Goal: Task Accomplishment & Management: Complete application form

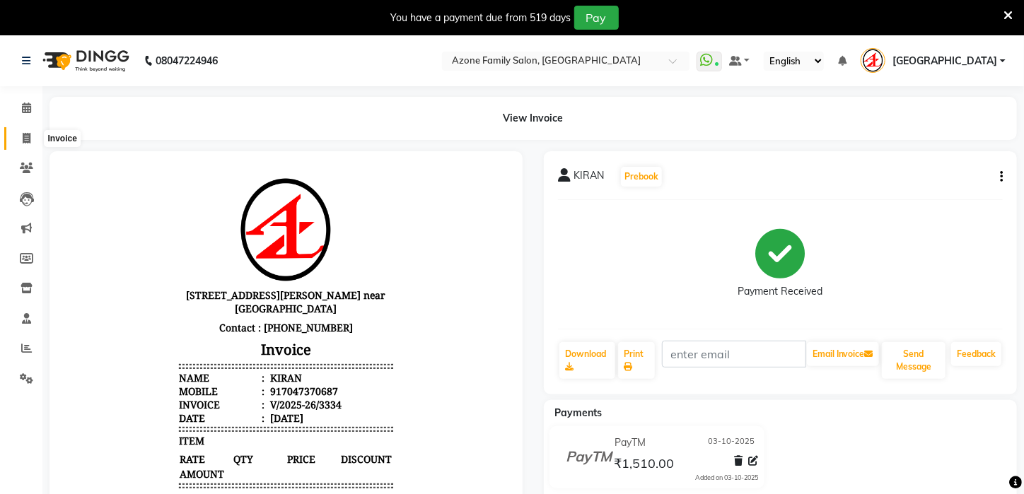
click at [23, 142] on icon at bounding box center [27, 138] width 8 height 11
select select "service"
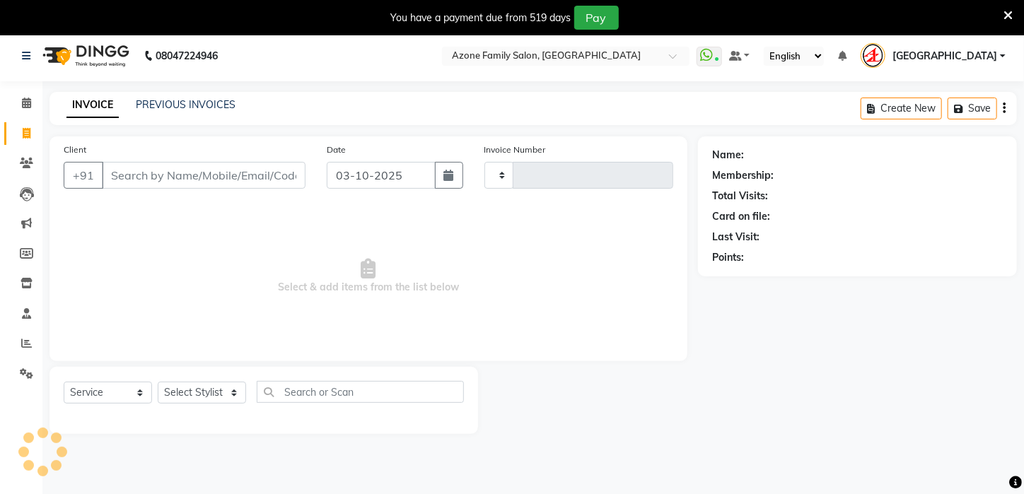
scroll to position [35, 0]
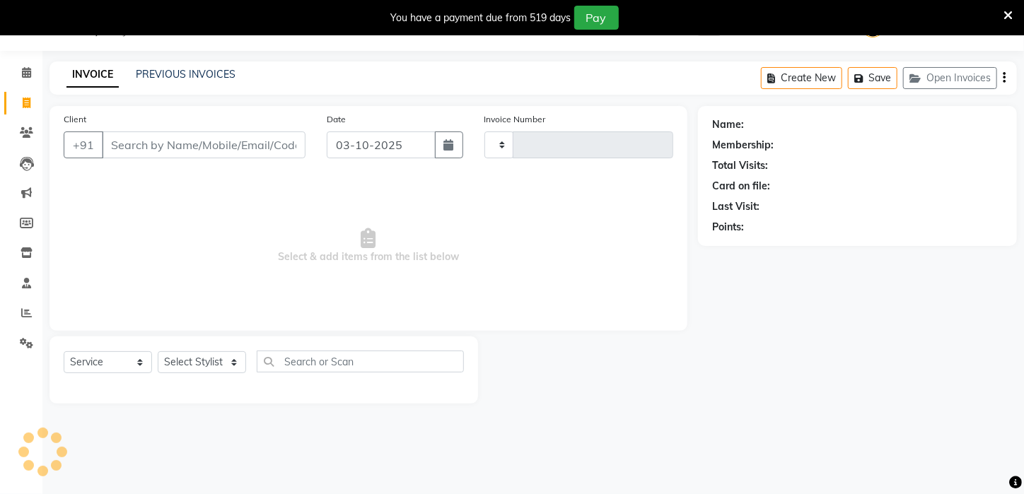
type input "3335"
select select "4296"
click at [238, 364] on select "Select Stylist" at bounding box center [202, 362] width 88 height 22
select select "83601"
click at [158, 351] on select "Select Stylist [PERSON_NAME] [PERSON_NAME] DEEPIKA [PERSON_NAME] [PERSON_NAME] …" at bounding box center [202, 362] width 88 height 22
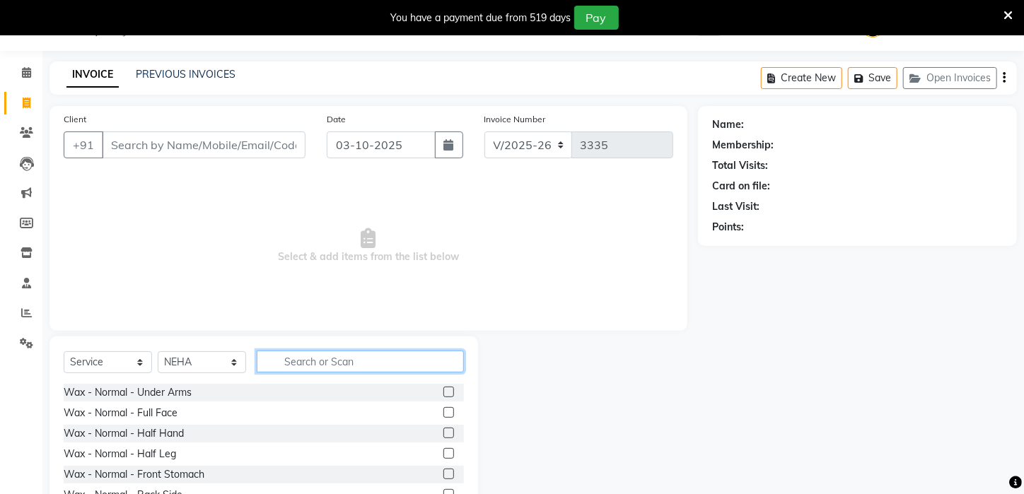
click at [365, 361] on input "text" at bounding box center [360, 362] width 207 height 22
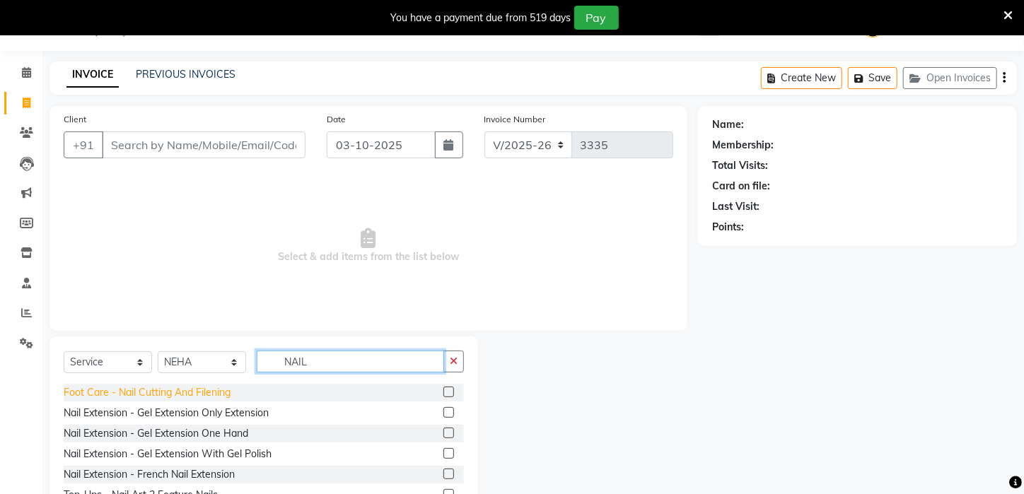
type input "NAIL"
click at [144, 393] on div "Foot Care - Nail Cutting And Filening" at bounding box center [147, 392] width 167 height 15
checkbox input "false"
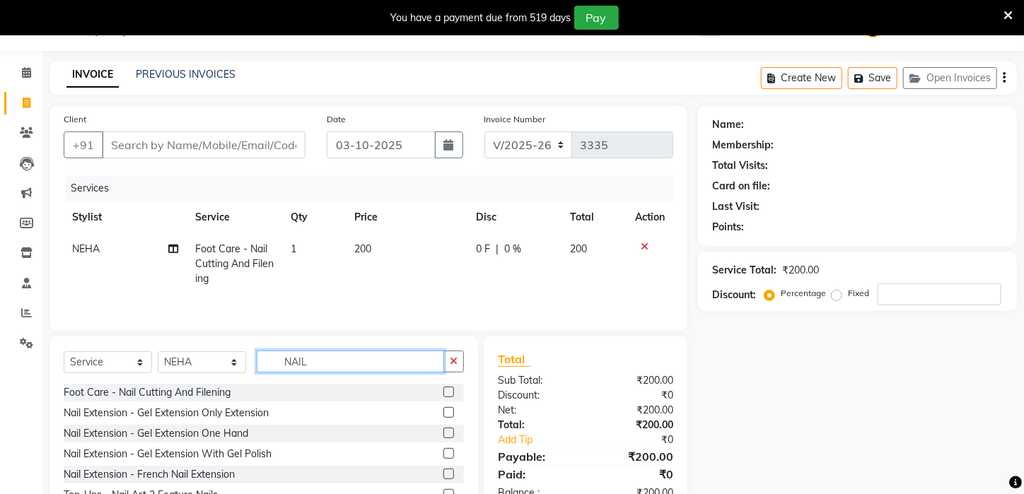
click at [359, 359] on input "NAIL" at bounding box center [350, 362] width 187 height 22
type input "N"
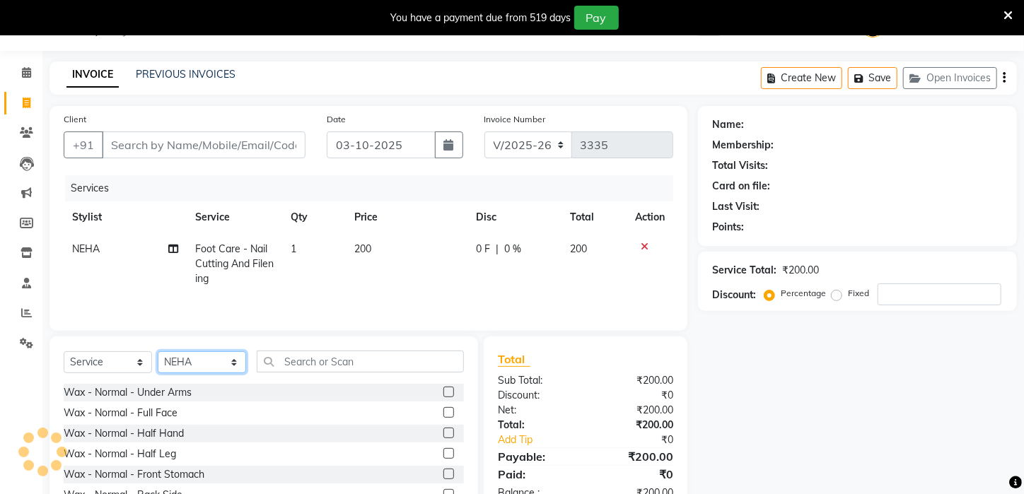
click at [238, 361] on select "Select Stylist Aftab Ansar ARPITA DEEPIKA IMRAAN Injamam KESHAV kharagpur Mahad…" at bounding box center [202, 362] width 88 height 22
select select "23148"
click at [158, 351] on select "Select Stylist Aftab Ansar ARPITA DEEPIKA IMRAAN Injamam KESHAV kharagpur Mahad…" at bounding box center [202, 362] width 88 height 22
click at [375, 351] on div at bounding box center [360, 362] width 206 height 22
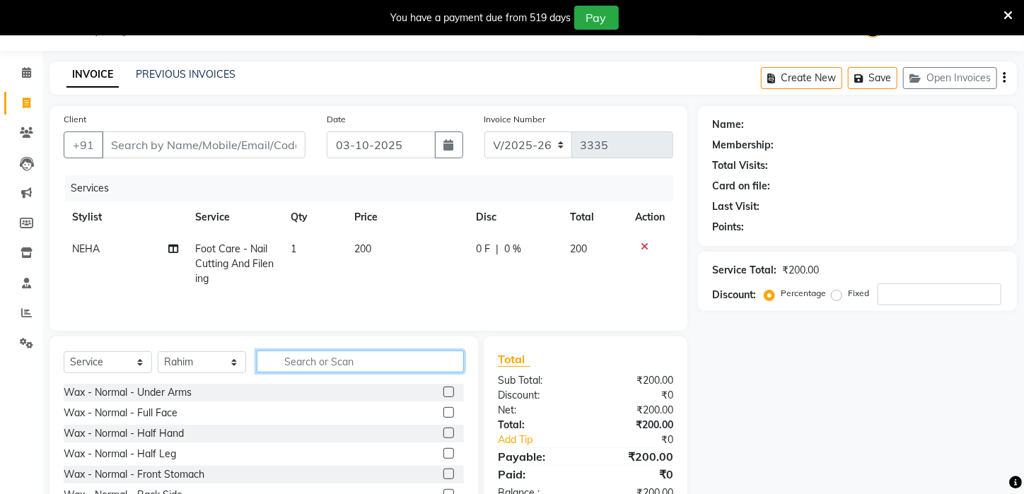
click at [364, 363] on input "text" at bounding box center [360, 362] width 207 height 22
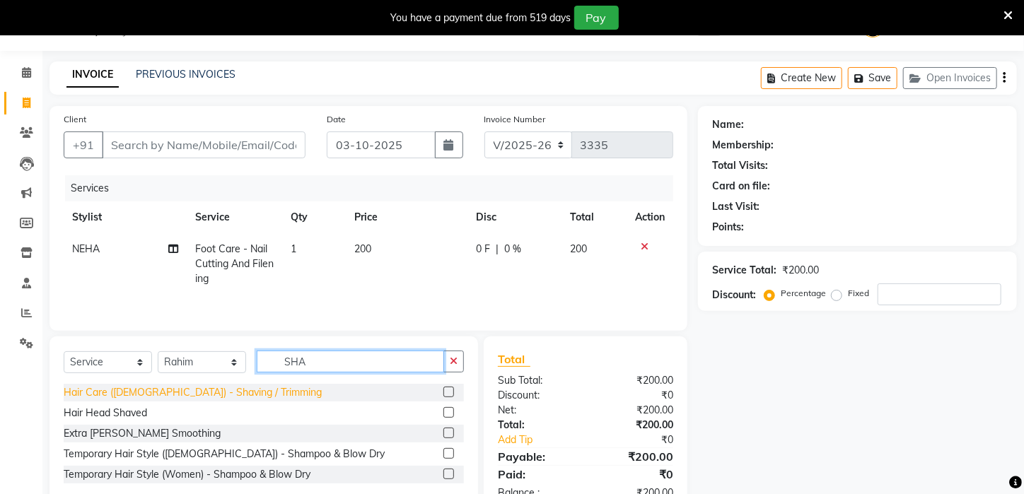
type input "SHA"
click at [202, 387] on div "Hair Care (Male) - Shaving / Trimming" at bounding box center [193, 392] width 258 height 15
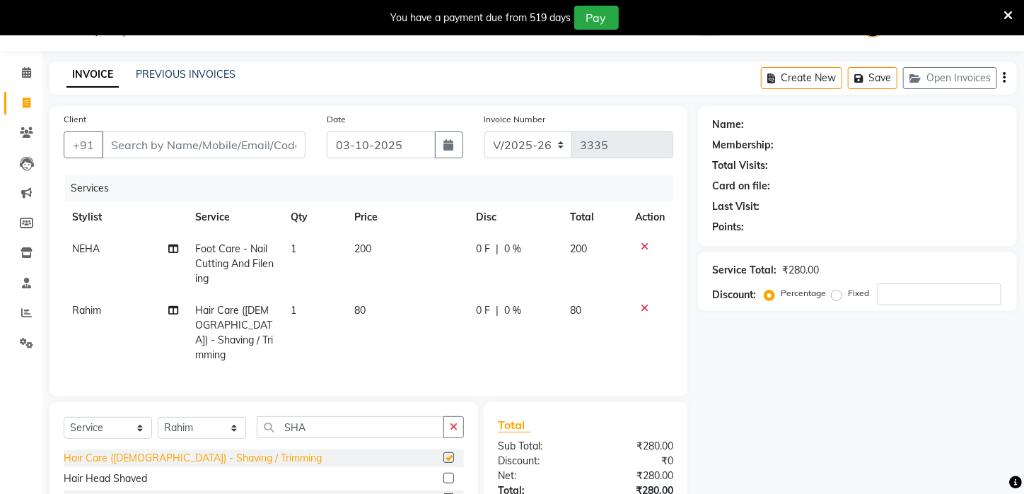
checkbox input "false"
click at [457, 422] on icon "button" at bounding box center [454, 427] width 8 height 10
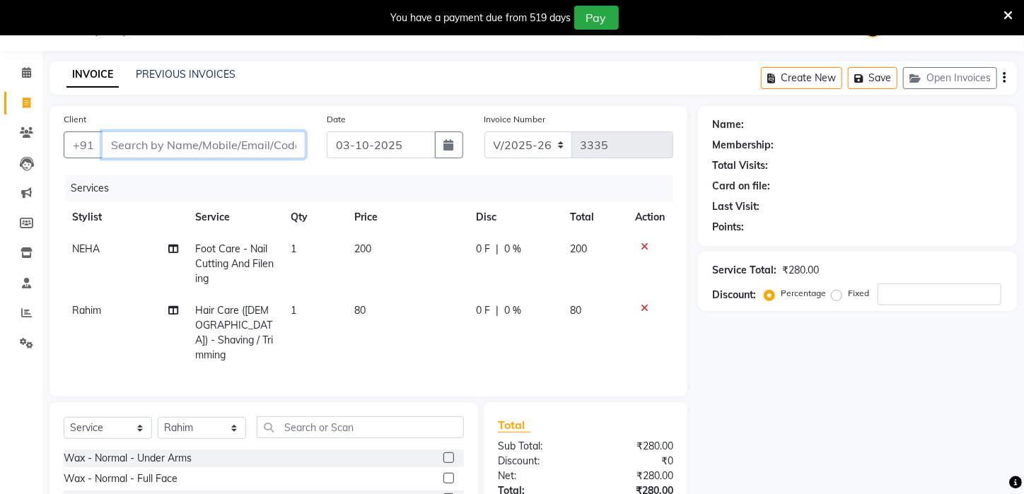
drag, startPoint x: 247, startPoint y: 147, endPoint x: 256, endPoint y: 144, distance: 8.9
click at [256, 144] on input "Client" at bounding box center [204, 144] width 204 height 27
type input "0"
click at [643, 242] on icon at bounding box center [644, 247] width 8 height 10
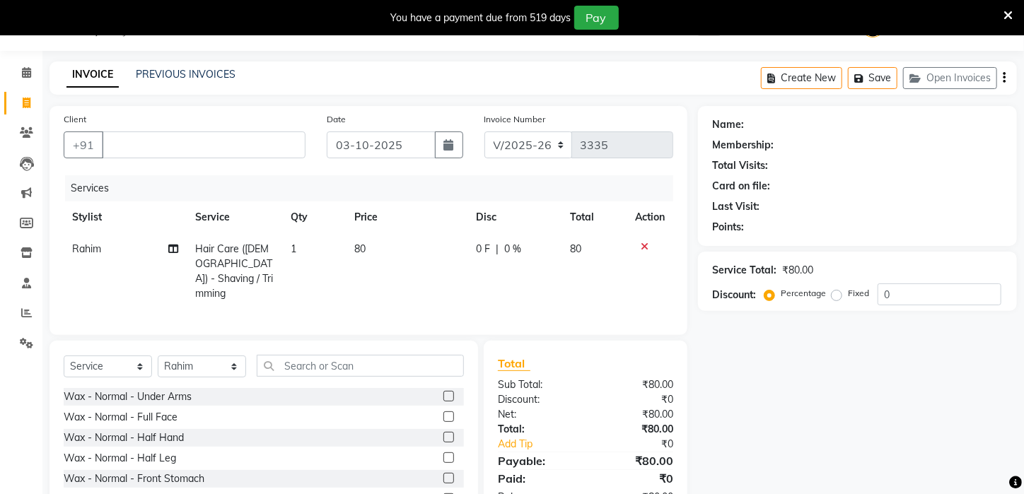
click at [642, 242] on icon at bounding box center [644, 247] width 8 height 10
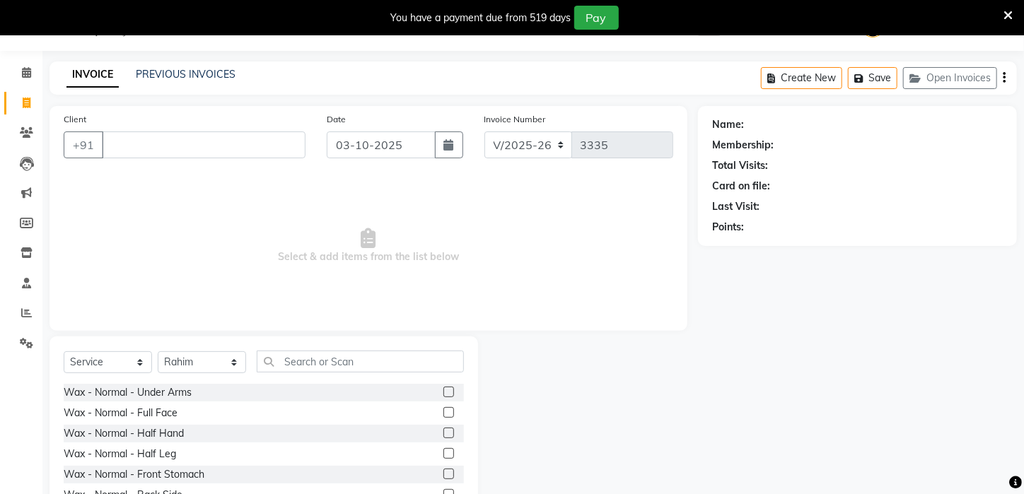
click at [642, 242] on span "Select & add items from the list below" at bounding box center [368, 245] width 609 height 141
click at [234, 361] on select "Select Stylist Aftab Ansar ARPITA DEEPIKA IMRAAN Injamam KESHAV kharagpur Mahad…" at bounding box center [202, 362] width 88 height 22
select select "25302"
click at [158, 351] on select "Select Stylist Aftab Ansar ARPITA DEEPIKA IMRAAN Injamam KESHAV kharagpur Mahad…" at bounding box center [202, 362] width 88 height 22
click at [330, 351] on input "text" at bounding box center [360, 362] width 207 height 22
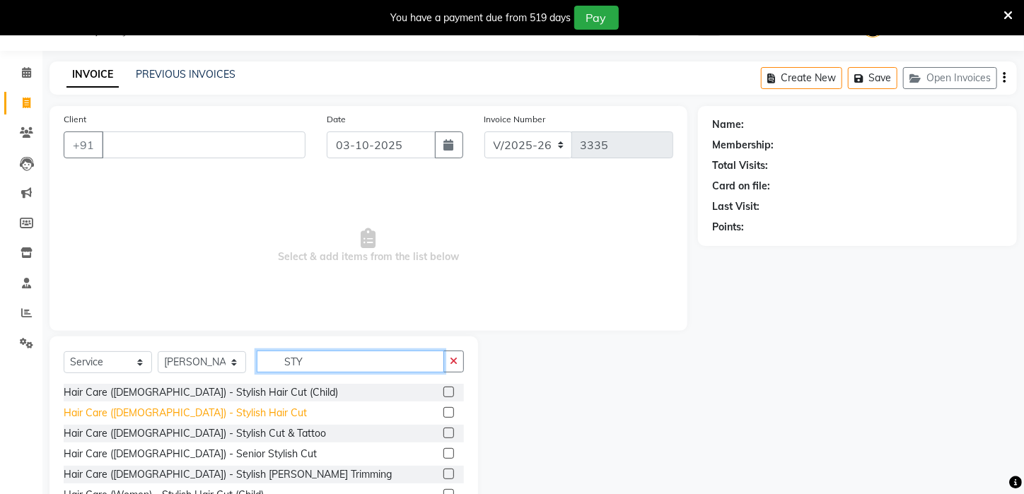
type input "STY"
click at [181, 414] on div "Hair Care (Male) - Stylish Hair Cut" at bounding box center [185, 413] width 243 height 15
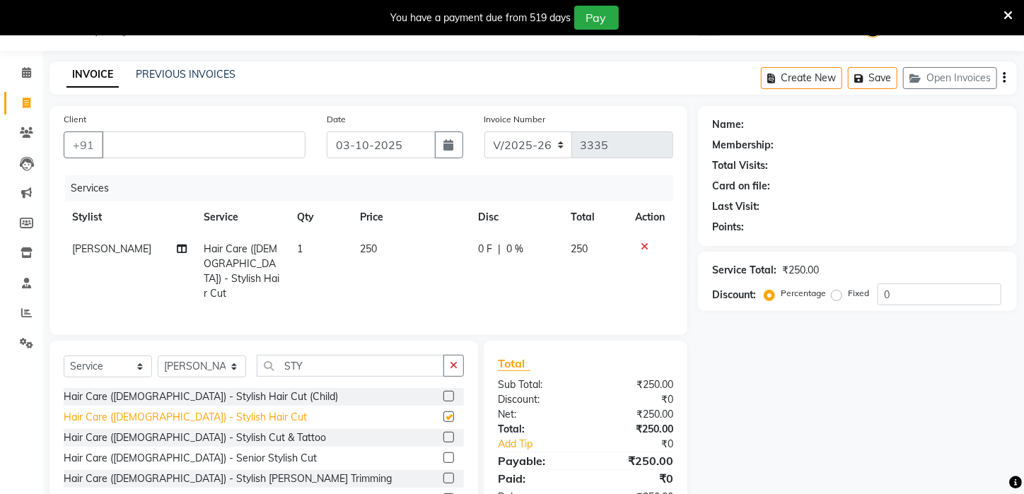
checkbox input "false"
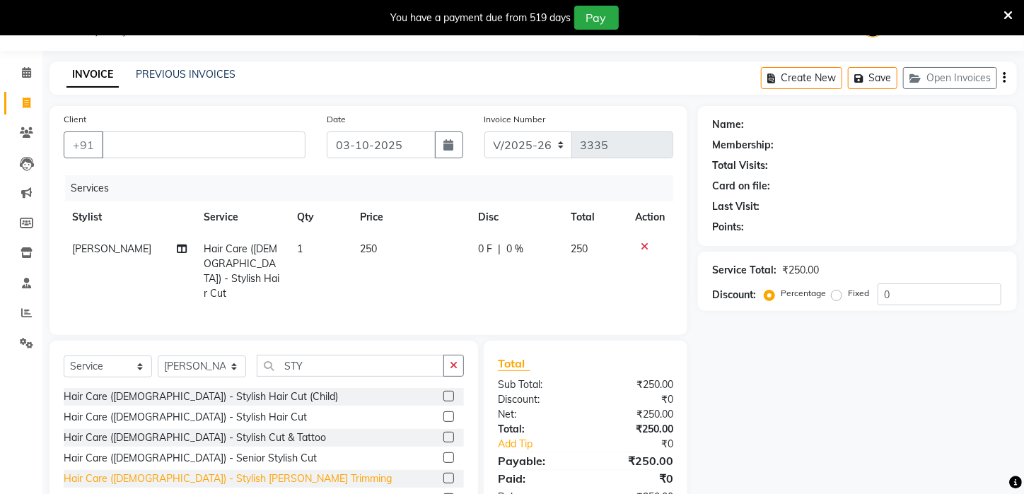
click at [183, 471] on div "Hair Care (Male) - Stylish Beard Trimming" at bounding box center [228, 478] width 328 height 15
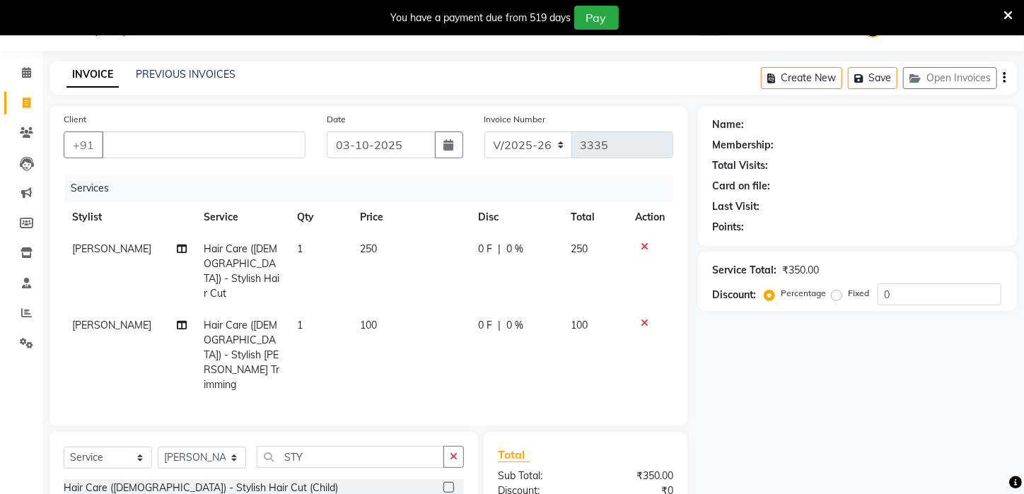
checkbox input "false"
click at [646, 243] on icon at bounding box center [644, 247] width 8 height 10
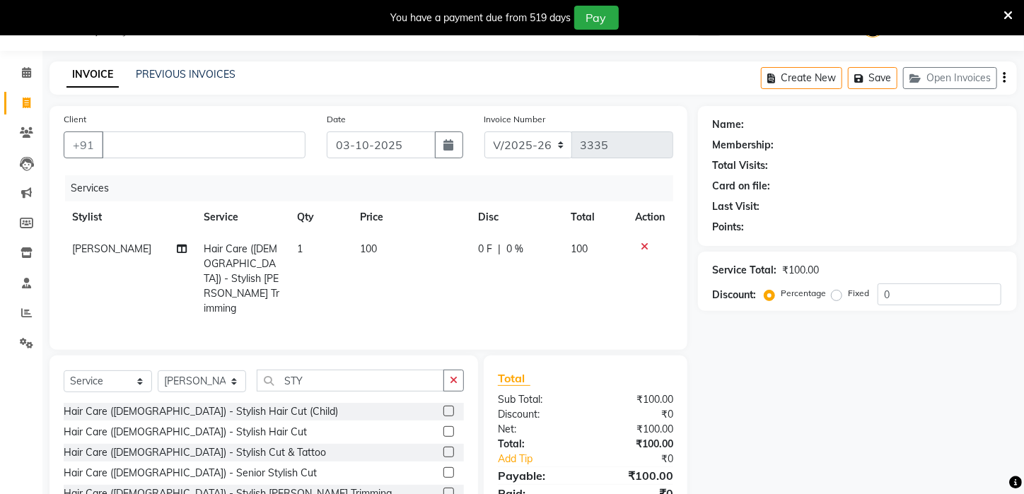
click at [645, 243] on icon at bounding box center [644, 247] width 8 height 10
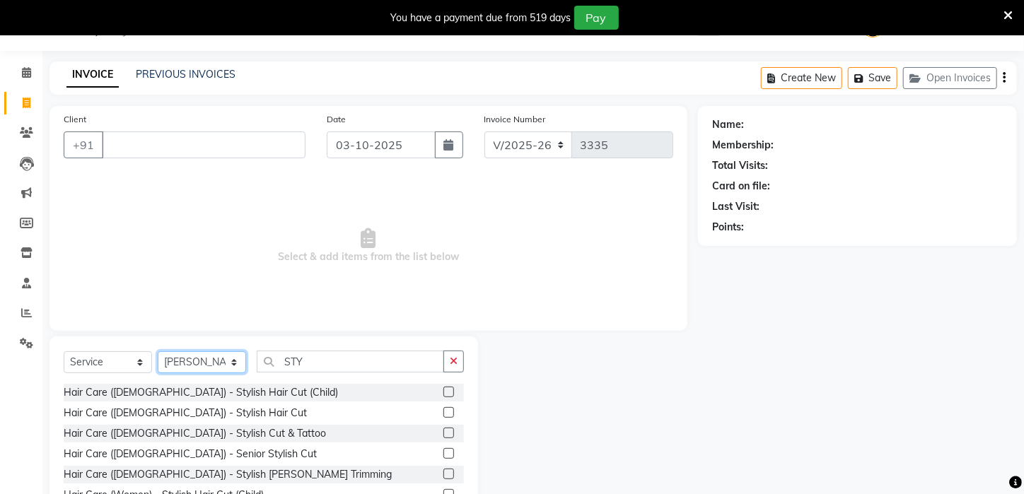
click at [237, 358] on select "Select Stylist Aftab Ansar ARPITA DEEPIKA IMRAAN Injamam KESHAV kharagpur Mahad…" at bounding box center [202, 362] width 88 height 22
select select "23148"
click at [158, 351] on select "Select Stylist Aftab Ansar ARPITA DEEPIKA IMRAAN Injamam KESHAV kharagpur Mahad…" at bounding box center [202, 362] width 88 height 22
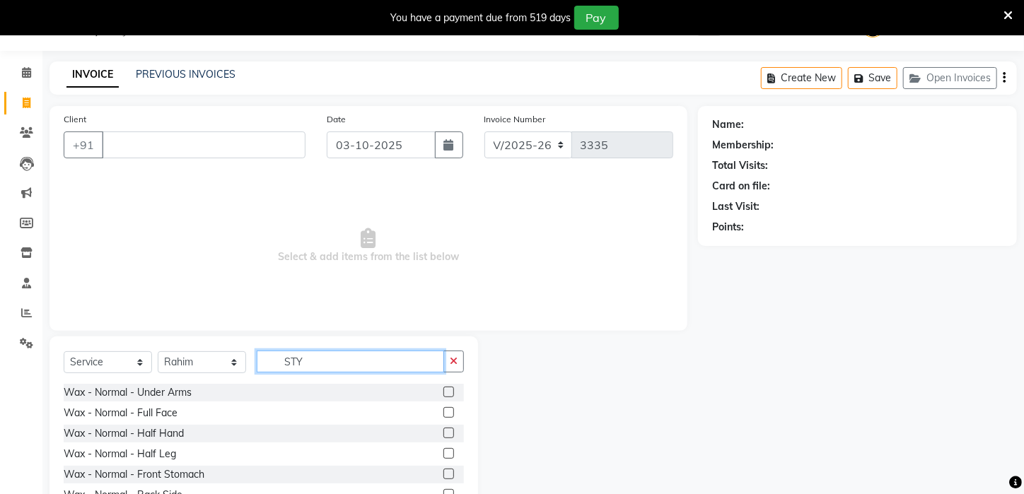
click at [351, 359] on input "STY" at bounding box center [350, 362] width 187 height 22
type input "S"
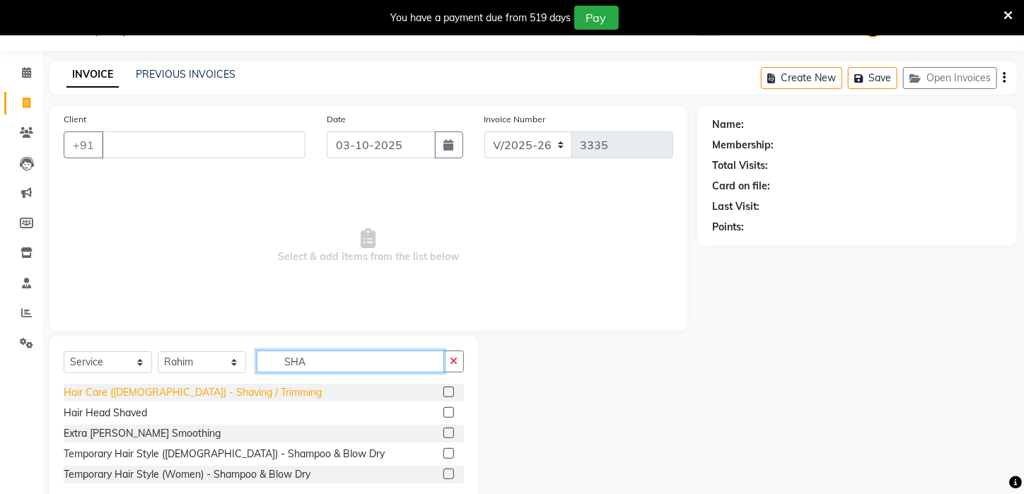
type input "SHA"
click at [187, 387] on div "Hair Care ([DEMOGRAPHIC_DATA]) - Shaving / Trimming" at bounding box center [193, 392] width 258 height 15
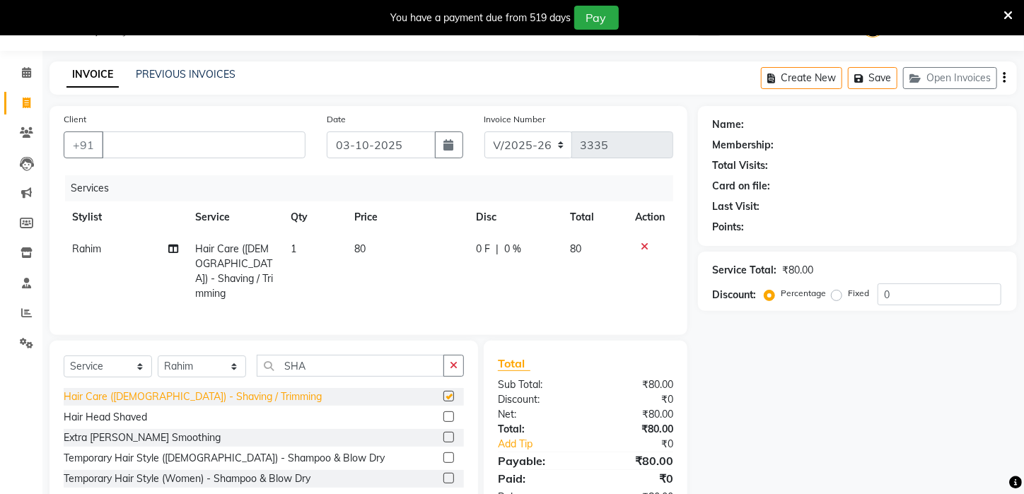
checkbox input "false"
click at [461, 357] on button "button" at bounding box center [453, 366] width 20 height 22
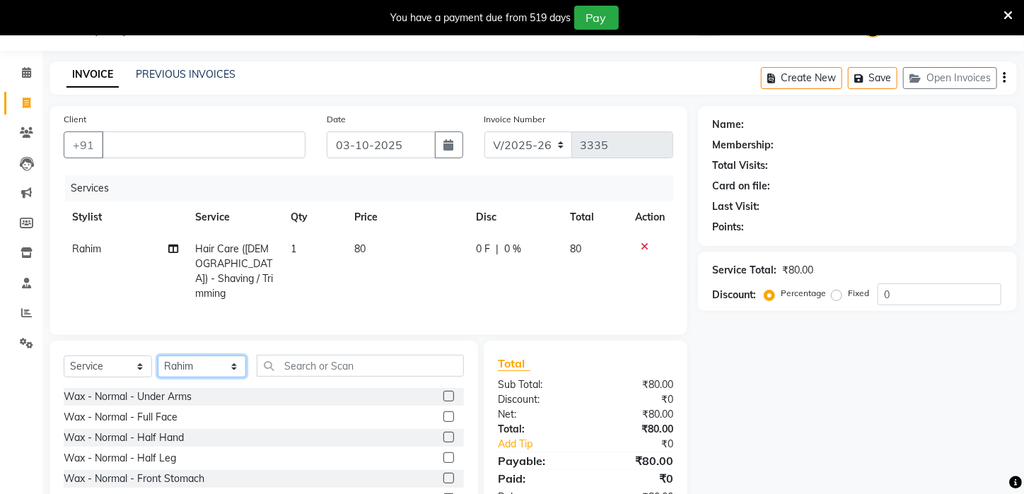
click at [238, 359] on select "Select Stylist [PERSON_NAME] [PERSON_NAME] DEEPIKA [PERSON_NAME] [PERSON_NAME] …" at bounding box center [202, 367] width 88 height 22
select select "69577"
click at [158, 356] on select "Select Stylist [PERSON_NAME] [PERSON_NAME] DEEPIKA [PERSON_NAME] [PERSON_NAME] …" at bounding box center [202, 367] width 88 height 22
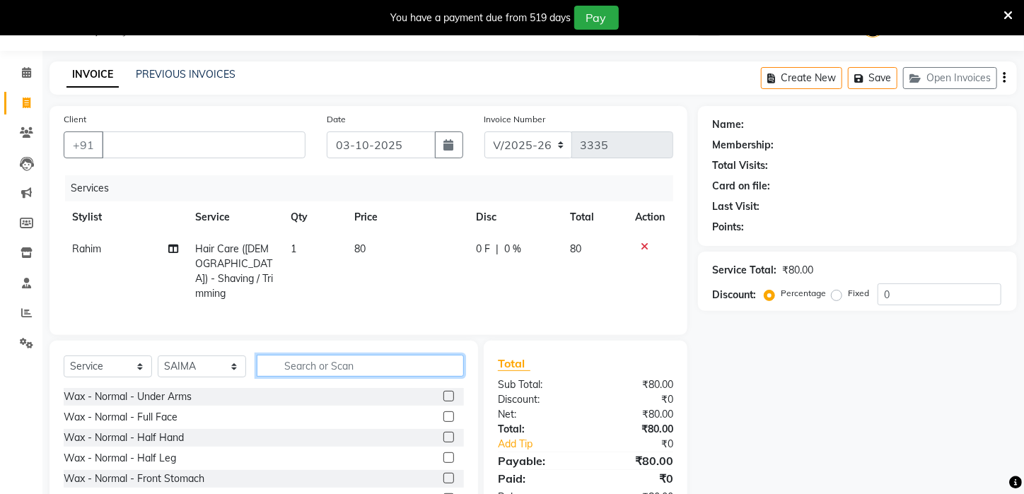
click at [338, 368] on input "text" at bounding box center [360, 366] width 207 height 22
type input "DE -"
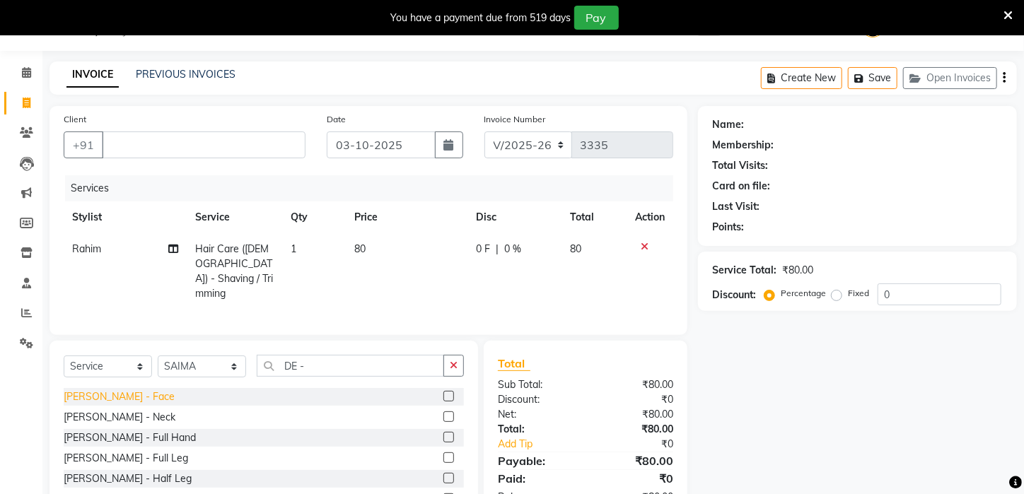
click at [119, 392] on div "[PERSON_NAME] - Face" at bounding box center [119, 396] width 111 height 15
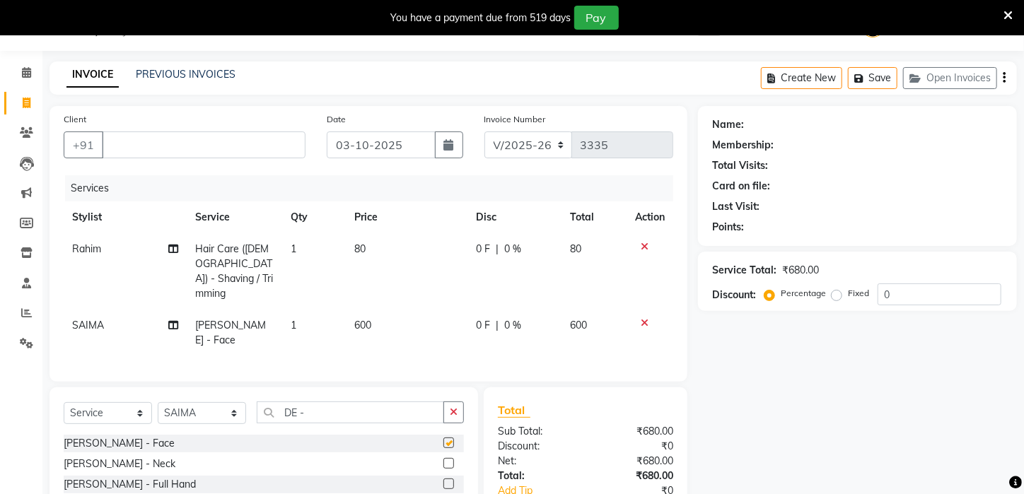
checkbox input "false"
click at [111, 457] on div "[PERSON_NAME] - Neck" at bounding box center [120, 464] width 112 height 15
checkbox input "false"
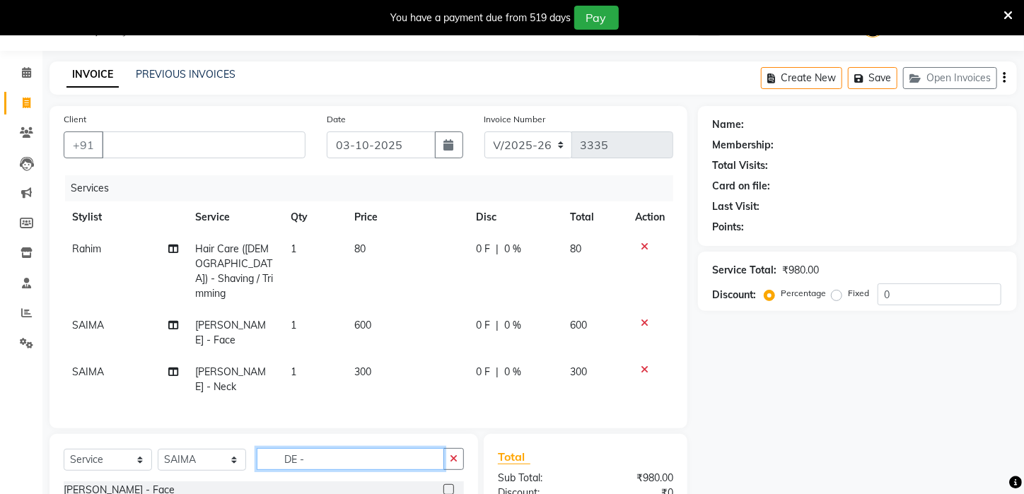
click at [370, 448] on input "DE -" at bounding box center [350, 459] width 187 height 22
type input "D"
type input "NAIL"
click at [156, 483] on div "Foot Care - Nail Cutting And Filening" at bounding box center [147, 490] width 167 height 15
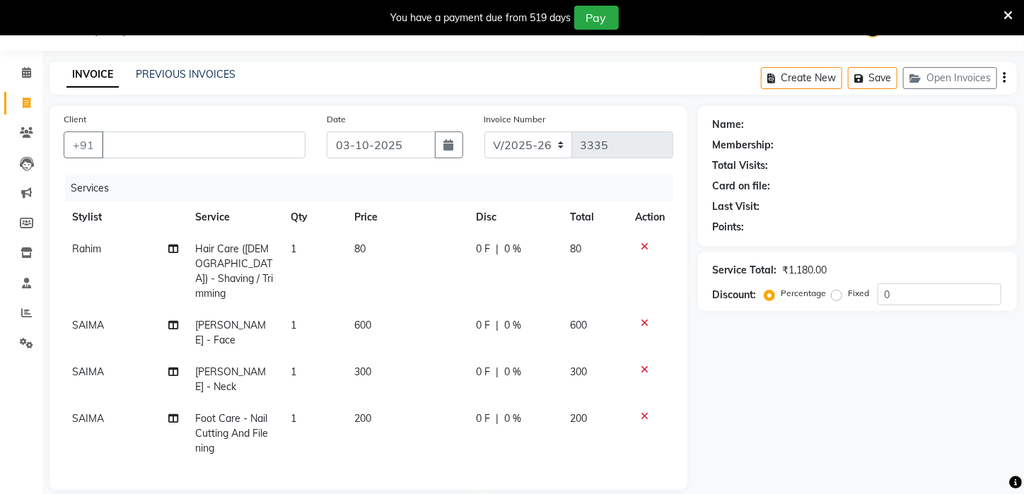
checkbox input "false"
click at [93, 403] on td "SAIMA" at bounding box center [125, 433] width 123 height 61
select select "69577"
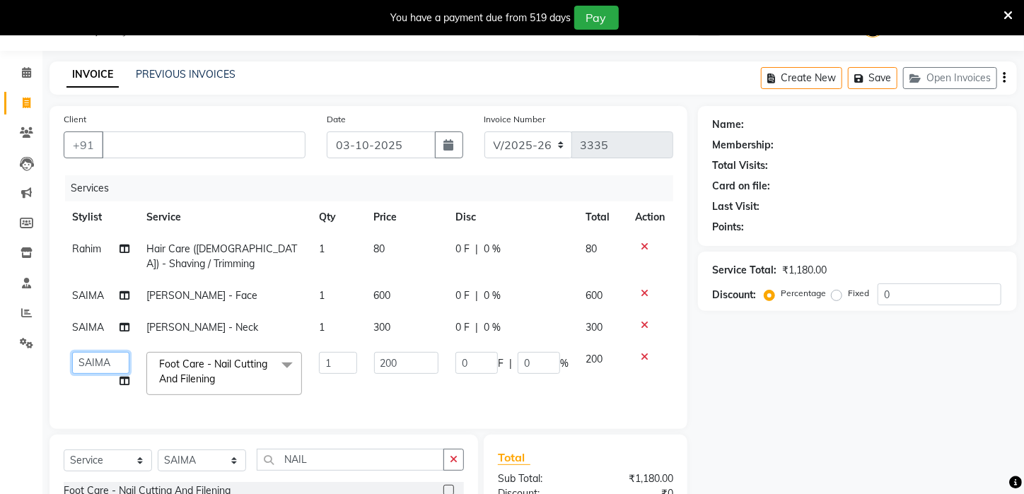
click at [122, 353] on select "[PERSON_NAME] [PERSON_NAME] DEEPIKA [PERSON_NAME] [PERSON_NAME] kharagpur Mahad…" at bounding box center [100, 363] width 57 height 22
select select "83601"
click at [406, 409] on div "Services Stylist Service Qty Price Disc Total Action Rahim Hair Care (Male) - S…" at bounding box center [368, 295] width 609 height 240
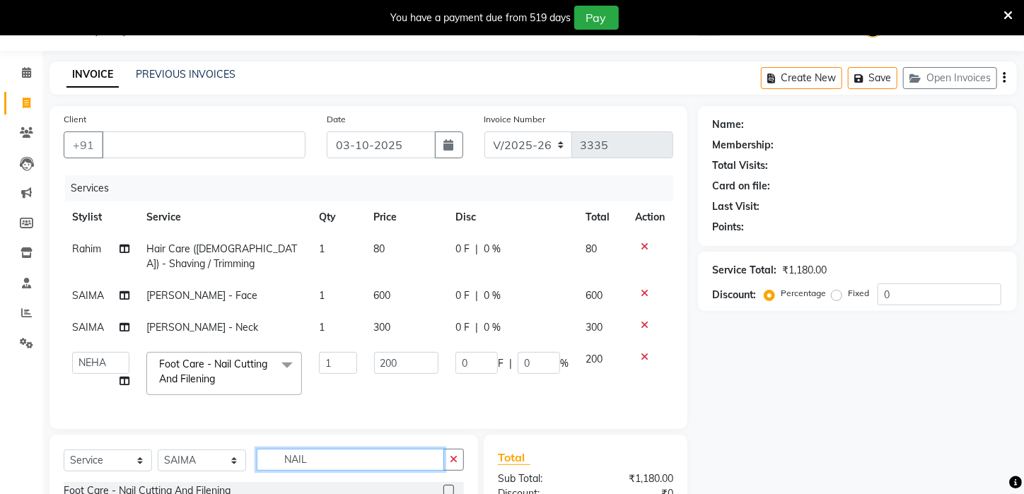
click at [415, 464] on input "NAIL" at bounding box center [350, 460] width 187 height 22
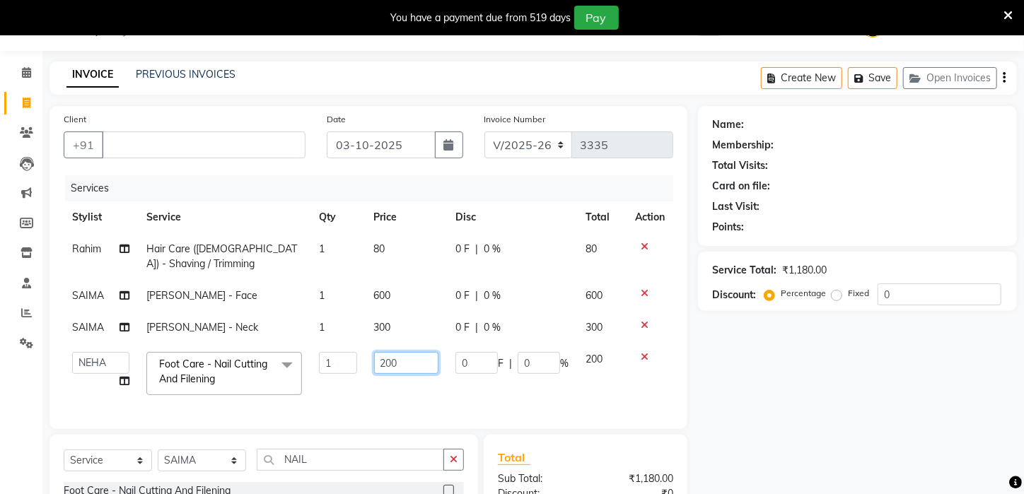
click at [397, 365] on input "200" at bounding box center [406, 363] width 65 height 22
click at [399, 428] on div "Client +91 Date 03-10-2025 Invoice Number V/2025 V/2025-26 3335 Services Stylis…" at bounding box center [368, 267] width 638 height 323
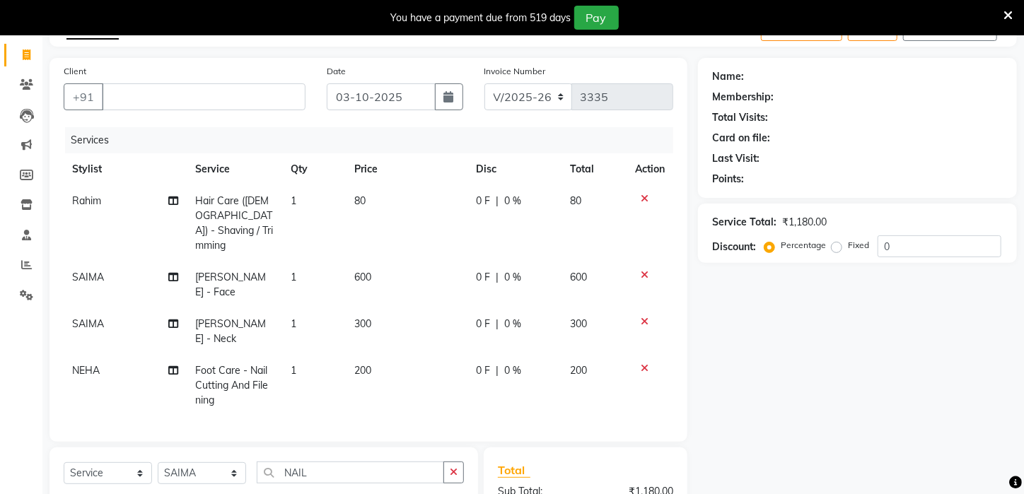
scroll to position [91, 0]
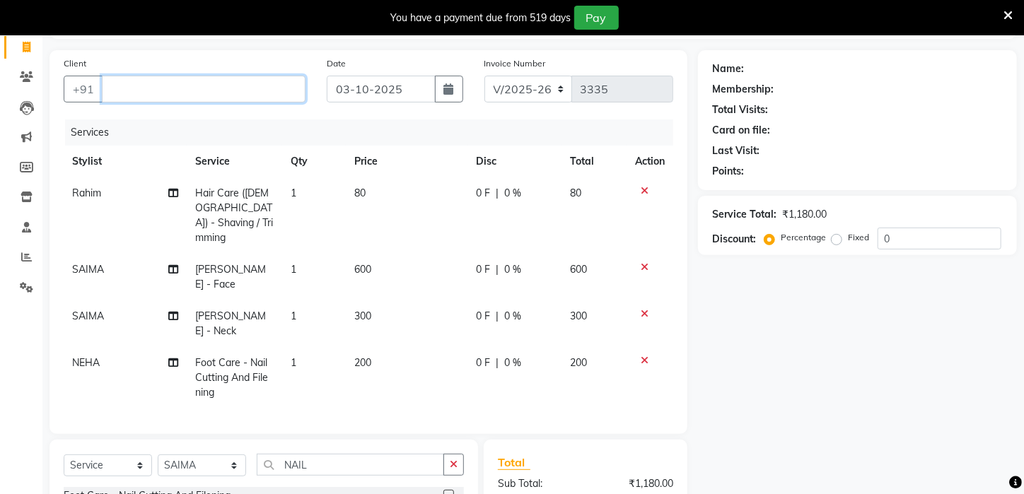
click at [234, 92] on input "Client" at bounding box center [204, 89] width 204 height 27
click at [462, 454] on button "button" at bounding box center [453, 465] width 20 height 22
click at [238, 455] on select "Select Stylist [PERSON_NAME] [PERSON_NAME] DEEPIKA [PERSON_NAME] [PERSON_NAME] …" at bounding box center [202, 466] width 88 height 22
select select "23148"
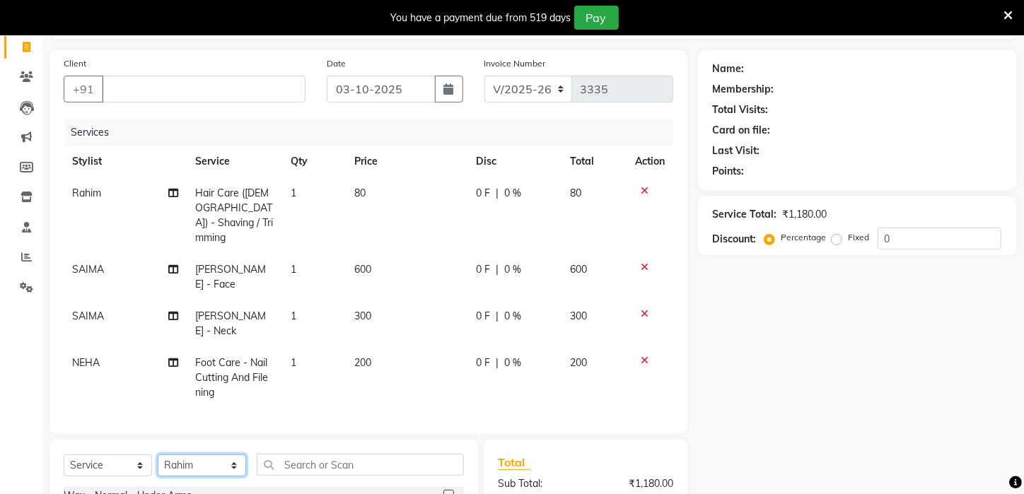
click at [158, 455] on select "Select Stylist [PERSON_NAME] [PERSON_NAME] DEEPIKA [PERSON_NAME] [PERSON_NAME] …" at bounding box center [202, 466] width 88 height 22
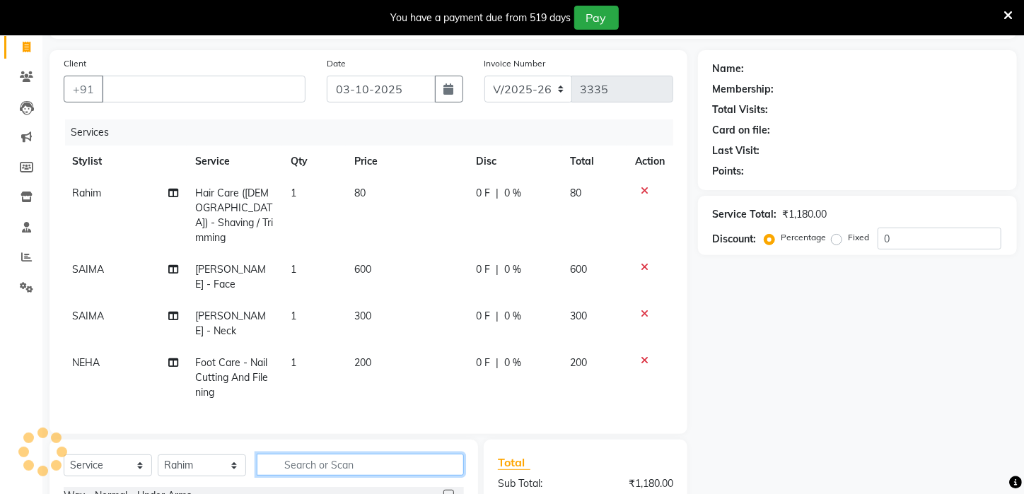
click at [362, 454] on input "text" at bounding box center [360, 465] width 207 height 22
type input "OIL"
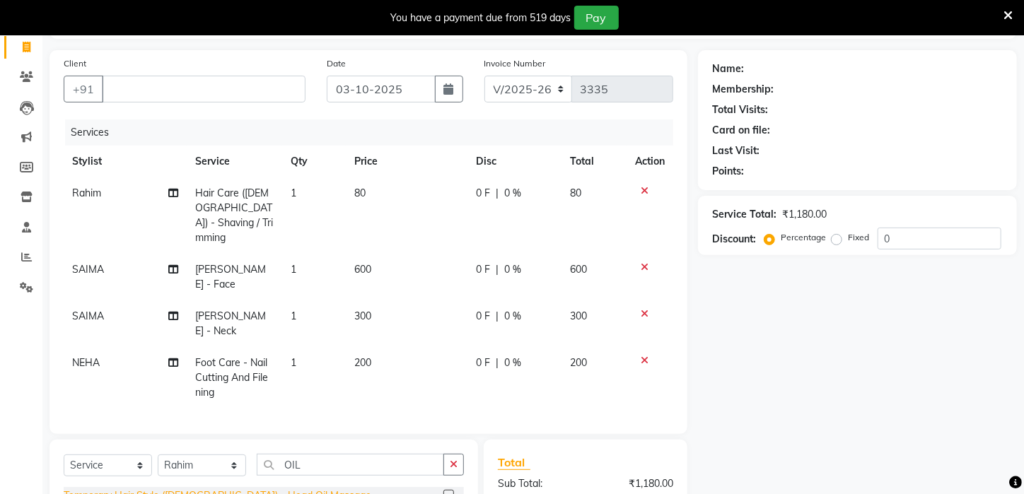
click at [267, 488] on div "Temporary Hair Style ([DEMOGRAPHIC_DATA]) - Head Oil Massage" at bounding box center [217, 495] width 307 height 15
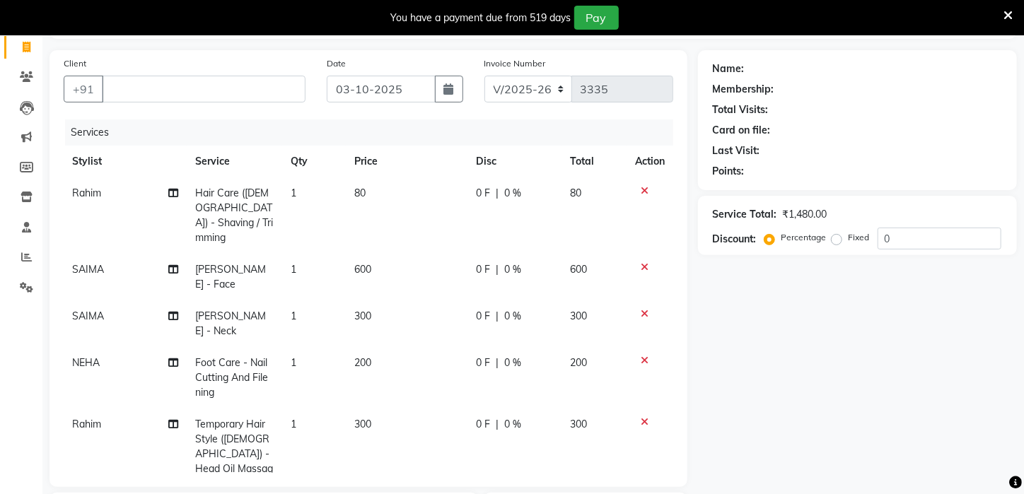
checkbox input "false"
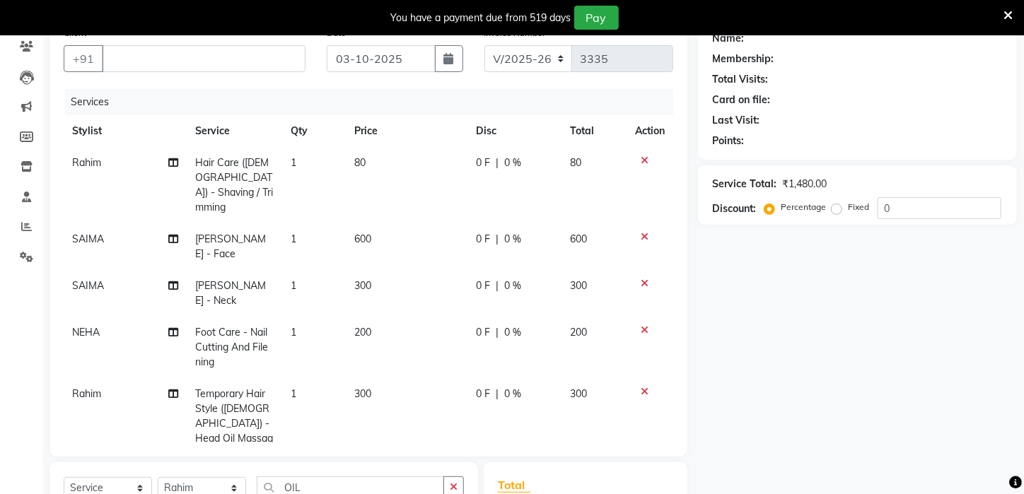
scroll to position [51, 0]
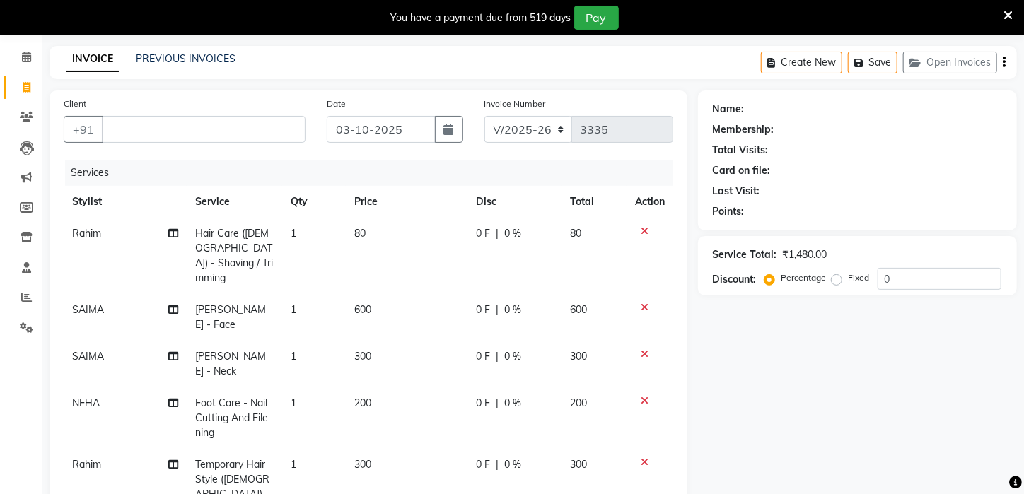
click at [645, 228] on icon at bounding box center [644, 231] width 8 height 10
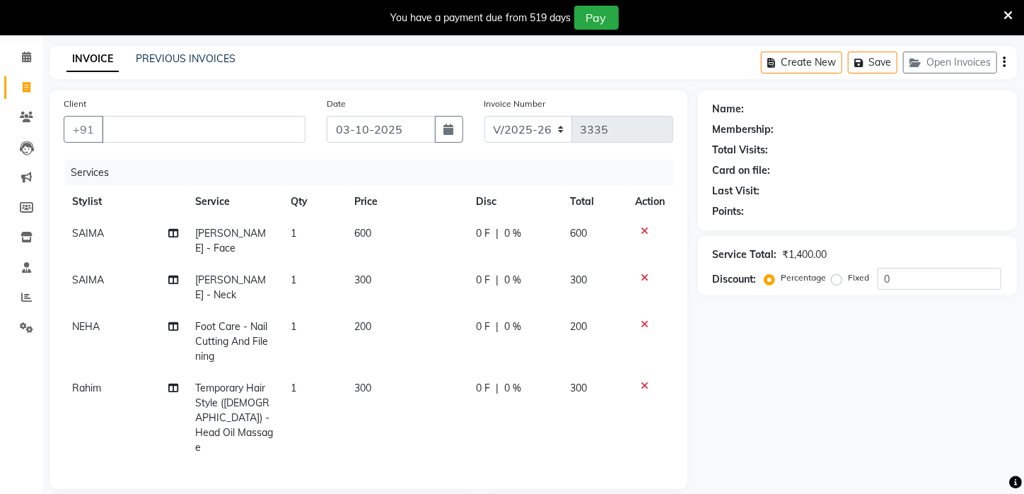
click at [645, 228] on icon at bounding box center [644, 231] width 8 height 10
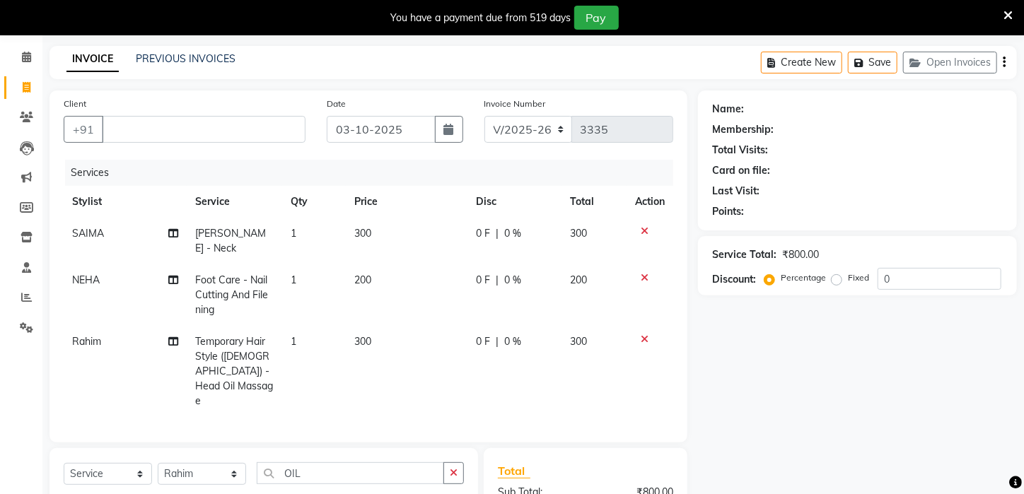
click at [645, 228] on icon at bounding box center [644, 231] width 8 height 10
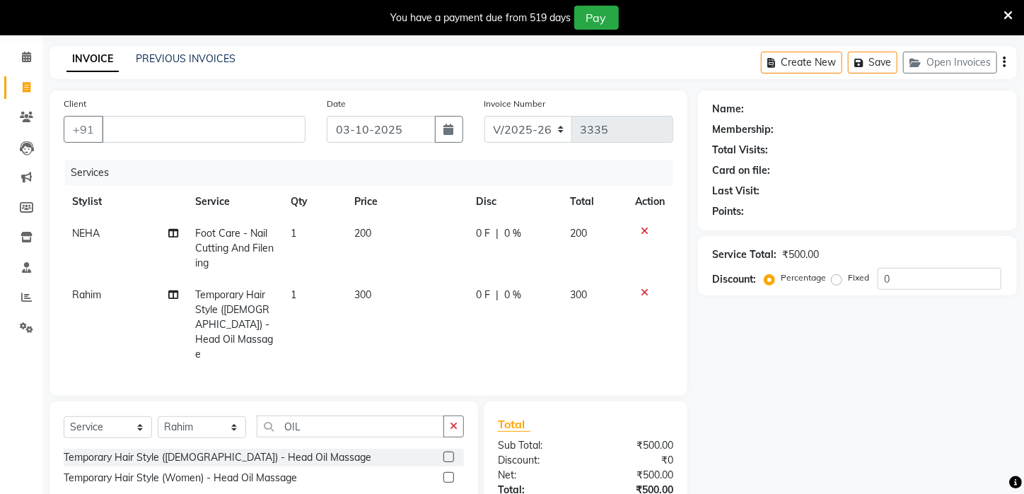
click at [645, 228] on icon at bounding box center [644, 231] width 8 height 10
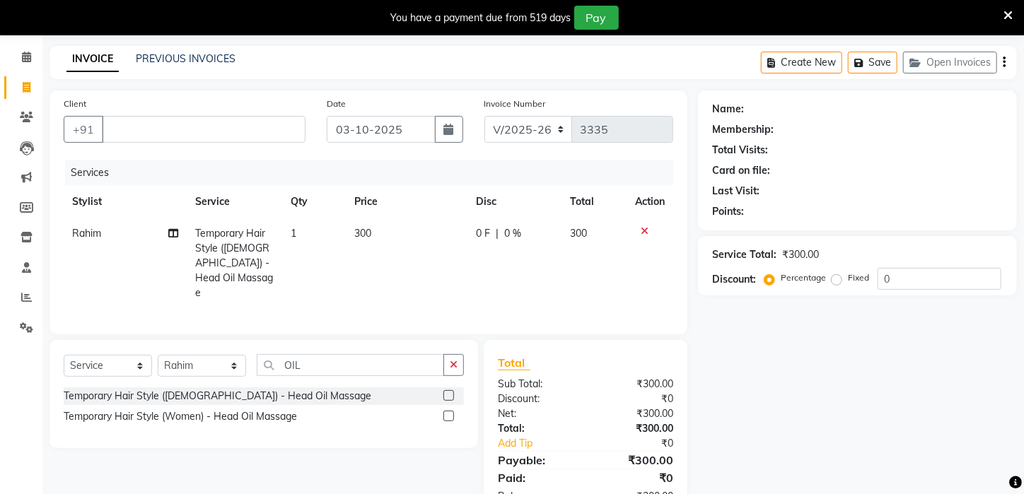
click at [645, 228] on icon at bounding box center [644, 231] width 8 height 10
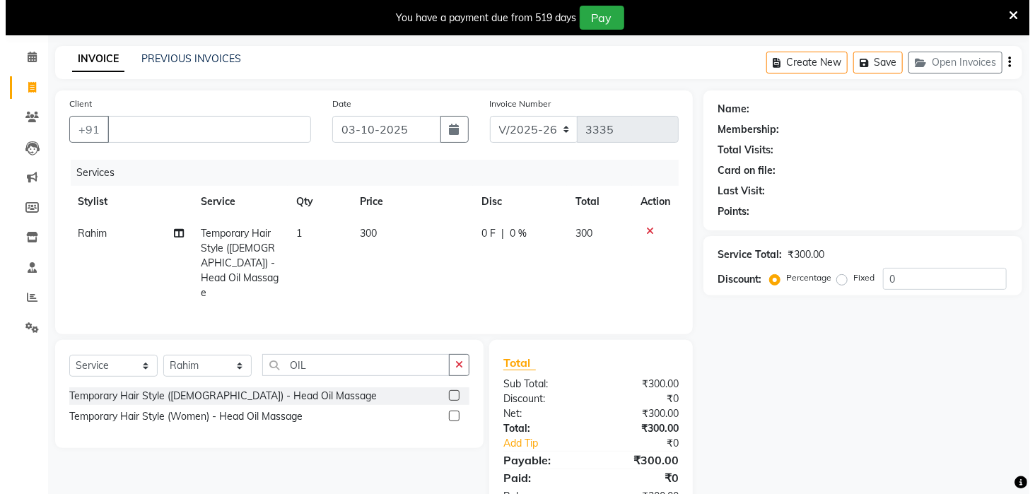
scroll to position [35, 0]
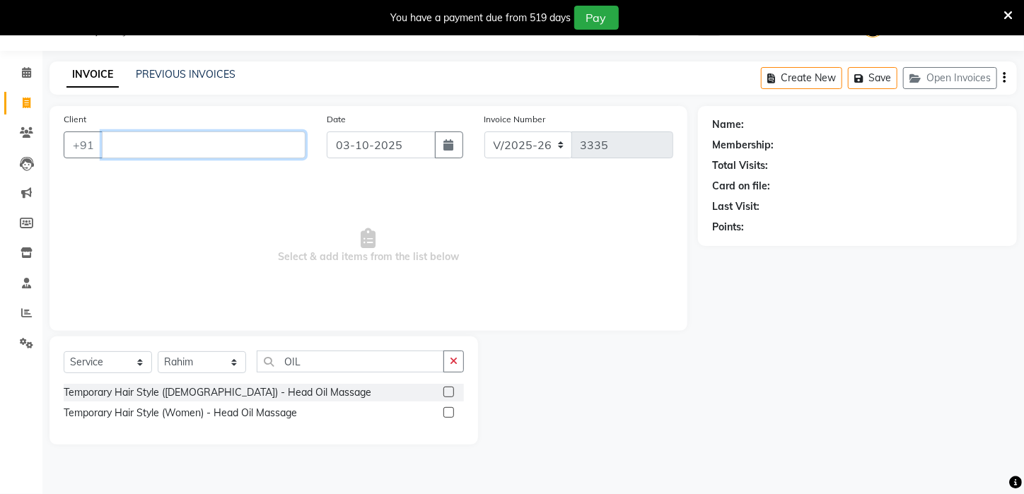
click at [158, 142] on input "Client" at bounding box center [204, 144] width 204 height 27
click at [184, 73] on link "PREVIOUS INVOICES" at bounding box center [186, 74] width 100 height 13
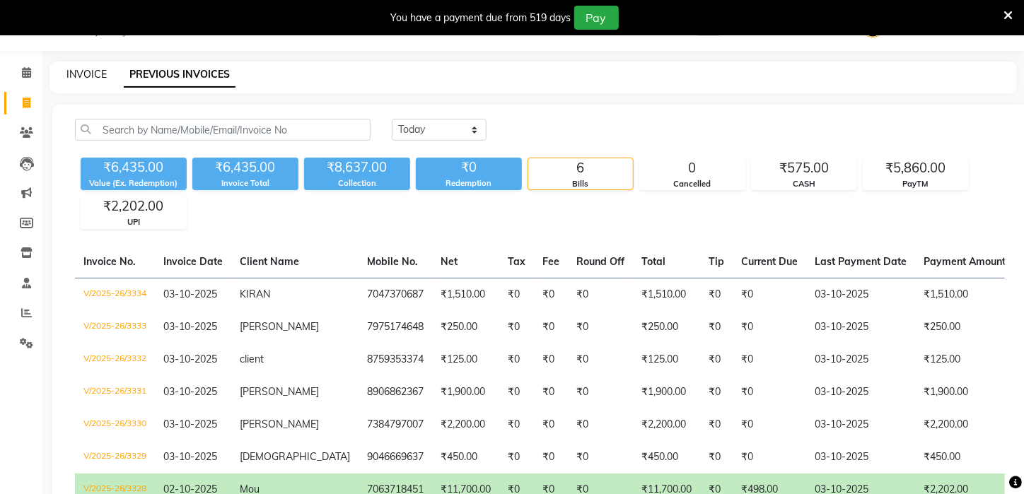
click at [98, 72] on link "INVOICE" at bounding box center [86, 74] width 40 height 13
select select "service"
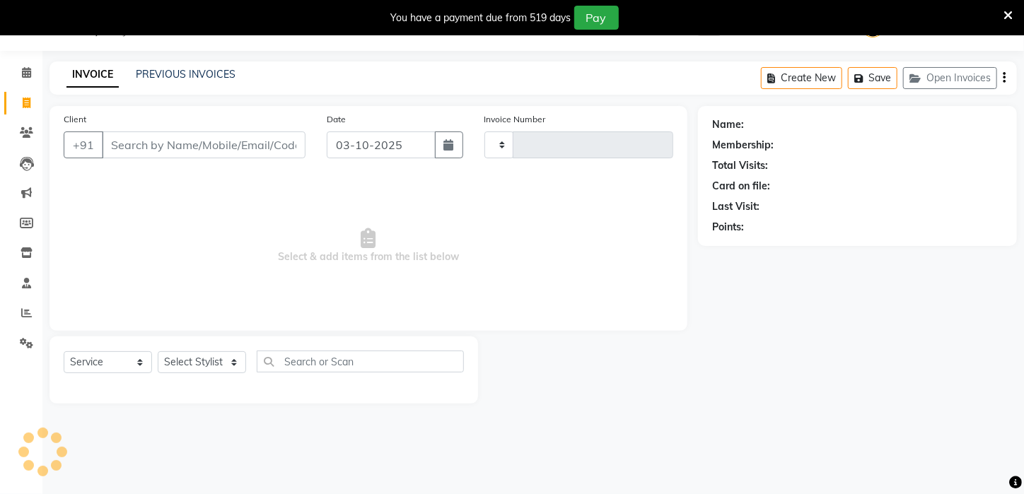
type input "3335"
select select "4296"
click at [234, 357] on select "Select Stylist [PERSON_NAME] [PERSON_NAME] DEEPIKA [PERSON_NAME] [PERSON_NAME] …" at bounding box center [202, 362] width 88 height 22
select select "25302"
click at [158, 351] on select "Select Stylist [PERSON_NAME] [PERSON_NAME] DEEPIKA [PERSON_NAME] [PERSON_NAME] …" at bounding box center [202, 362] width 88 height 22
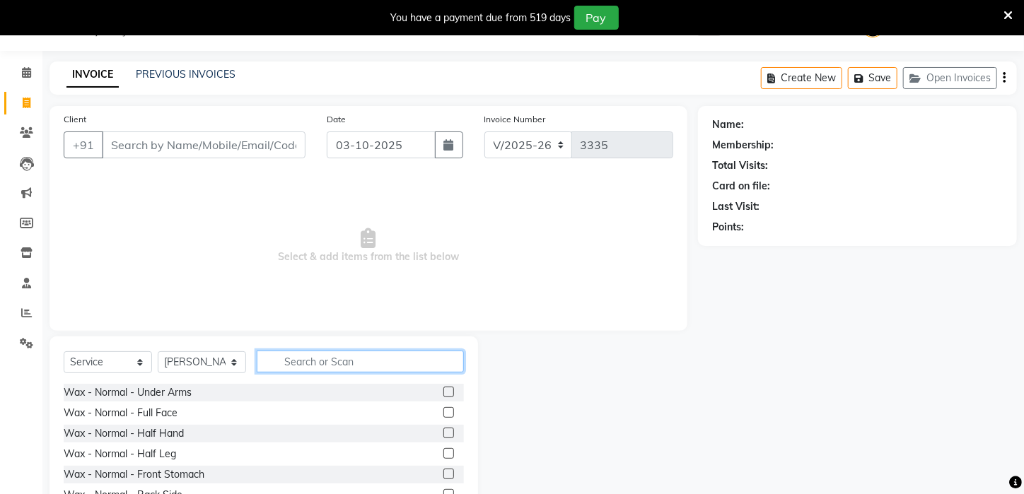
click at [373, 357] on input "text" at bounding box center [360, 362] width 207 height 22
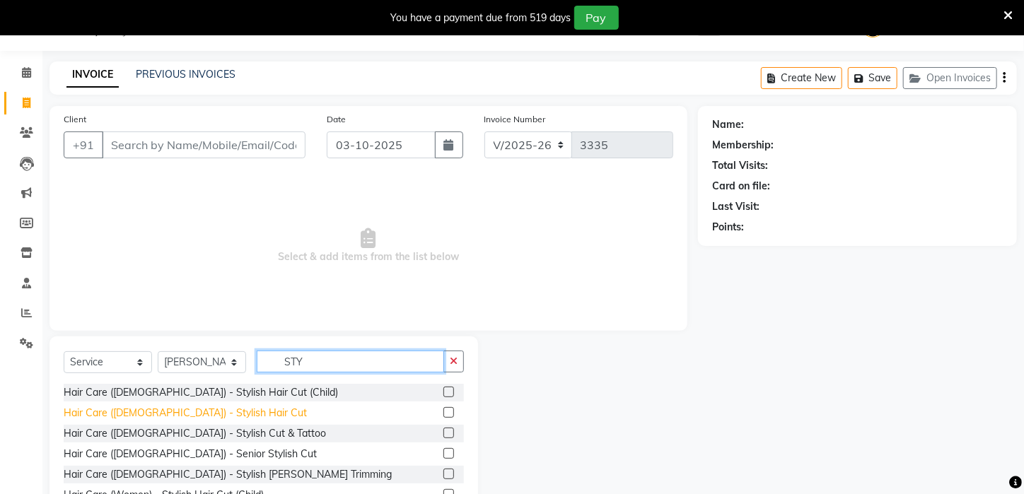
type input "STY"
click at [173, 412] on div "Hair Care ([DEMOGRAPHIC_DATA]) - Stylish Hair Cut" at bounding box center [185, 413] width 243 height 15
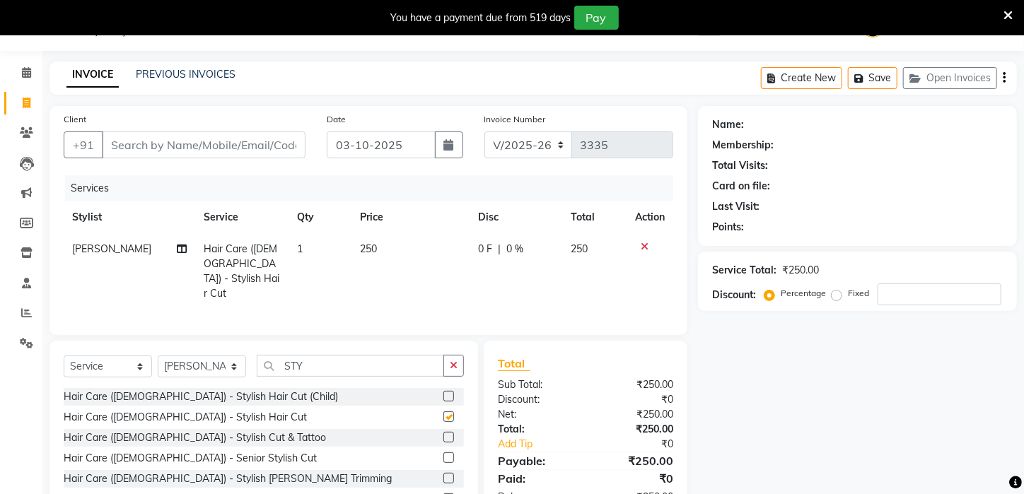
checkbox input "false"
click at [160, 471] on div "Hair Care ([DEMOGRAPHIC_DATA]) - Stylish [PERSON_NAME] Trimming" at bounding box center [228, 478] width 328 height 15
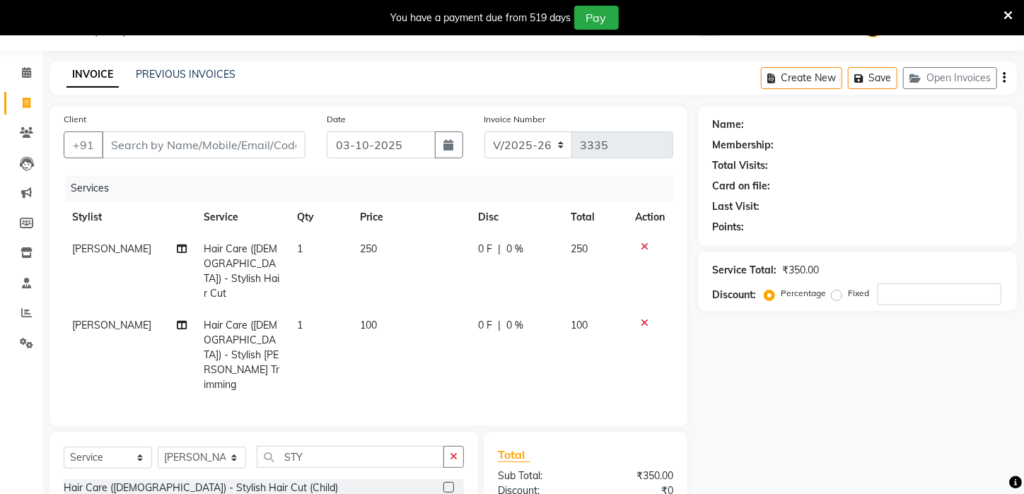
checkbox input "false"
click at [301, 245] on td "1" at bounding box center [319, 271] width 62 height 76
select select "25302"
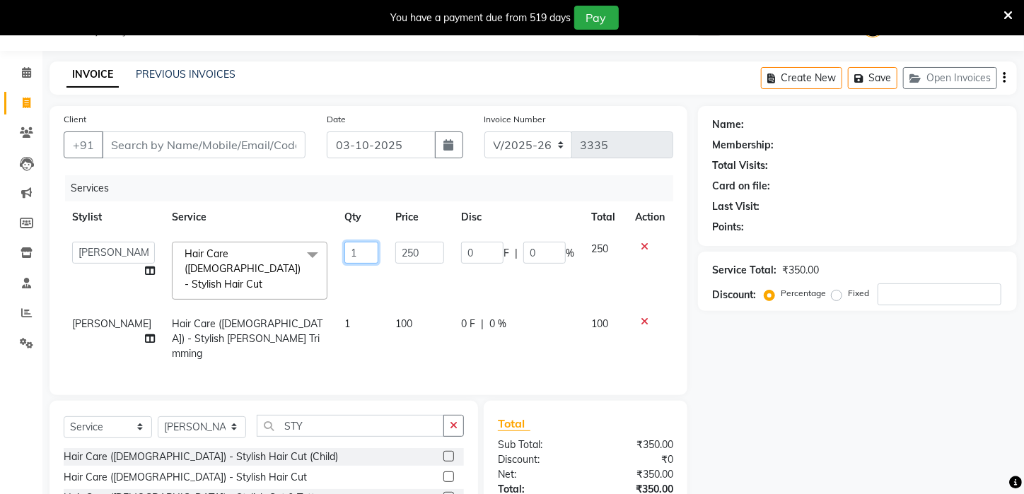
click at [344, 250] on input "1" at bounding box center [361, 253] width 34 height 22
type input "2"
click at [333, 416] on input "STY" at bounding box center [350, 426] width 187 height 22
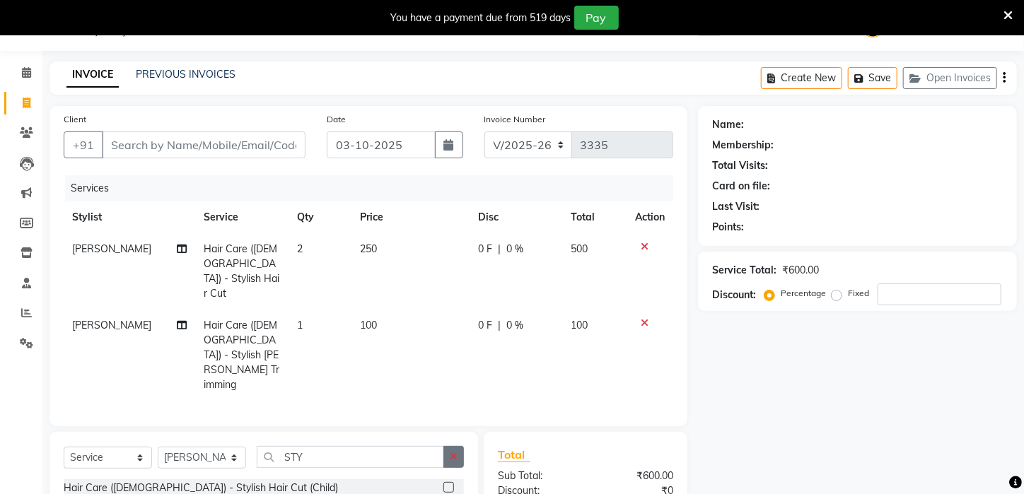
click at [455, 452] on icon "button" at bounding box center [454, 457] width 8 height 10
click at [645, 242] on icon at bounding box center [644, 247] width 8 height 10
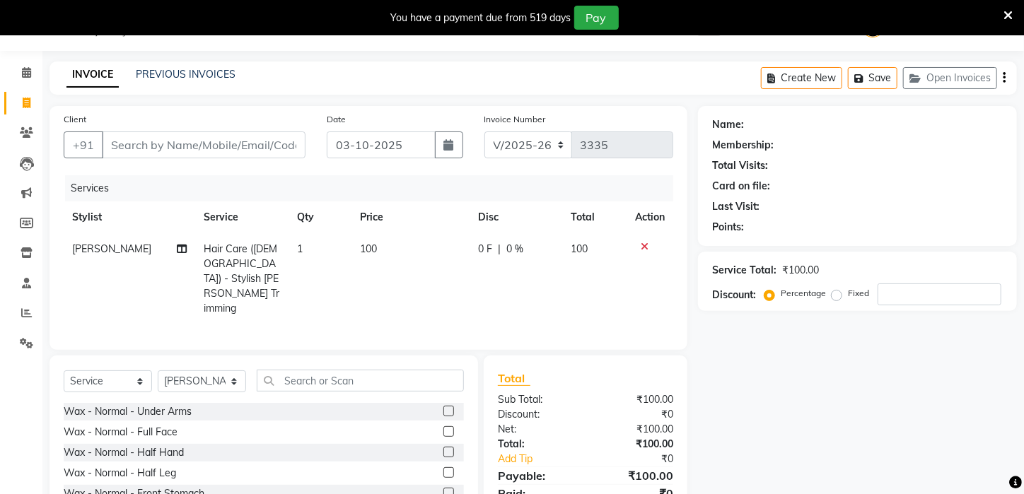
click at [640, 242] on icon at bounding box center [644, 247] width 8 height 10
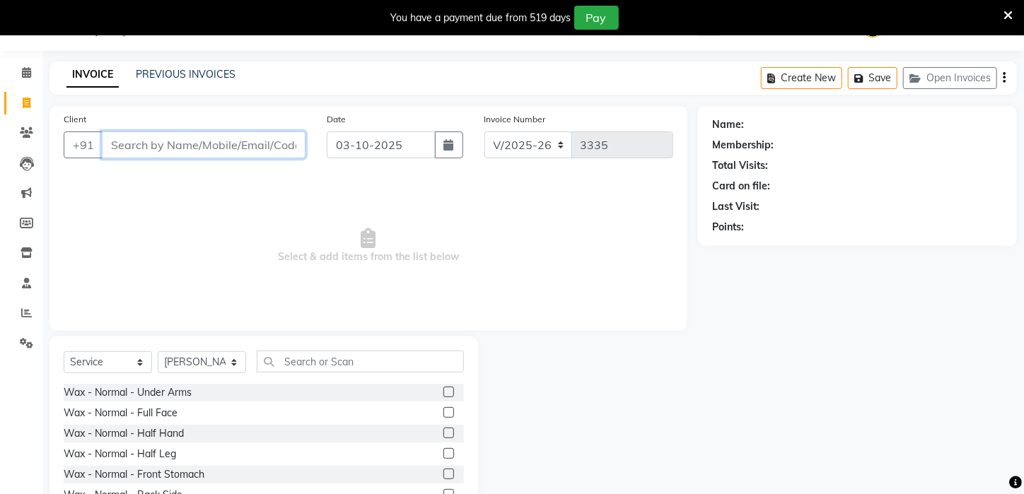
click at [276, 140] on input "Client" at bounding box center [204, 144] width 204 height 27
type input "760288639"
click at [276, 140] on span "Add Client" at bounding box center [269, 145] width 56 height 14
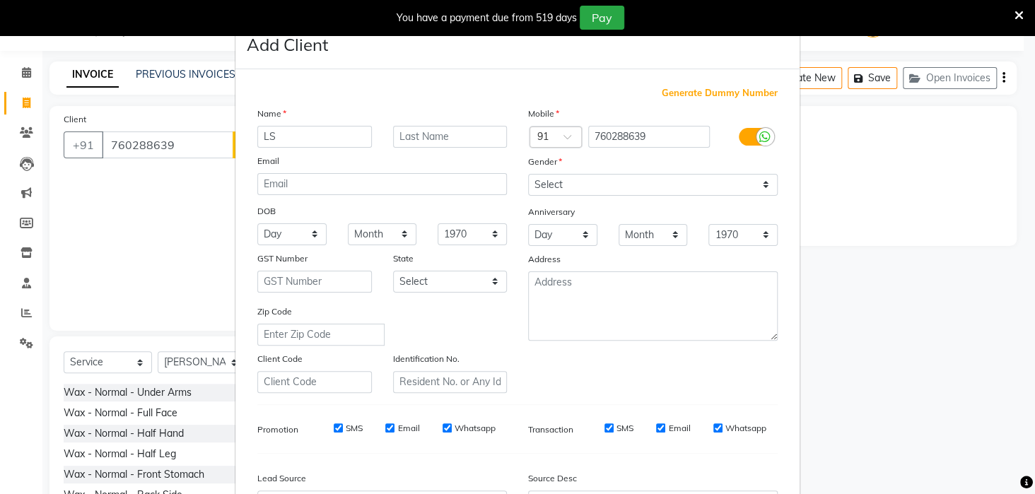
type input "LS"
click at [483, 128] on input "text" at bounding box center [450, 137] width 115 height 22
type input "RAW"
click at [759, 181] on select "Select Male Female Other Prefer Not To Say" at bounding box center [653, 185] width 250 height 22
select select "male"
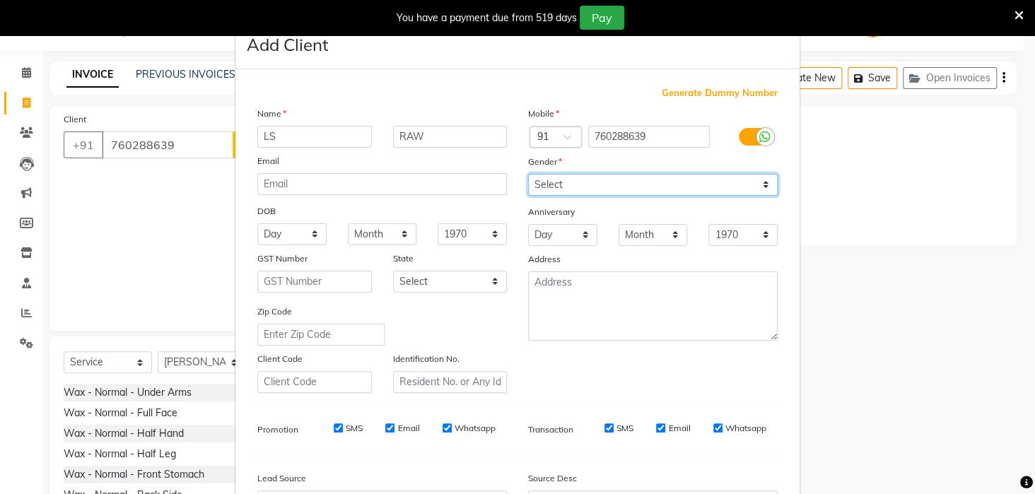
click at [528, 174] on select "Select Male Female Other Prefer Not To Say" at bounding box center [653, 185] width 250 height 22
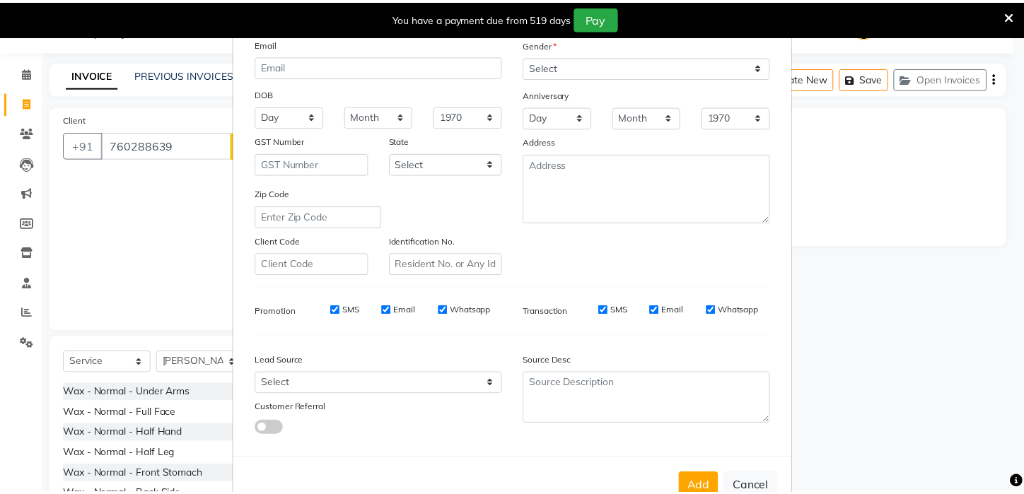
scroll to position [158, 0]
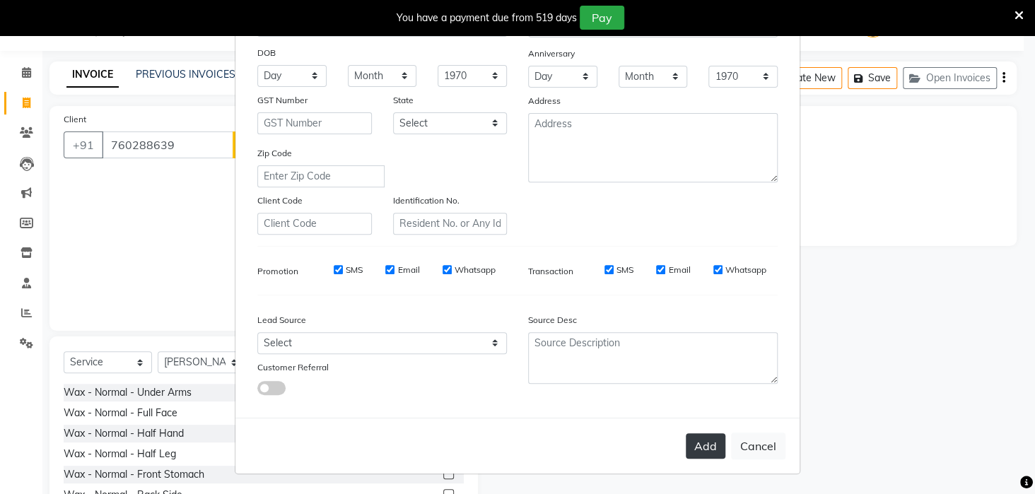
click at [698, 447] on button "Add" at bounding box center [706, 445] width 40 height 25
select select
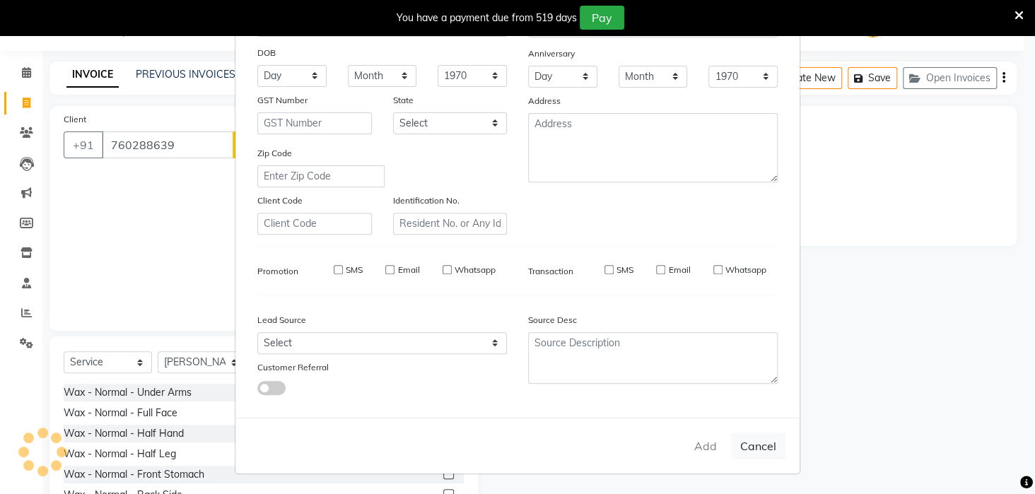
select select
checkbox input "false"
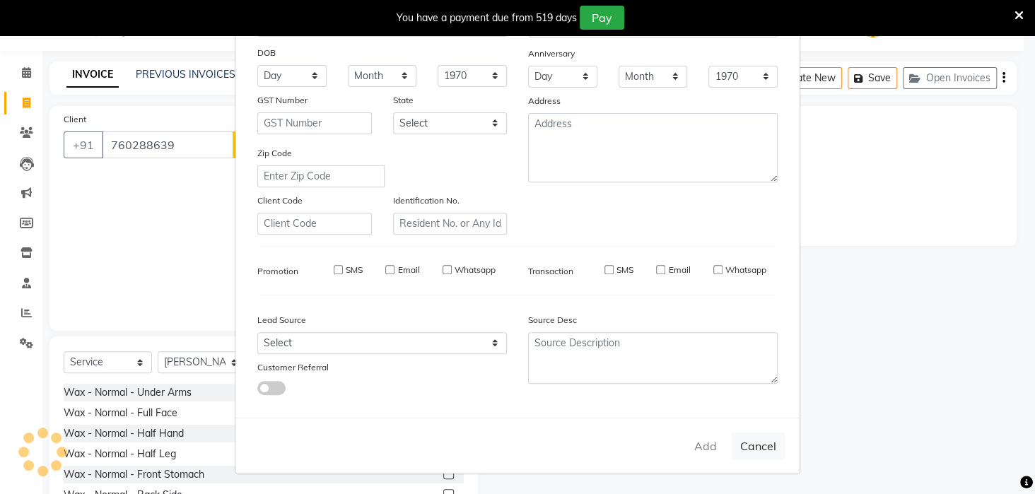
checkbox input "false"
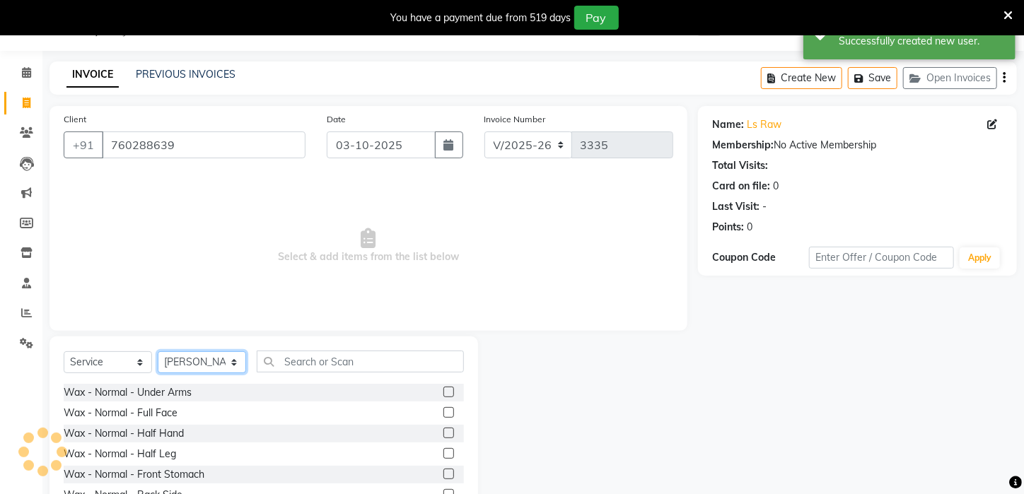
click at [235, 363] on select "Select Stylist Aftab Ansar ARPITA DEEPIKA IMRAAN Injamam KESHAV kharagpur Mahad…" at bounding box center [202, 362] width 88 height 22
select select "23148"
click at [158, 351] on select "Select Stylist Aftab Ansar ARPITA DEEPIKA IMRAAN Injamam KESHAV kharagpur Mahad…" at bounding box center [202, 362] width 88 height 22
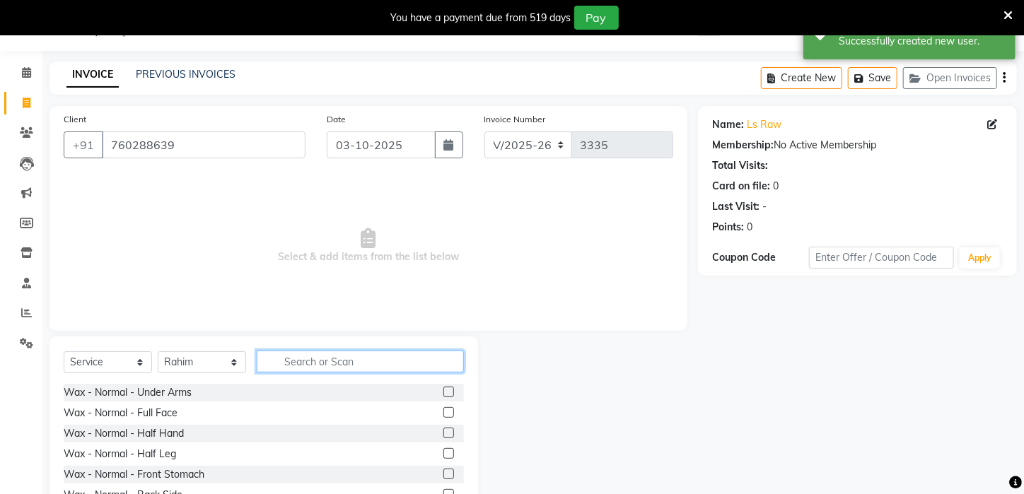
click at [348, 355] on input "text" at bounding box center [360, 362] width 207 height 22
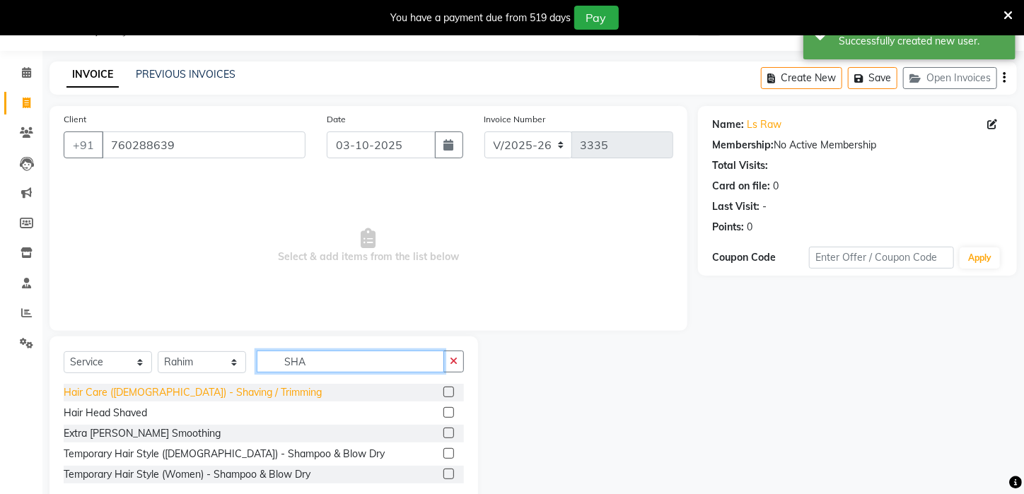
type input "SHA"
click at [197, 393] on div "Hair Care (Male) - Shaving / Trimming" at bounding box center [193, 392] width 258 height 15
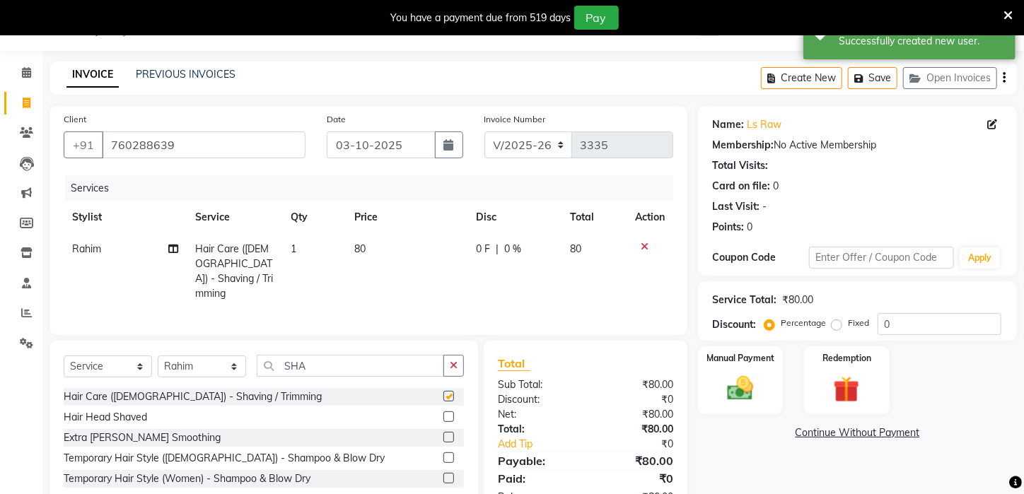
checkbox input "false"
click at [310, 356] on input "SHA" at bounding box center [350, 366] width 187 height 22
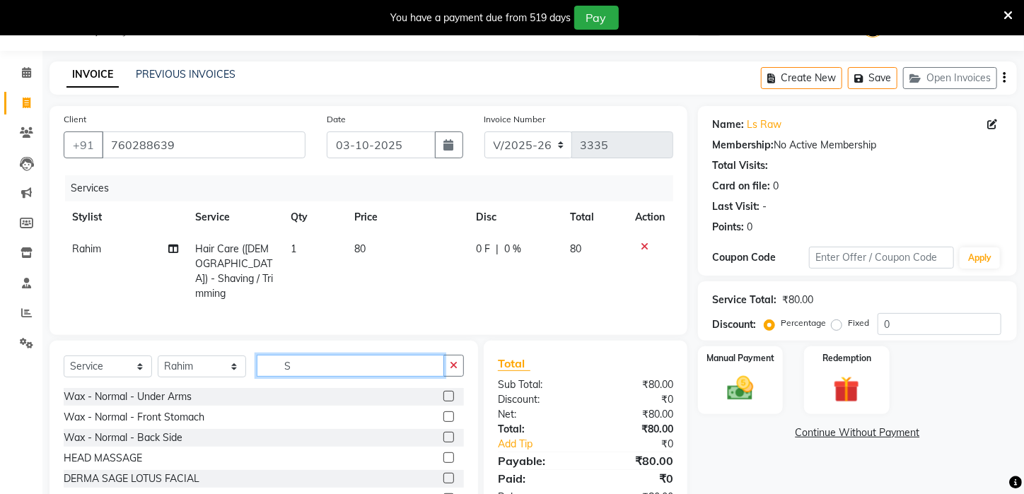
type input "S"
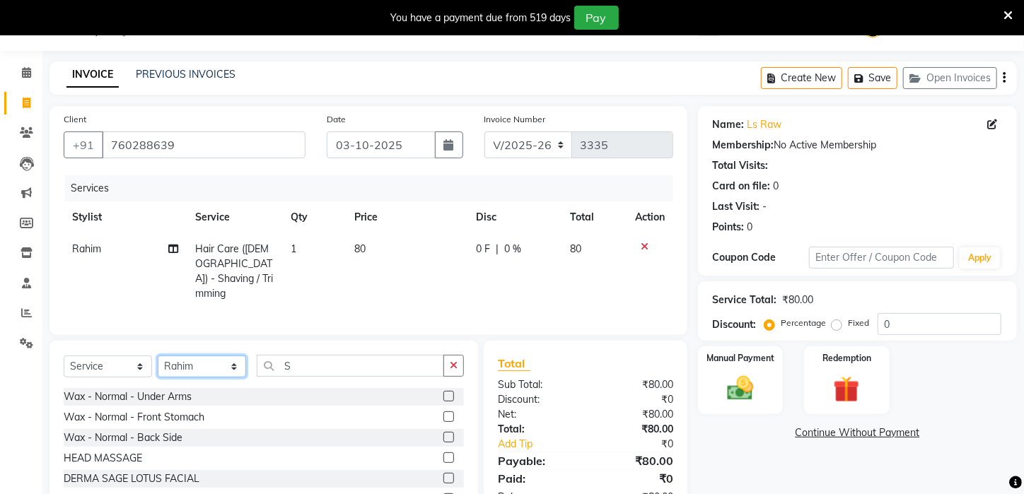
click at [233, 357] on select "Select Stylist Aftab Ansar ARPITA DEEPIKA IMRAAN Injamam KESHAV kharagpur Mahad…" at bounding box center [202, 367] width 88 height 22
select select "83601"
click at [158, 356] on select "Select Stylist Aftab Ansar ARPITA DEEPIKA IMRAAN Injamam KESHAV kharagpur Mahad…" at bounding box center [202, 367] width 88 height 22
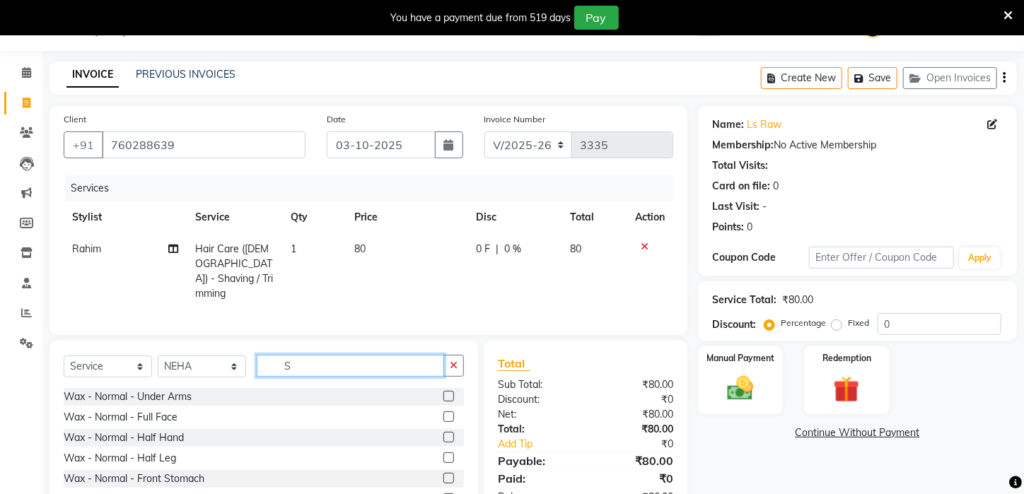
click at [366, 355] on input "S" at bounding box center [350, 366] width 187 height 22
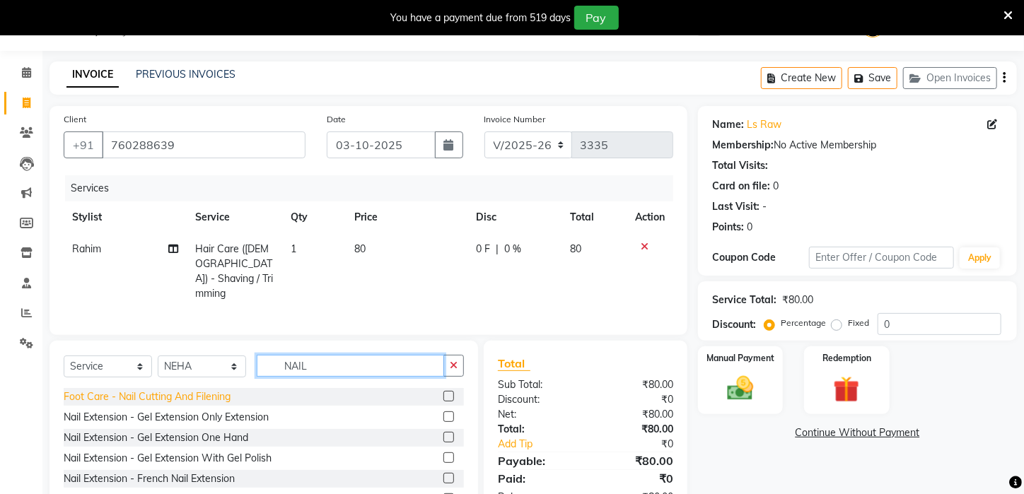
type input "NAIL"
click at [197, 389] on div "Foot Care - Nail Cutting And Filening" at bounding box center [147, 396] width 167 height 15
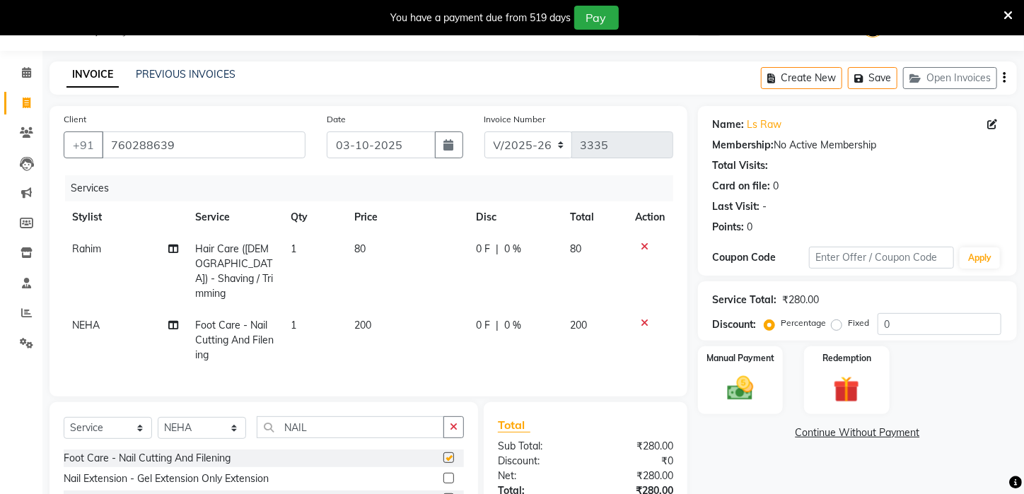
checkbox input "false"
click at [445, 425] on button "button" at bounding box center [453, 427] width 20 height 22
click at [241, 423] on select "Select Stylist Aftab Ansar ARPITA DEEPIKA IMRAAN Injamam KESHAV kharagpur Mahad…" at bounding box center [202, 428] width 88 height 22
click at [158, 417] on select "Select Stylist Aftab Ansar ARPITA DEEPIKA IMRAAN Injamam KESHAV kharagpur Mahad…" at bounding box center [202, 428] width 88 height 22
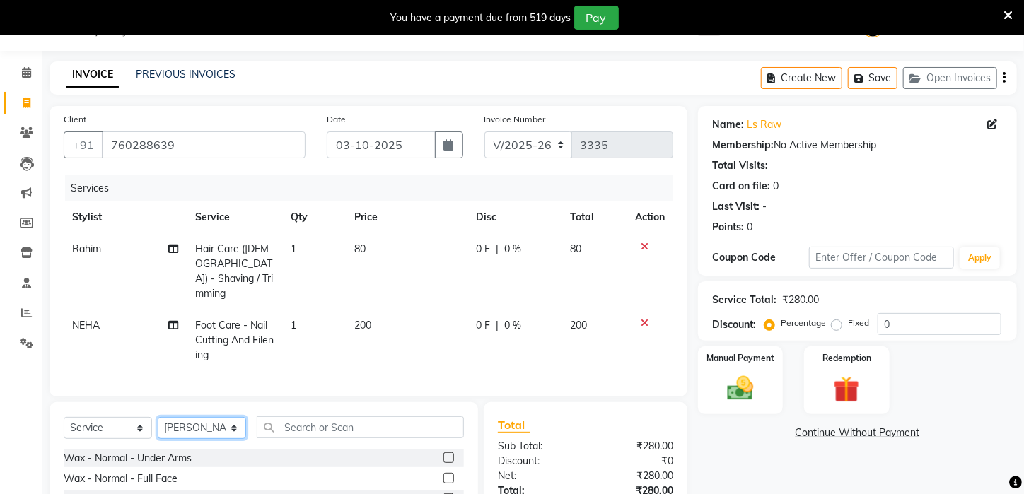
drag, startPoint x: 236, startPoint y: 427, endPoint x: 230, endPoint y: 420, distance: 9.1
click at [236, 427] on select "Select Stylist Aftab Ansar ARPITA DEEPIKA IMRAAN Injamam KESHAV kharagpur Mahad…" at bounding box center [202, 428] width 88 height 22
select select "69577"
click at [158, 417] on select "Select Stylist Aftab Ansar ARPITA DEEPIKA IMRAAN Injamam KESHAV kharagpur Mahad…" at bounding box center [202, 428] width 88 height 22
drag, startPoint x: 331, startPoint y: 425, endPoint x: 341, endPoint y: 425, distance: 9.9
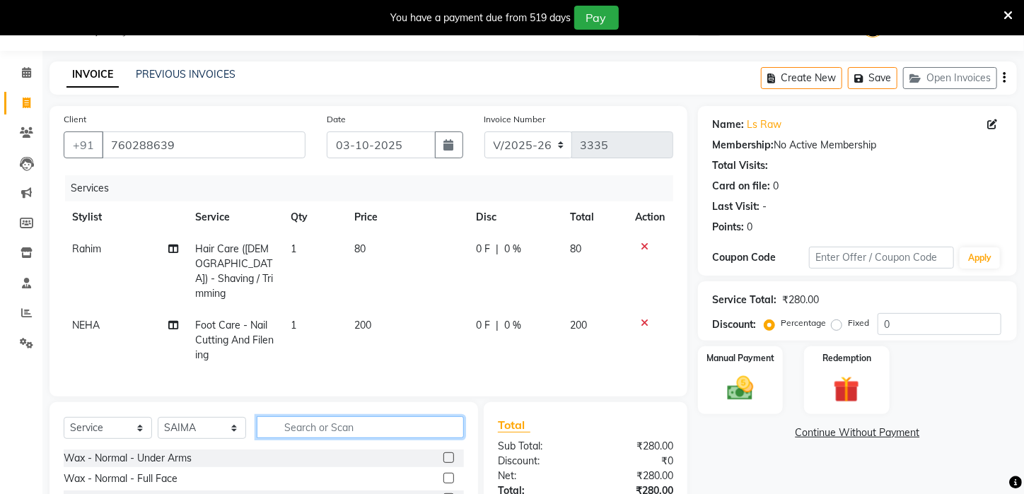
click at [332, 425] on input "text" at bounding box center [360, 427] width 207 height 22
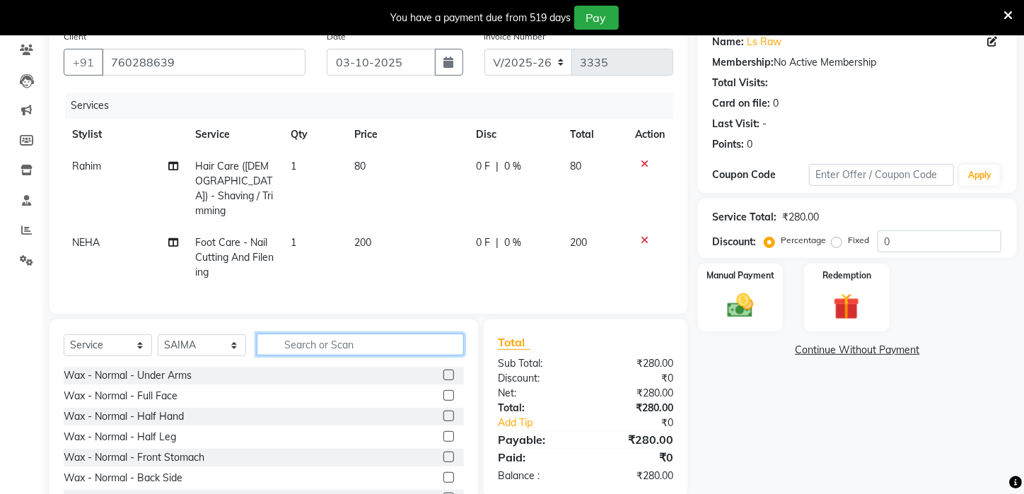
scroll to position [169, 0]
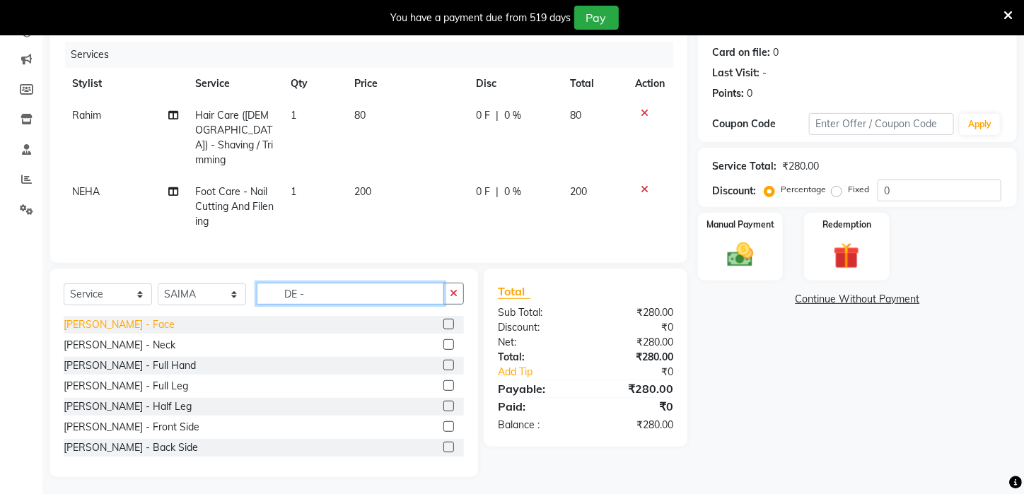
type input "DE -"
click at [122, 318] on div "De-Tan - Face" at bounding box center [119, 324] width 111 height 15
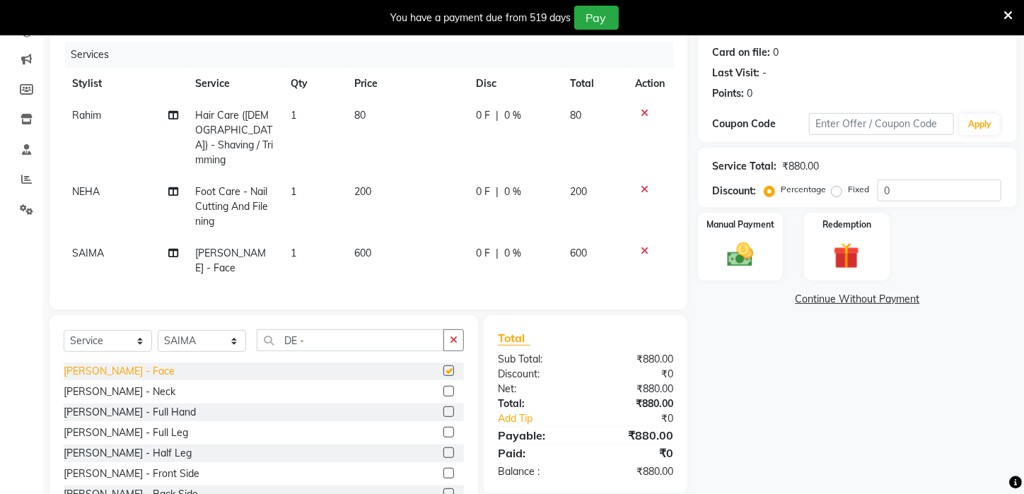
checkbox input "false"
click at [117, 385] on div "De-Tan - Neck" at bounding box center [120, 392] width 112 height 15
checkbox input "false"
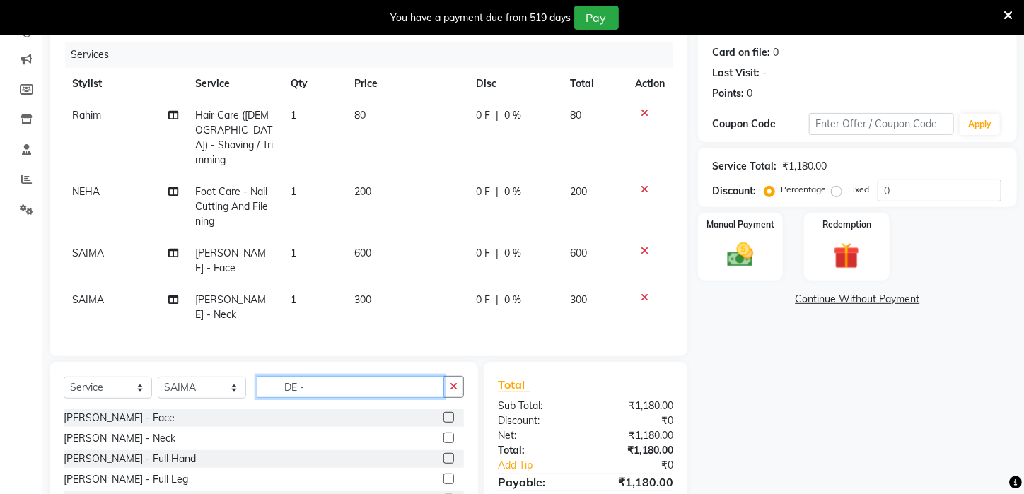
click at [384, 376] on input "DE -" at bounding box center [350, 387] width 187 height 22
click at [455, 376] on button "button" at bounding box center [453, 387] width 20 height 22
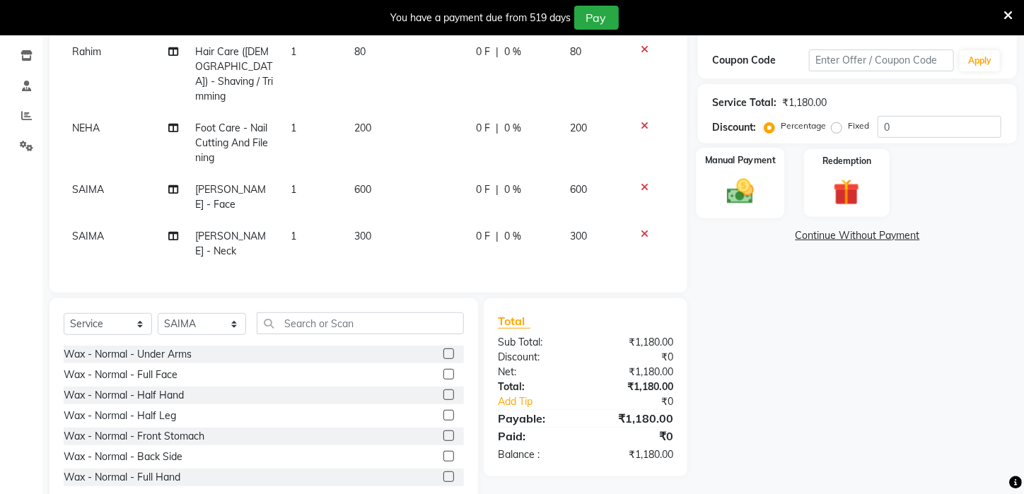
click at [756, 194] on img at bounding box center [740, 191] width 45 height 31
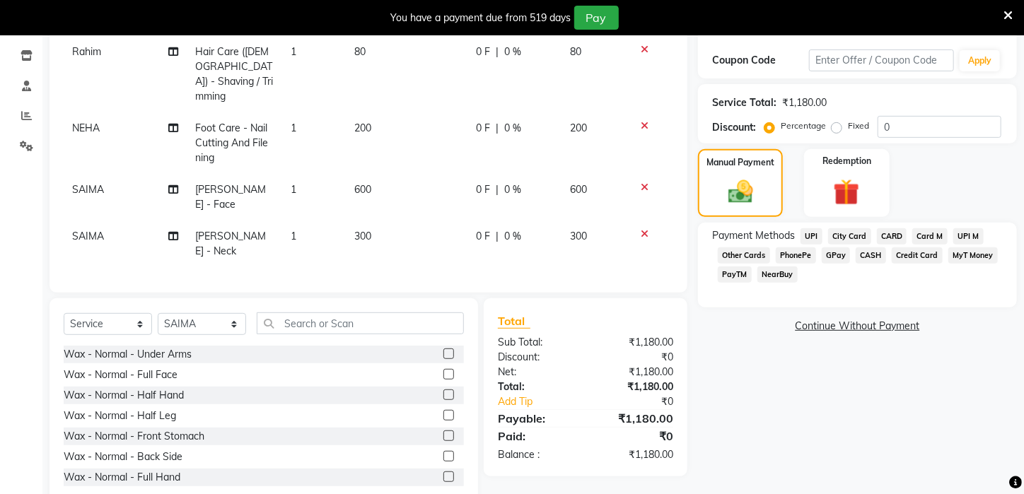
click at [739, 283] on span "PayTM" at bounding box center [734, 274] width 34 height 16
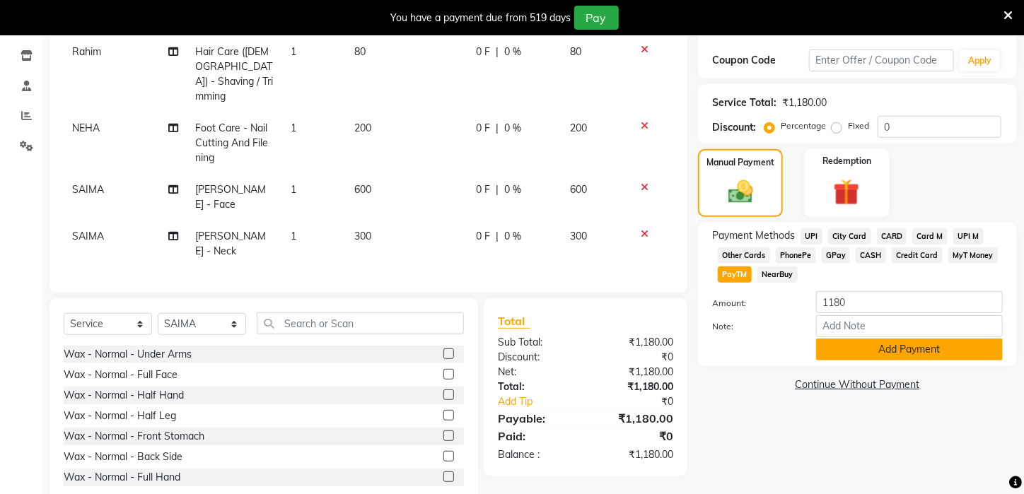
click at [908, 361] on button "Add Payment" at bounding box center [909, 350] width 187 height 22
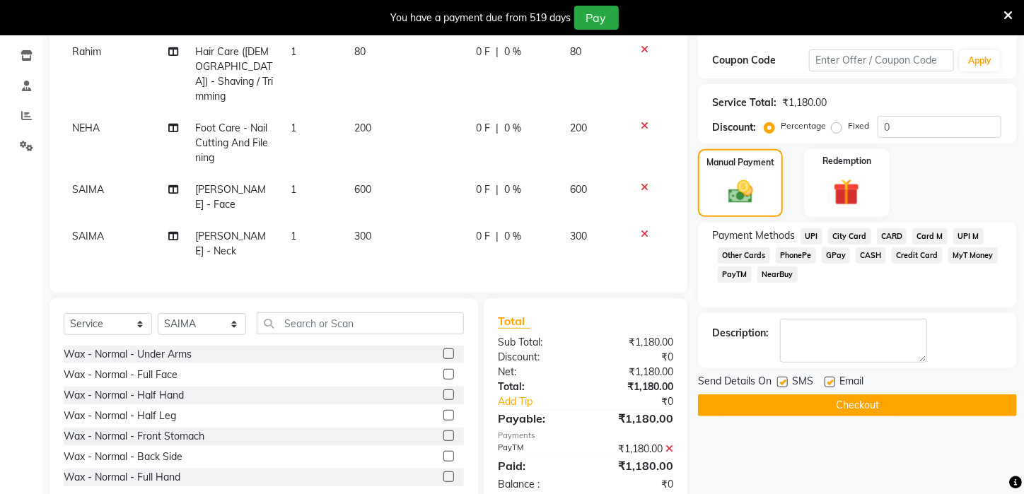
click at [916, 412] on button "Checkout" at bounding box center [857, 405] width 319 height 22
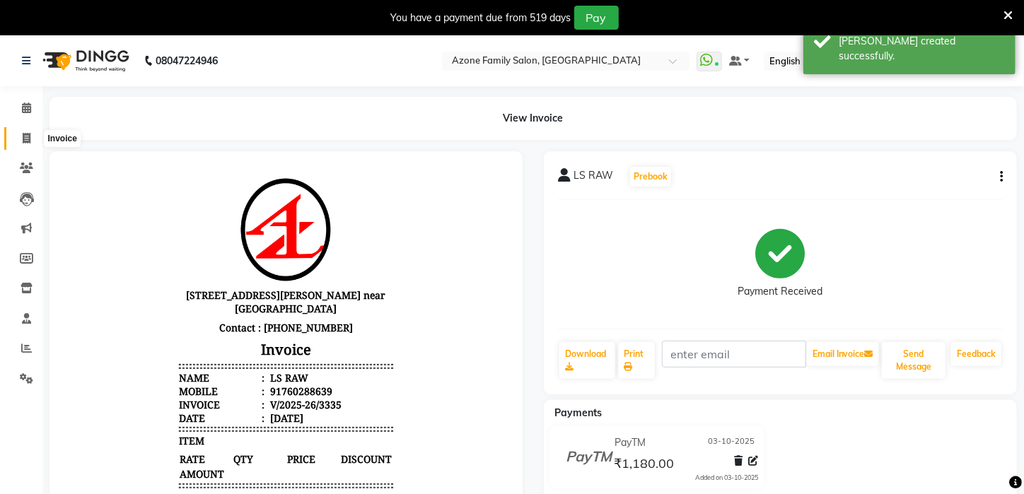
click at [28, 141] on icon at bounding box center [27, 138] width 8 height 11
select select "service"
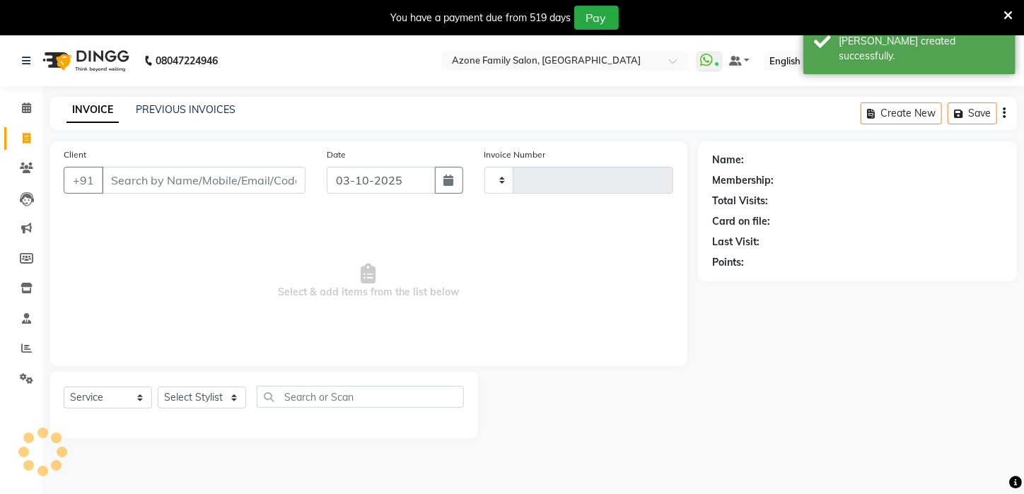
scroll to position [35, 0]
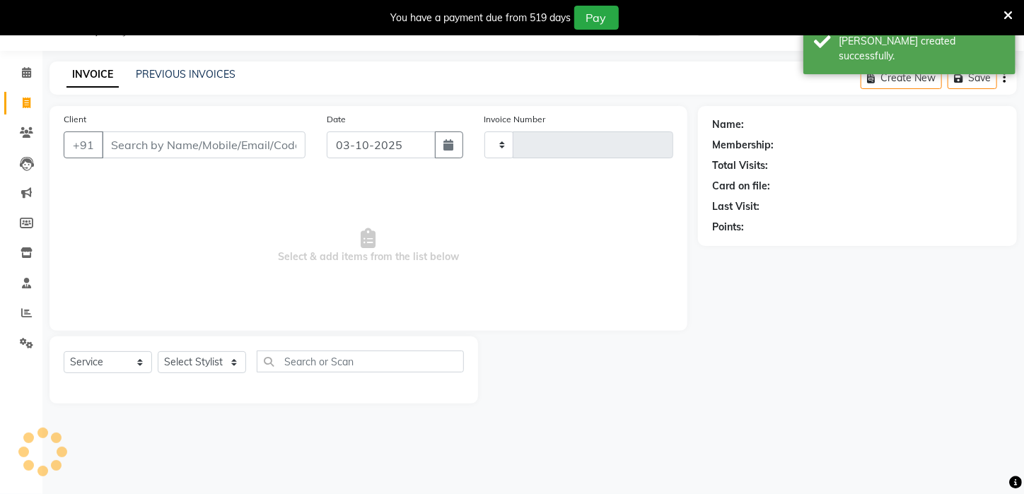
type input "3336"
select select "4296"
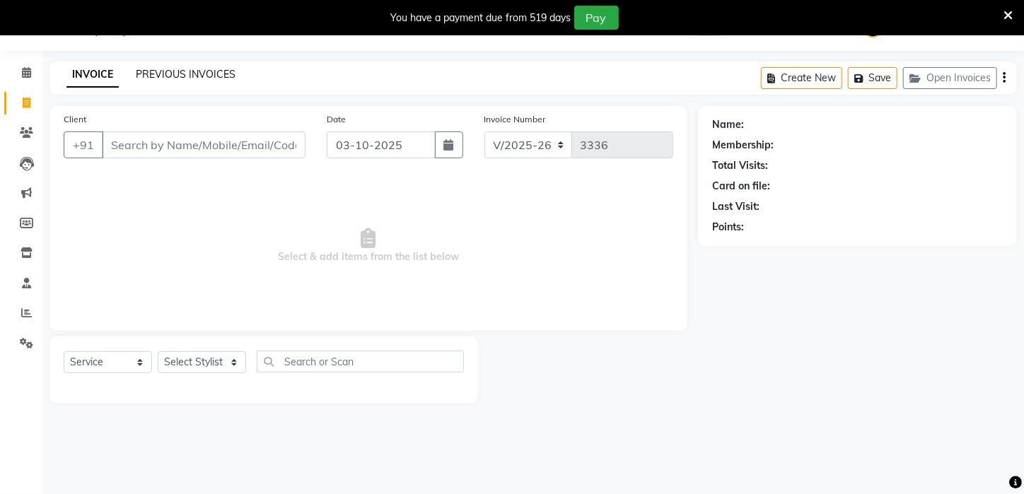
click at [172, 71] on link "PREVIOUS INVOICES" at bounding box center [186, 74] width 100 height 13
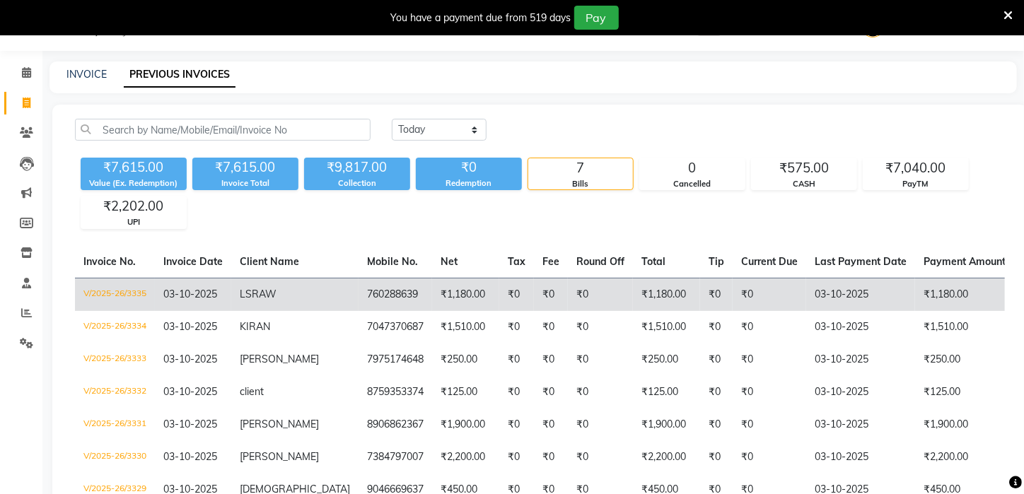
click at [205, 288] on span "03-10-2025" at bounding box center [190, 294] width 54 height 13
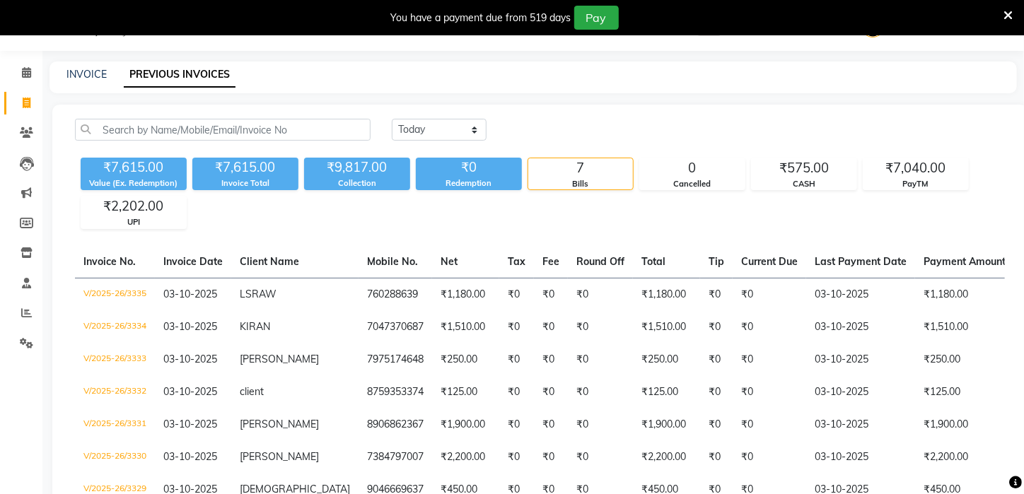
scroll to position [180, 0]
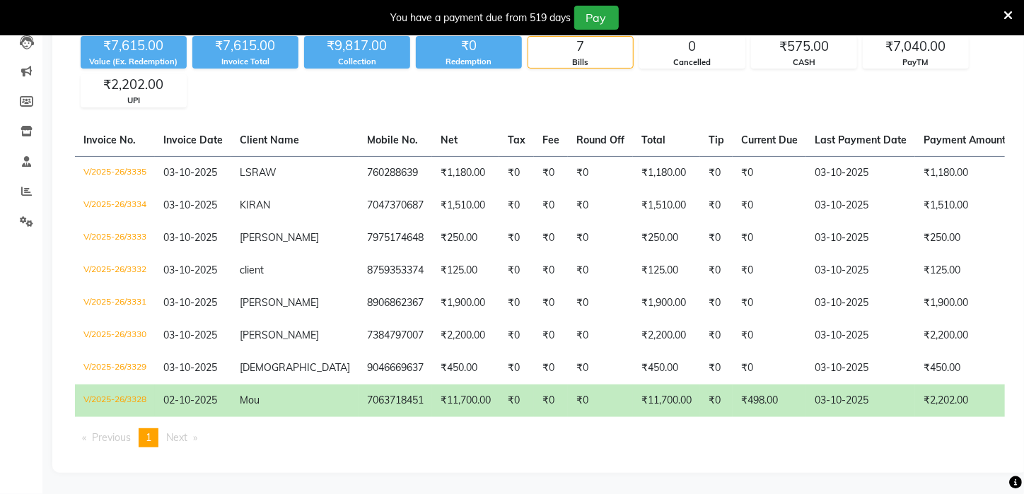
click at [1009, 13] on icon at bounding box center [1007, 15] width 9 height 13
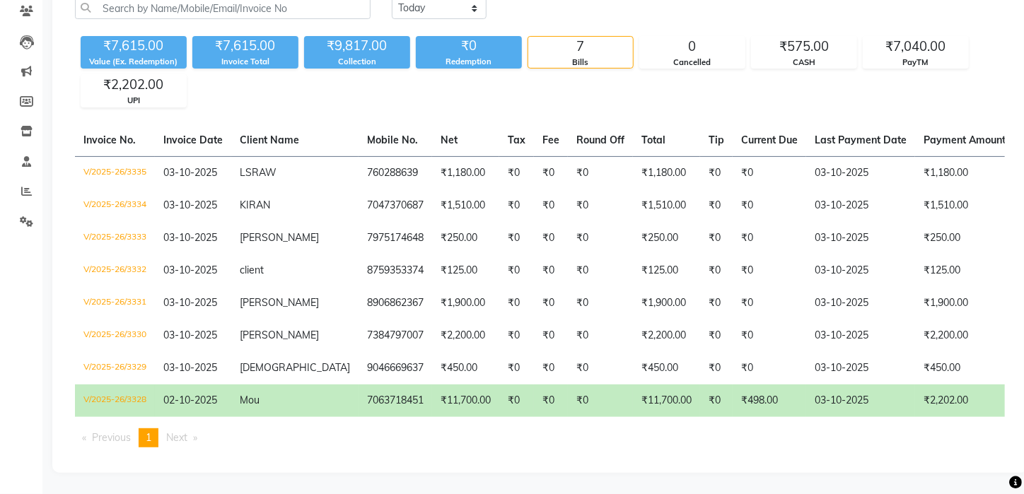
scroll to position [0, 0]
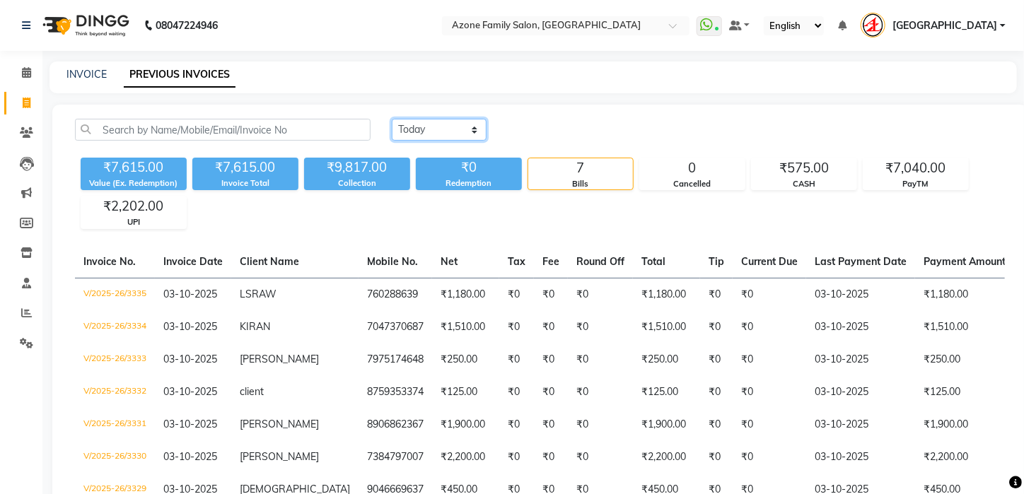
click at [418, 126] on select "Today Yesterday Custom Range" at bounding box center [439, 130] width 95 height 22
select select "range"
click at [392, 119] on select "Today Yesterday Custom Range" at bounding box center [439, 130] width 95 height 22
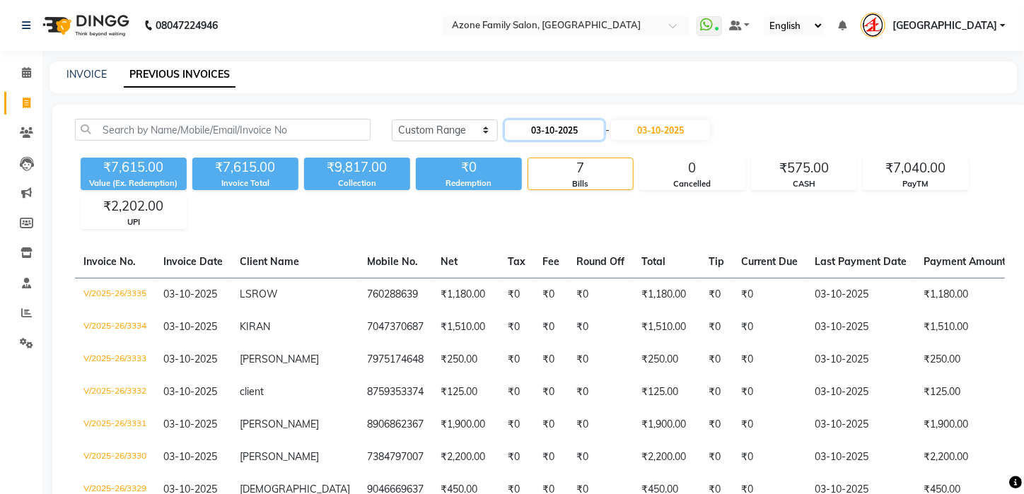
click at [561, 122] on input "03-10-2025" at bounding box center [554, 130] width 99 height 20
select select "10"
select select "2025"
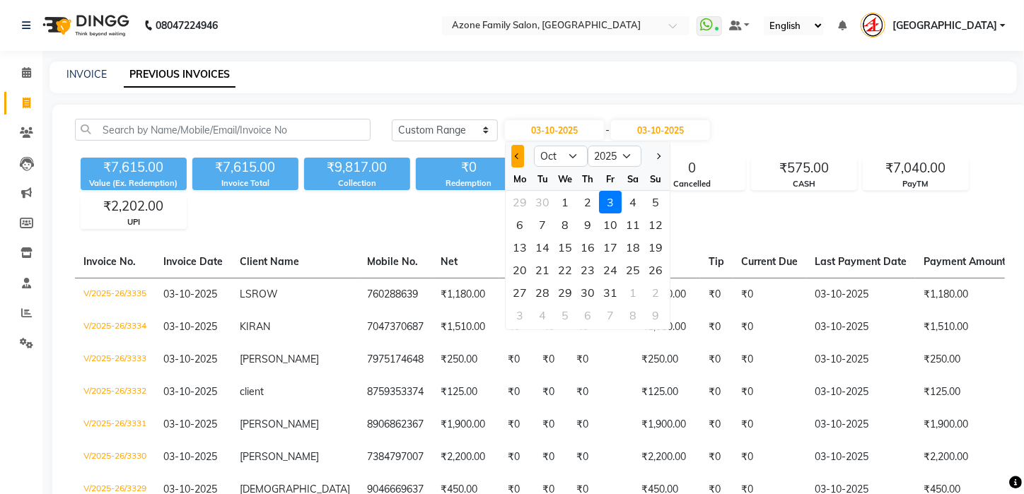
click at [513, 160] on button "Previous month" at bounding box center [518, 156] width 12 height 23
select select "9"
click at [513, 199] on div "1" at bounding box center [520, 202] width 23 height 23
type input "01-09-2025"
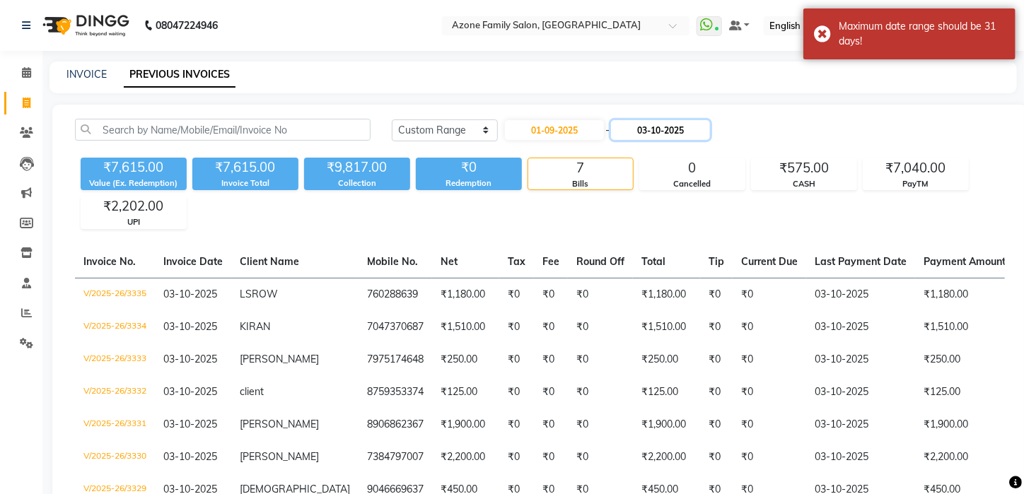
click at [656, 125] on input "03-10-2025" at bounding box center [660, 130] width 99 height 20
select select "10"
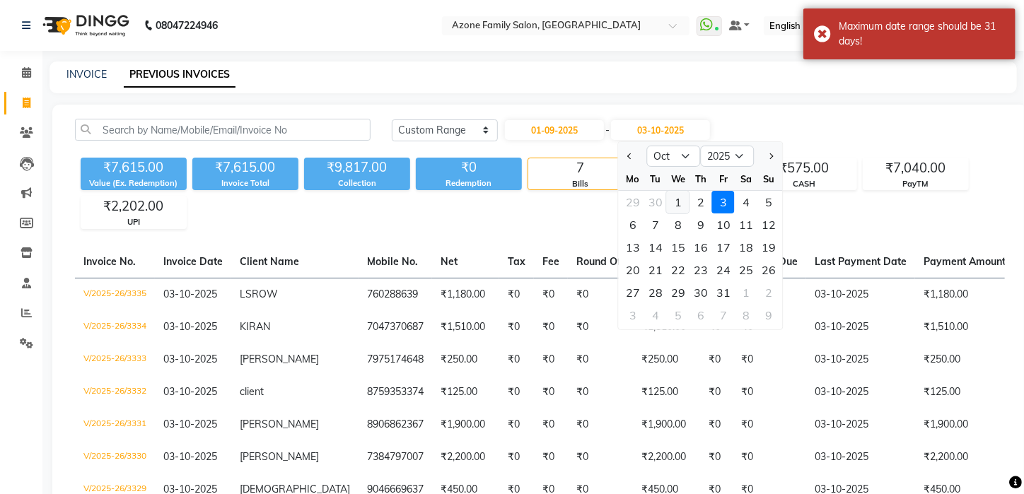
click at [674, 205] on div "1" at bounding box center [678, 202] width 23 height 23
type input "01-10-2025"
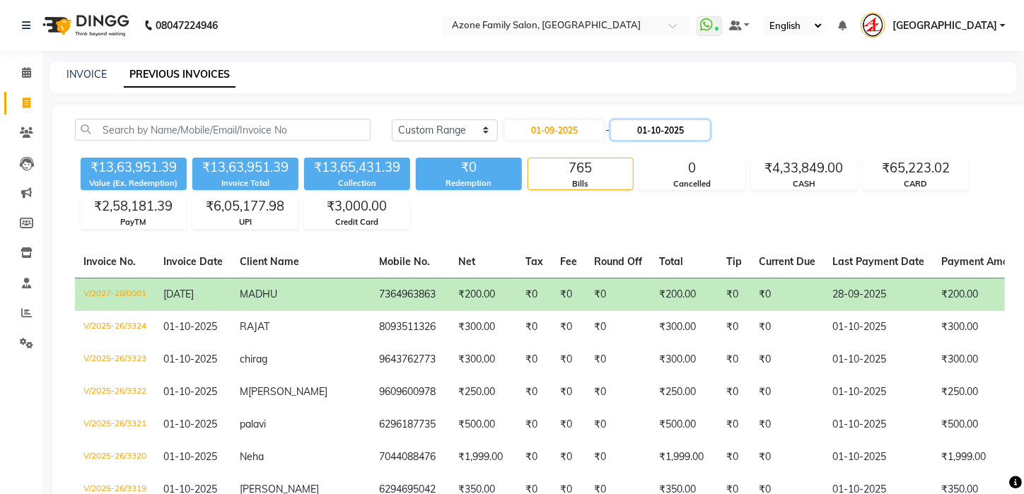
click at [633, 135] on input "01-10-2025" at bounding box center [660, 130] width 99 height 20
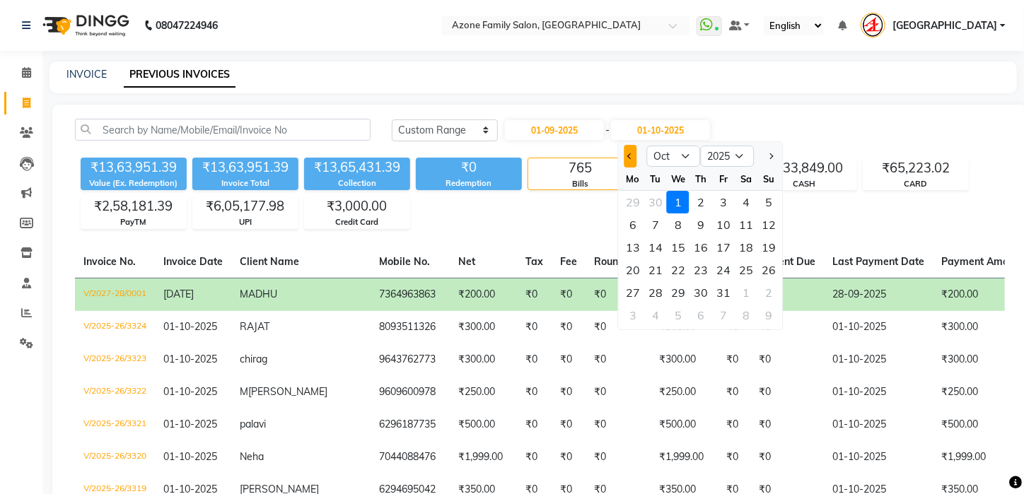
click at [631, 160] on button "Previous month" at bounding box center [630, 156] width 12 height 23
select select "9"
click at [640, 201] on div "1" at bounding box center [632, 202] width 23 height 23
type input "01-09-2025"
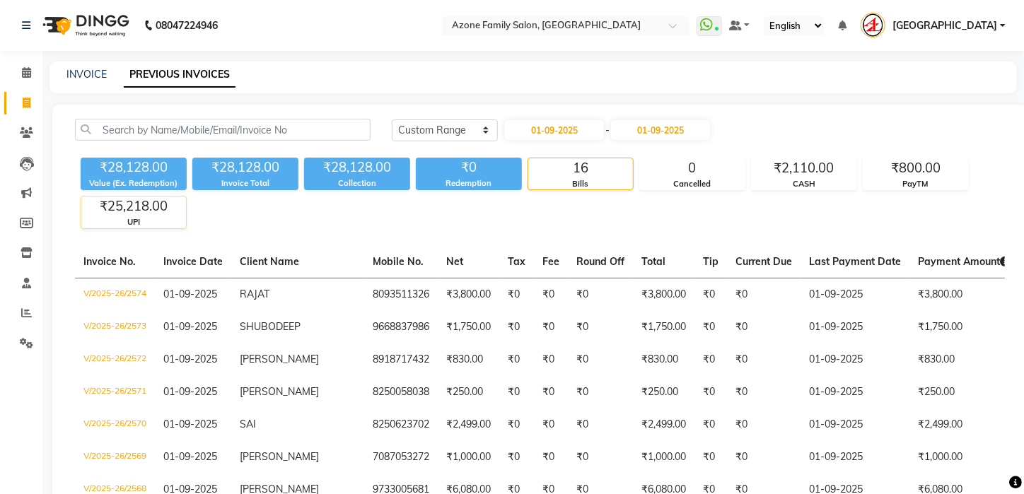
click at [148, 221] on div "UPI" at bounding box center [133, 222] width 105 height 12
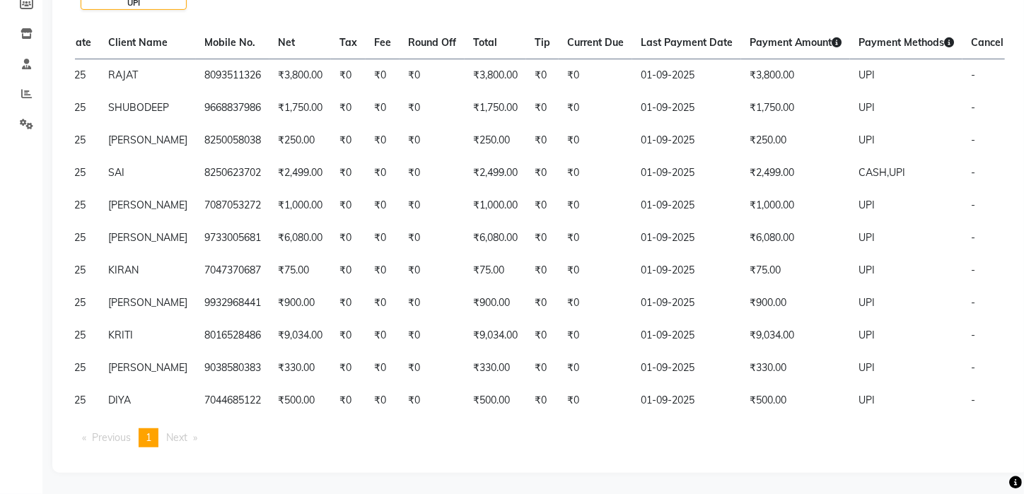
scroll to position [0, 214]
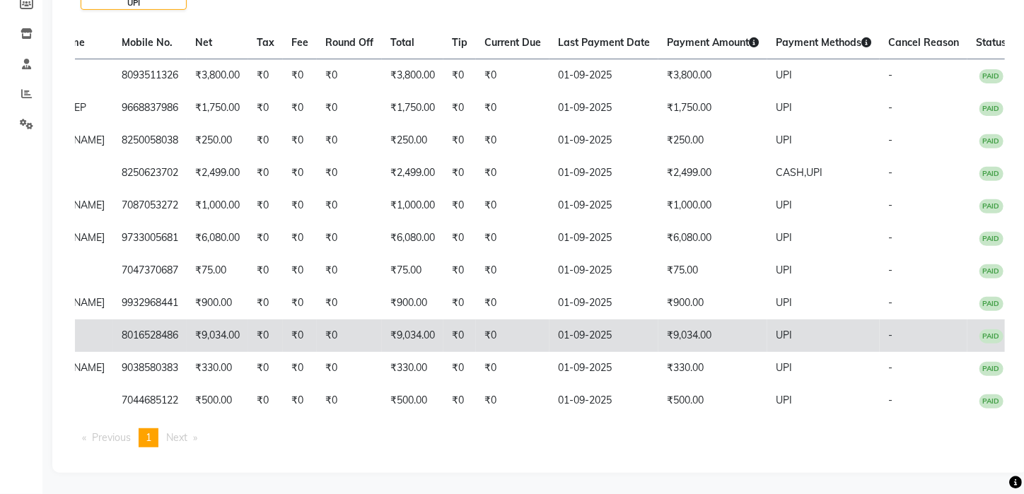
click at [699, 320] on td "₹9,034.00" at bounding box center [712, 336] width 109 height 33
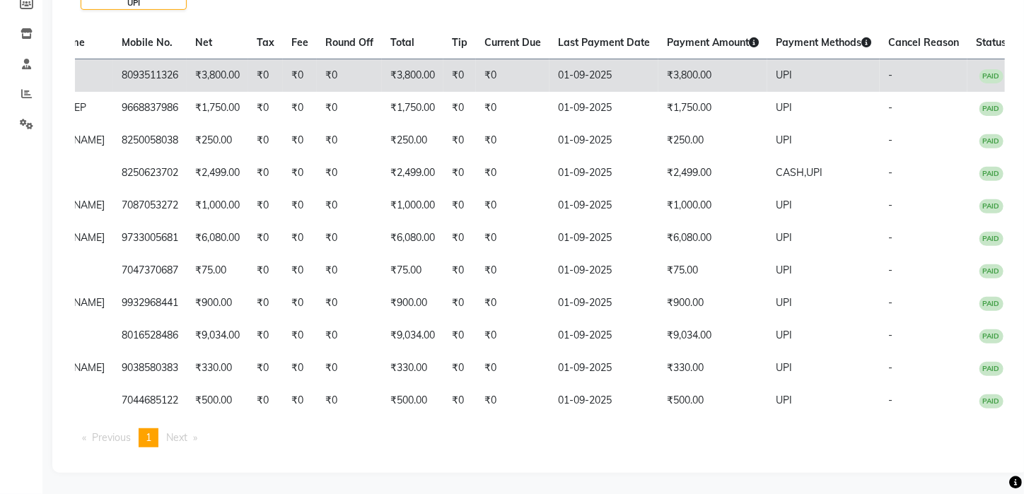
click at [672, 69] on td "₹3,800.00" at bounding box center [712, 75] width 109 height 33
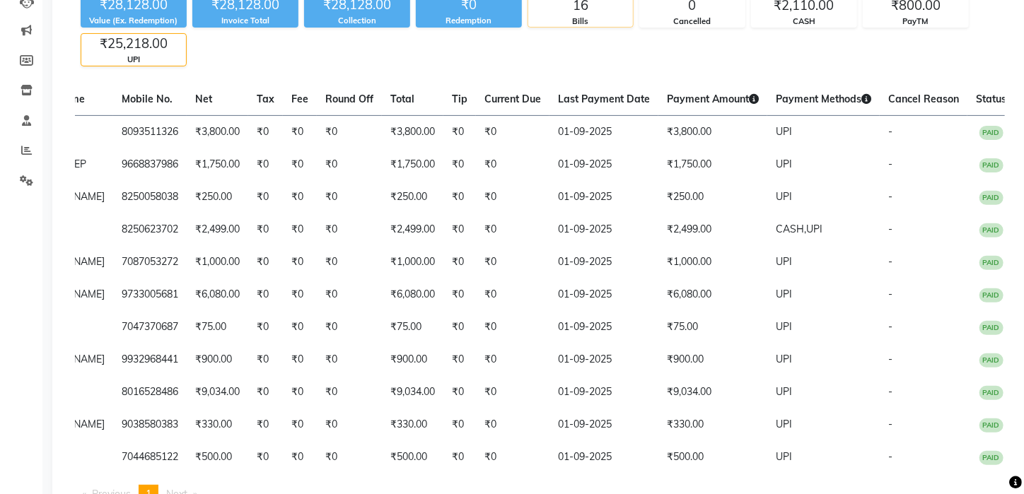
scroll to position [105, 0]
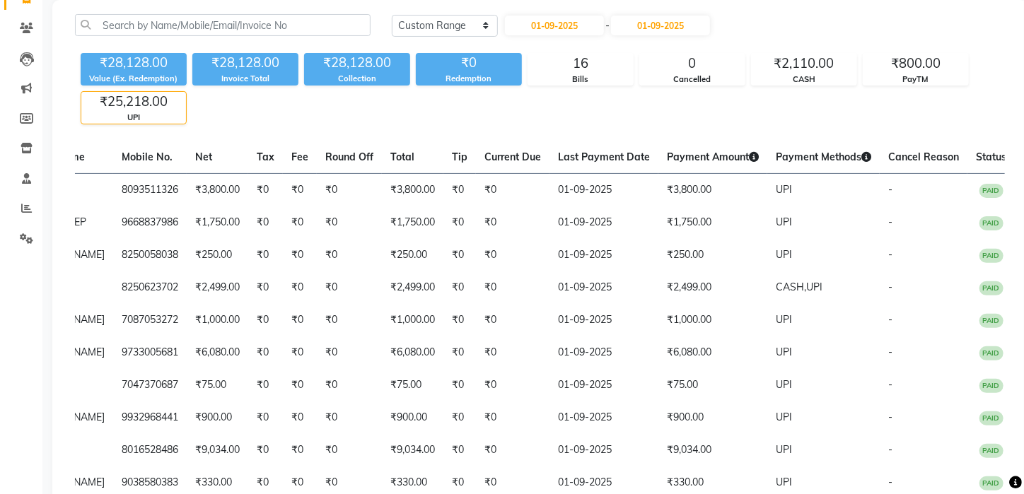
click at [502, 95] on div "₹28,128.00 Value (Ex. Redemption) ₹28,128.00 Invoice Total ₹28,128.00 Collectio…" at bounding box center [540, 85] width 930 height 77
click at [471, 25] on select "Today Yesterday Custom Range" at bounding box center [445, 26] width 106 height 22
click at [556, 18] on input "01-09-2025" at bounding box center [554, 26] width 99 height 20
select select "9"
select select "2025"
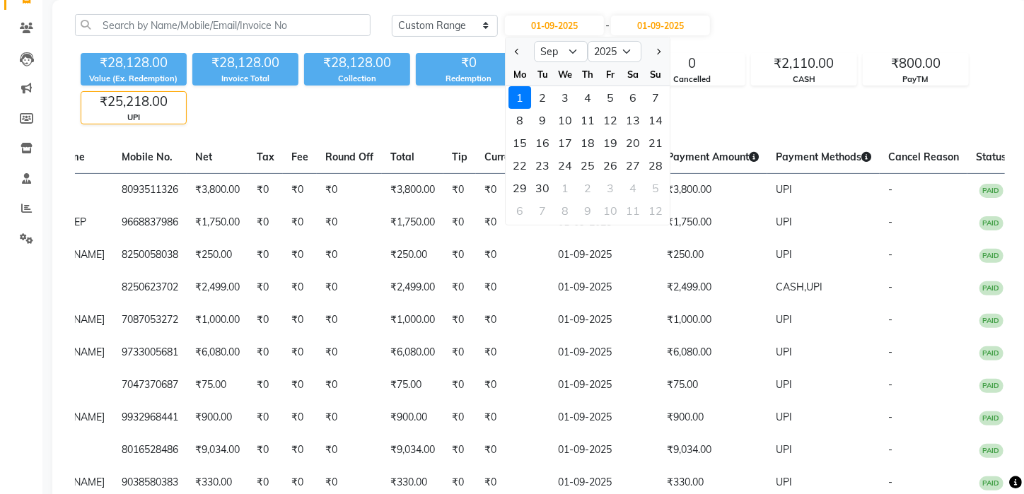
drag, startPoint x: 515, startPoint y: 49, endPoint x: 521, endPoint y: 71, distance: 22.6
click at [517, 49] on span "Previous month" at bounding box center [518, 52] width 6 height 6
select select "8"
drag, startPoint x: 651, startPoint y: 188, endPoint x: 613, endPoint y: 64, distance: 130.1
click at [653, 187] on div "31" at bounding box center [656, 188] width 23 height 23
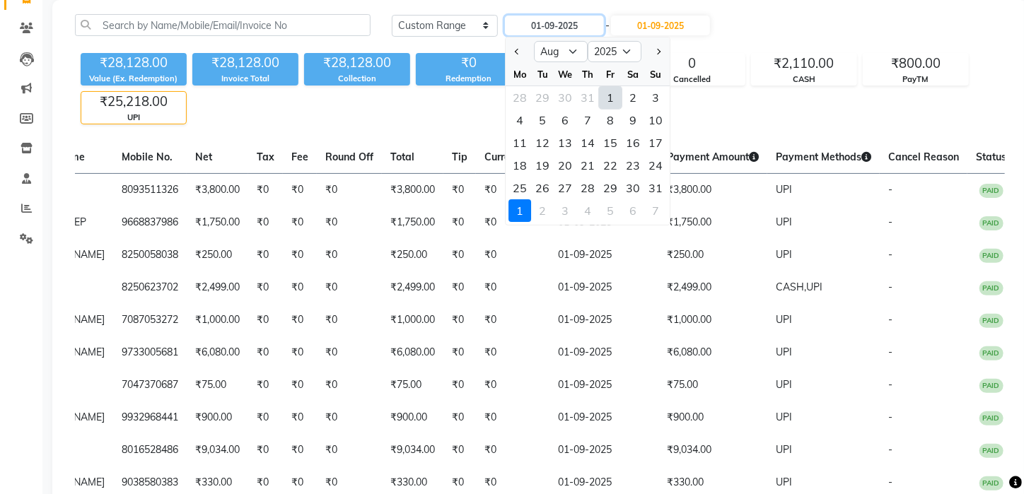
type input "31-08-2025"
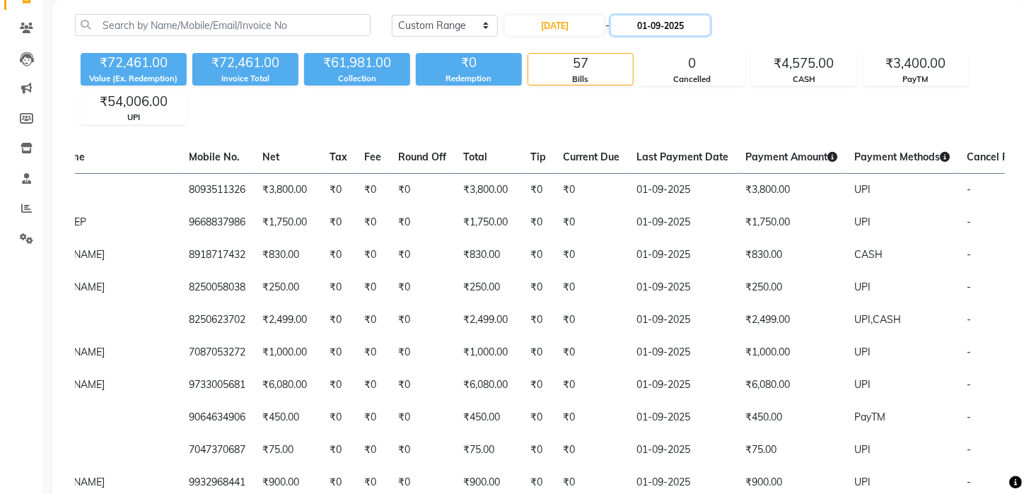
click at [658, 24] on input "01-09-2025" at bounding box center [660, 26] width 99 height 20
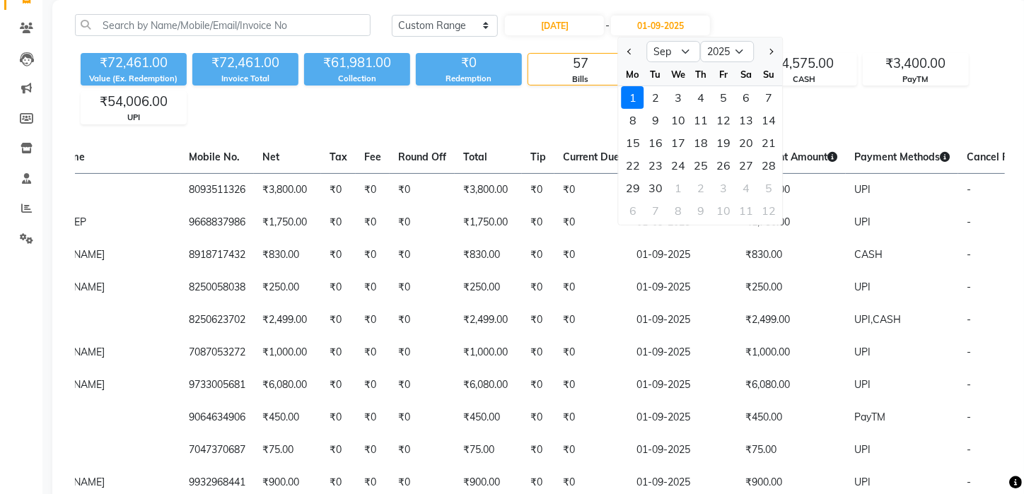
drag, startPoint x: 628, startPoint y: 46, endPoint x: 647, endPoint y: 61, distance: 24.1
click at [642, 49] on div at bounding box center [633, 51] width 28 height 23
drag, startPoint x: 628, startPoint y: 54, endPoint x: 640, endPoint y: 63, distance: 14.6
click at [632, 54] on button "Previous month" at bounding box center [630, 51] width 12 height 23
select select "8"
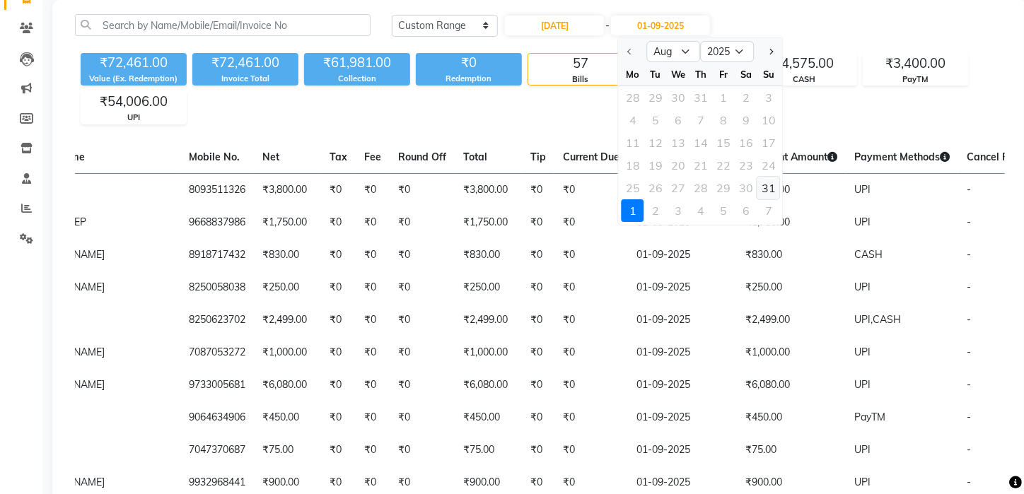
click at [765, 190] on div "31" at bounding box center [768, 188] width 23 height 23
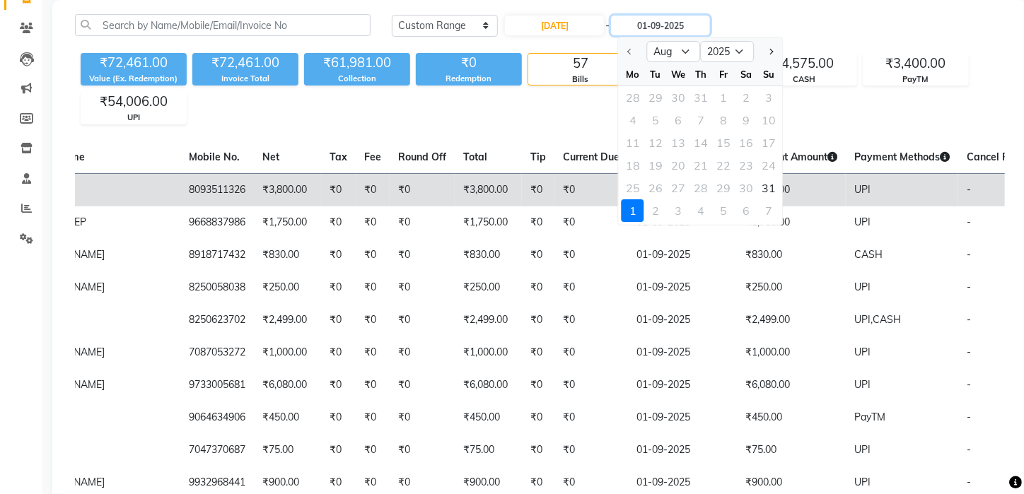
type input "31-08-2025"
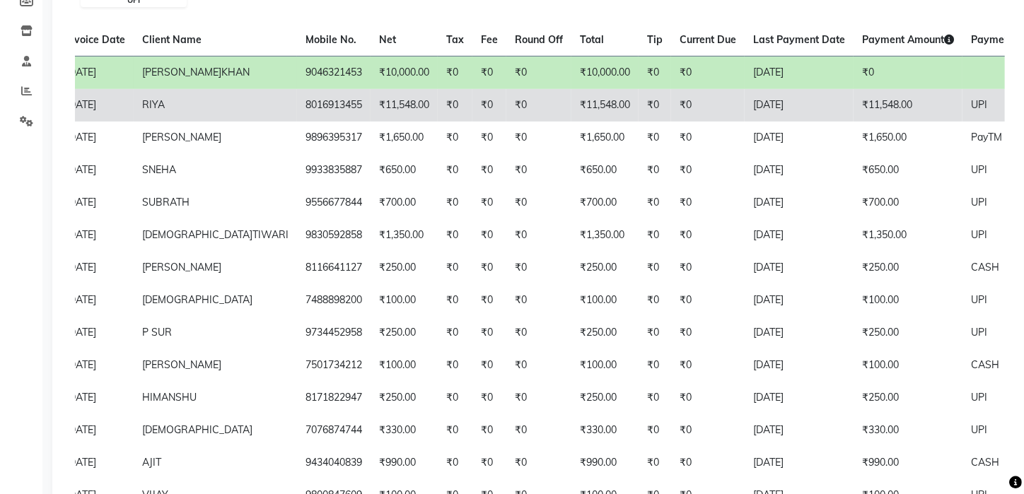
scroll to position [230, 0]
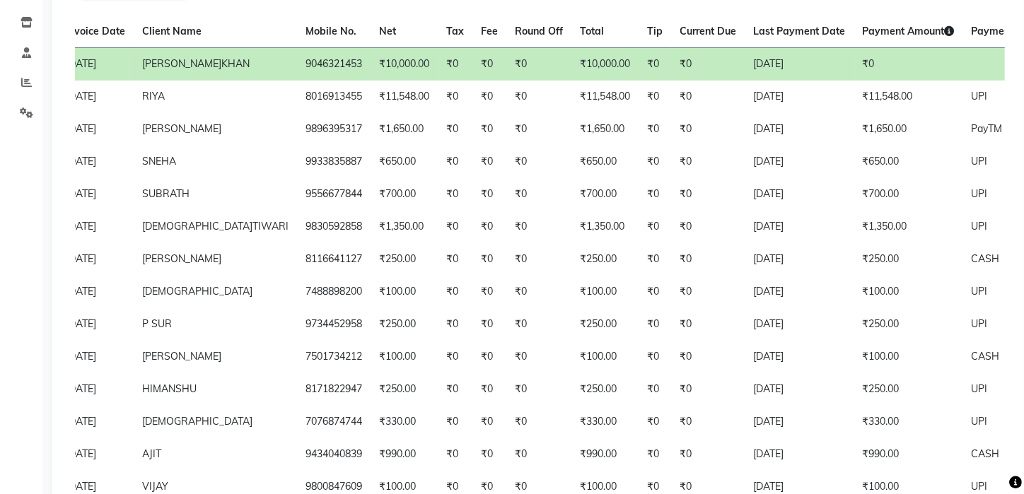
drag, startPoint x: 803, startPoint y: 37, endPoint x: 804, endPoint y: 30, distance: 7.9
click at [862, 30] on span "Payment Amount" at bounding box center [908, 31] width 92 height 13
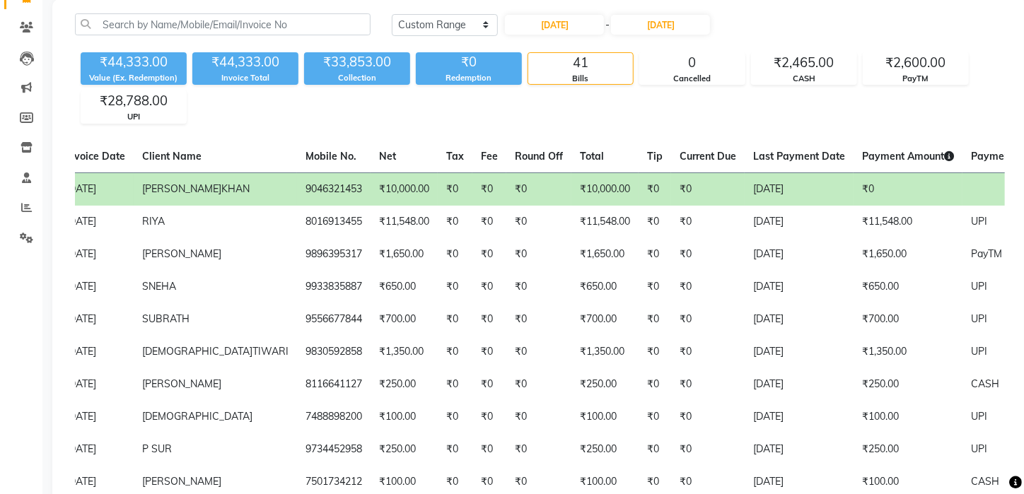
scroll to position [18, 0]
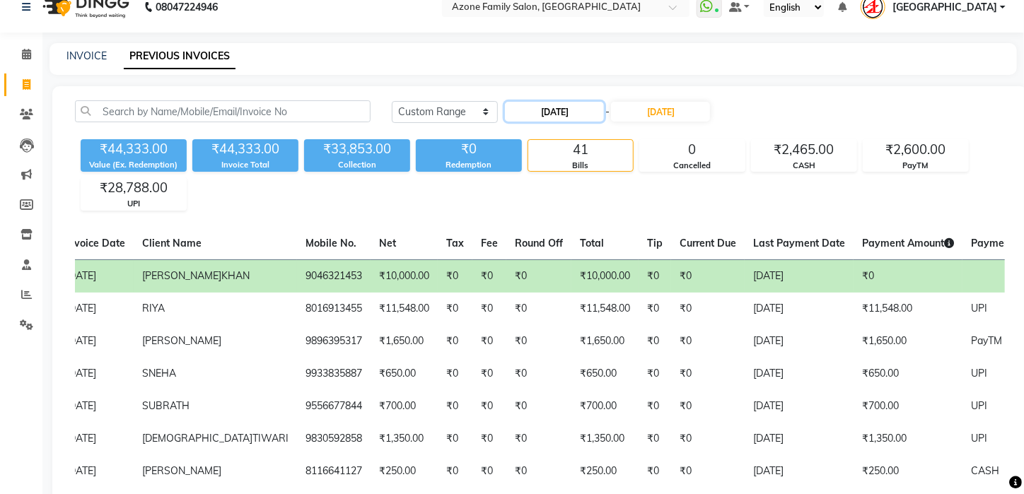
click at [558, 110] on input "31-08-2025" at bounding box center [554, 112] width 99 height 20
select select "8"
select select "2025"
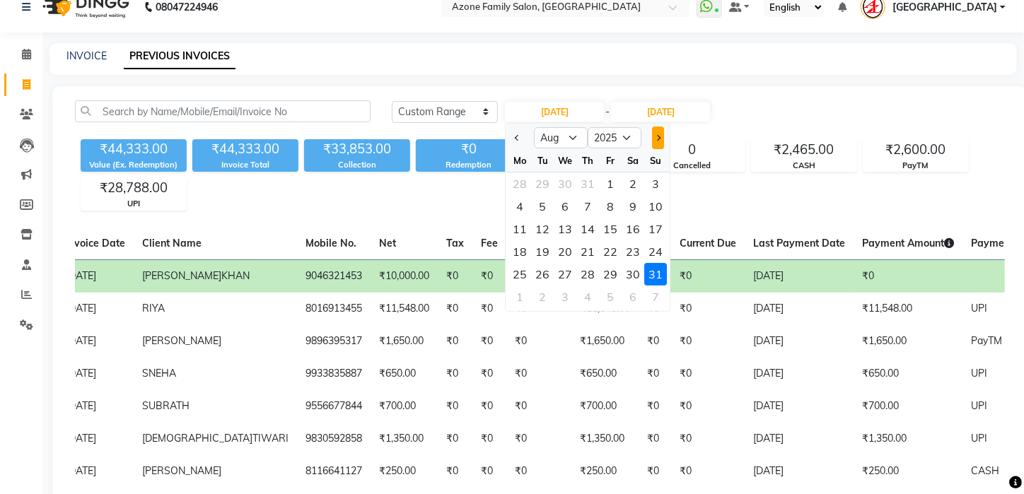
click at [654, 137] on button "Next month" at bounding box center [658, 138] width 12 height 23
select select "9"
drag, startPoint x: 538, startPoint y: 180, endPoint x: 553, endPoint y: 182, distance: 15.0
click at [546, 182] on div "2" at bounding box center [543, 183] width 23 height 23
type input "02-09-2025"
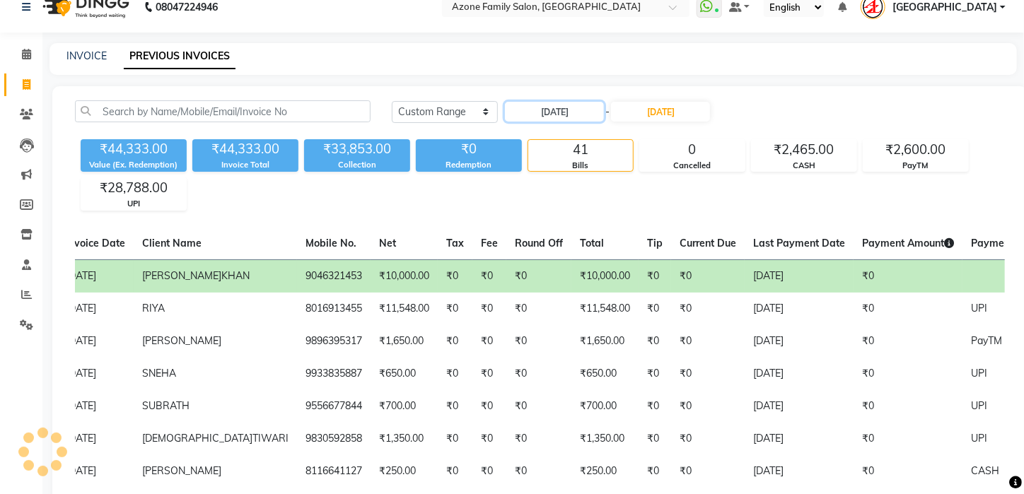
scroll to position [0, 0]
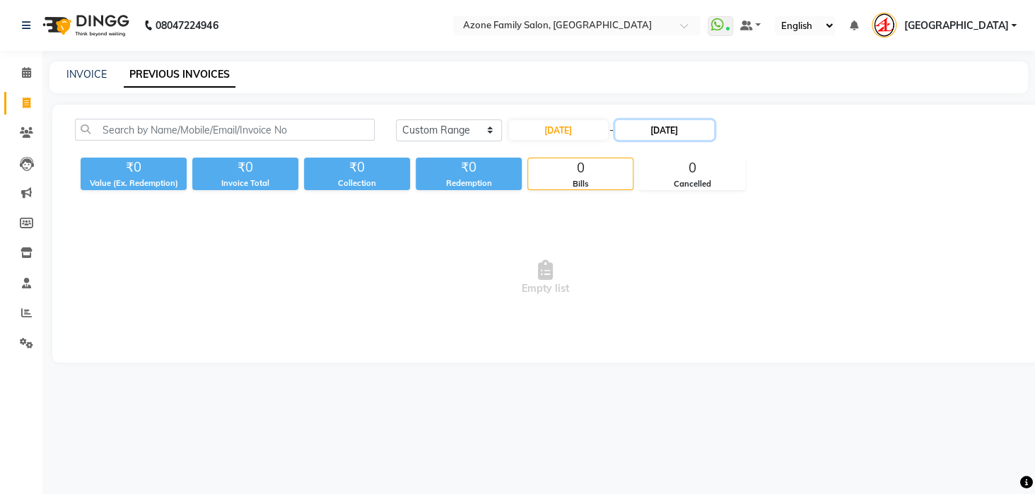
click at [661, 127] on input "31-08-2025" at bounding box center [664, 130] width 99 height 20
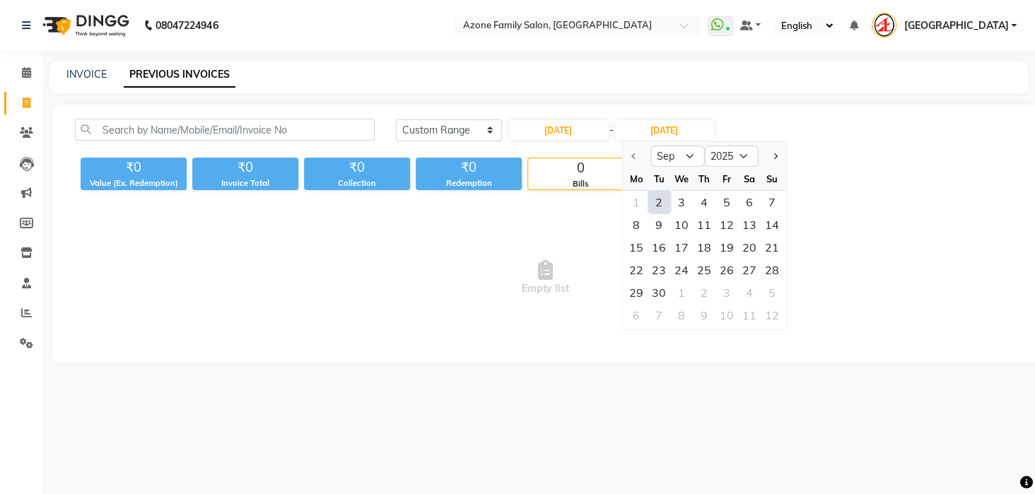
drag, startPoint x: 657, startPoint y: 201, endPoint x: 645, endPoint y: 196, distance: 13.0
click at [657, 201] on div "2" at bounding box center [658, 202] width 23 height 23
type input "02-09-2025"
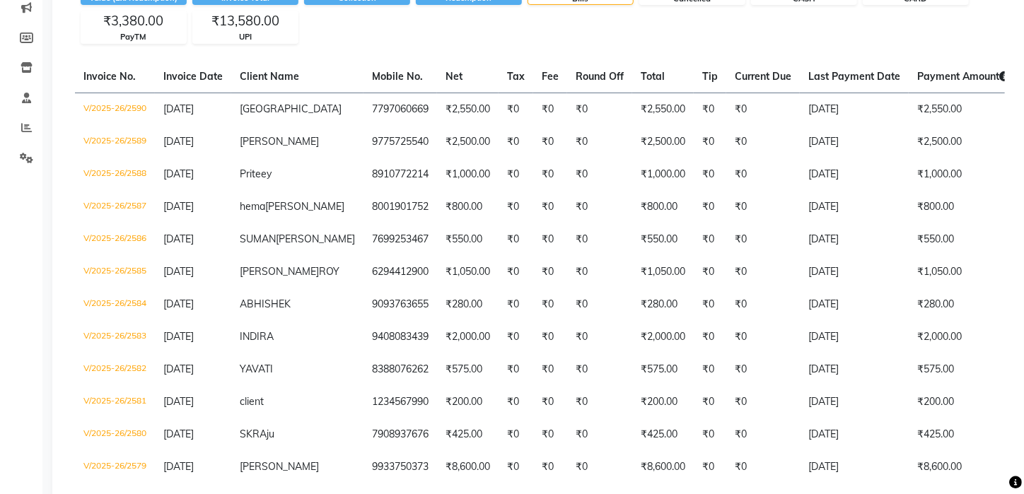
scroll to position [175, 0]
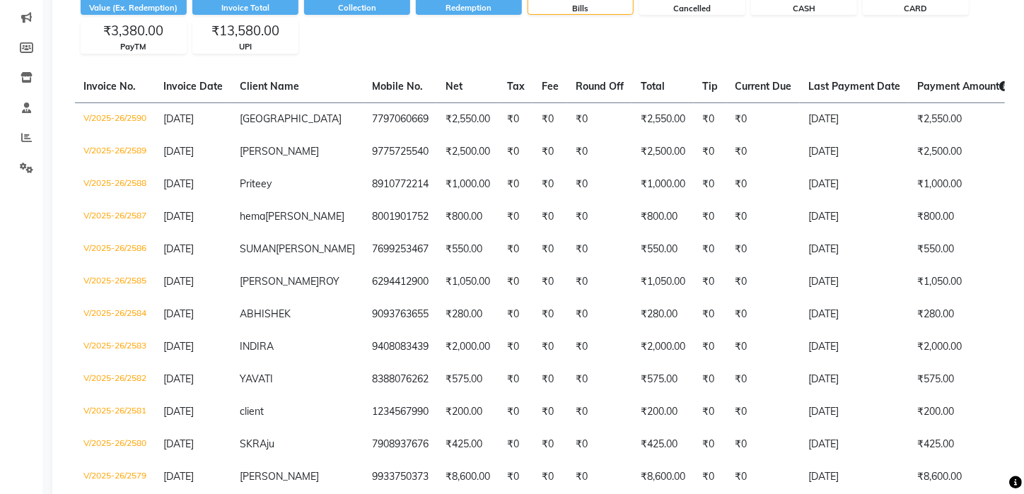
click at [249, 37] on div "₹13,580.00" at bounding box center [245, 31] width 105 height 20
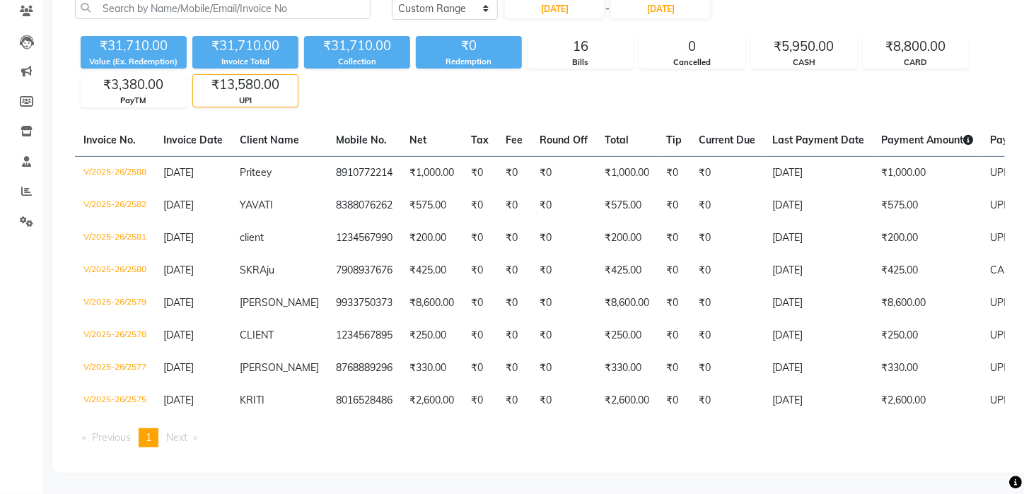
scroll to position [131, 0]
click at [475, 124] on th "Tax" at bounding box center [479, 140] width 35 height 33
click at [233, 83] on div "₹13,580.00" at bounding box center [245, 85] width 105 height 20
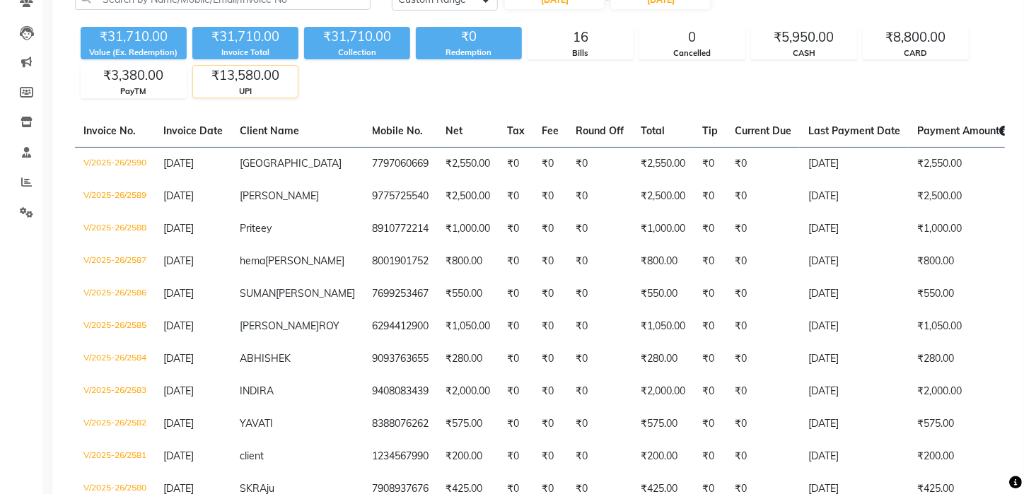
scroll to position [175, 0]
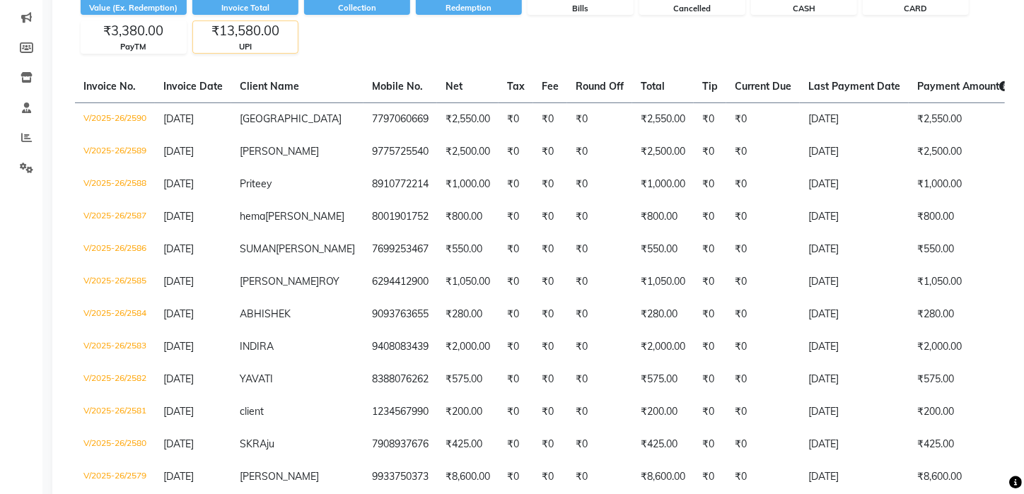
click at [233, 83] on th "Client Name" at bounding box center [297, 87] width 132 height 33
click at [263, 39] on div "₹13,580.00" at bounding box center [245, 31] width 105 height 20
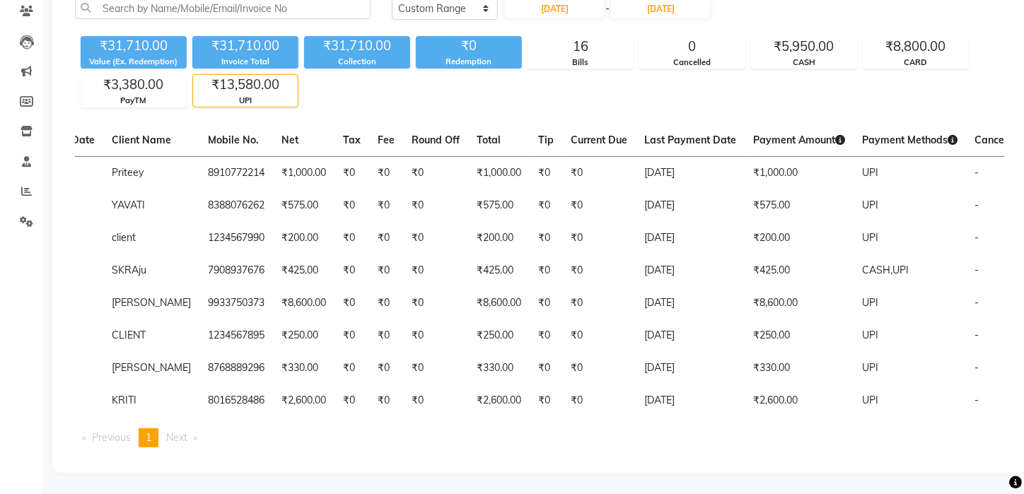
scroll to position [0, 129]
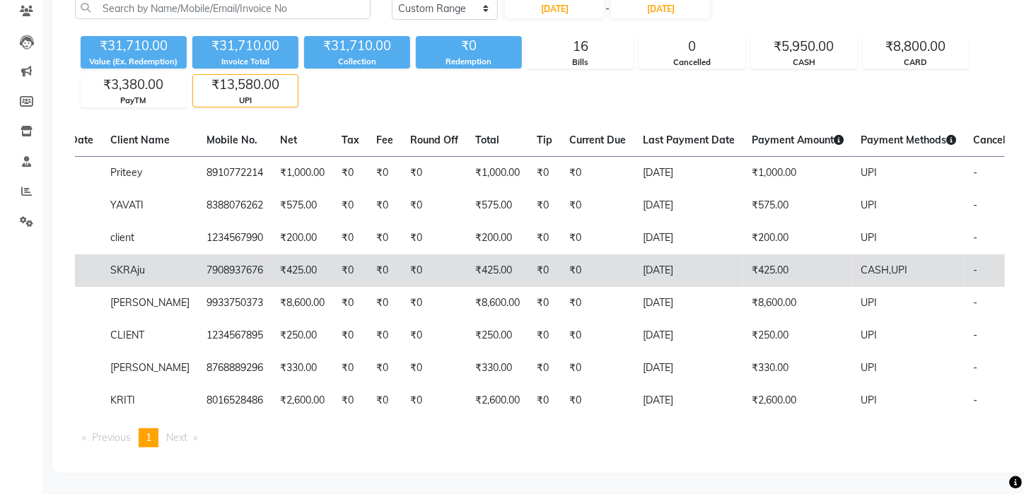
click at [756, 264] on td "₹425.00" at bounding box center [797, 270] width 109 height 33
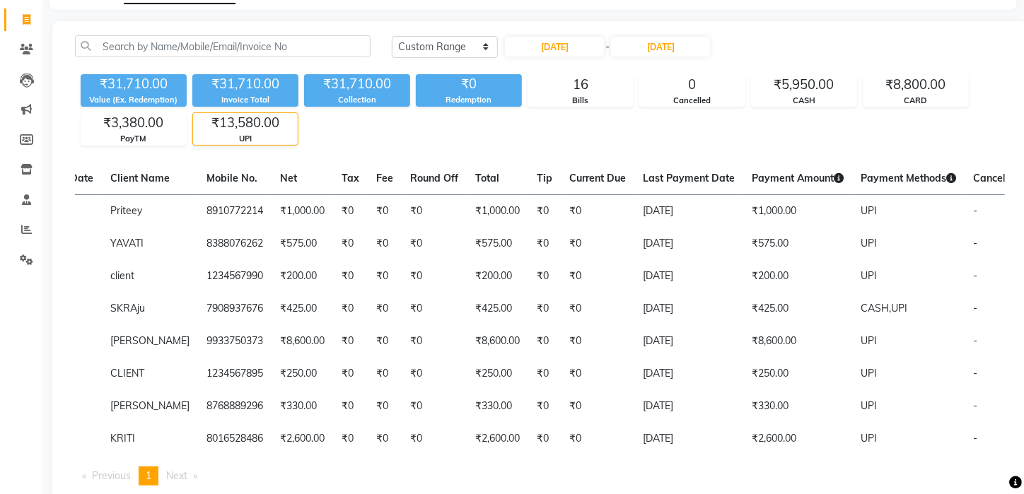
scroll to position [60, 0]
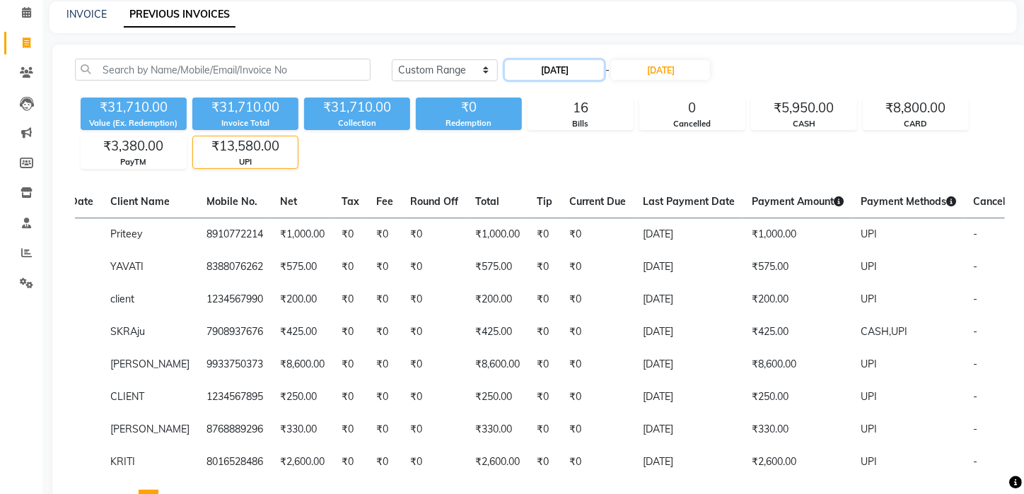
click at [570, 69] on input "02-09-2025" at bounding box center [554, 70] width 99 height 20
select select "9"
select select "2025"
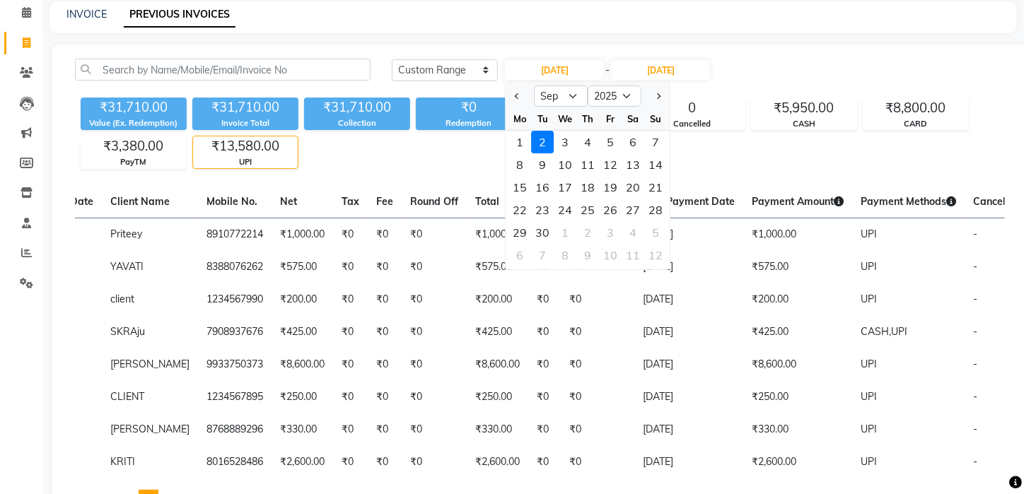
click at [516, 148] on div "1" at bounding box center [520, 142] width 23 height 23
type input "01-09-2025"
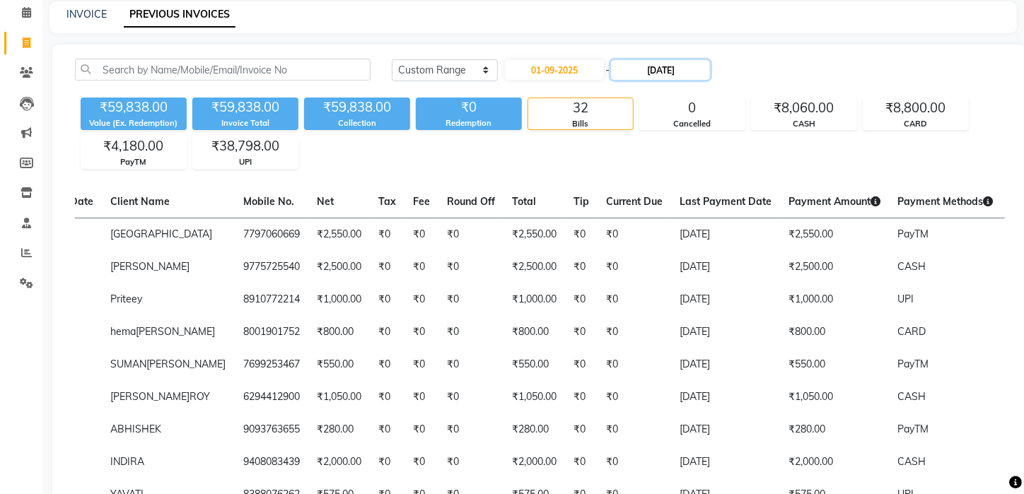
click at [671, 71] on input "02-09-2025" at bounding box center [660, 70] width 99 height 20
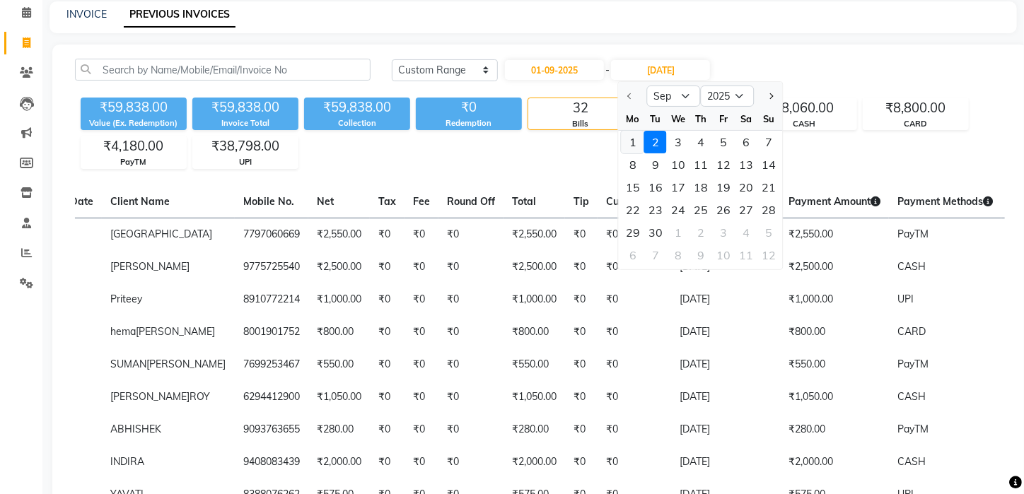
click at [636, 141] on div "1" at bounding box center [632, 142] width 23 height 23
type input "01-09-2025"
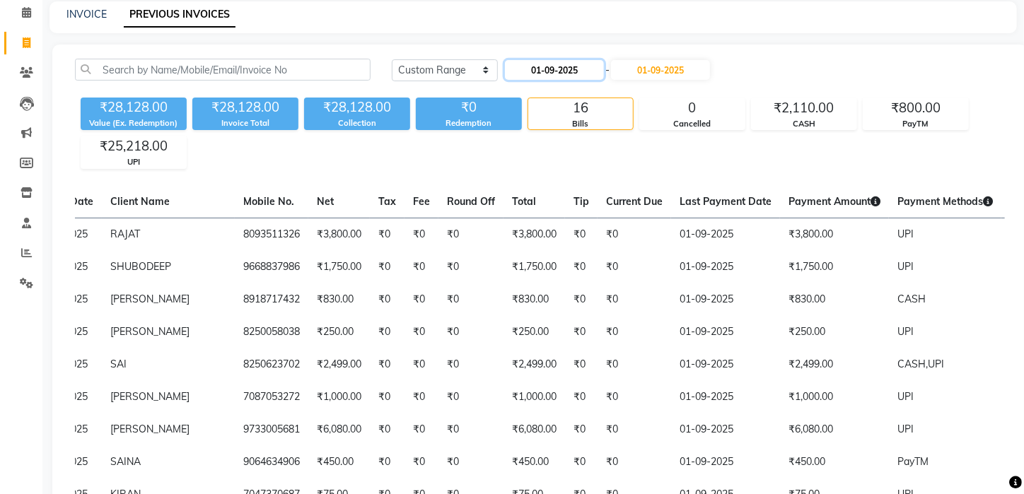
click at [572, 71] on input "01-09-2025" at bounding box center [554, 70] width 99 height 20
select select "9"
select select "2025"
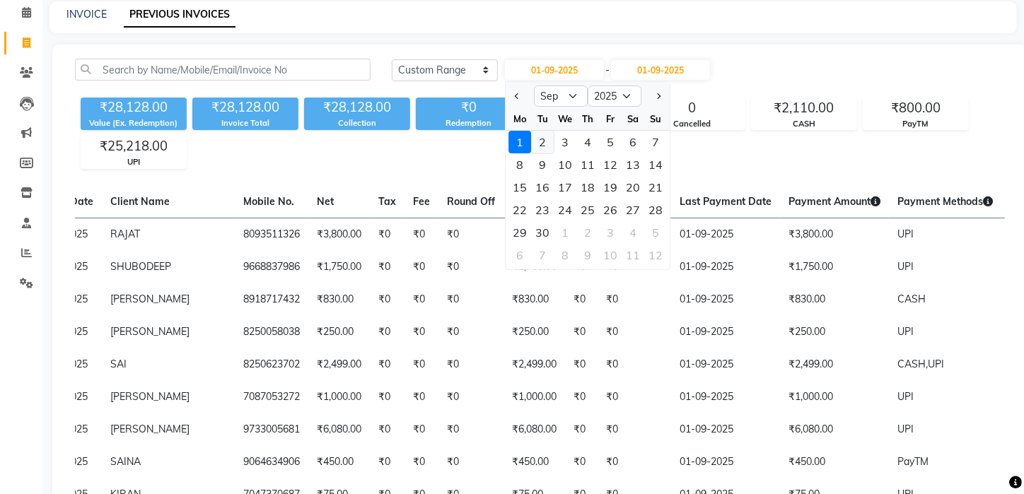
click at [541, 139] on div "2" at bounding box center [543, 142] width 23 height 23
type input "02-09-2025"
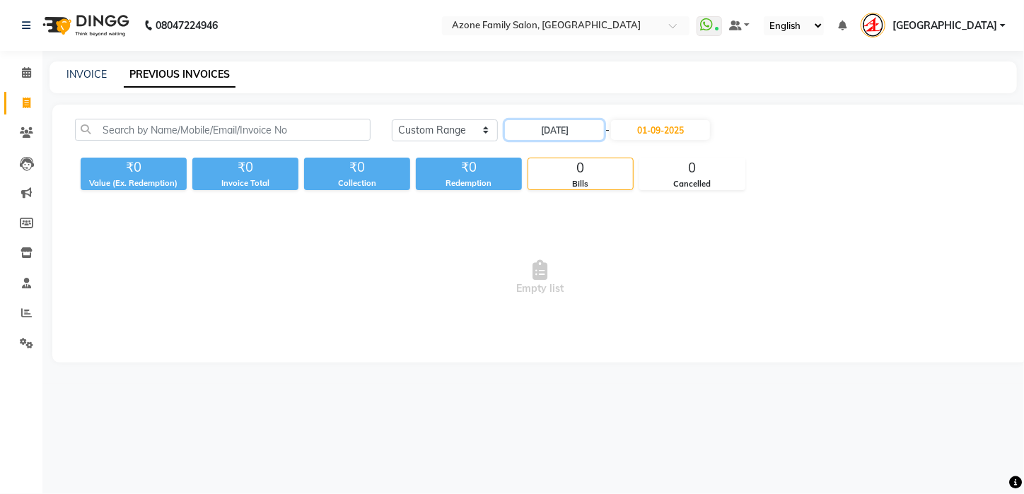
scroll to position [0, 0]
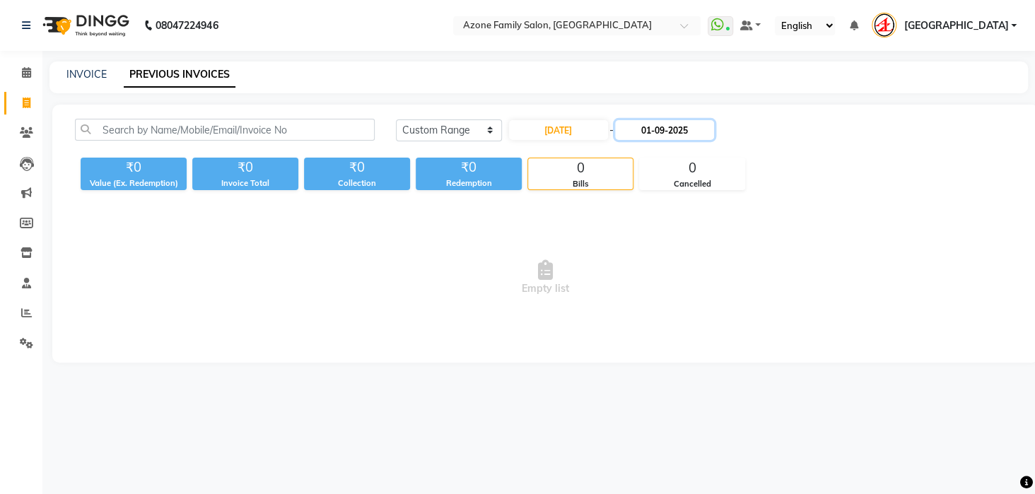
click at [662, 130] on input "01-09-2025" at bounding box center [664, 130] width 99 height 20
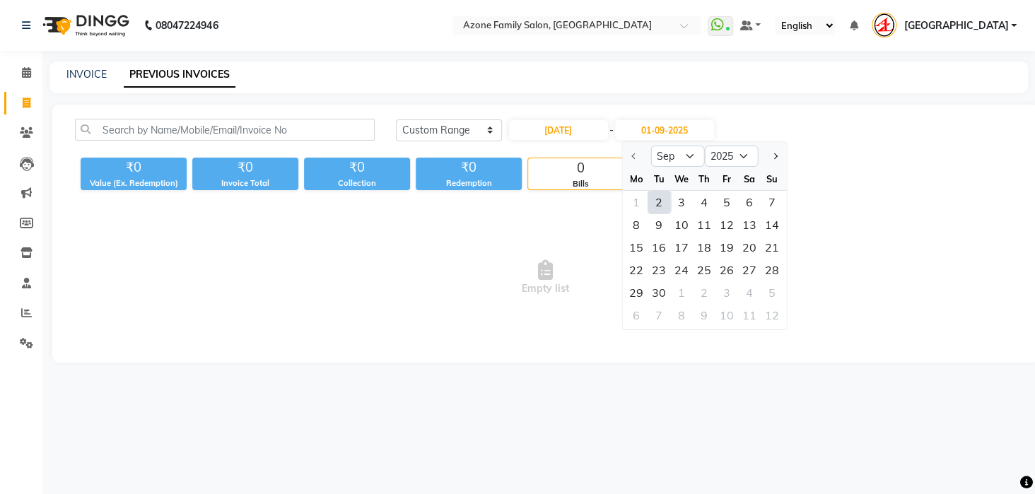
click at [658, 199] on div "2" at bounding box center [658, 202] width 23 height 23
type input "02-09-2025"
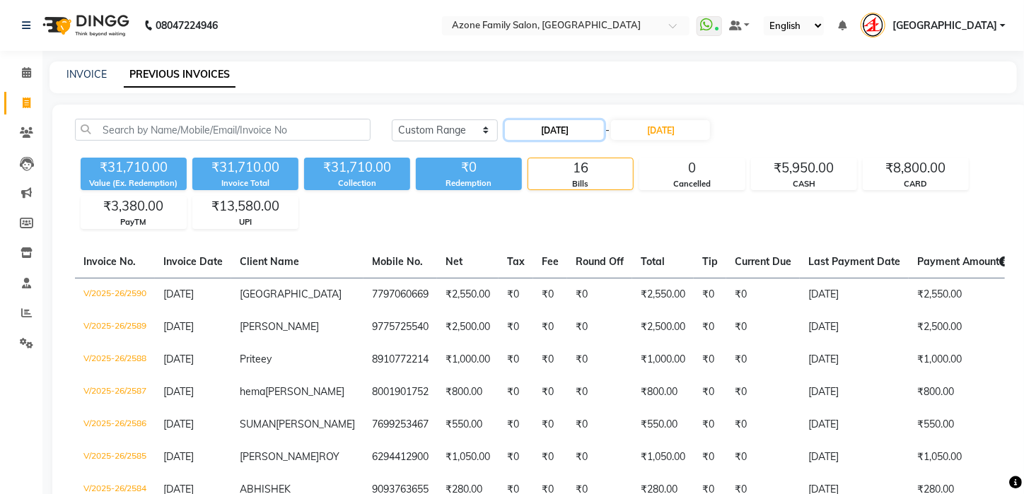
click at [537, 129] on input "02-09-2025" at bounding box center [554, 130] width 99 height 20
select select "9"
select select "2025"
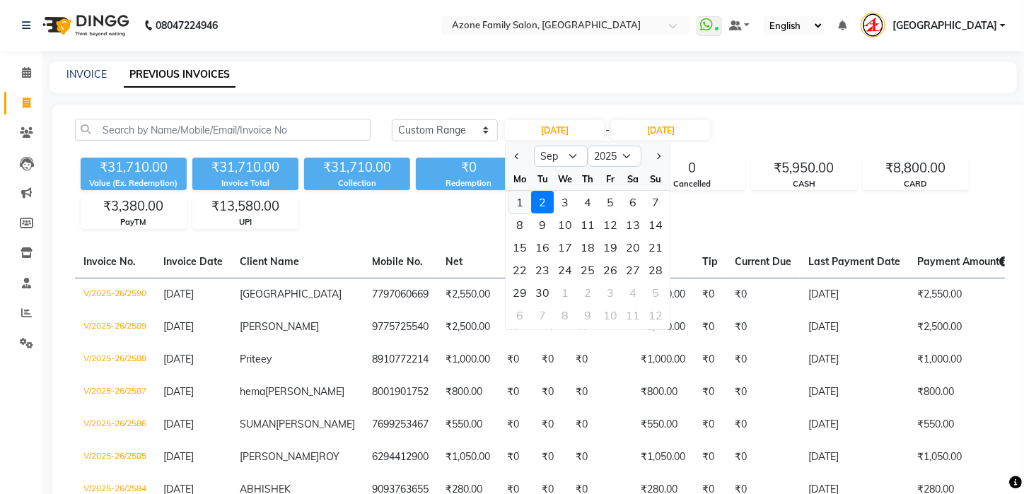
click at [524, 202] on div "1" at bounding box center [520, 202] width 23 height 23
type input "01-09-2025"
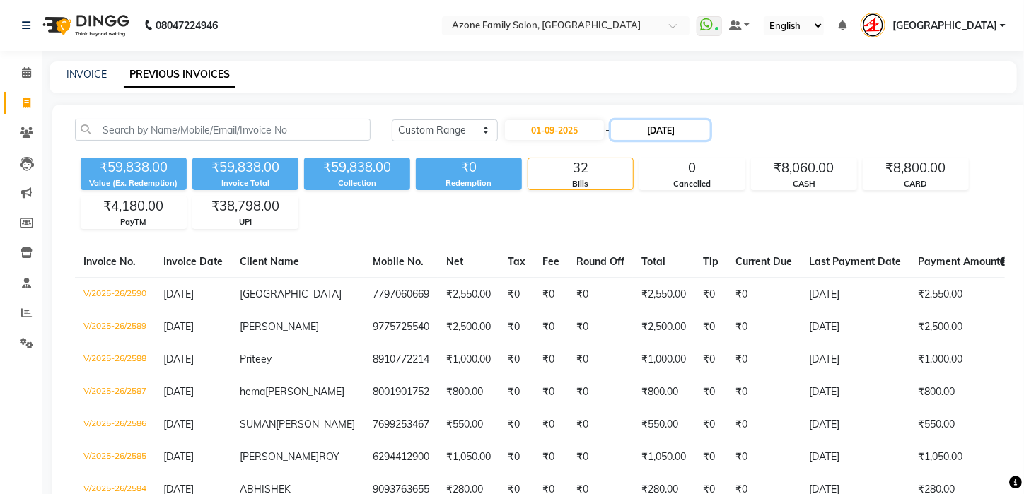
click at [653, 125] on input "02-09-2025" at bounding box center [660, 130] width 99 height 20
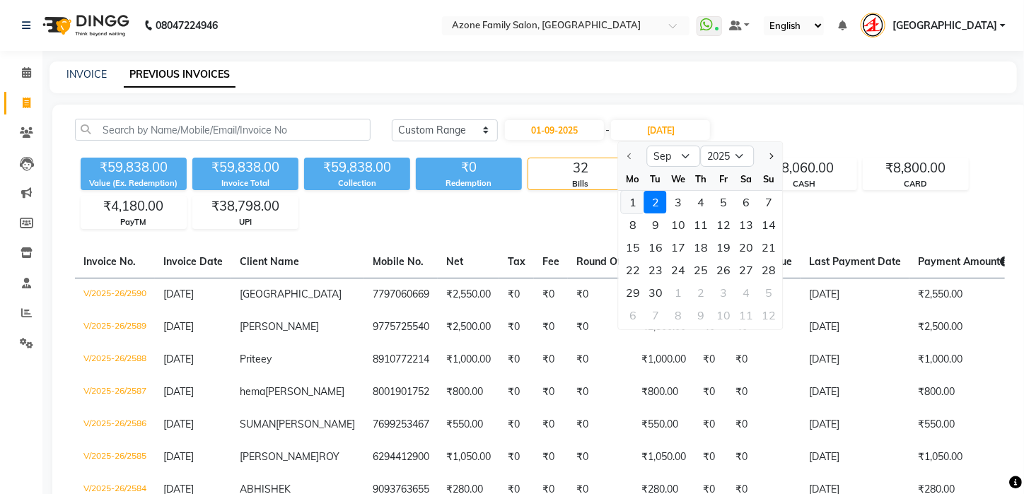
click at [636, 206] on div "1" at bounding box center [632, 202] width 23 height 23
type input "01-09-2025"
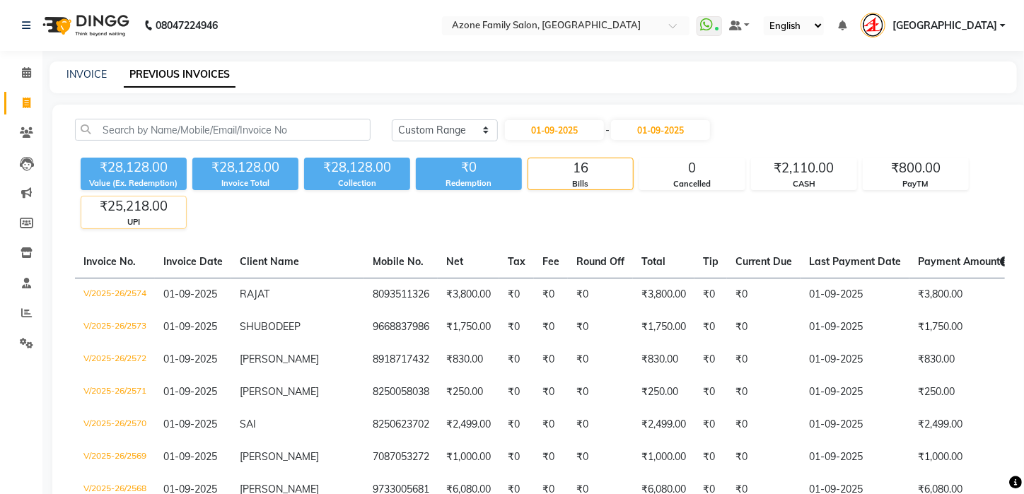
click at [176, 213] on div "₹25,218.00" at bounding box center [133, 207] width 105 height 20
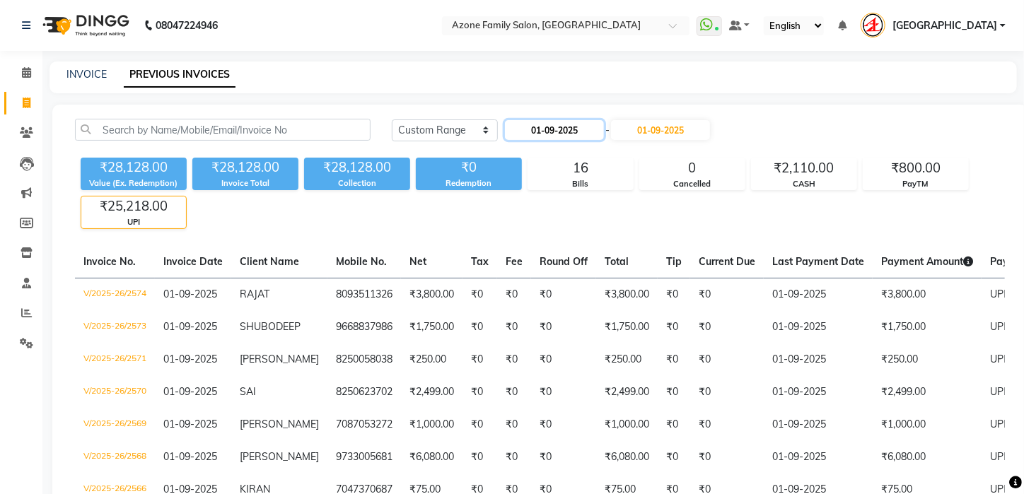
click at [573, 131] on input "01-09-2025" at bounding box center [554, 130] width 99 height 20
select select "9"
select select "2025"
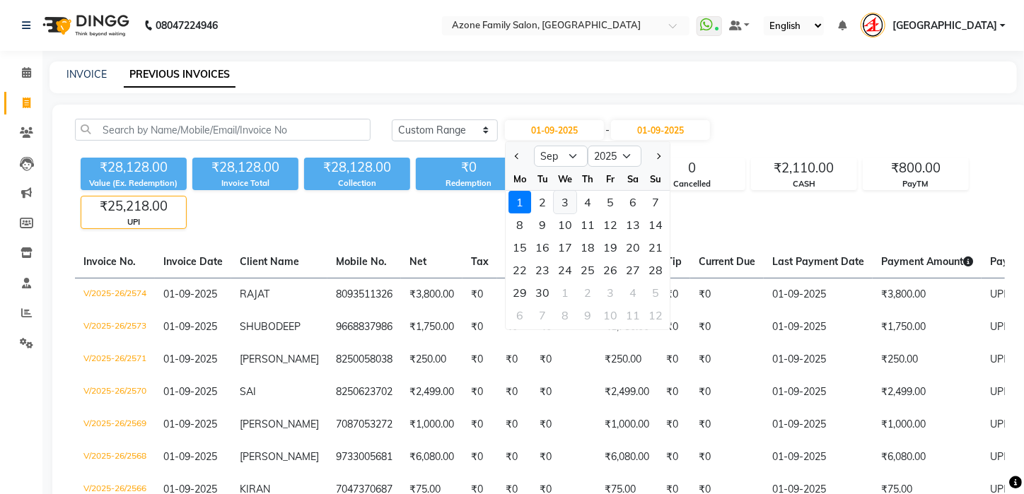
click at [560, 204] on div "3" at bounding box center [565, 202] width 23 height 23
type input "[DATE]"
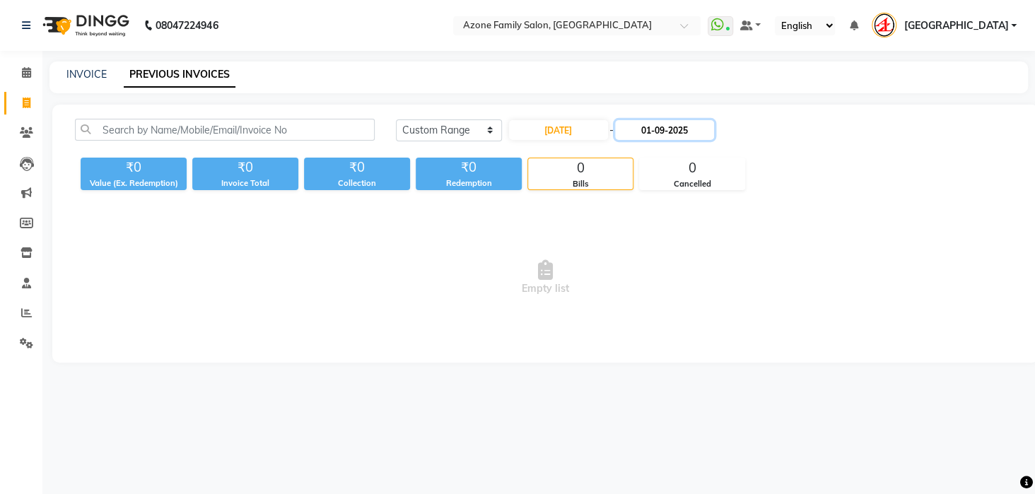
click at [656, 132] on input "01-09-2025" at bounding box center [664, 130] width 99 height 20
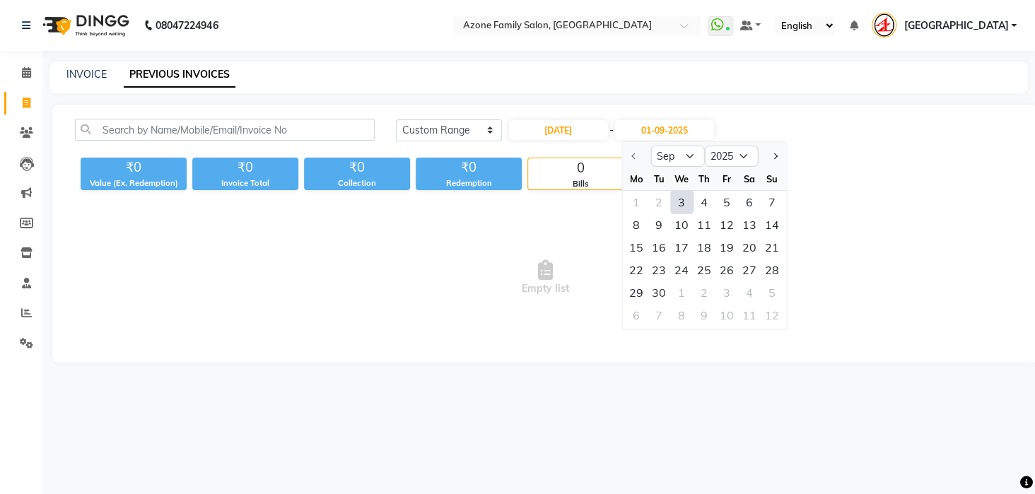
click at [684, 201] on div "3" at bounding box center [681, 202] width 23 height 23
type input "[DATE]"
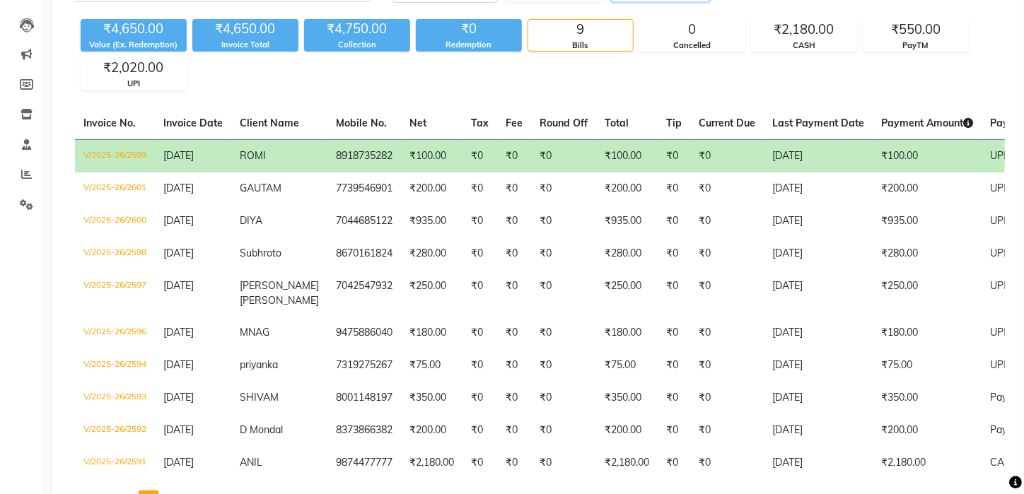
scroll to position [119, 0]
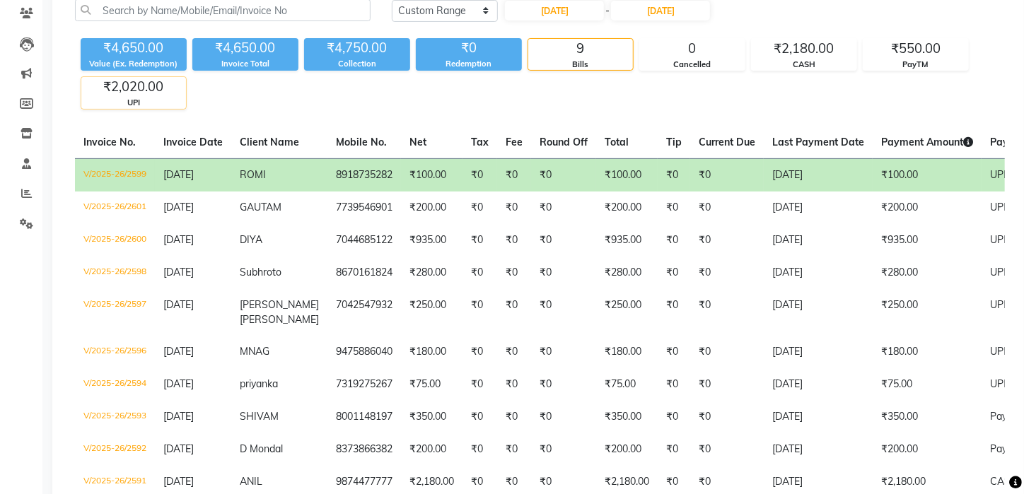
click at [151, 81] on div "₹2,020.00" at bounding box center [133, 87] width 105 height 20
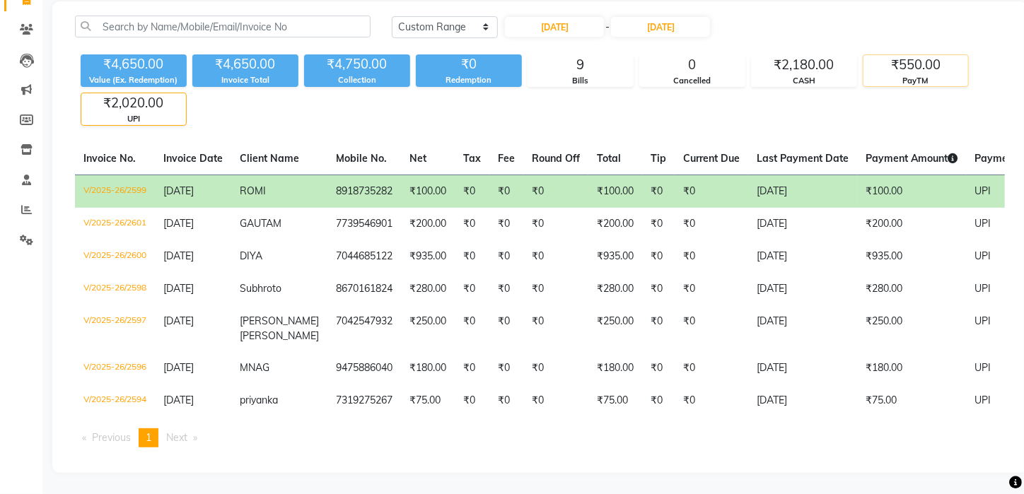
click at [898, 62] on div "₹550.00" at bounding box center [915, 65] width 105 height 20
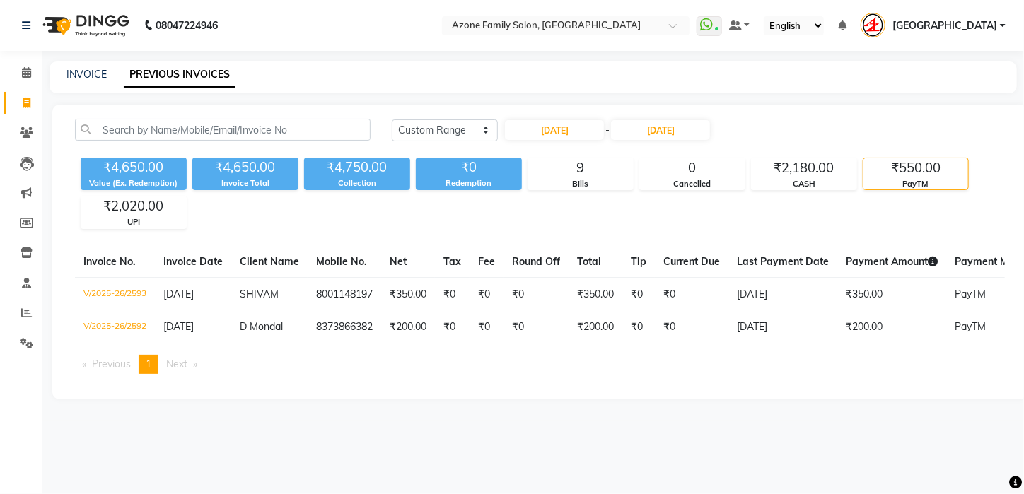
scroll to position [0, 0]
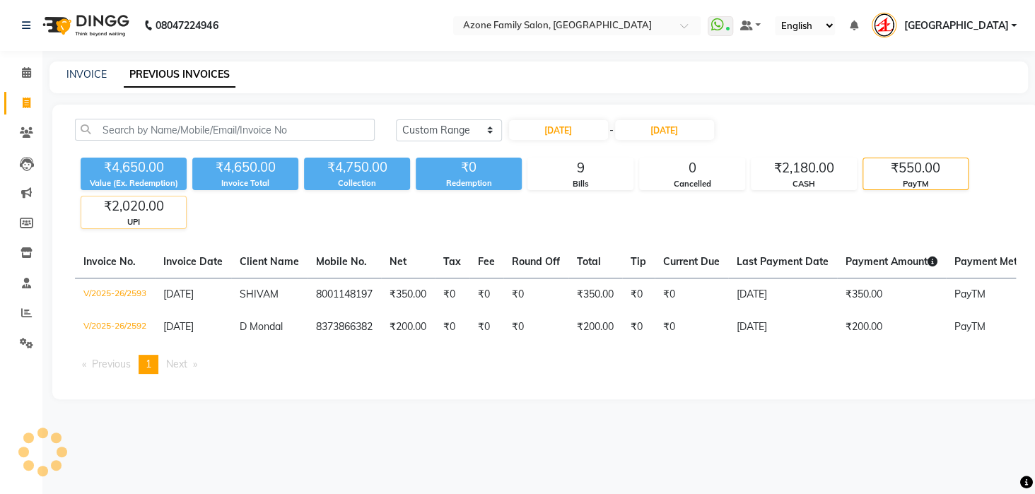
click at [149, 216] on div "UPI" at bounding box center [133, 222] width 105 height 12
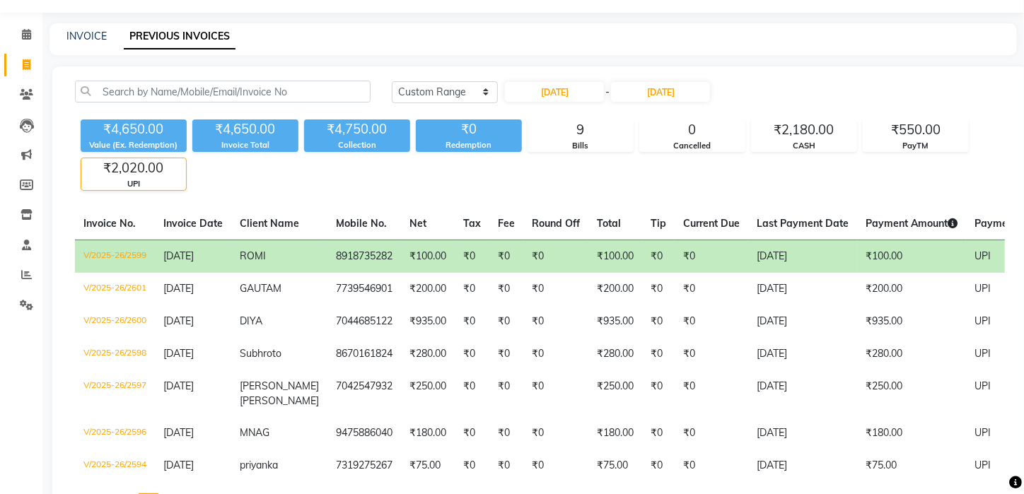
scroll to position [70, 0]
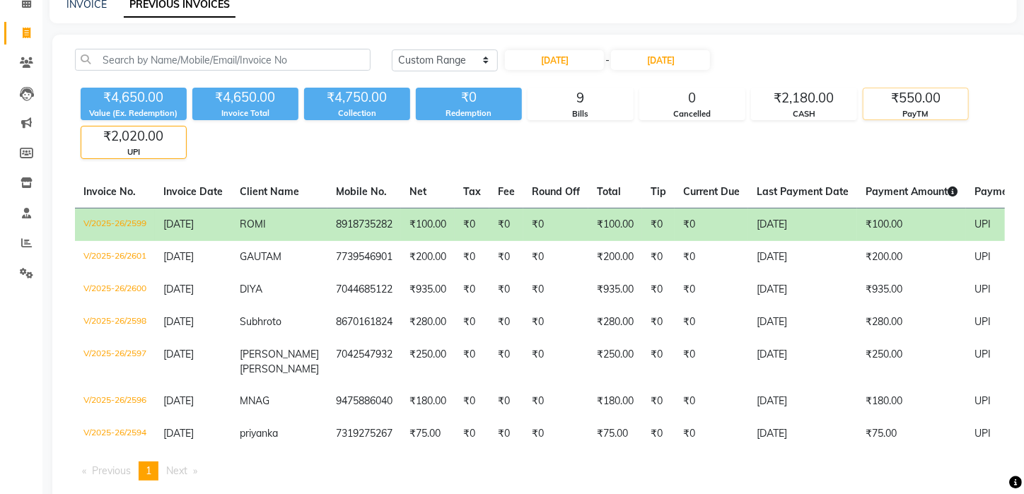
click at [897, 103] on div "₹550.00" at bounding box center [915, 98] width 105 height 20
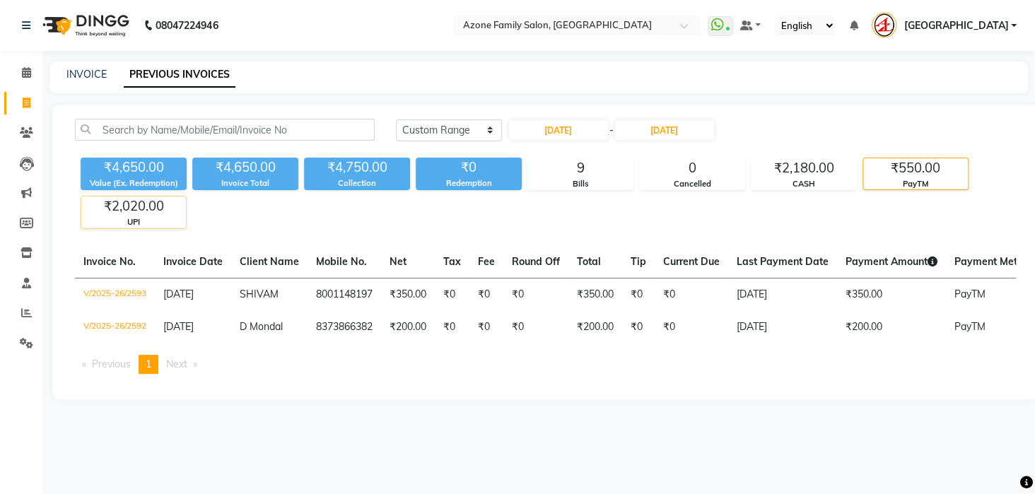
click at [136, 208] on div "₹2,020.00" at bounding box center [133, 207] width 105 height 20
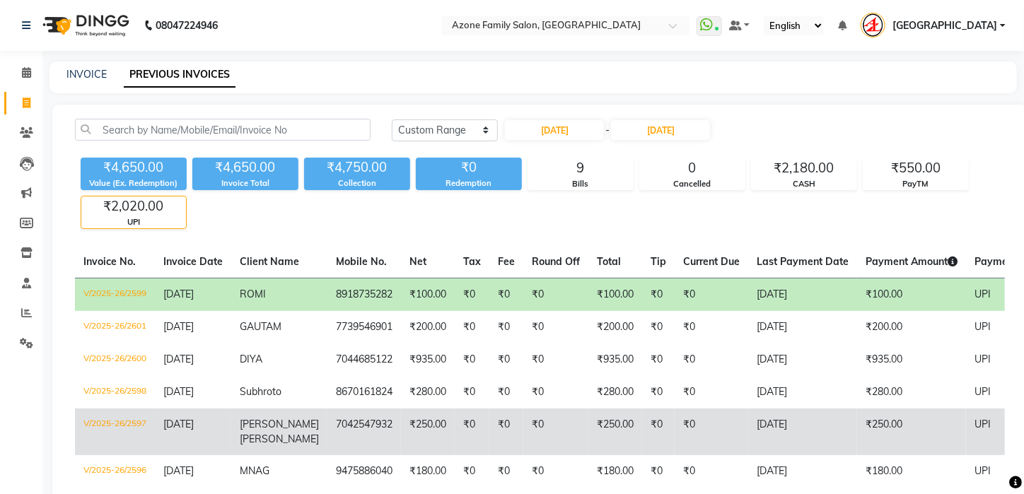
click at [642, 422] on td "₹0" at bounding box center [658, 432] width 33 height 47
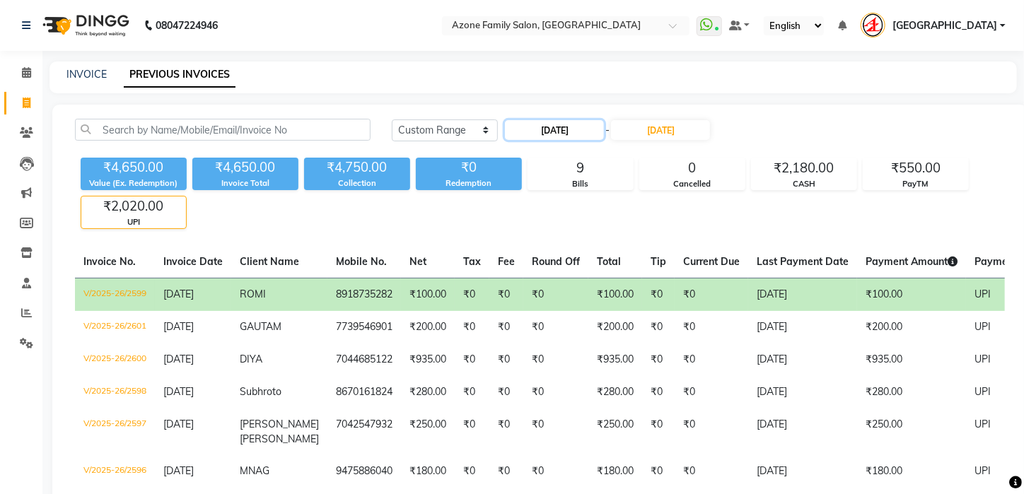
click at [563, 127] on input "[DATE]" at bounding box center [554, 130] width 99 height 20
select select "9"
select select "2025"
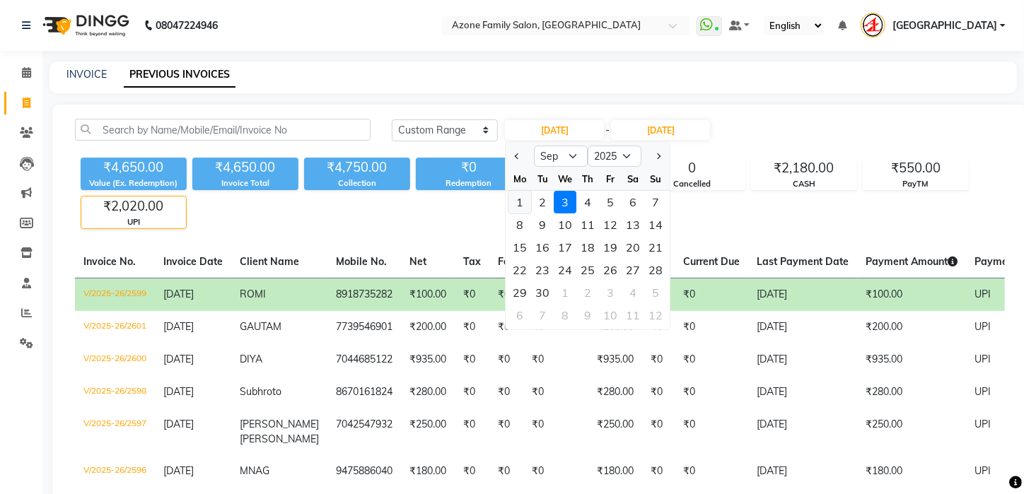
click at [524, 205] on div "1" at bounding box center [520, 202] width 23 height 23
type input "01-09-2025"
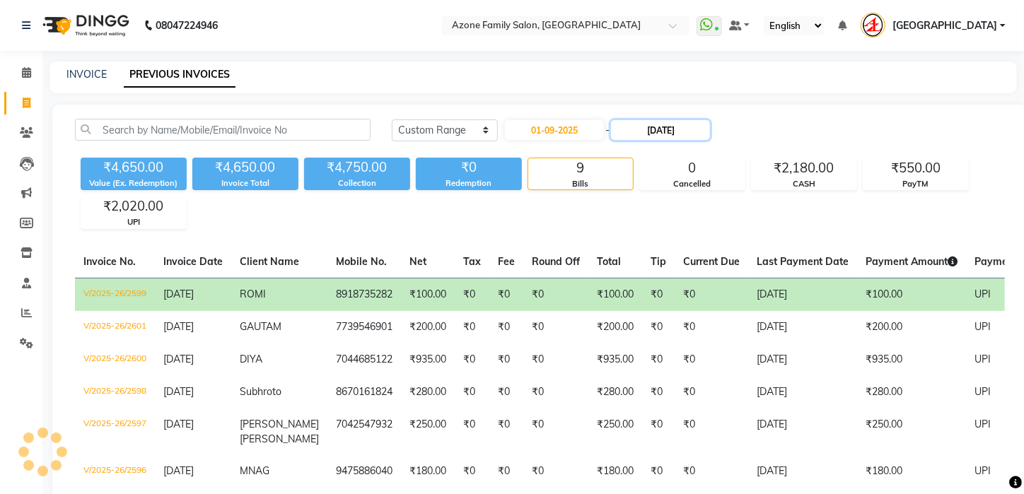
click at [664, 129] on input "[DATE]" at bounding box center [660, 130] width 99 height 20
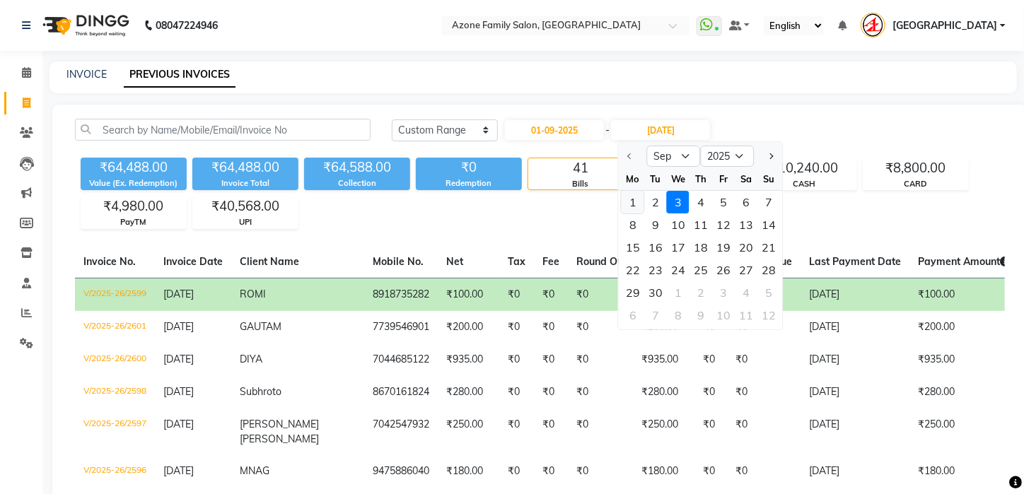
click at [634, 201] on div "1" at bounding box center [632, 202] width 23 height 23
type input "01-09-2025"
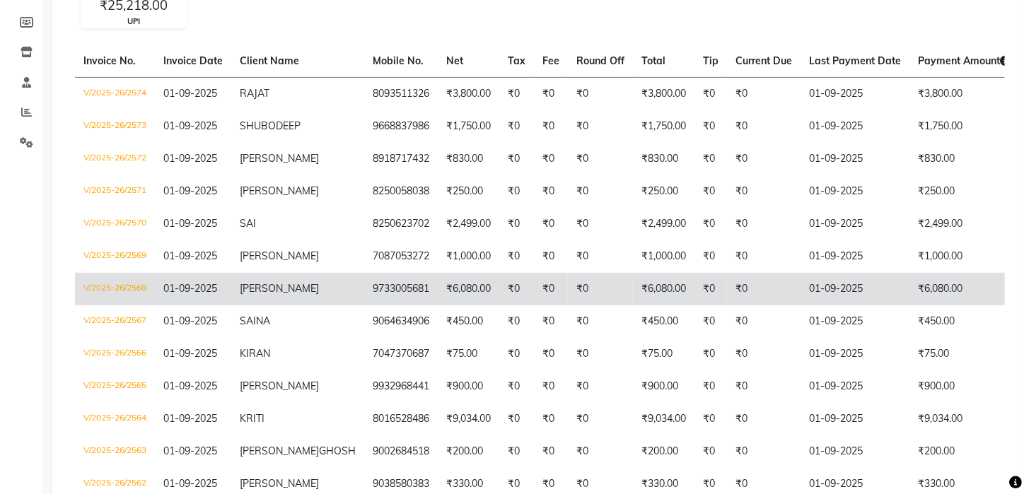
scroll to position [199, 0]
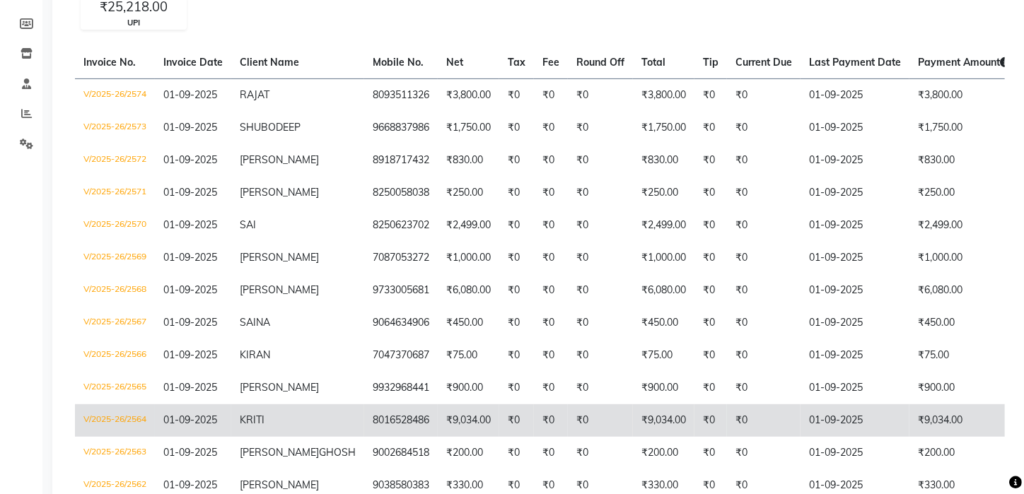
click at [727, 421] on td "₹0" at bounding box center [764, 420] width 74 height 33
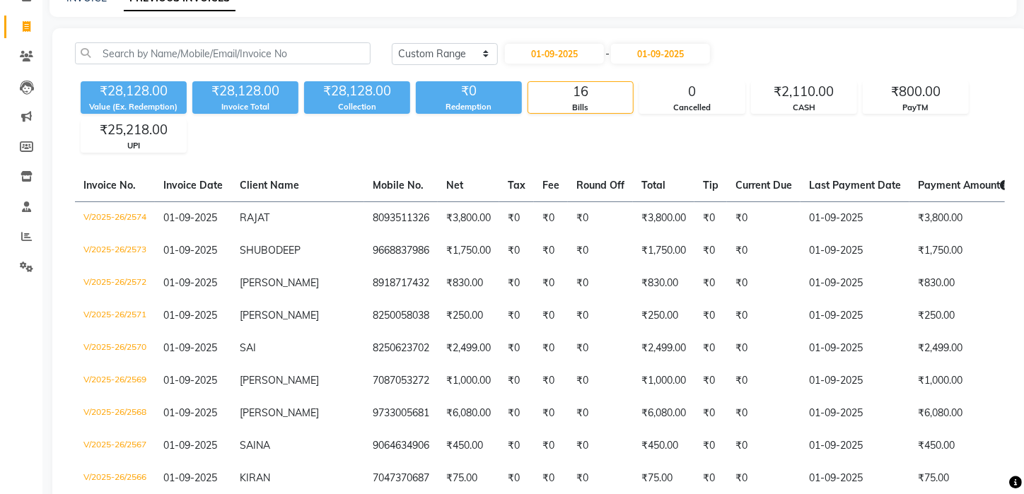
scroll to position [10, 0]
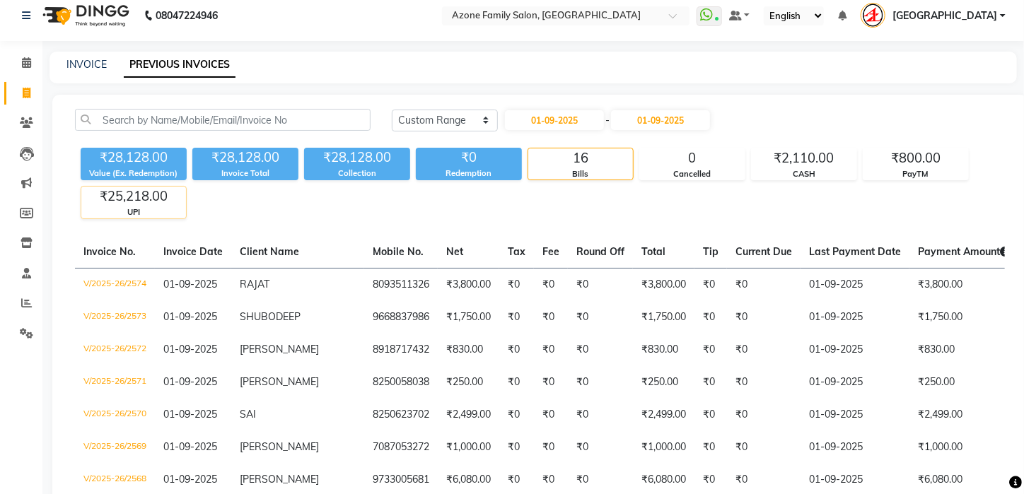
click at [129, 197] on div "₹25,218.00" at bounding box center [133, 197] width 105 height 20
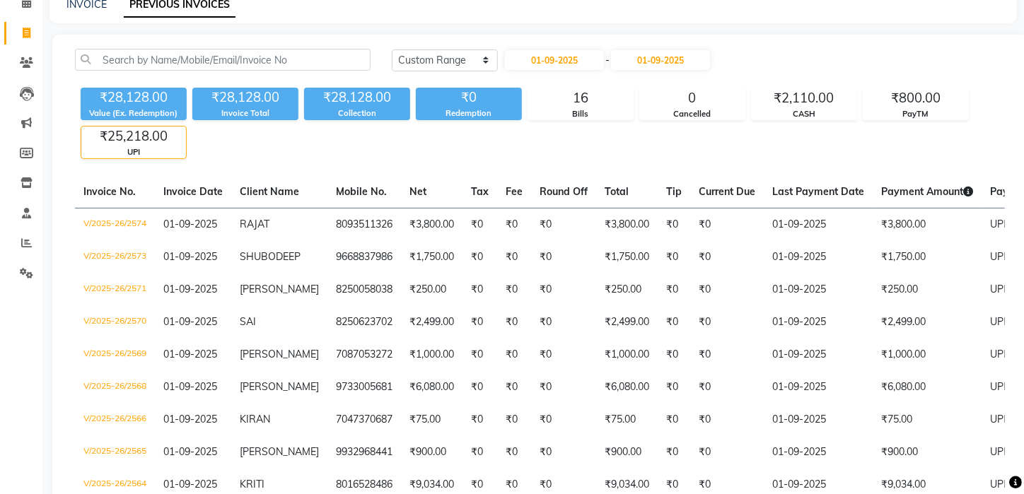
scroll to position [0, 0]
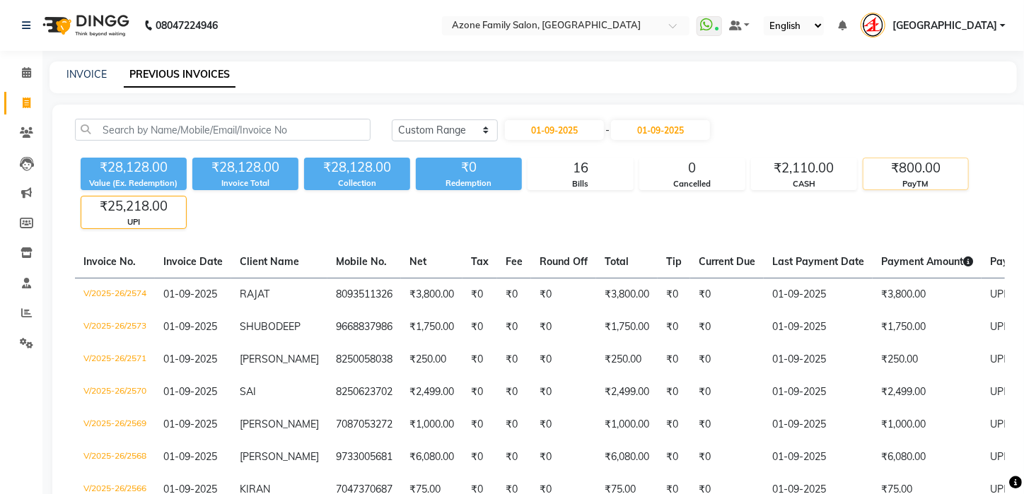
click at [924, 172] on div "₹800.00" at bounding box center [915, 168] width 105 height 20
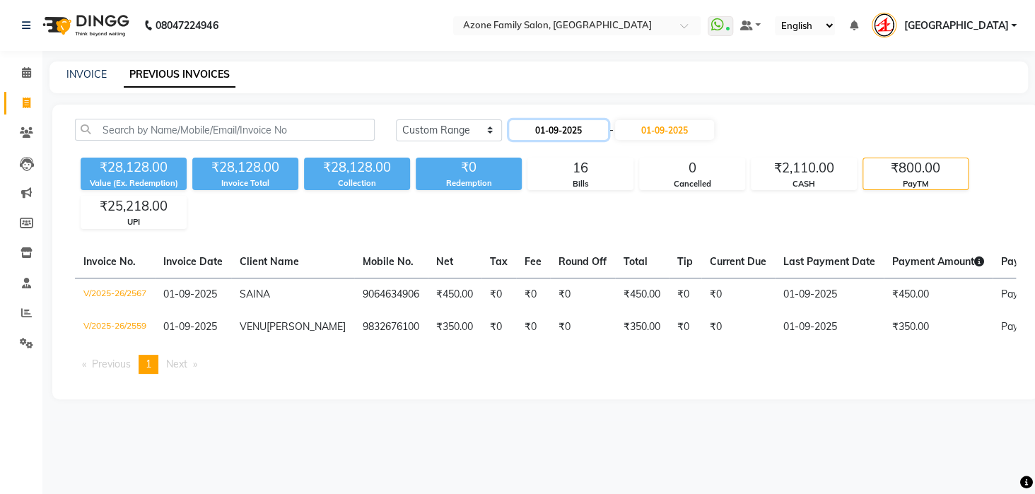
click at [565, 131] on input "01-09-2025" at bounding box center [558, 130] width 99 height 20
select select "9"
select select "2025"
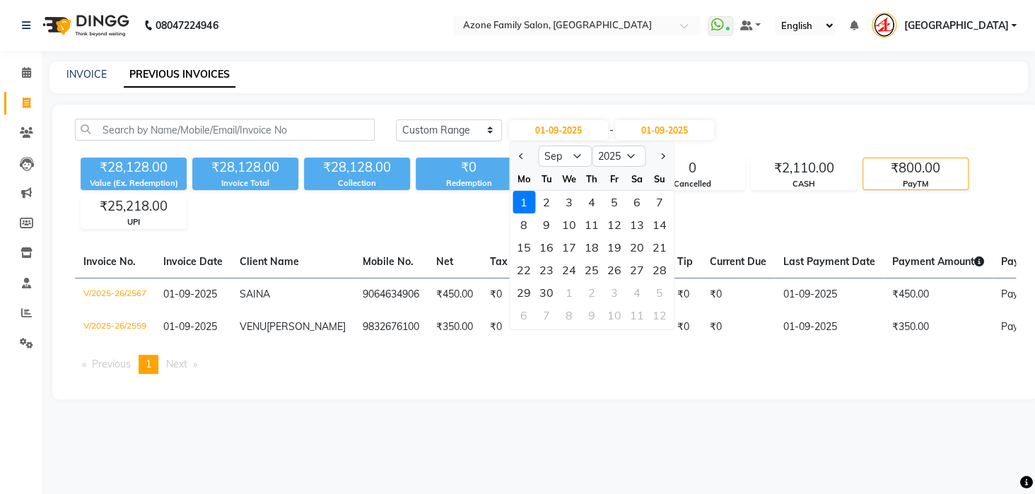
click at [531, 204] on div "1" at bounding box center [523, 202] width 23 height 23
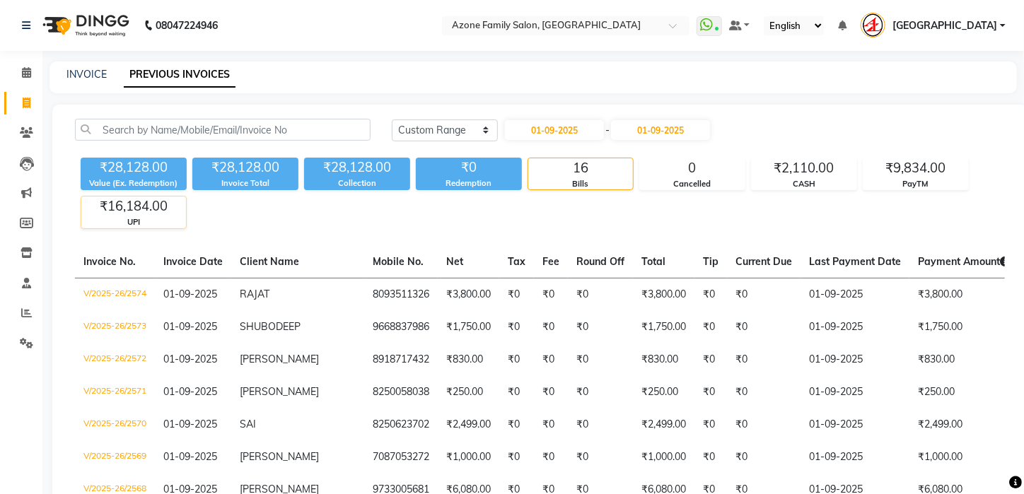
click at [102, 207] on div "₹16,184.00" at bounding box center [133, 207] width 105 height 20
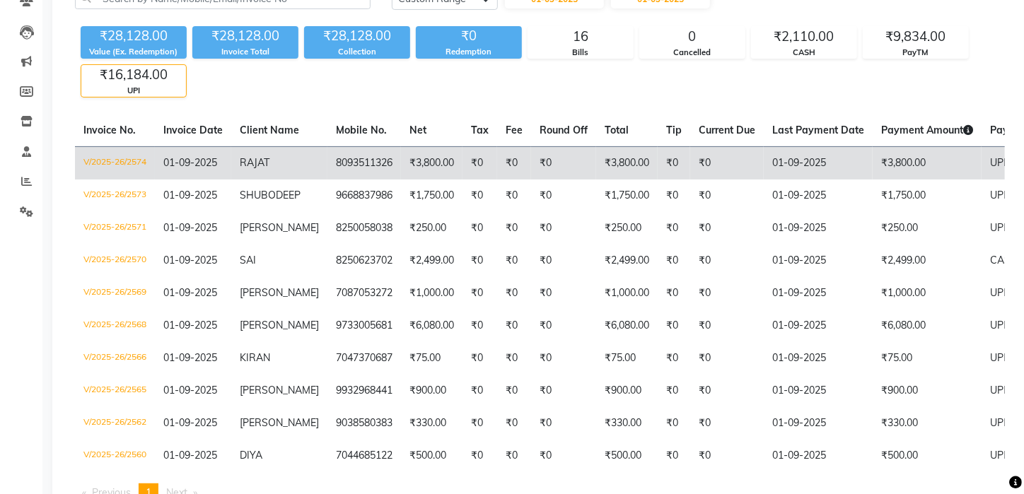
scroll to position [108, 0]
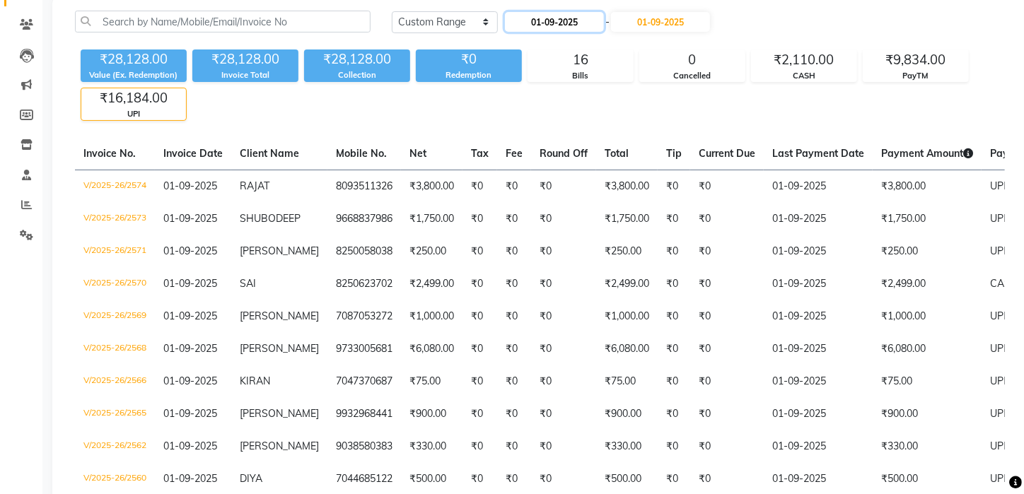
click at [588, 26] on input "01-09-2025" at bounding box center [554, 22] width 99 height 20
select select "9"
select select "2025"
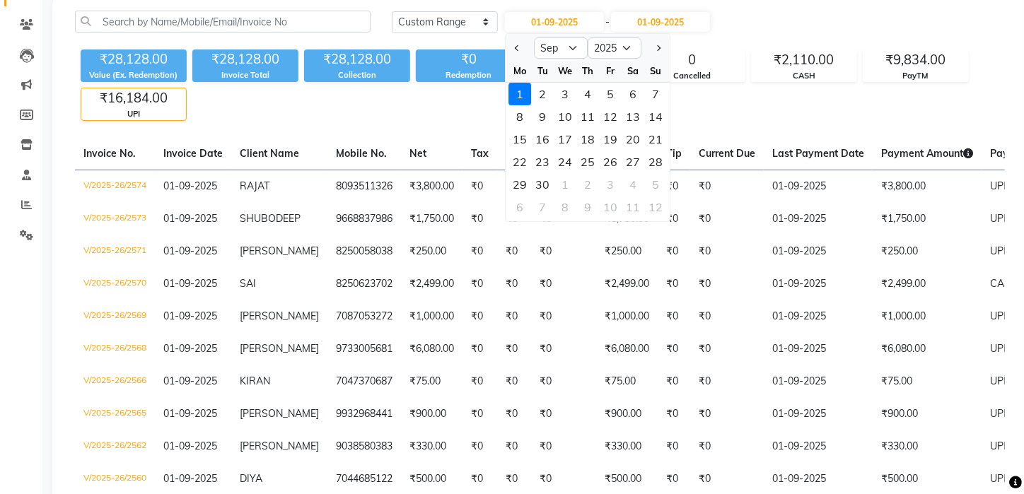
drag, startPoint x: 543, startPoint y: 81, endPoint x: 541, endPoint y: 89, distance: 7.9
click at [541, 89] on div "2" at bounding box center [543, 94] width 23 height 23
type input "02-09-2025"
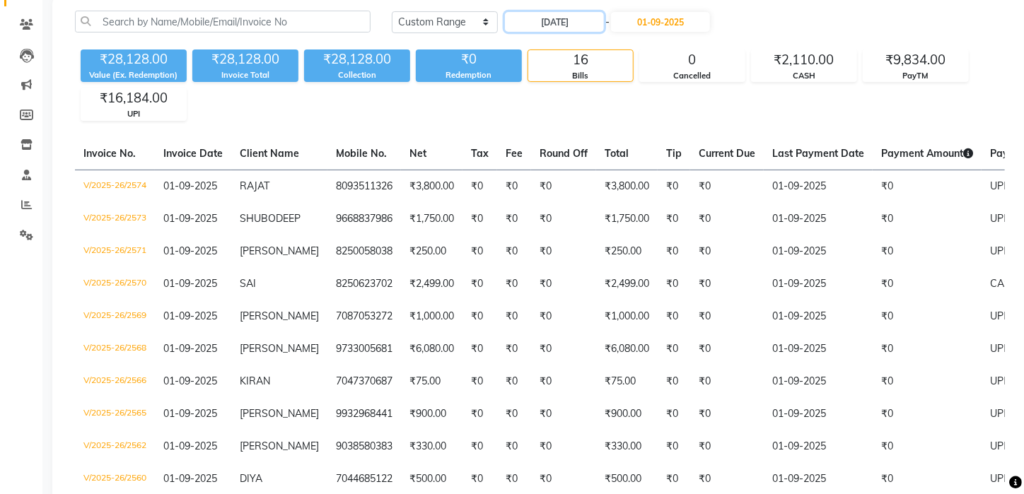
scroll to position [0, 0]
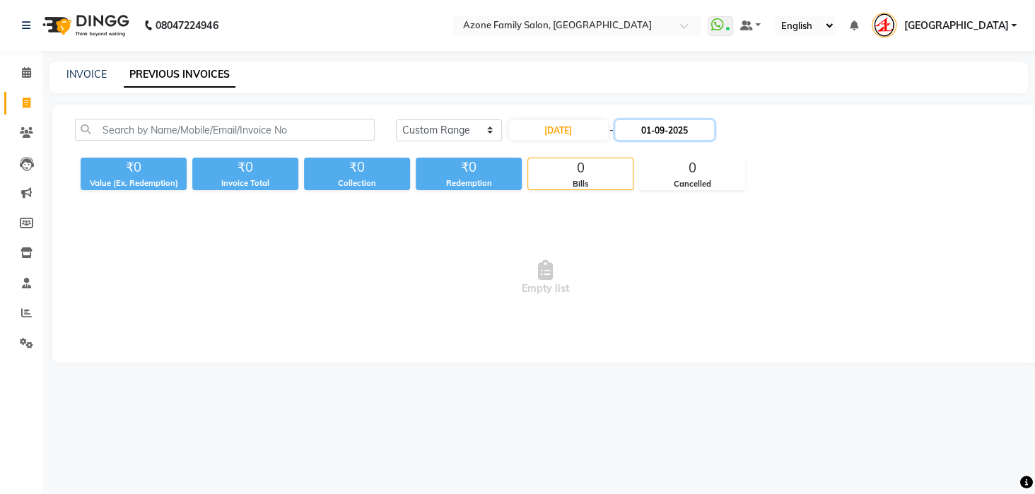
click at [645, 124] on input "01-09-2025" at bounding box center [664, 130] width 99 height 20
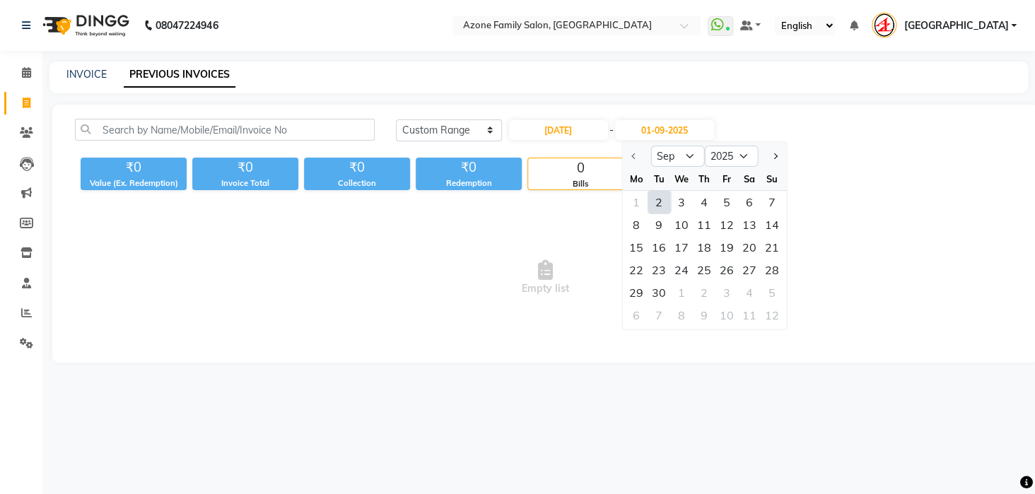
click at [657, 197] on div "2" at bounding box center [658, 202] width 23 height 23
type input "02-09-2025"
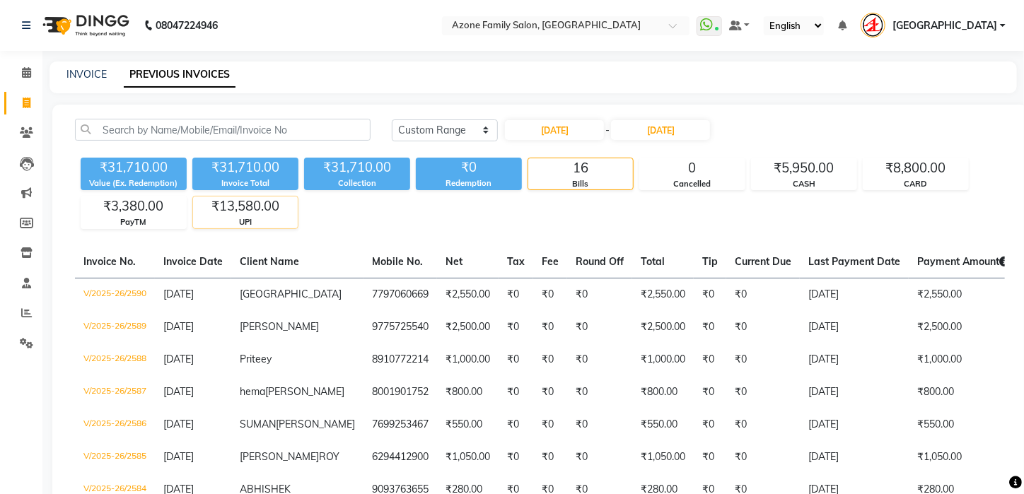
click at [226, 210] on div "₹13,580.00" at bounding box center [245, 207] width 105 height 20
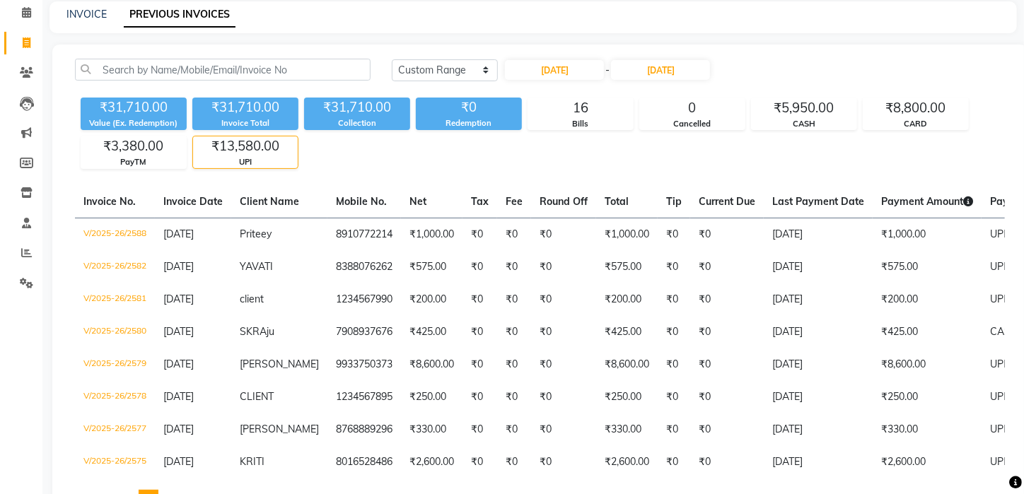
scroll to position [131, 0]
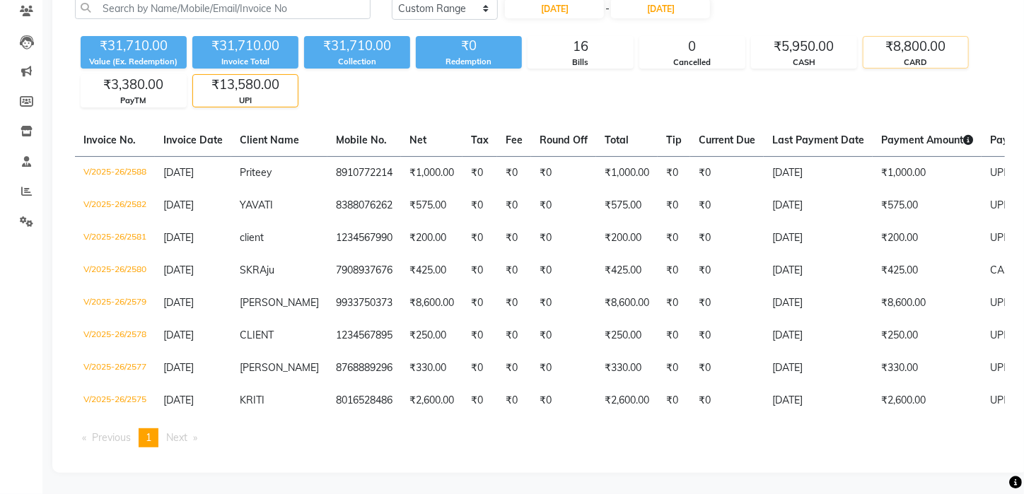
click at [927, 37] on div "₹8,800.00" at bounding box center [915, 47] width 105 height 20
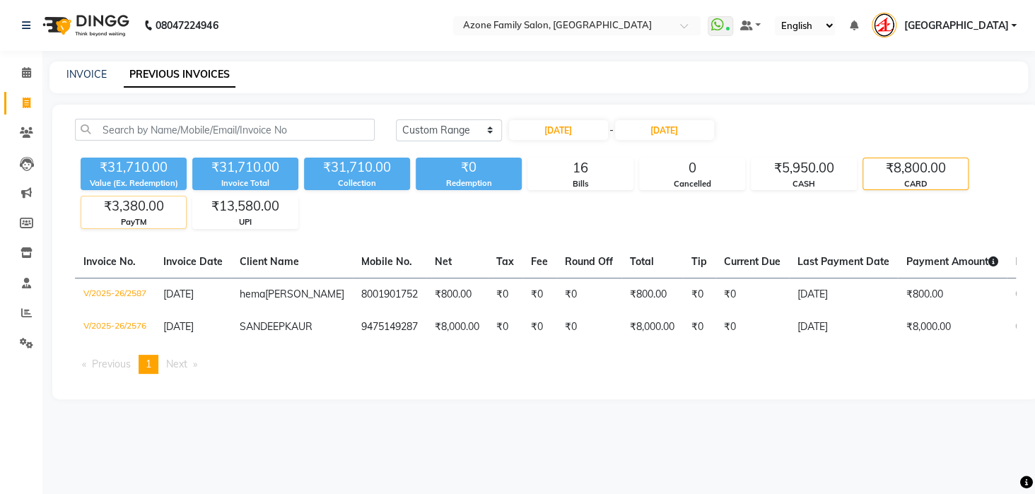
click at [144, 216] on div "PayTM" at bounding box center [133, 222] width 105 height 12
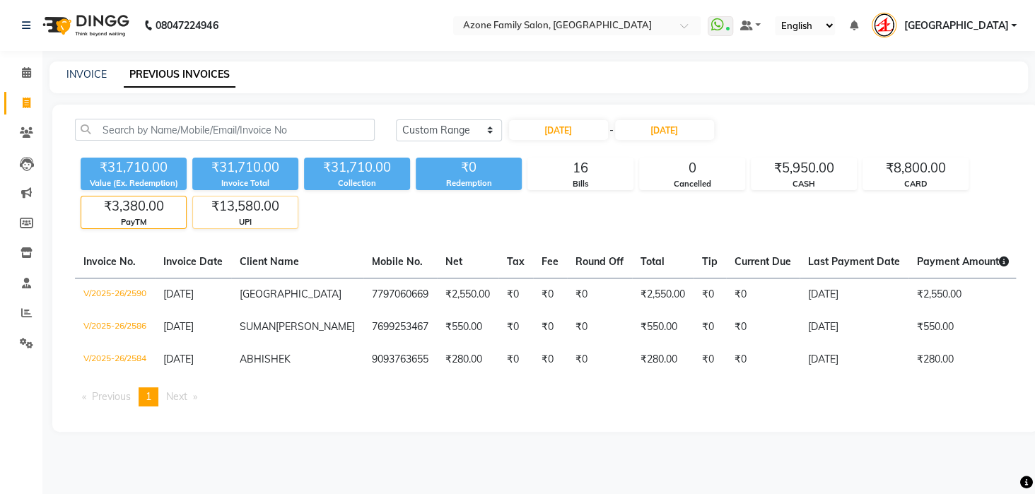
click at [239, 207] on div "₹13,580.00" at bounding box center [245, 207] width 105 height 20
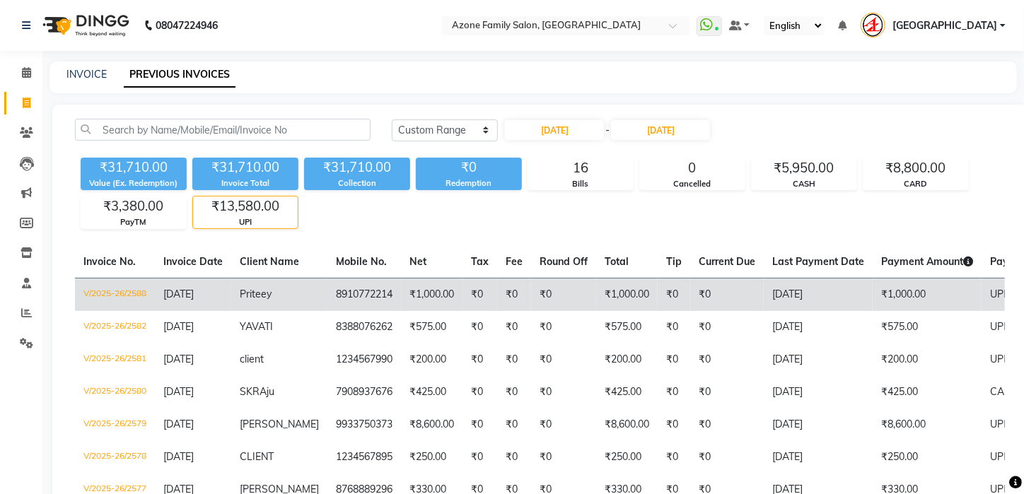
click at [657, 287] on td "₹0" at bounding box center [673, 294] width 33 height 33
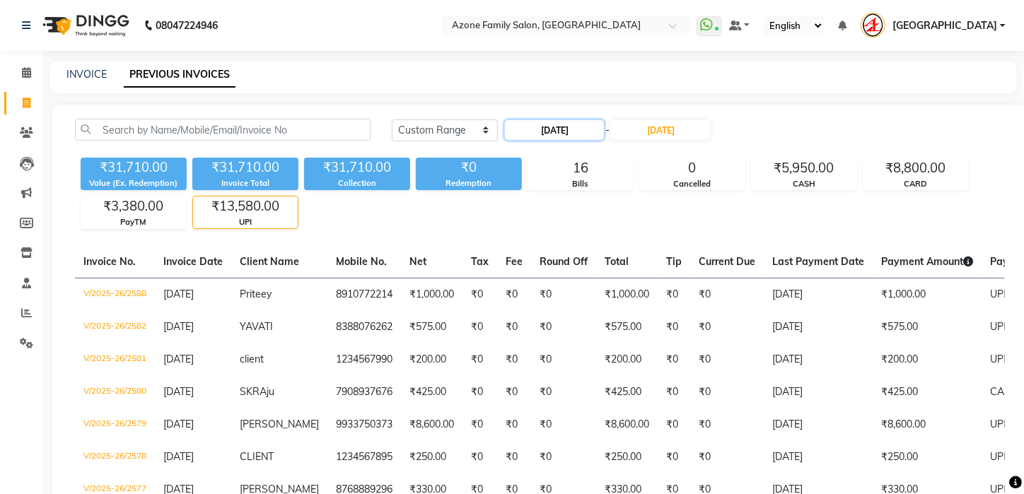
click at [571, 133] on input "02-09-2025" at bounding box center [554, 130] width 99 height 20
select select "9"
select select "2025"
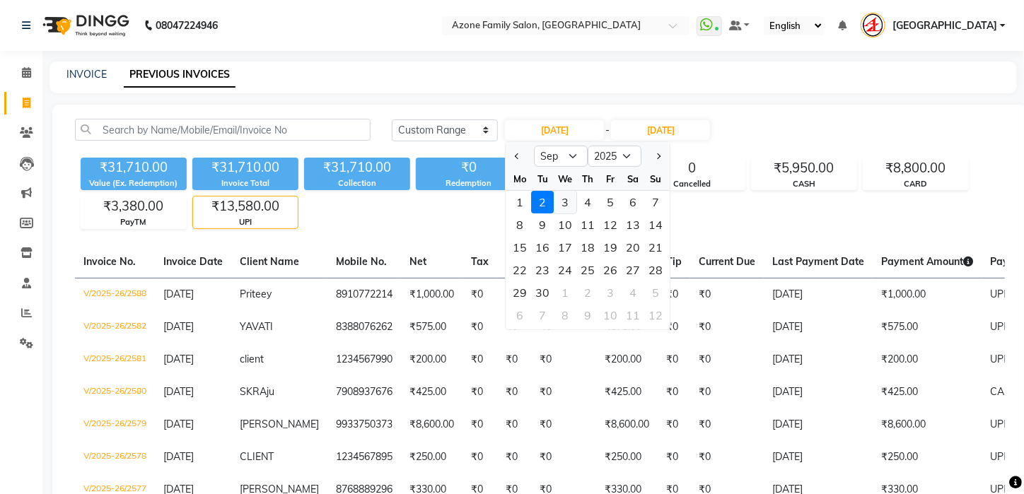
click at [559, 201] on div "3" at bounding box center [565, 202] width 23 height 23
type input "[DATE]"
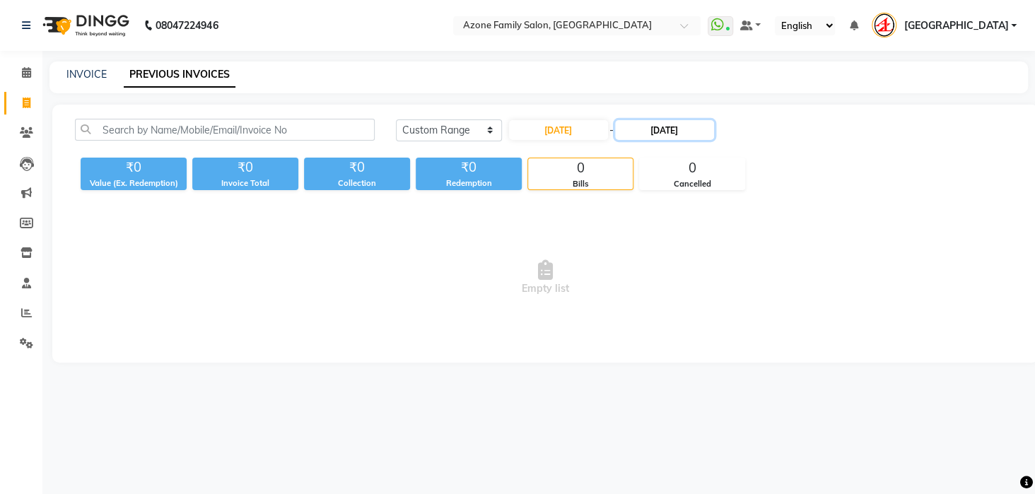
click at [662, 134] on input "02-09-2025" at bounding box center [664, 130] width 99 height 20
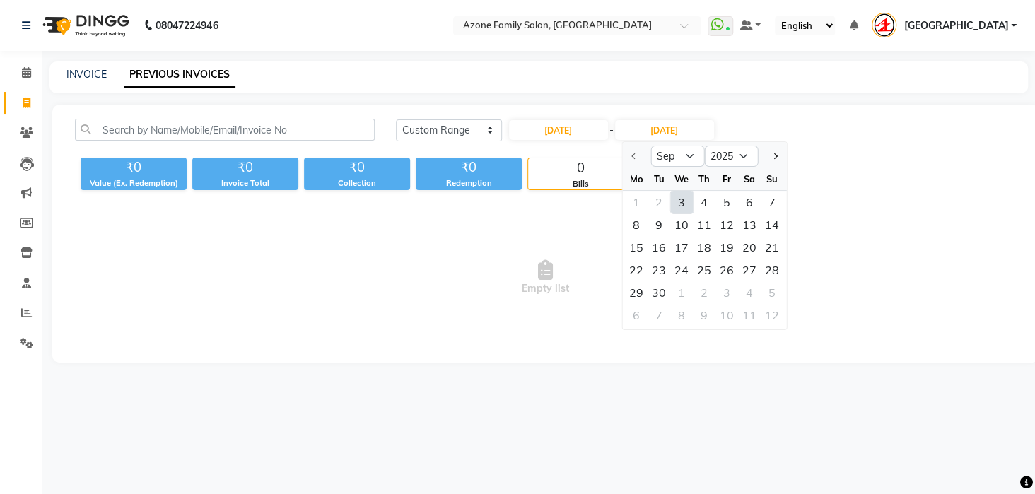
click at [679, 201] on div "3" at bounding box center [681, 202] width 23 height 23
type input "[DATE]"
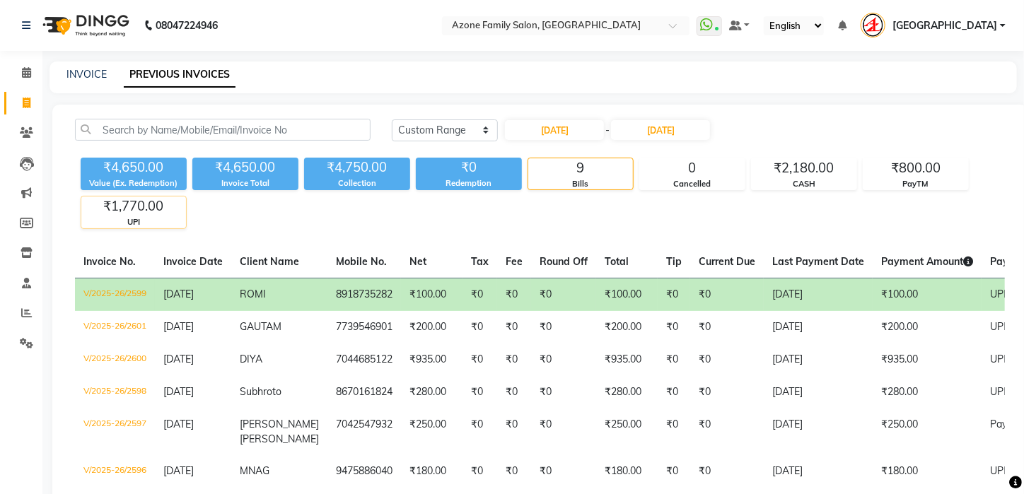
click at [148, 207] on div "₹1,770.00" at bounding box center [133, 207] width 105 height 20
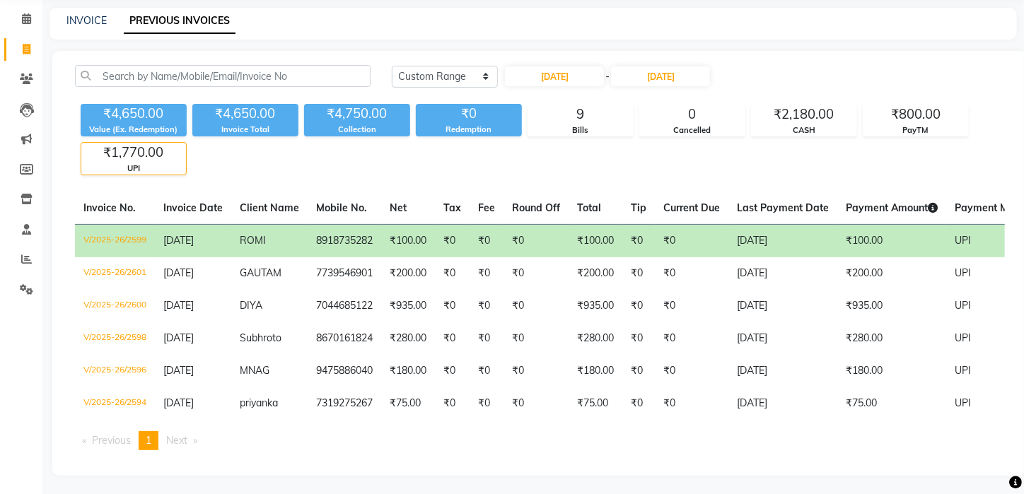
scroll to position [66, 0]
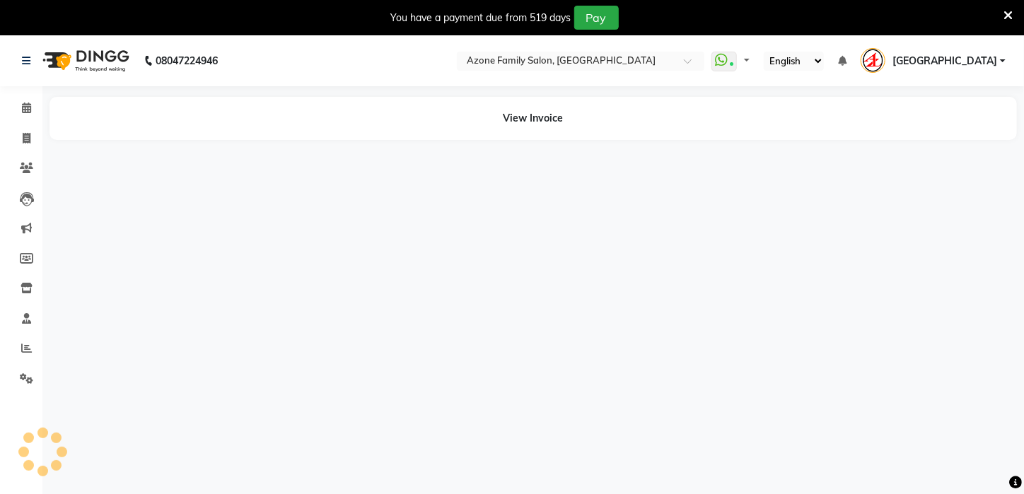
select select "en"
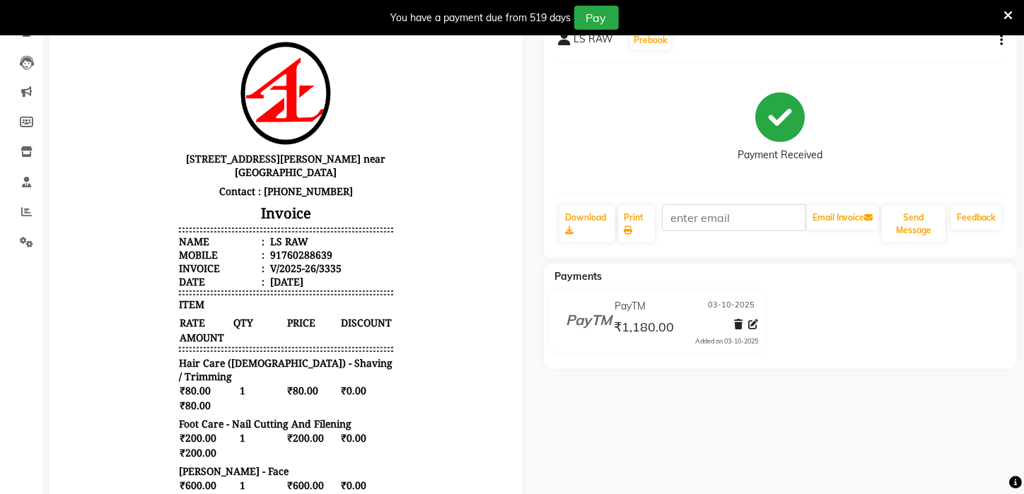
scroll to position [137, 0]
click at [1001, 40] on icon "button" at bounding box center [1001, 40] width 3 height 1
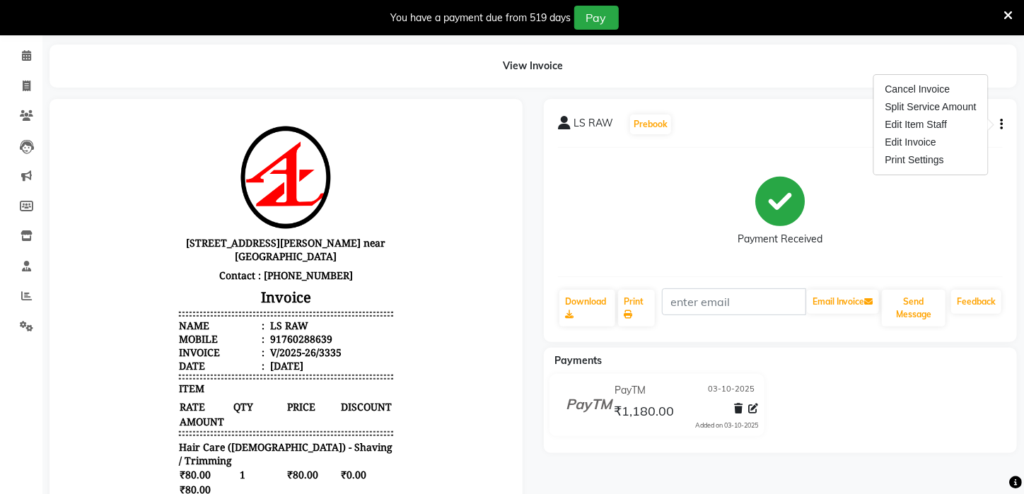
scroll to position [52, 0]
click at [1002, 125] on icon "button" at bounding box center [1001, 125] width 3 height 1
click at [573, 124] on span "LS RAW" at bounding box center [593, 127] width 40 height 20
click at [567, 124] on icon at bounding box center [564, 124] width 13 height 14
click at [612, 117] on div "LS RAW Prebook" at bounding box center [615, 125] width 115 height 23
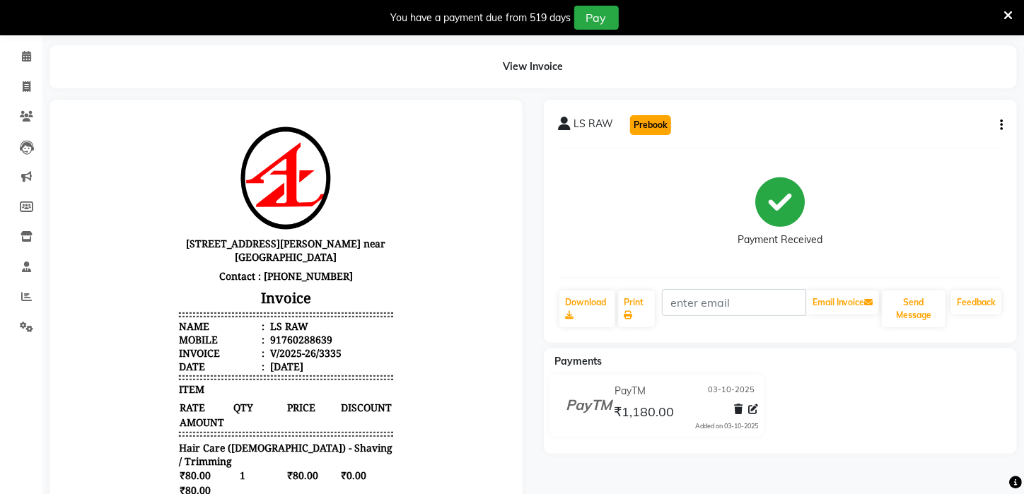
click at [651, 122] on button "Prebook" at bounding box center [650, 125] width 41 height 20
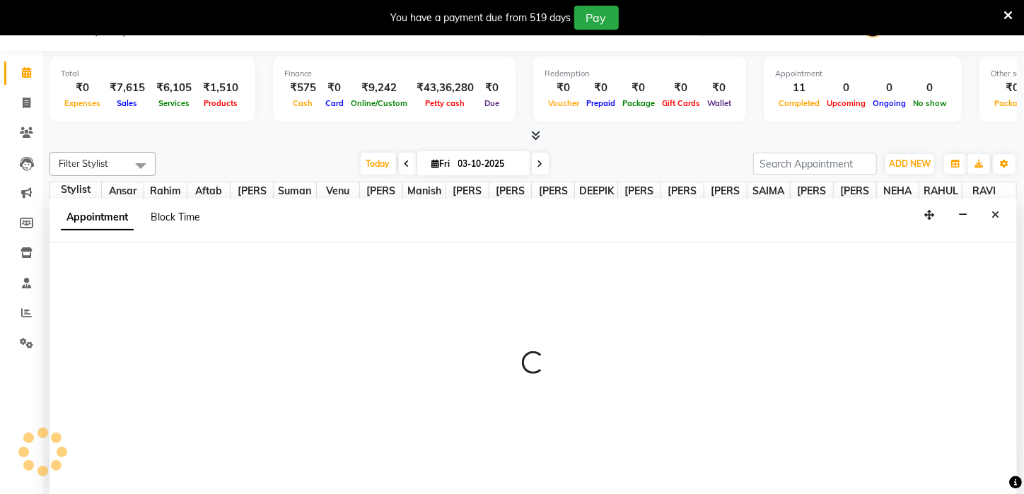
scroll to position [36, 0]
select select "23148"
select select "tentative"
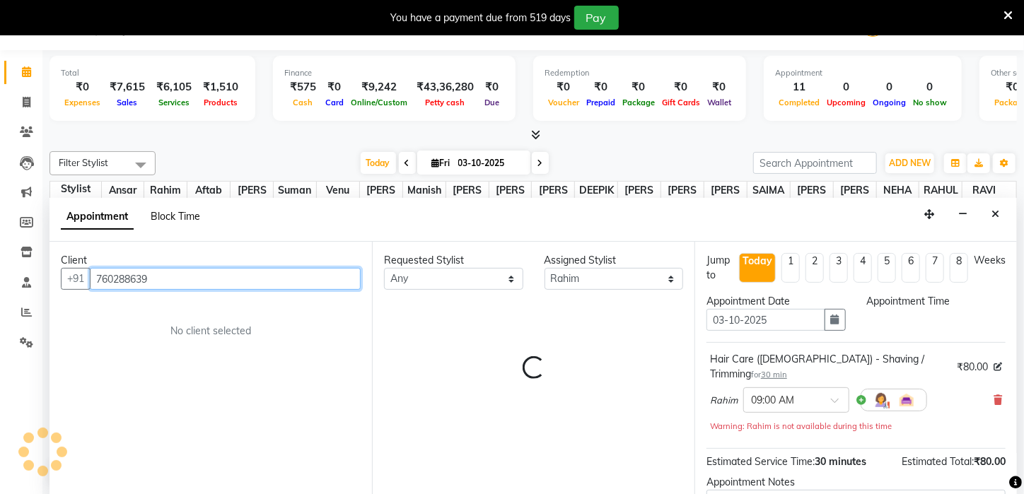
select select "540"
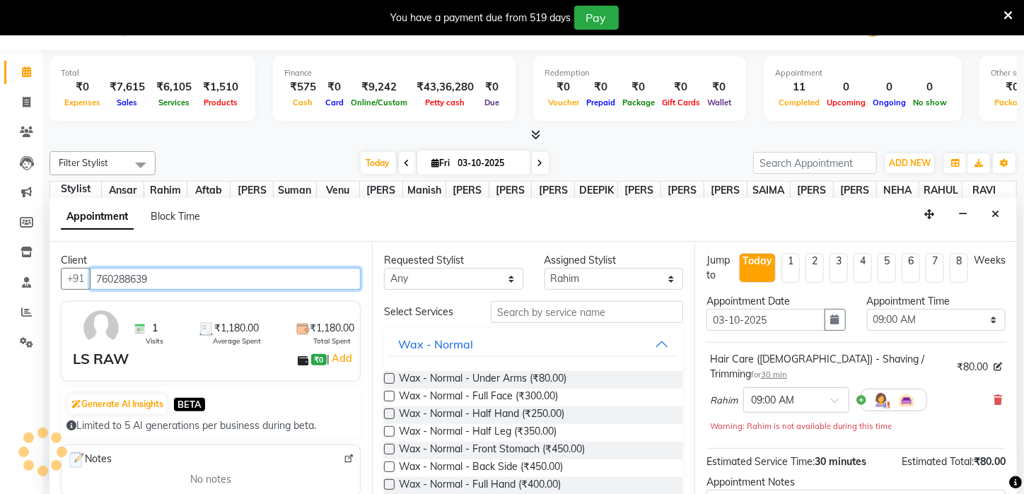
scroll to position [431, 0]
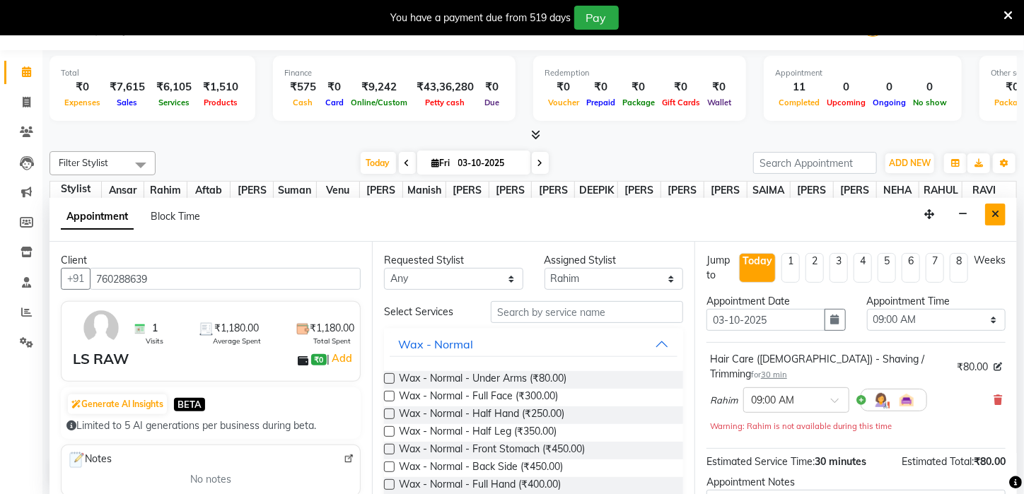
click at [995, 210] on icon "Close" at bounding box center [995, 214] width 8 height 10
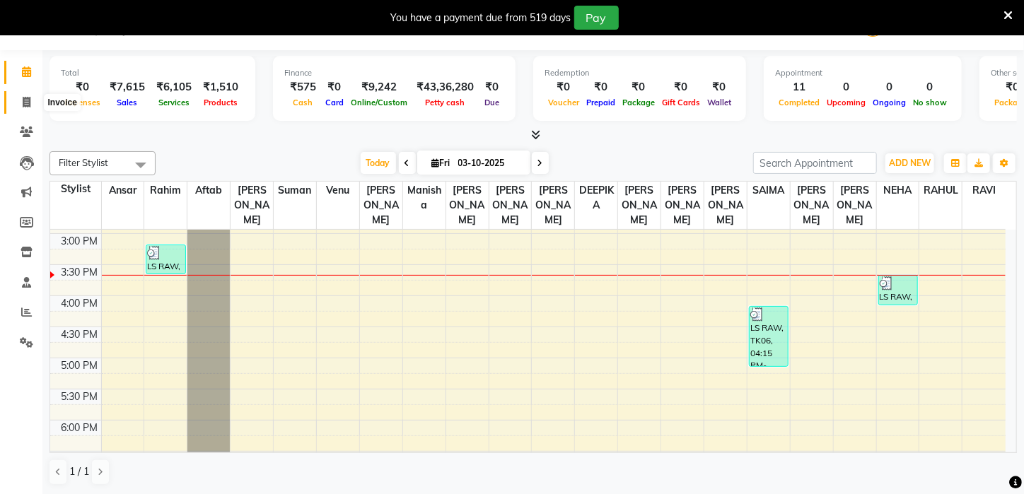
click at [35, 99] on span at bounding box center [26, 103] width 25 height 16
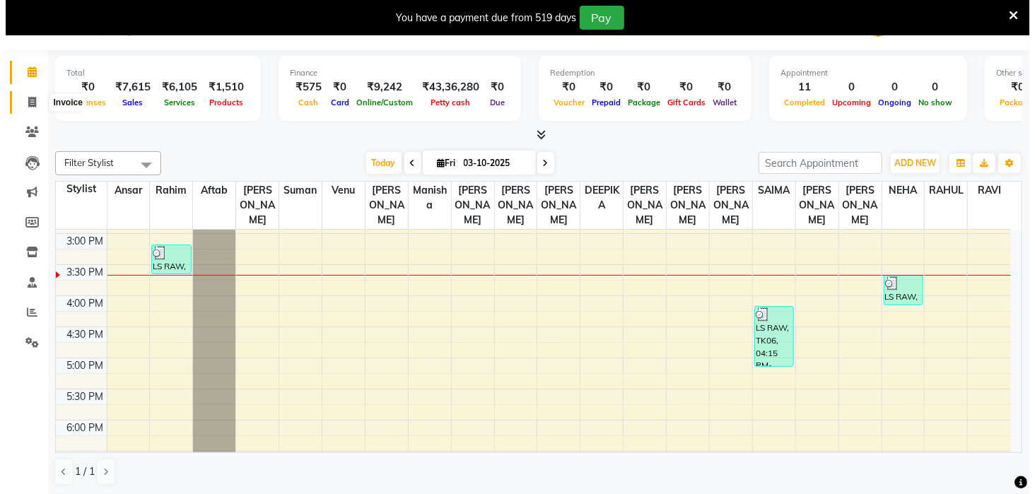
scroll to position [35, 0]
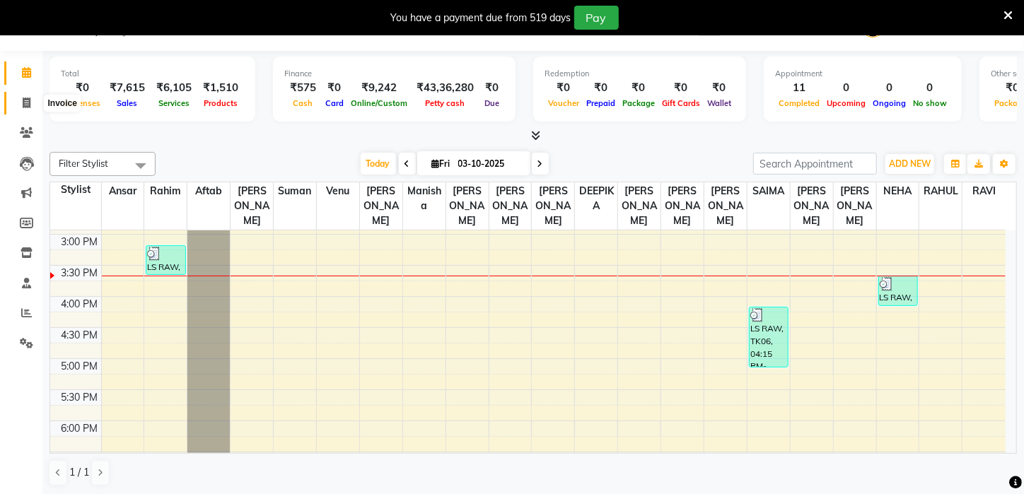
select select "service"
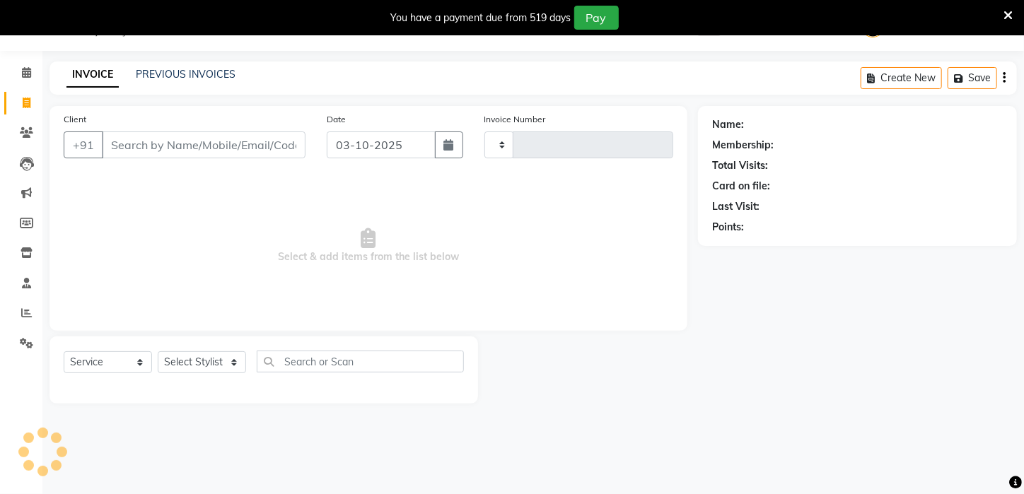
type input "3336"
select select "4296"
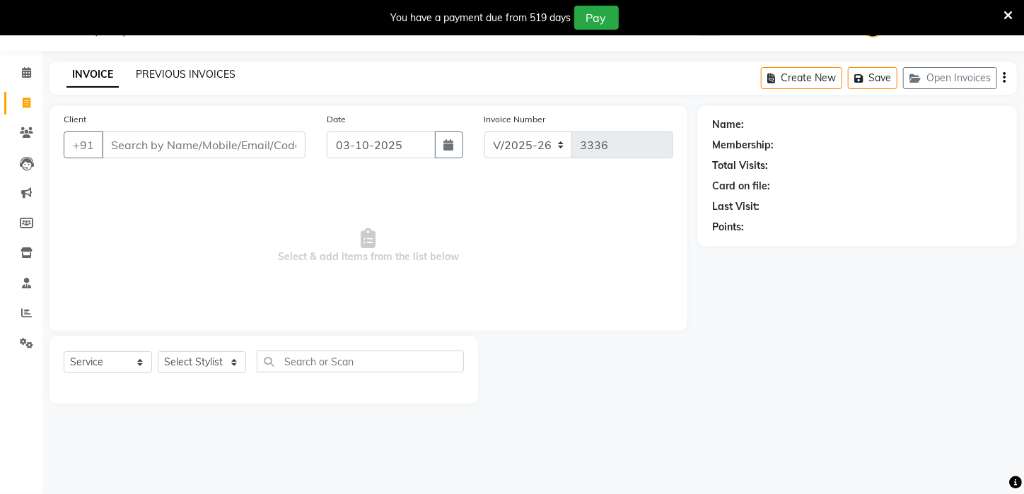
click at [199, 73] on link "PREVIOUS INVOICES" at bounding box center [186, 74] width 100 height 13
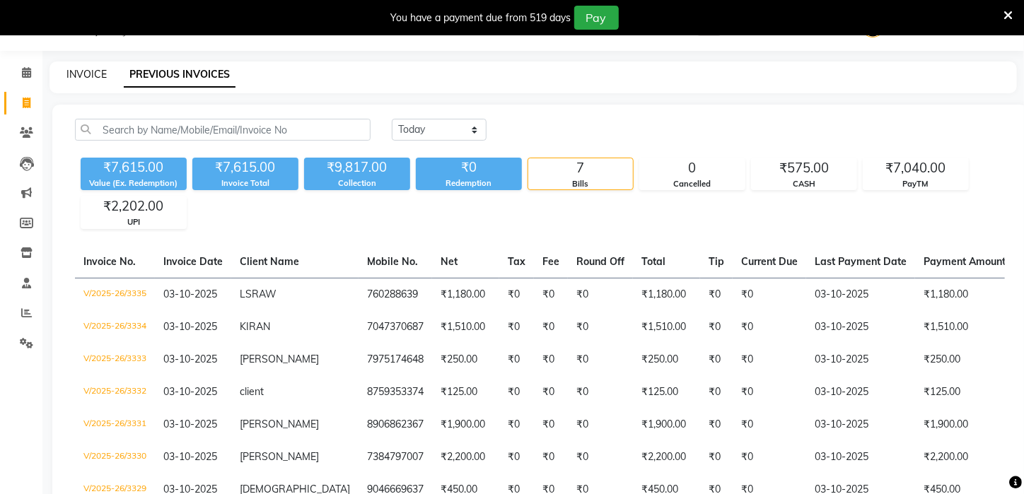
click at [74, 74] on link "INVOICE" at bounding box center [86, 74] width 40 height 13
select select "service"
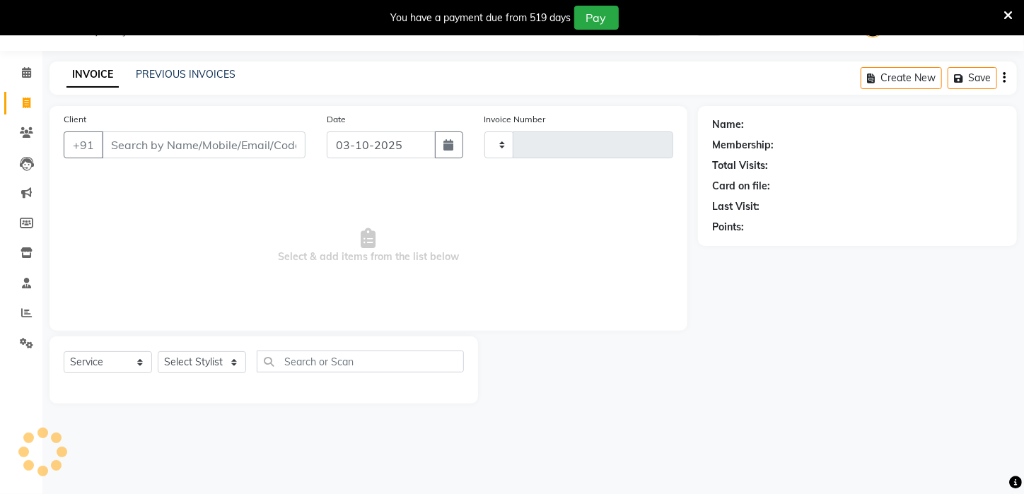
type input "3336"
select select "4296"
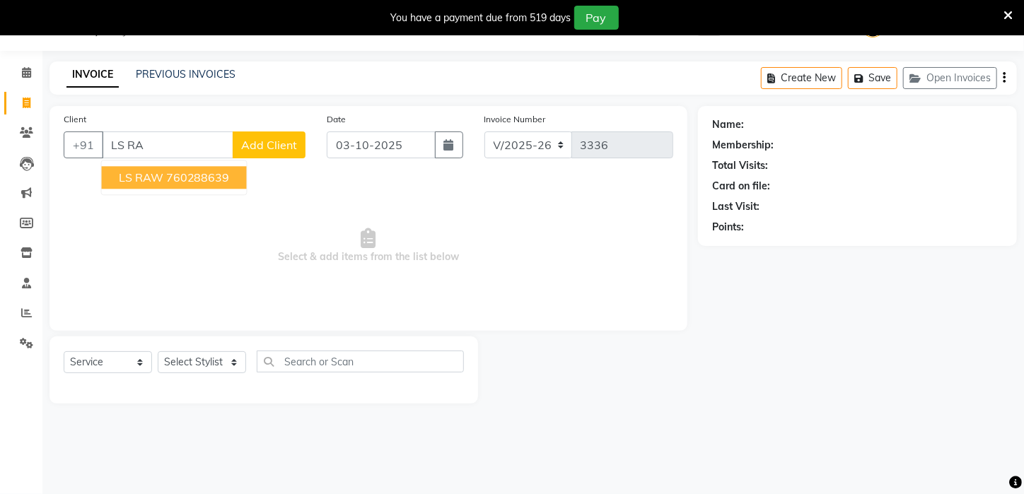
click at [174, 182] on ngb-highlight "760288639" at bounding box center [198, 177] width 64 height 14
type input "760288639"
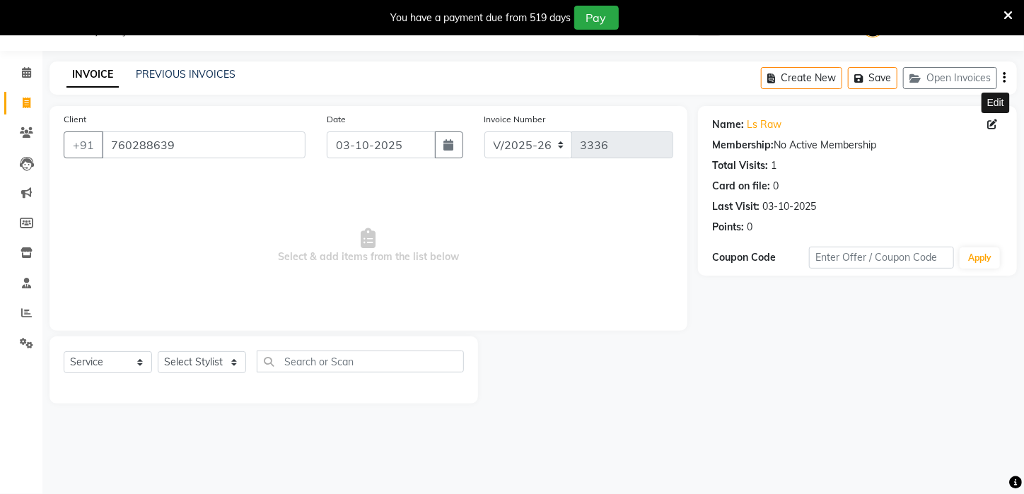
click at [997, 122] on span at bounding box center [995, 124] width 16 height 15
click at [995, 119] on icon at bounding box center [992, 124] width 10 height 10
select select "male"
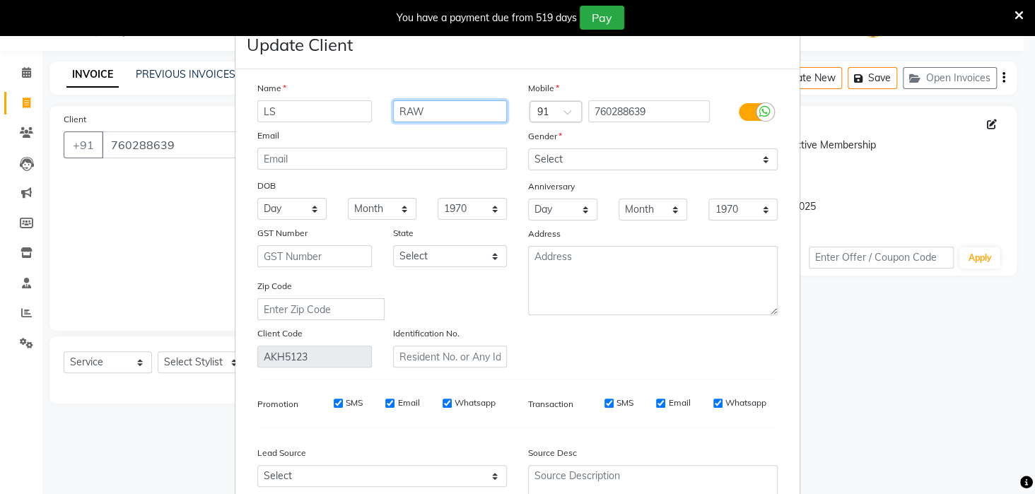
click at [499, 108] on input "RAW" at bounding box center [450, 111] width 115 height 22
type input "ROW"
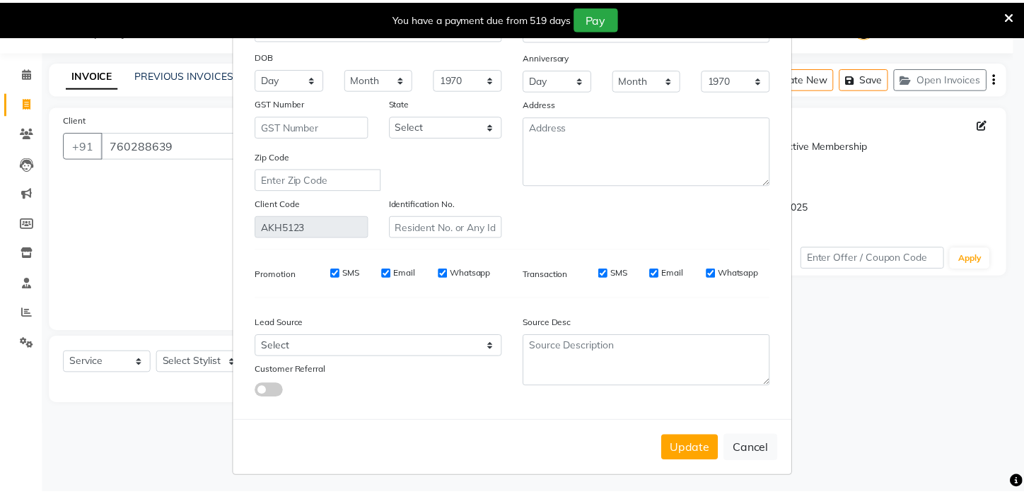
scroll to position [133, 0]
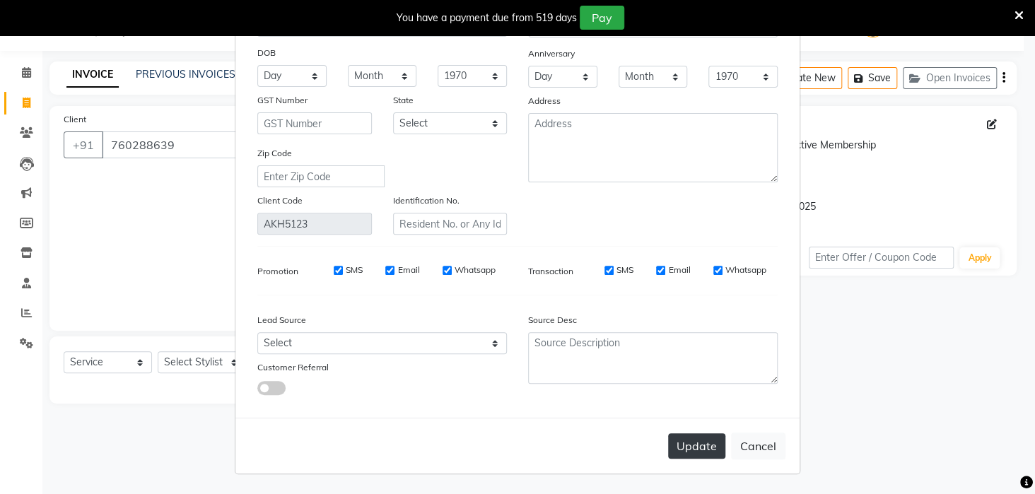
click at [690, 437] on button "Update" at bounding box center [696, 445] width 57 height 25
select select
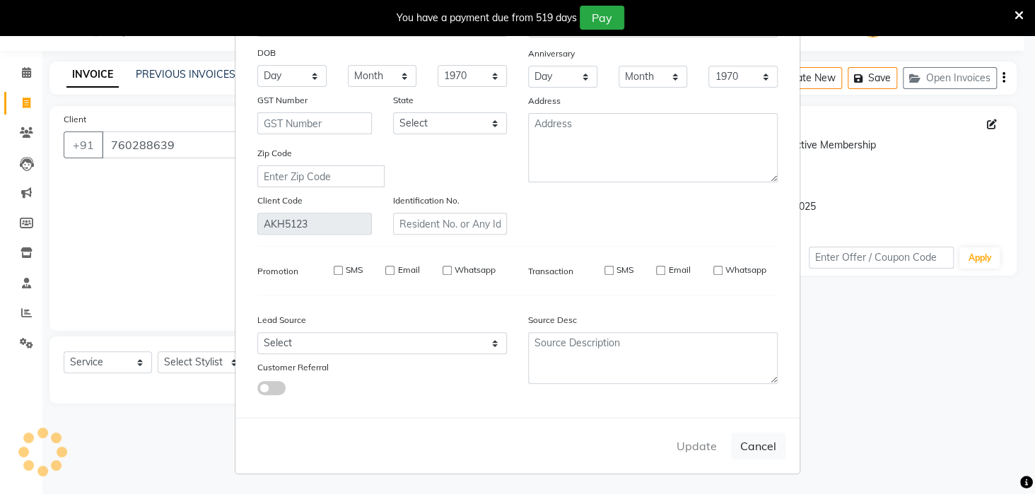
select select
checkbox input "false"
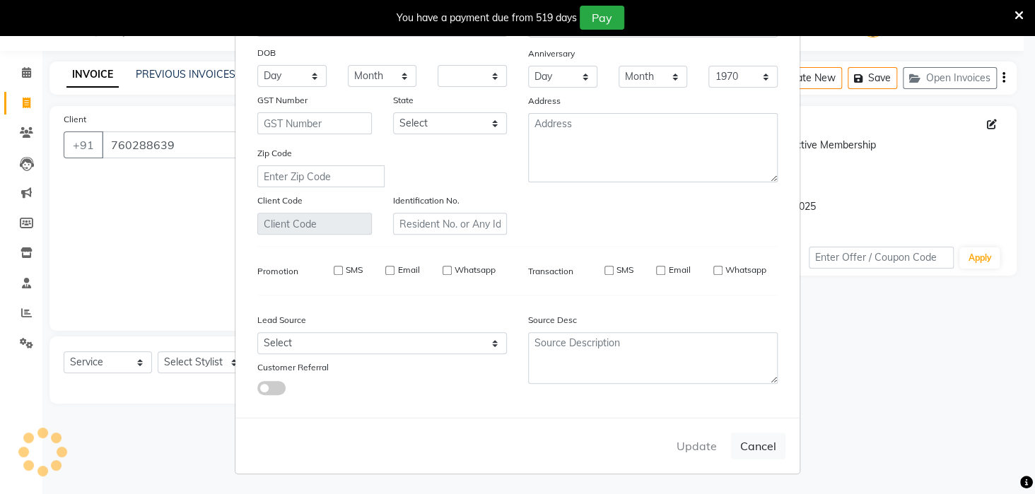
checkbox input "false"
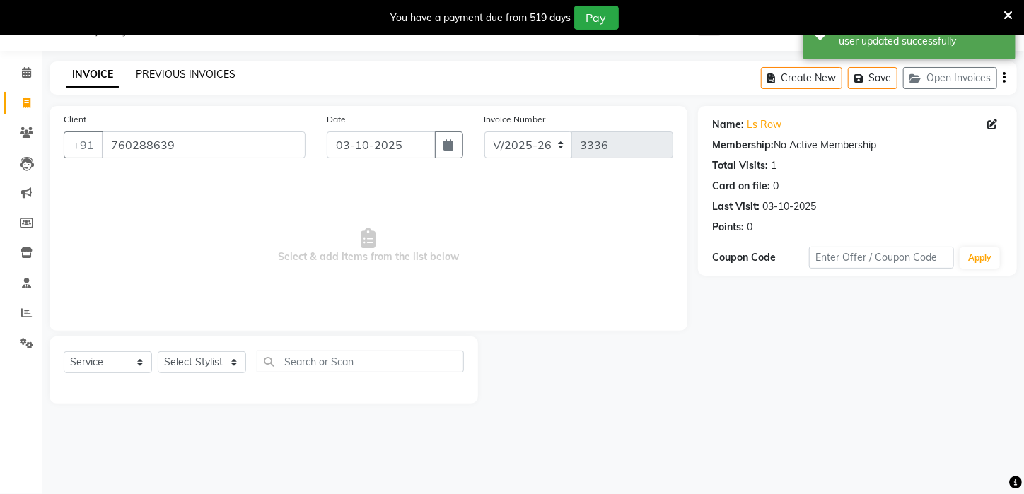
click at [211, 69] on link "PREVIOUS INVOICES" at bounding box center [186, 74] width 100 height 13
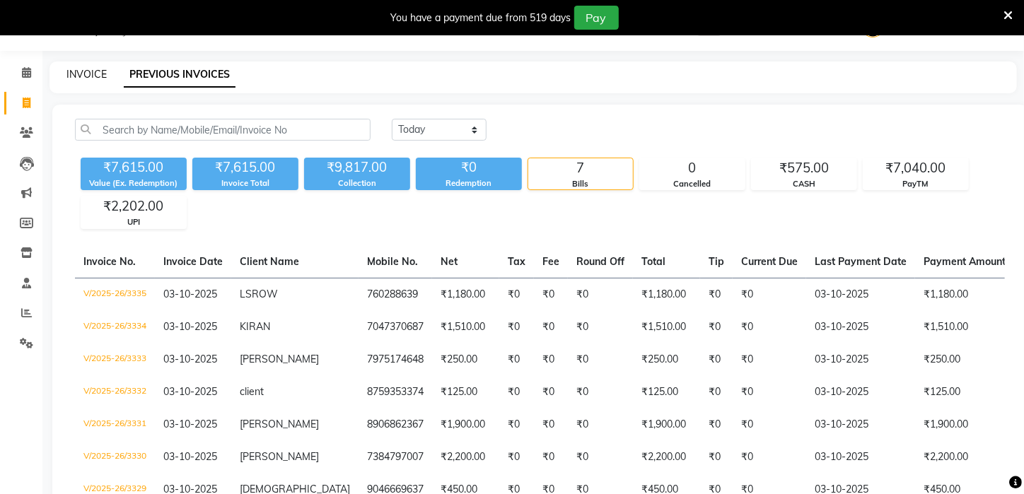
click at [81, 74] on link "INVOICE" at bounding box center [86, 74] width 40 height 13
select select "service"
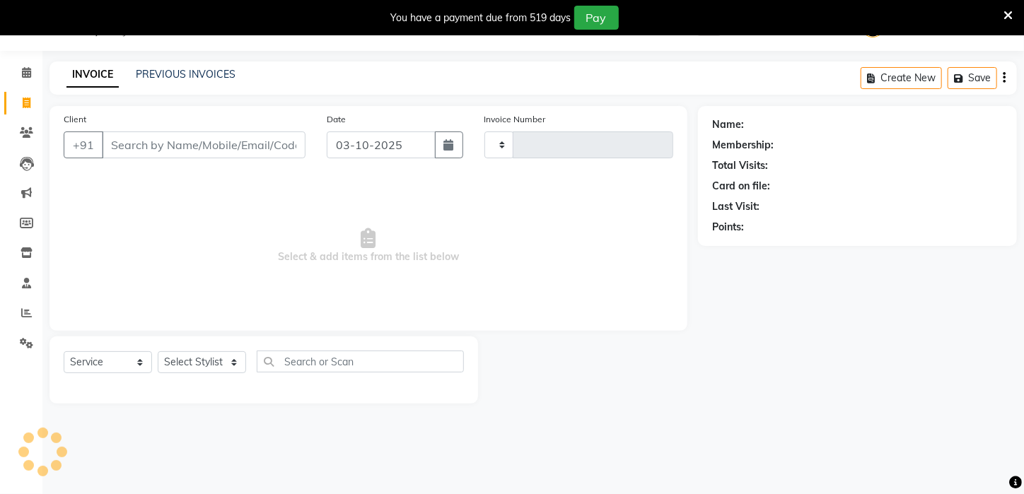
type input "3336"
select select "4296"
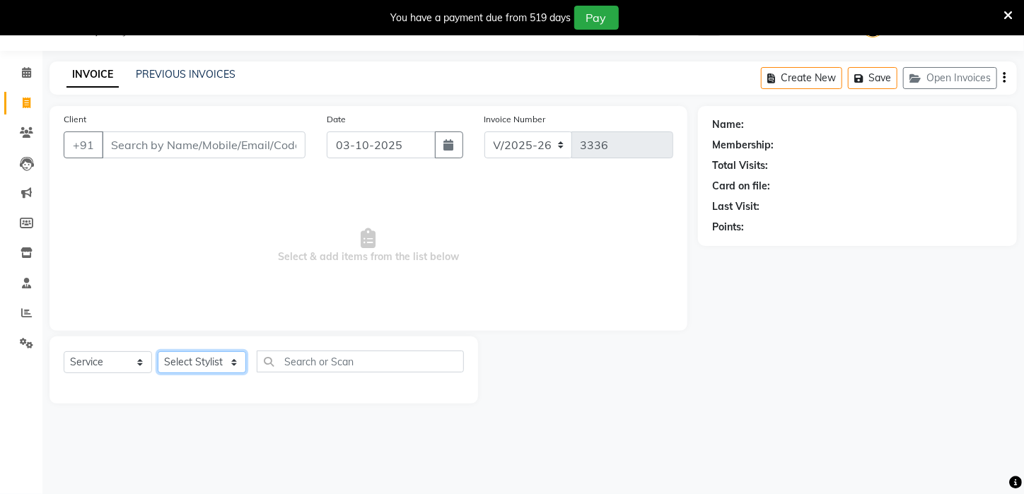
click at [238, 363] on select "Select Stylist [PERSON_NAME] [PERSON_NAME] DEEPIKA [PERSON_NAME] [PERSON_NAME] …" at bounding box center [202, 362] width 88 height 22
select select "25302"
click at [158, 351] on select "Select Stylist [PERSON_NAME] [PERSON_NAME] DEEPIKA [PERSON_NAME] [PERSON_NAME] …" at bounding box center [202, 362] width 88 height 22
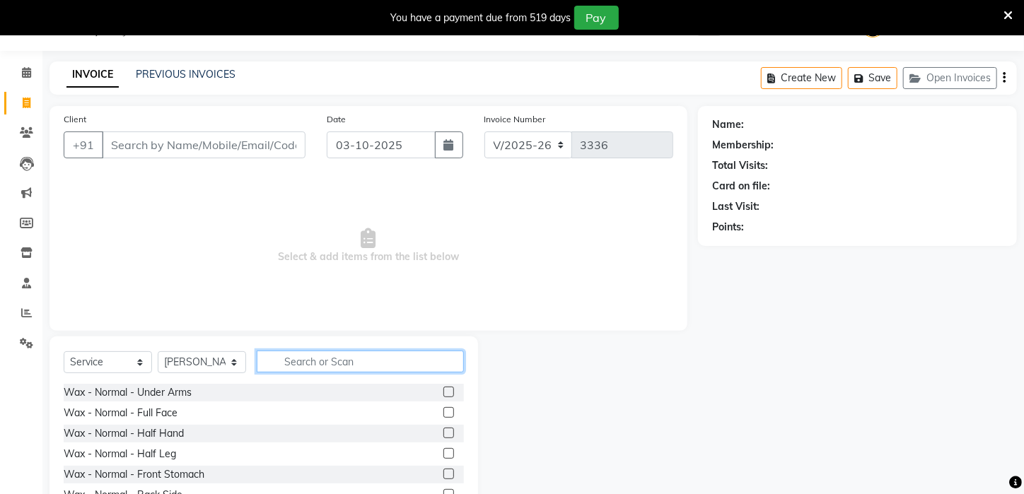
click at [337, 356] on input "text" at bounding box center [360, 362] width 207 height 22
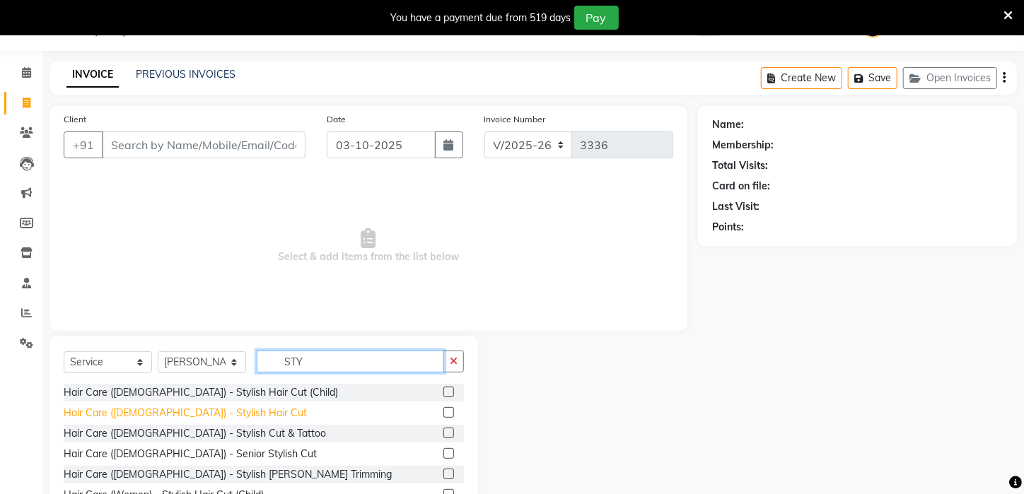
type input "STY"
click at [177, 406] on div "Hair Care (Male) - Stylish Hair Cut" at bounding box center [185, 413] width 243 height 15
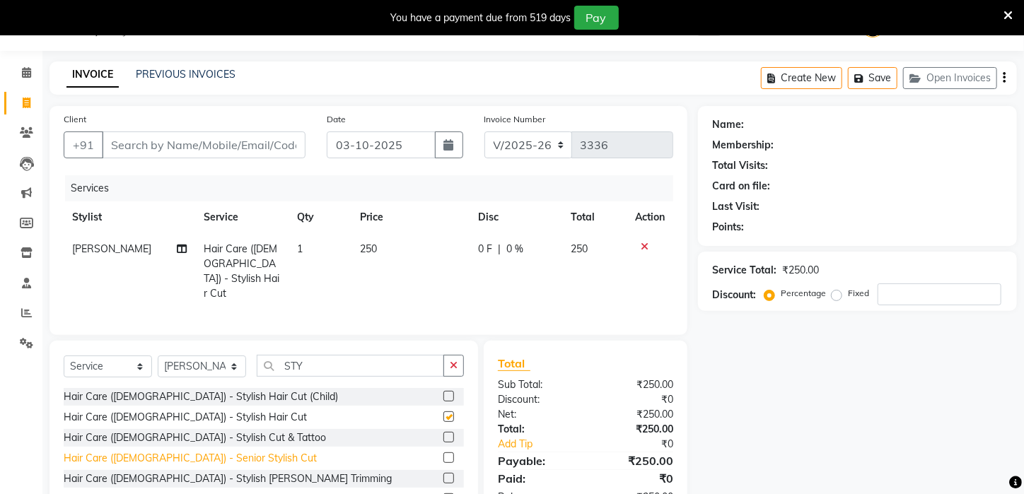
checkbox input "false"
click at [173, 475] on div "Hair Care (Male) - Stylish Beard Trimming" at bounding box center [228, 478] width 328 height 15
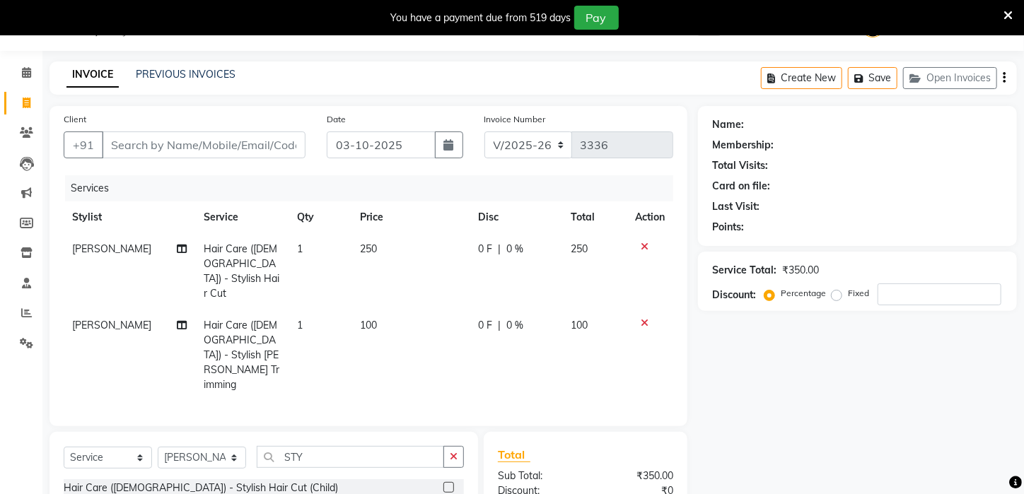
checkbox input "false"
click at [297, 252] on span "1" at bounding box center [300, 248] width 6 height 13
select select "25302"
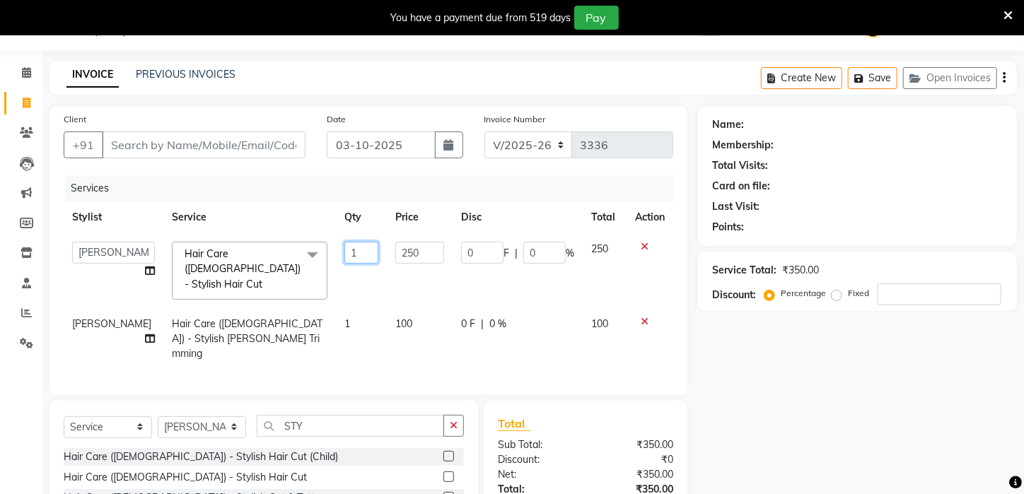
click at [346, 250] on input "1" at bounding box center [361, 253] width 34 height 22
type input "2"
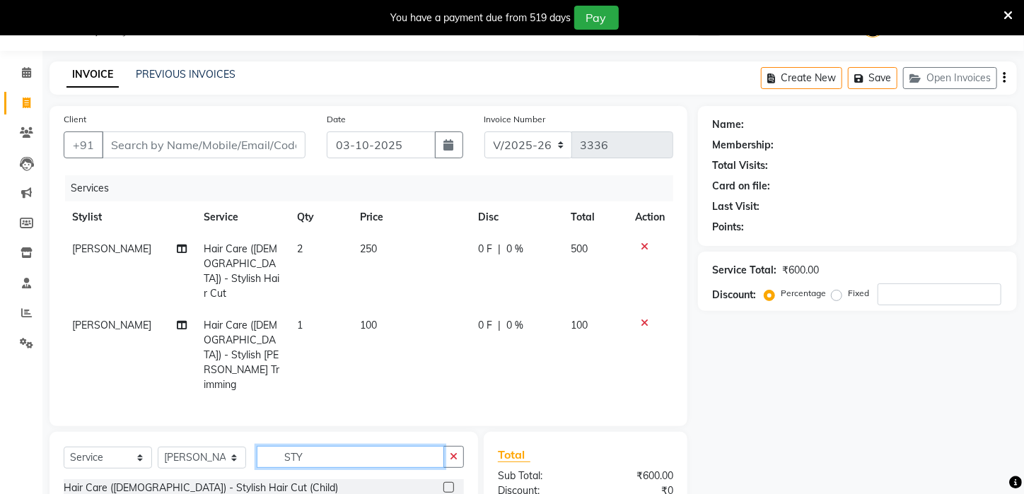
click at [355, 446] on input "STY" at bounding box center [350, 457] width 187 height 22
click at [452, 446] on button "button" at bounding box center [453, 457] width 20 height 22
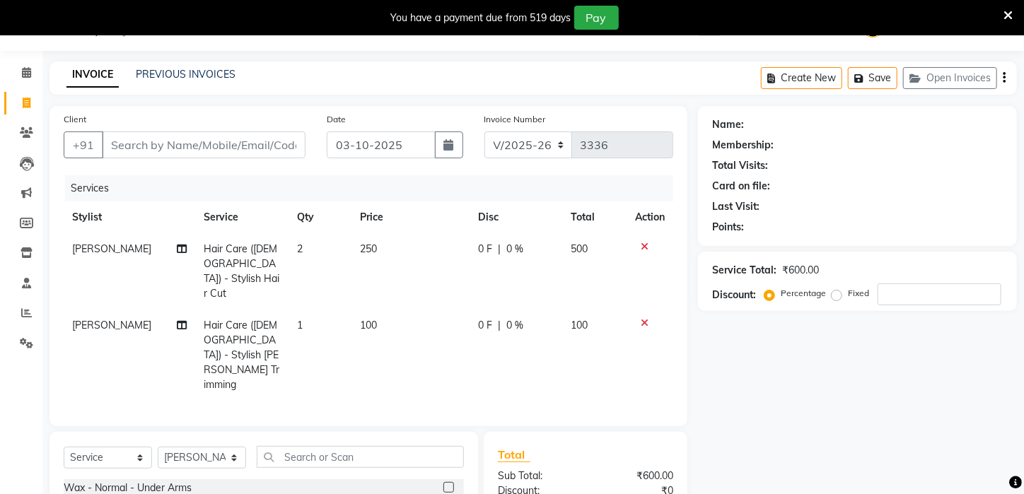
click at [291, 251] on td "2" at bounding box center [319, 271] width 62 height 76
select select "25302"
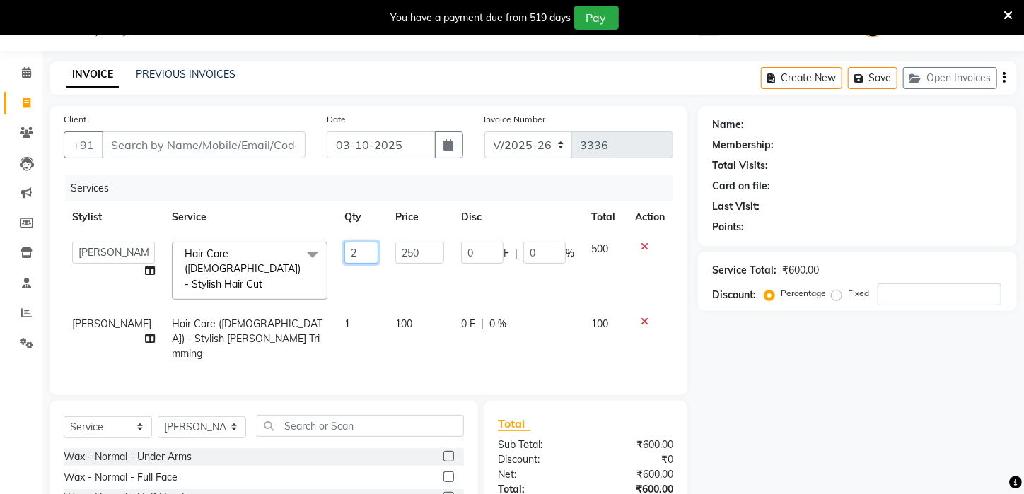
click at [344, 250] on input "2" at bounding box center [361, 253] width 34 height 22
type input "1"
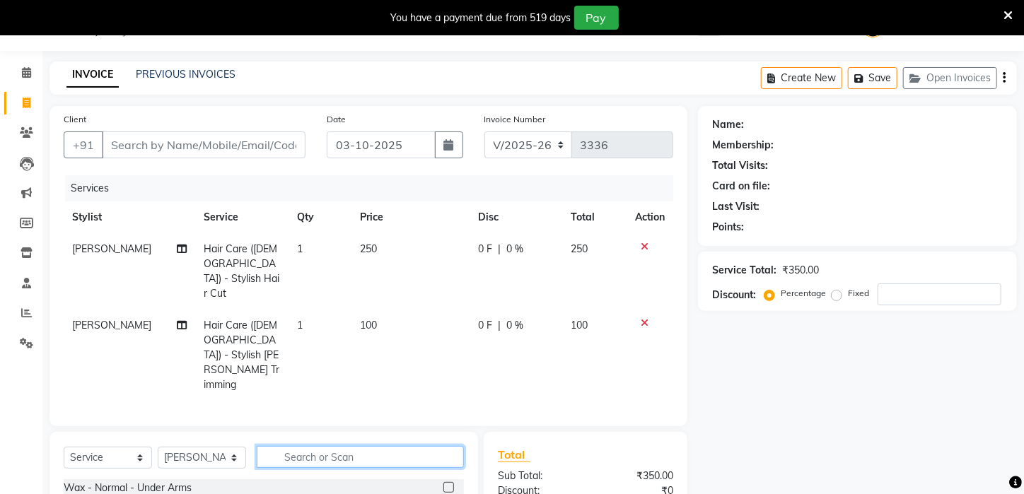
type input "S"
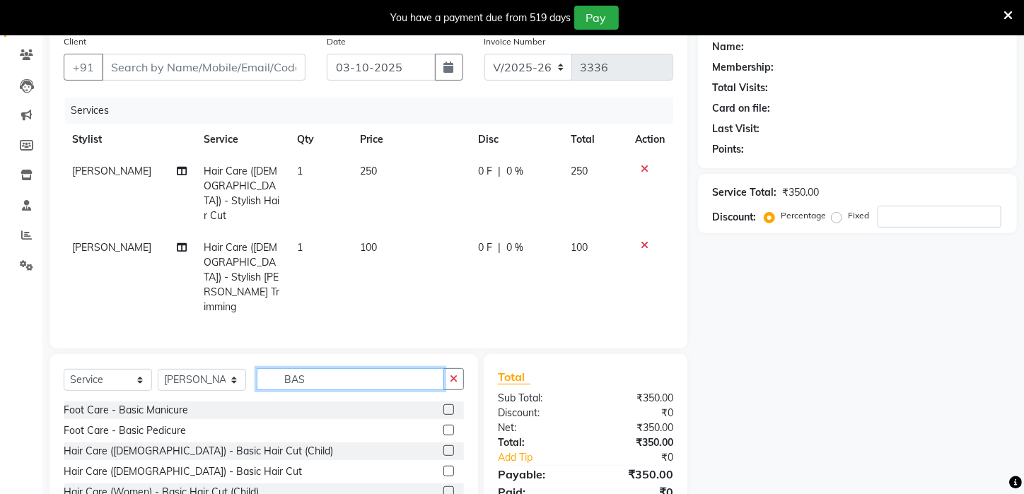
scroll to position [117, 0]
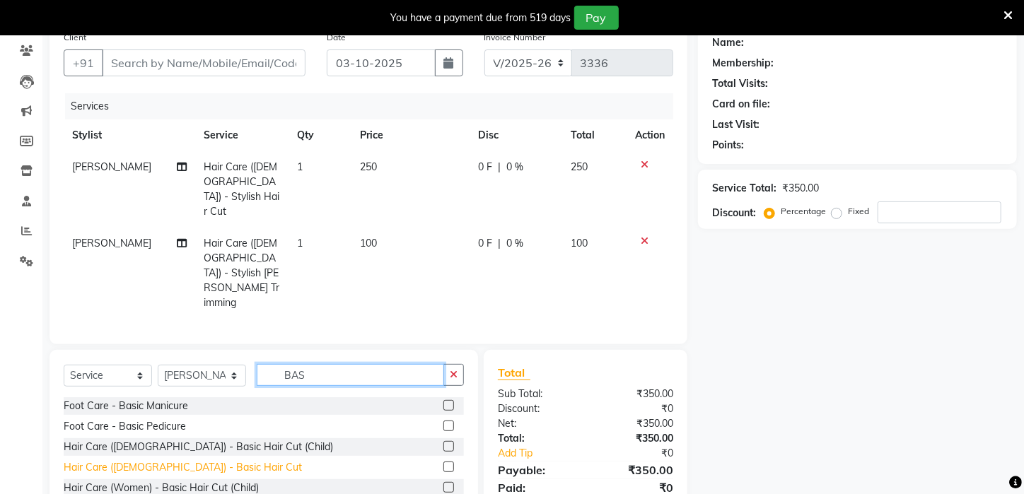
type input "BAS"
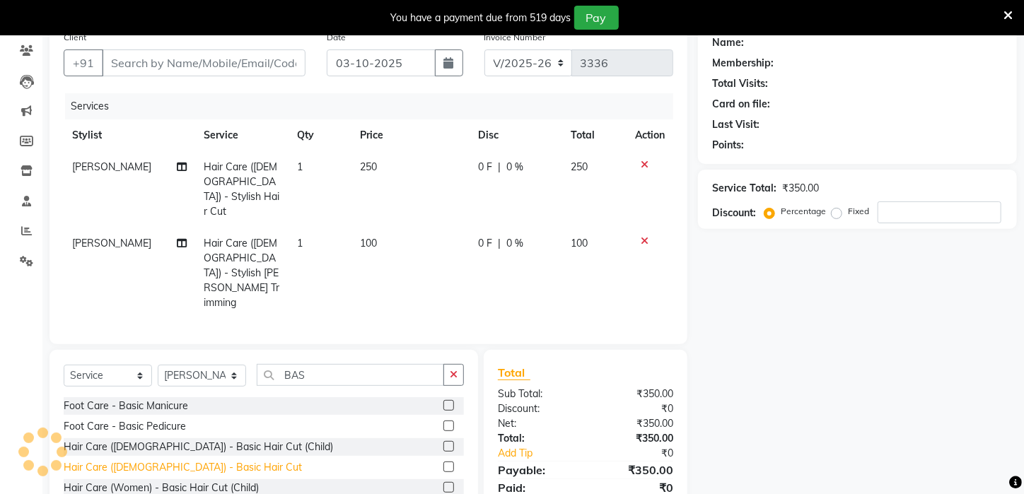
click at [168, 460] on div "Hair Care (Male) - Basic Hair Cut" at bounding box center [183, 467] width 238 height 15
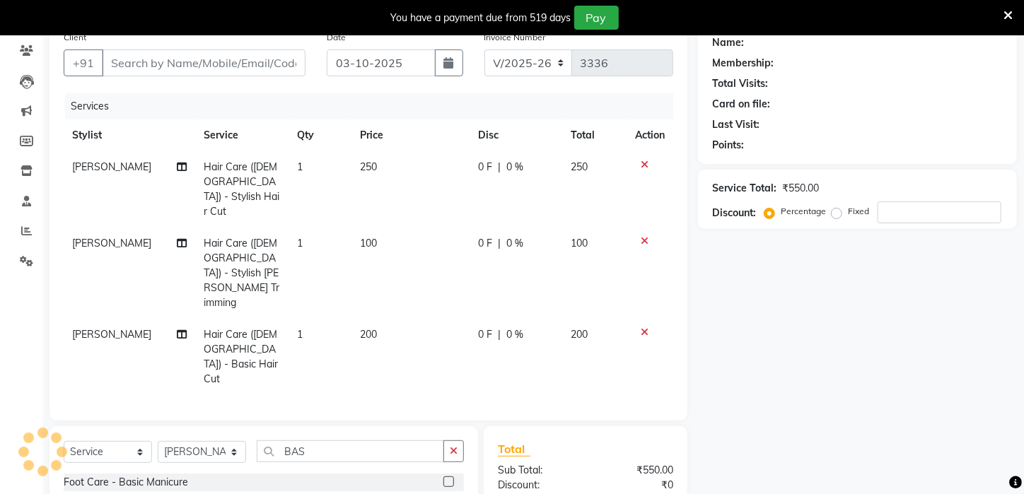
checkbox input "false"
click at [329, 440] on input "BAS" at bounding box center [350, 451] width 187 height 22
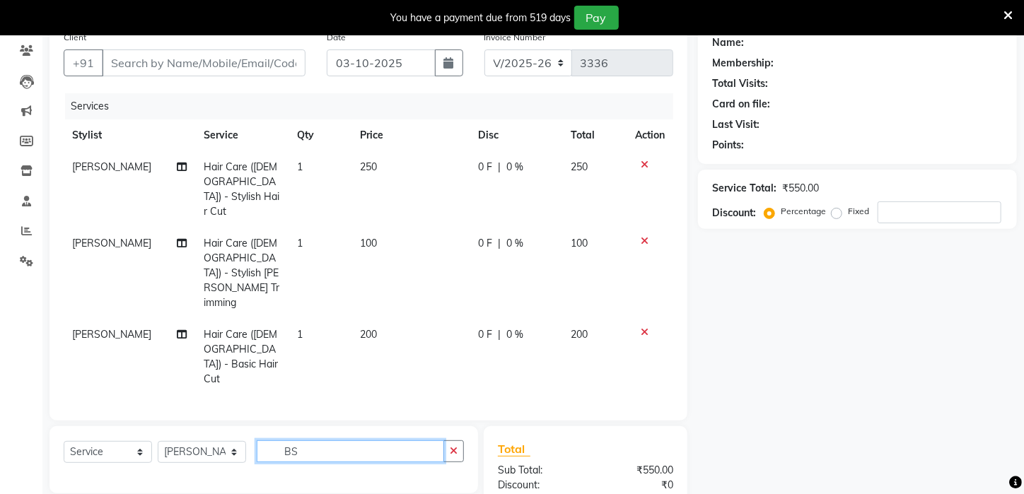
type input "B"
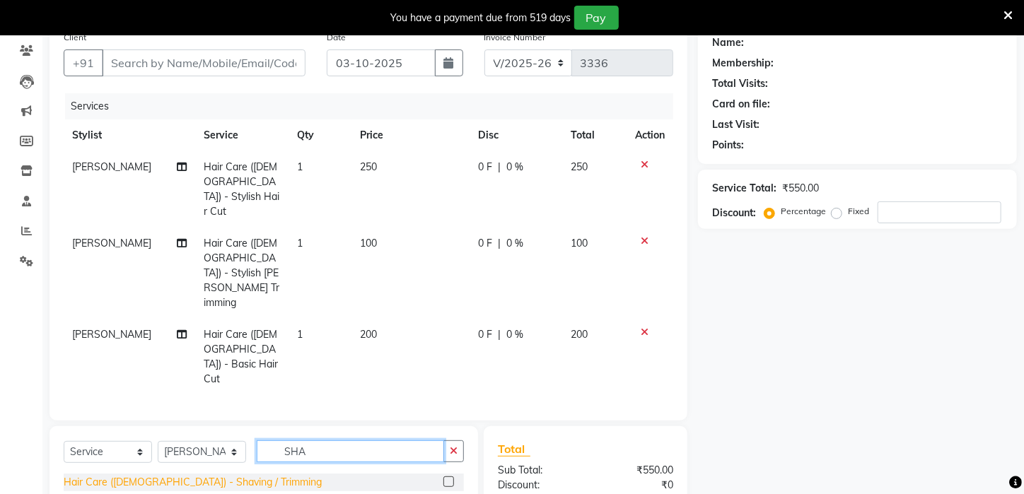
type input "SHA"
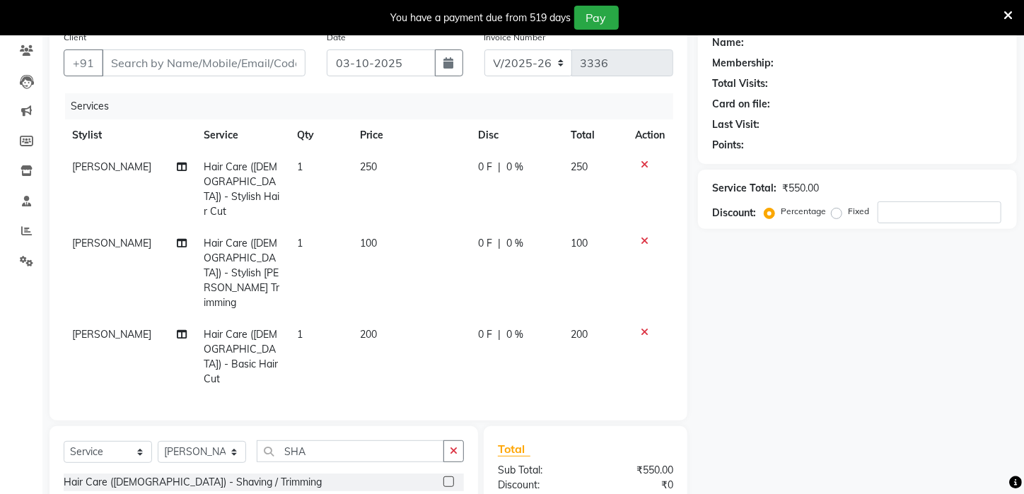
click at [195, 475] on div "Hair Care (Male) - Shaving / Trimming" at bounding box center [193, 482] width 258 height 15
checkbox input "false"
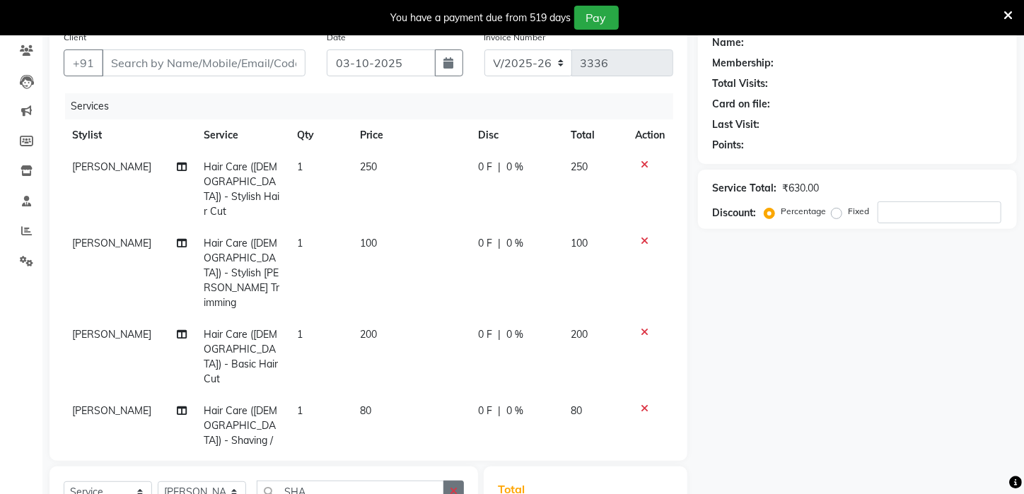
click at [458, 481] on button "button" at bounding box center [453, 492] width 20 height 22
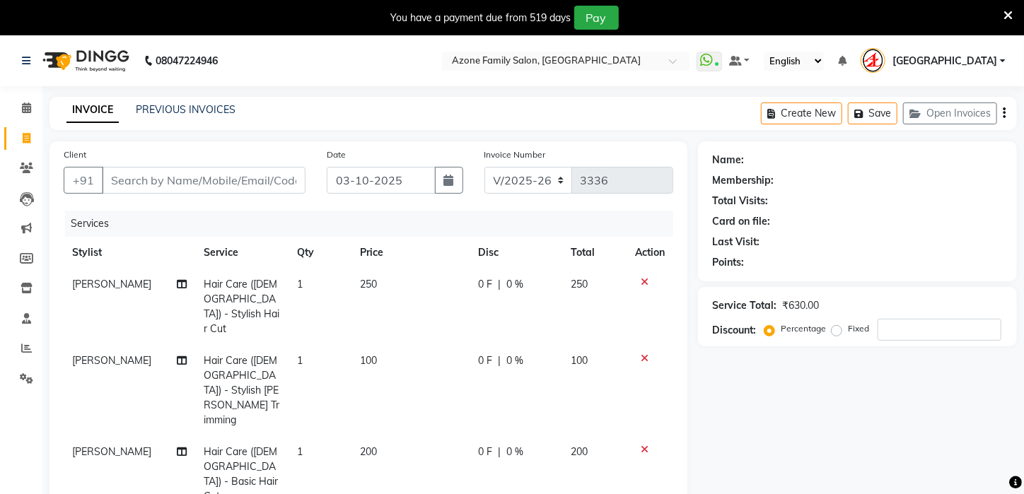
click at [1004, 11] on icon at bounding box center [1007, 15] width 9 height 13
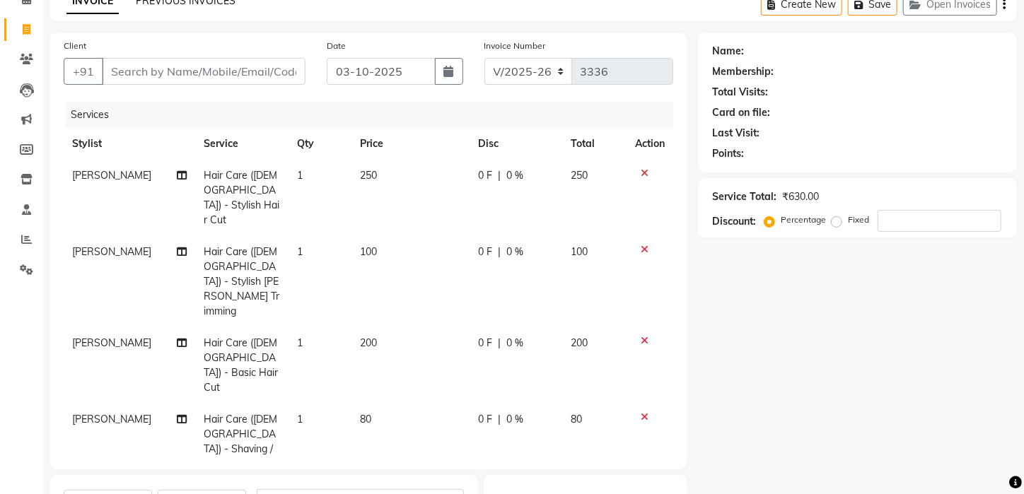
scroll to position [88, 0]
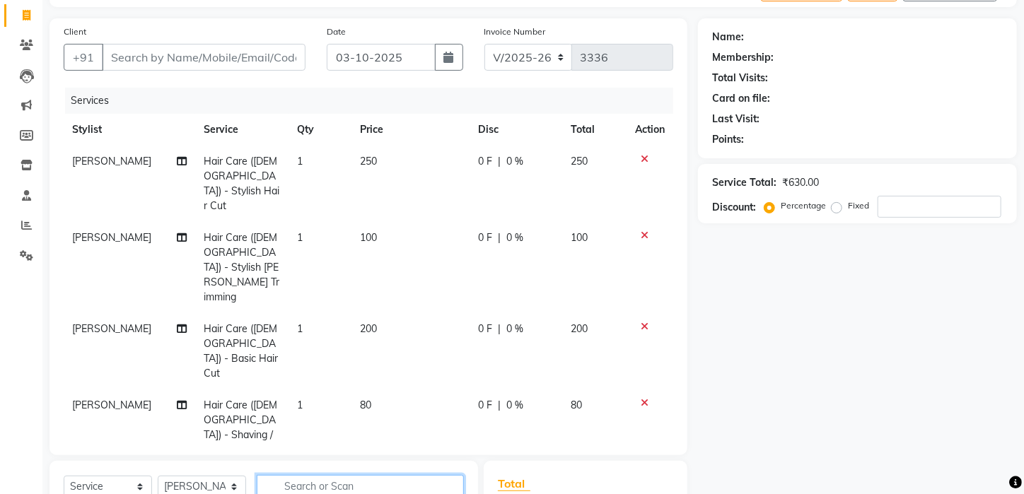
click at [303, 475] on input "text" at bounding box center [360, 486] width 207 height 22
click at [227, 476] on select "Select Stylist Aftab Ansar ARPITA DEEPIKA IMRAAN Injamam KESHAV kharagpur Mahad…" at bounding box center [202, 487] width 88 height 22
select select "83601"
click at [158, 476] on select "Select Stylist Aftab Ansar ARPITA DEEPIKA IMRAAN Injamam KESHAV kharagpur Mahad…" at bounding box center [202, 487] width 88 height 22
click at [317, 475] on input "text" at bounding box center [360, 486] width 207 height 22
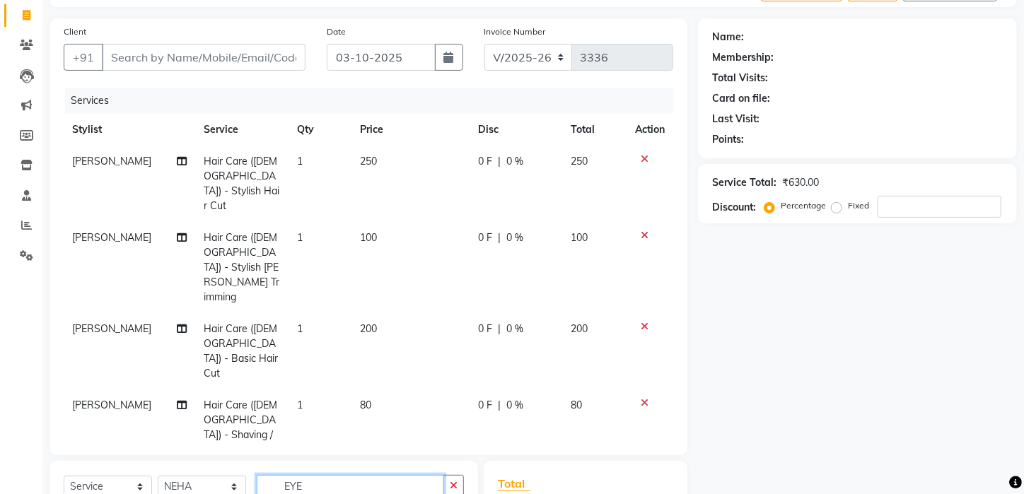
type input "EYE"
checkbox input "false"
click at [213, 55] on input "Client" at bounding box center [204, 57] width 204 height 27
type input "7"
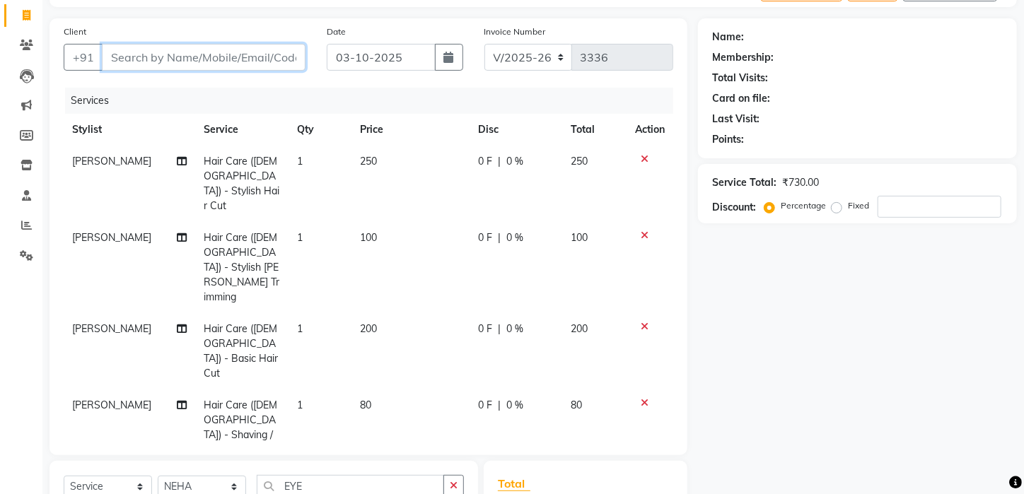
type input "0"
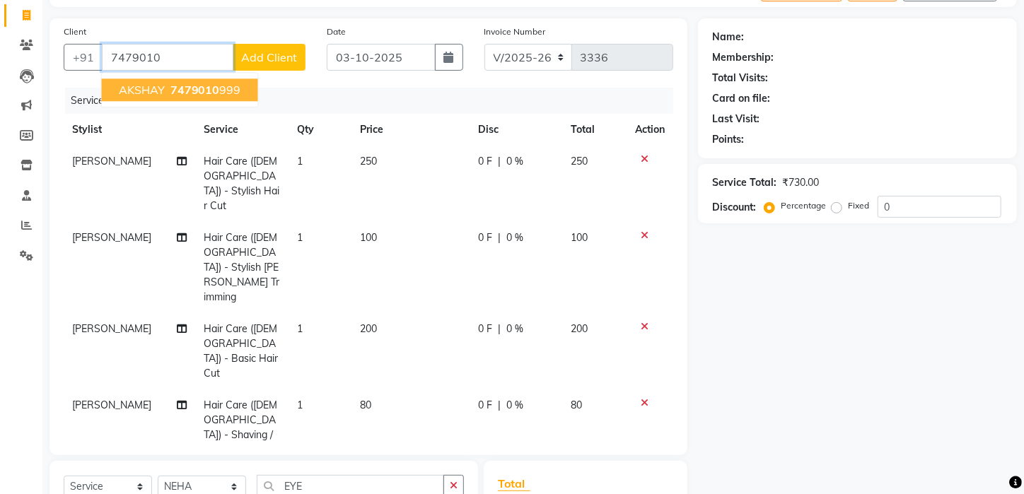
click at [138, 90] on span "AKSHAY" at bounding box center [142, 90] width 46 height 14
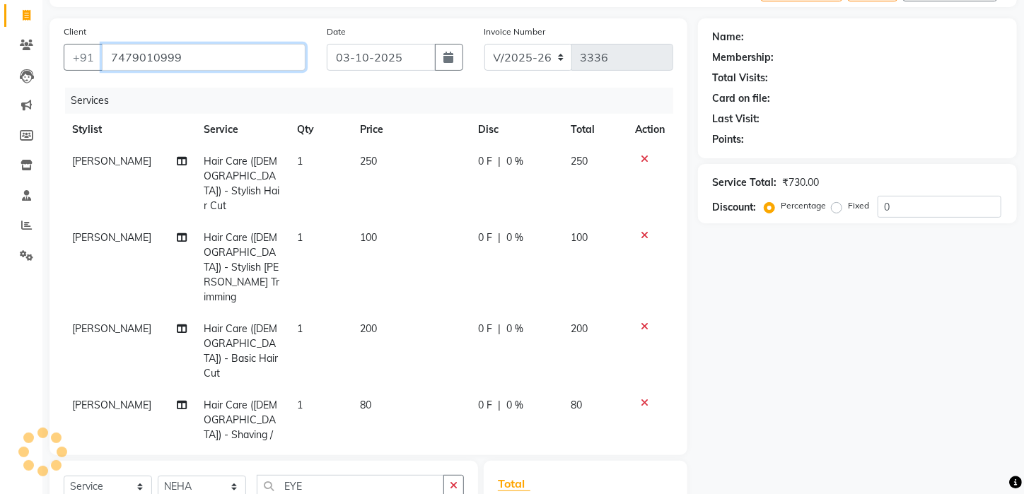
type input "7479010999"
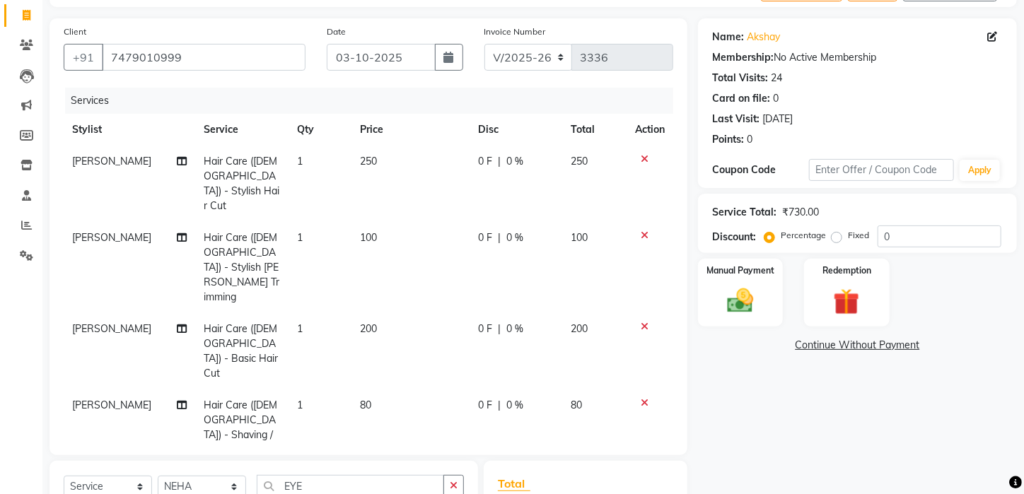
scroll to position [191, 0]
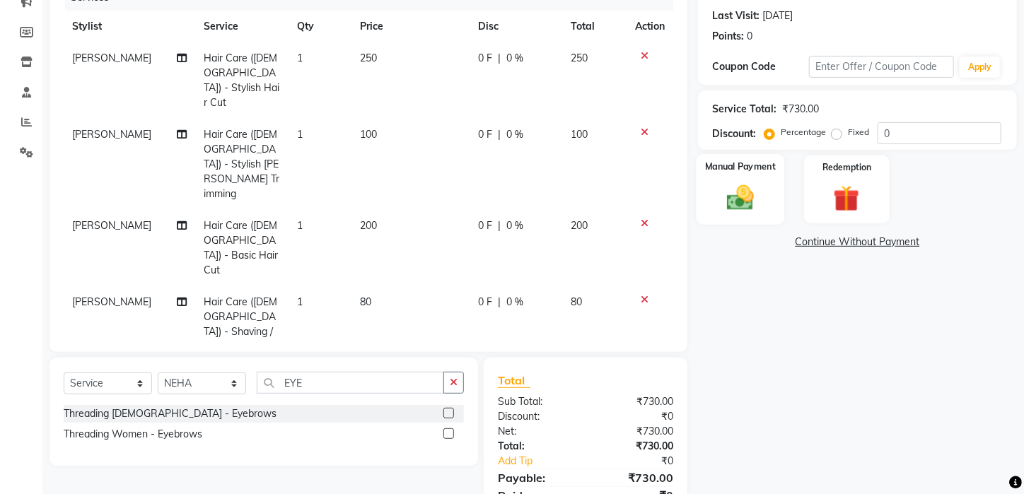
click at [746, 213] on img at bounding box center [740, 197] width 45 height 31
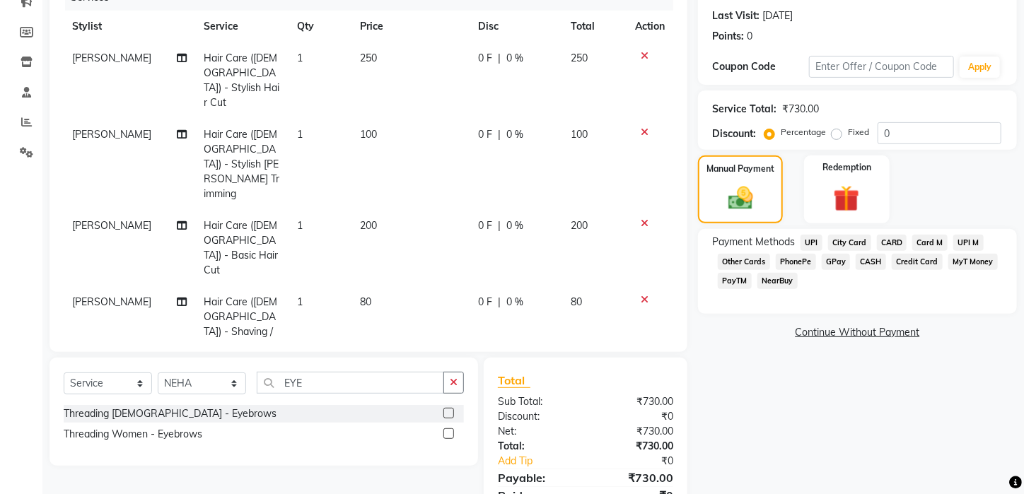
click at [866, 270] on span "CASH" at bounding box center [870, 262] width 30 height 16
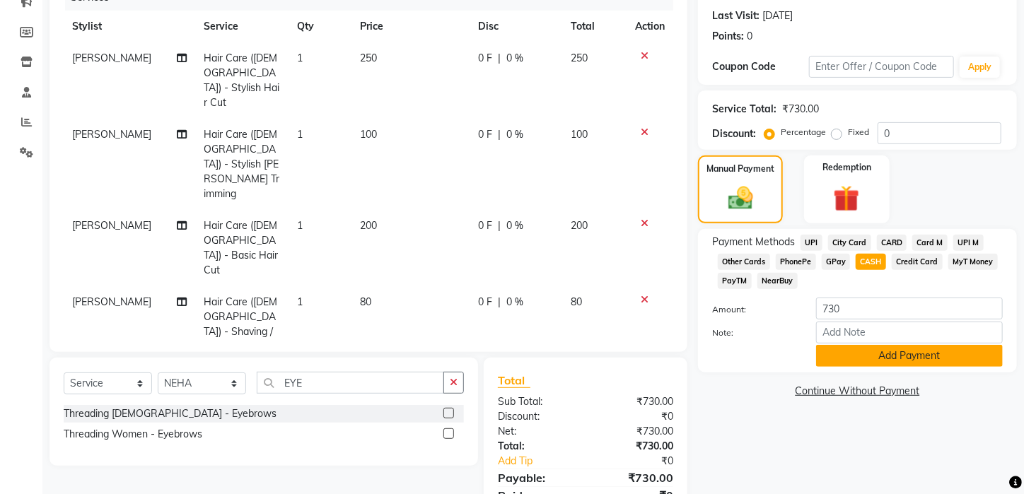
click at [851, 367] on button "Add Payment" at bounding box center [909, 356] width 187 height 22
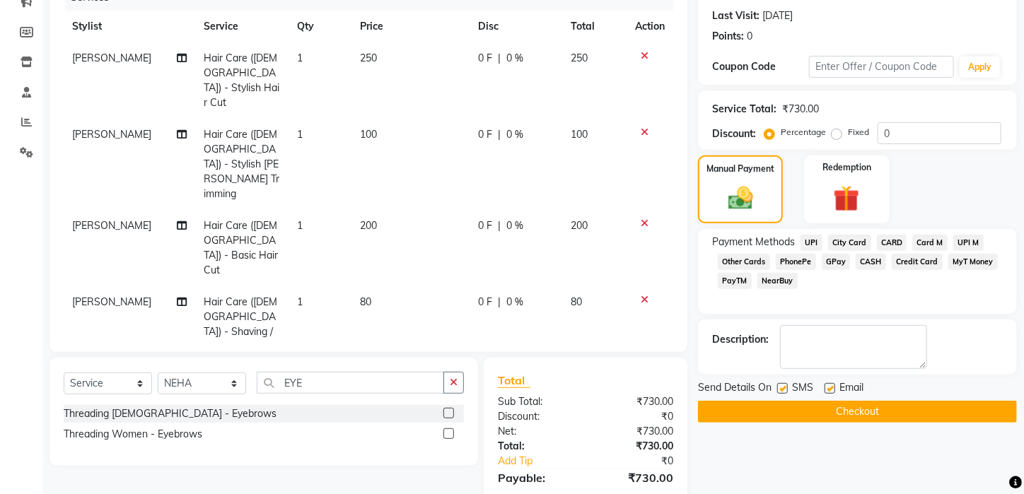
click at [831, 418] on button "Checkout" at bounding box center [857, 412] width 319 height 22
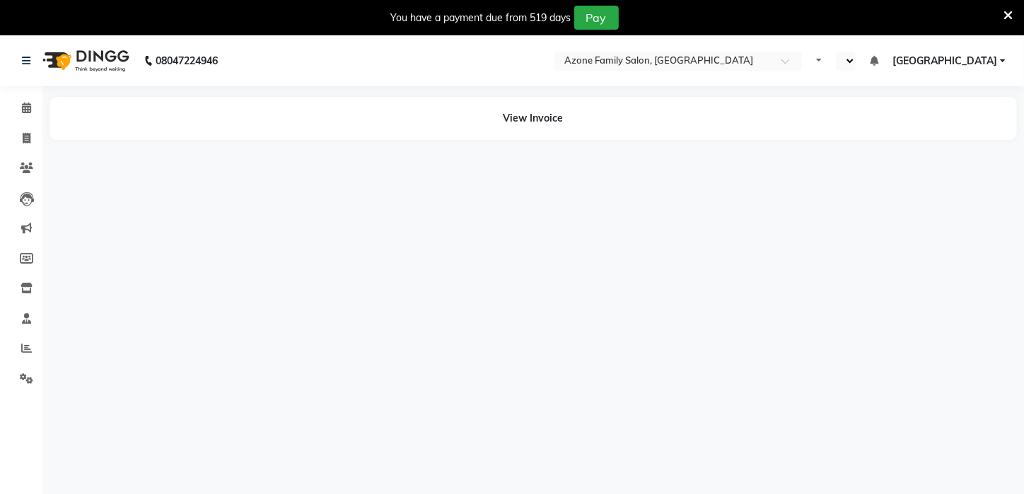
select select "en"
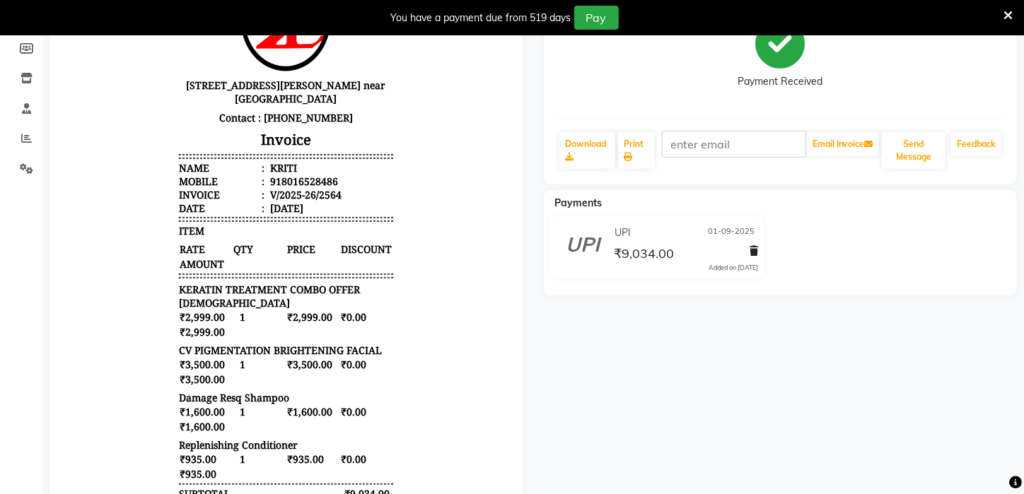
scroll to position [209, 0]
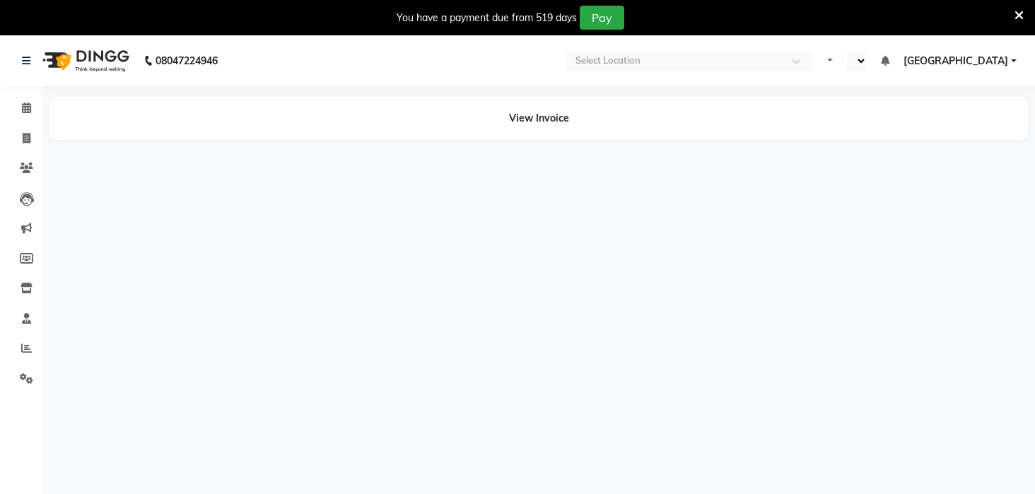
select select "en"
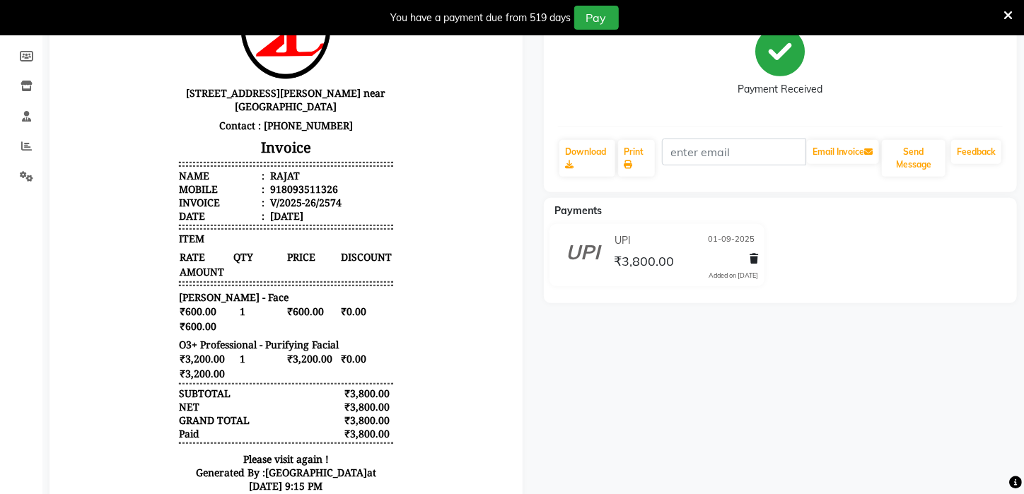
scroll to position [203, 0]
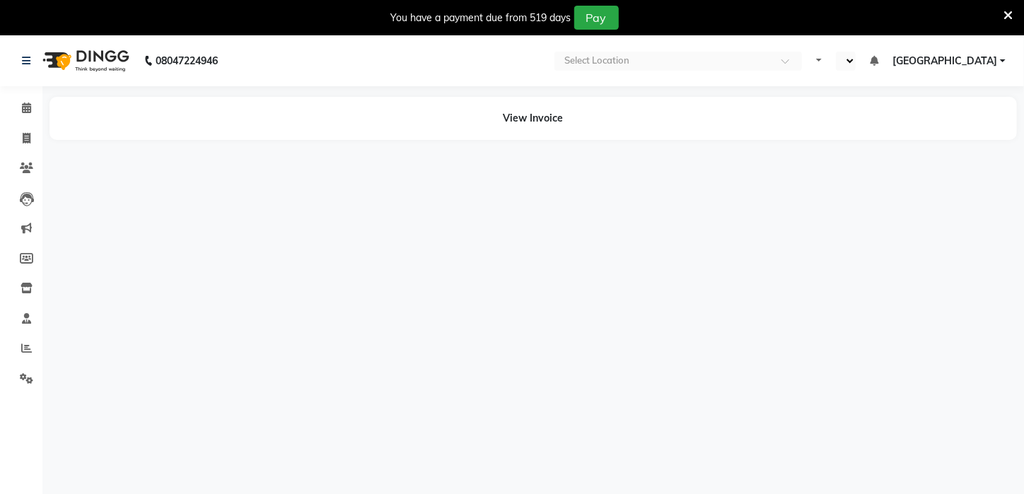
select select "en"
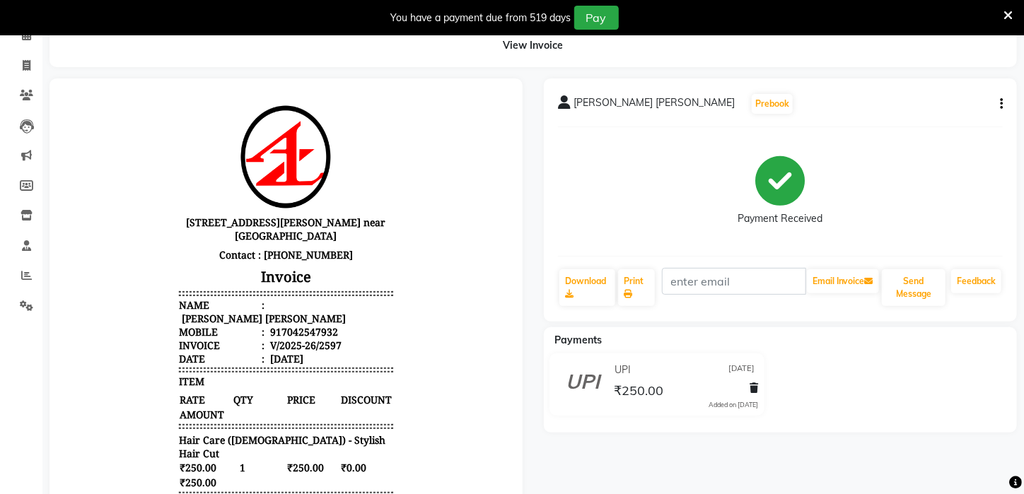
scroll to position [74, 0]
click at [617, 368] on span "UPI" at bounding box center [622, 369] width 16 height 15
click at [1000, 109] on button "button" at bounding box center [998, 103] width 8 height 15
click at [915, 124] on div "Edit Invoice" at bounding box center [930, 121] width 97 height 18
select select "service"
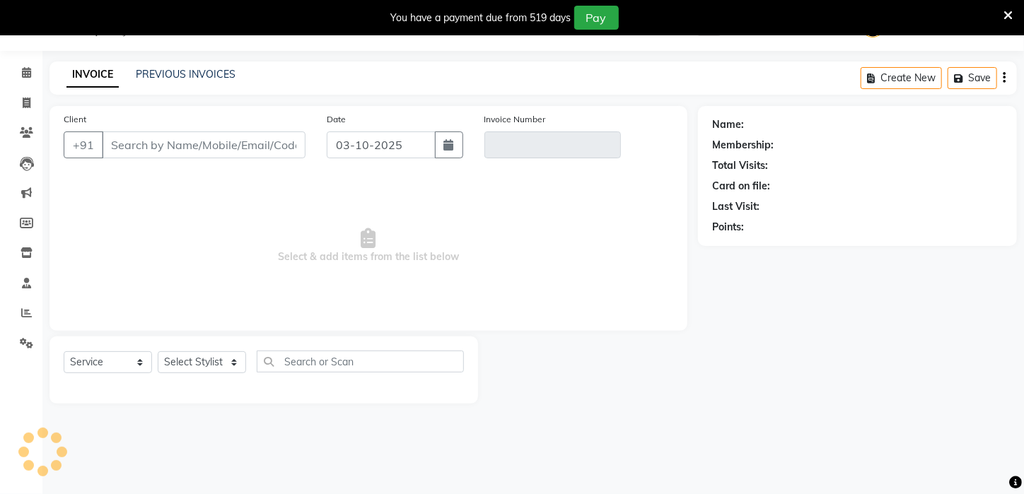
scroll to position [35, 0]
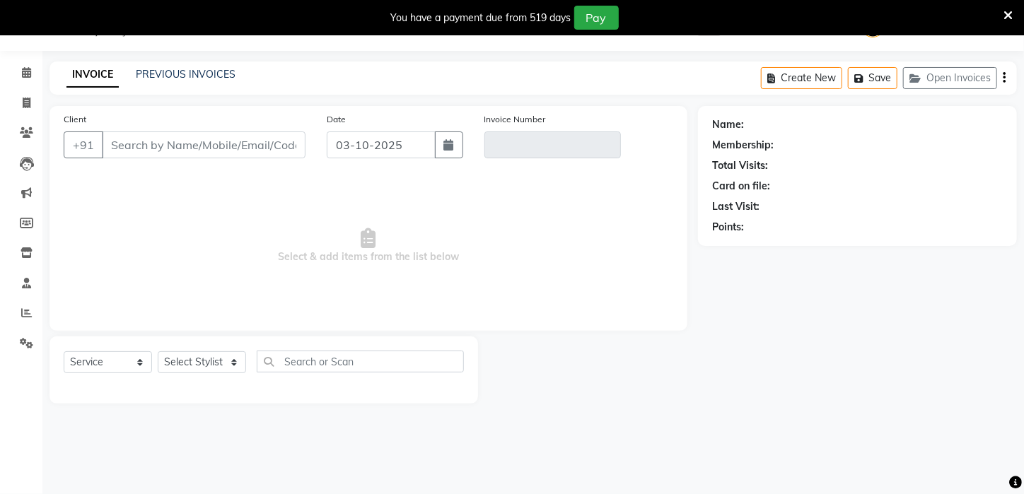
type input "7042547932"
type input "V/2025-26/2597"
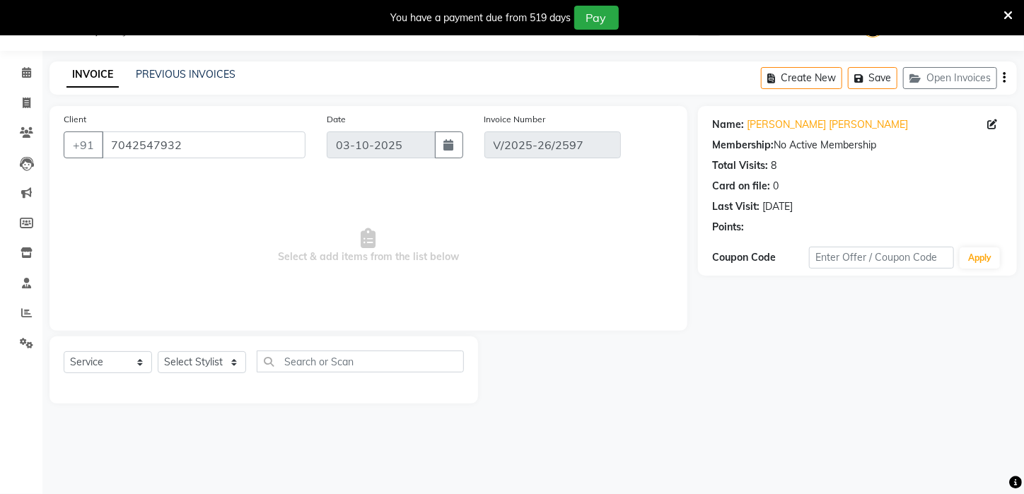
type input "[DATE]"
select select "select"
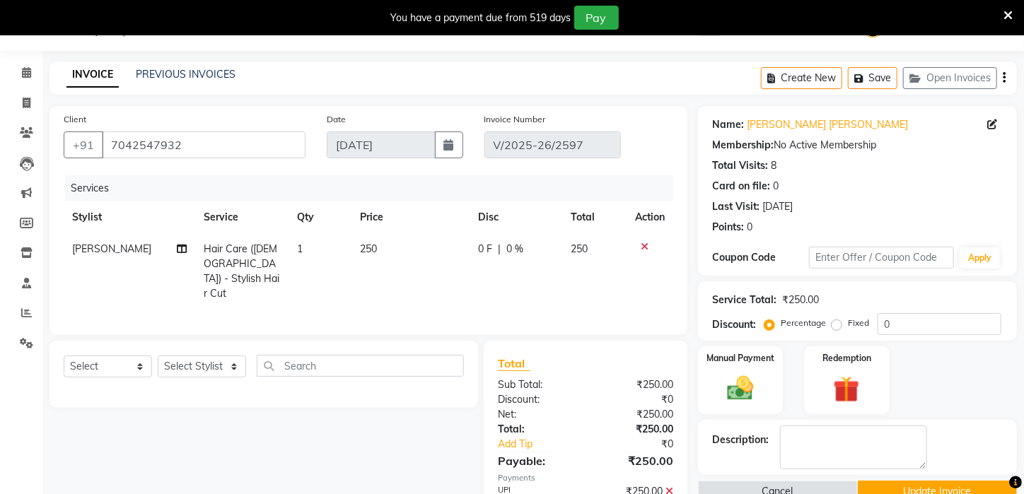
scroll to position [106, 0]
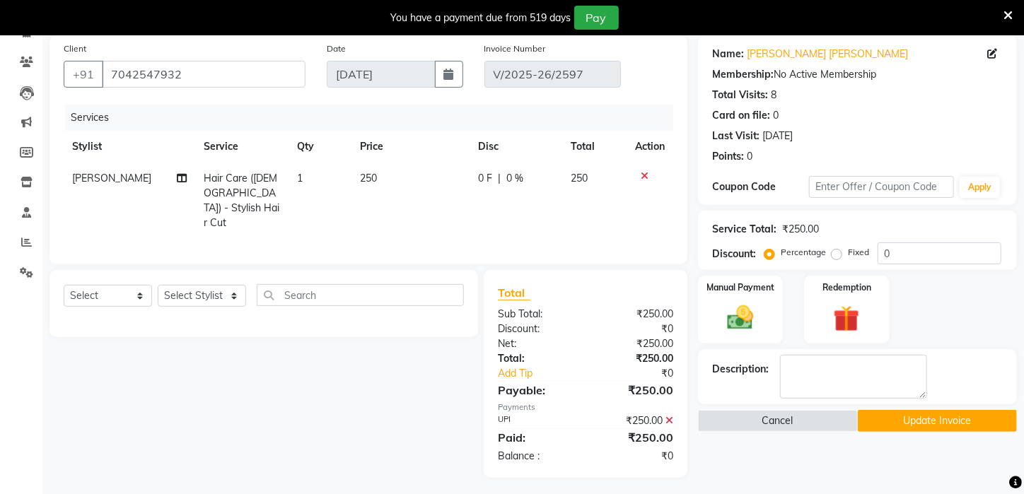
click at [667, 416] on icon at bounding box center [669, 421] width 8 height 10
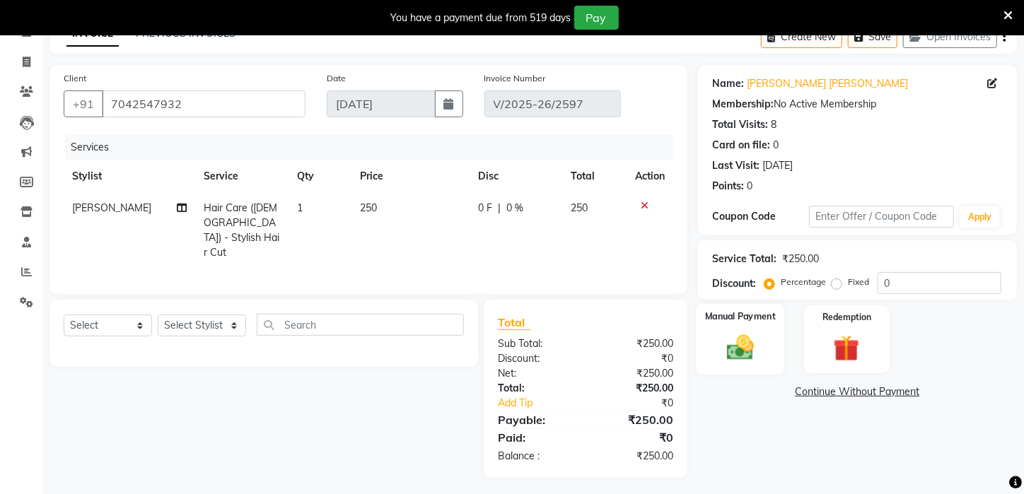
click at [737, 347] on img at bounding box center [740, 347] width 45 height 31
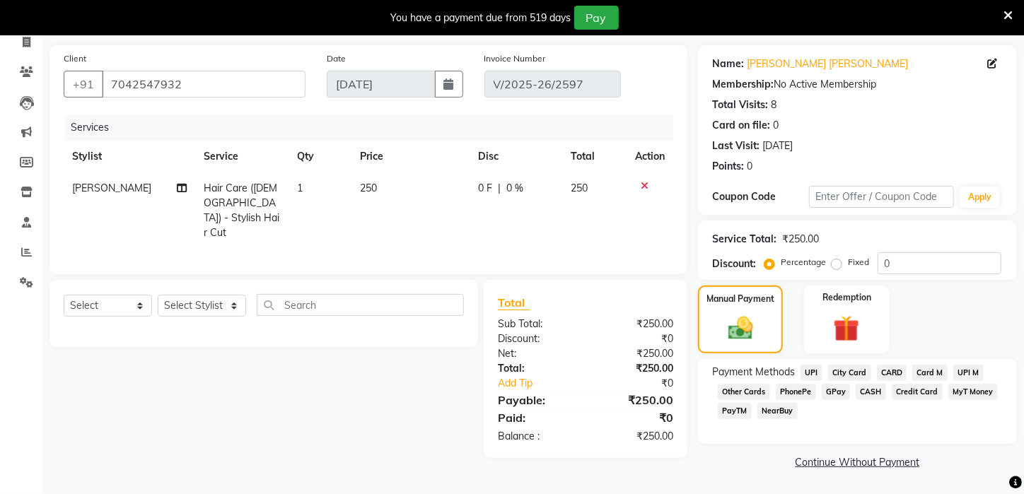
click at [736, 411] on span "PayTM" at bounding box center [734, 411] width 34 height 16
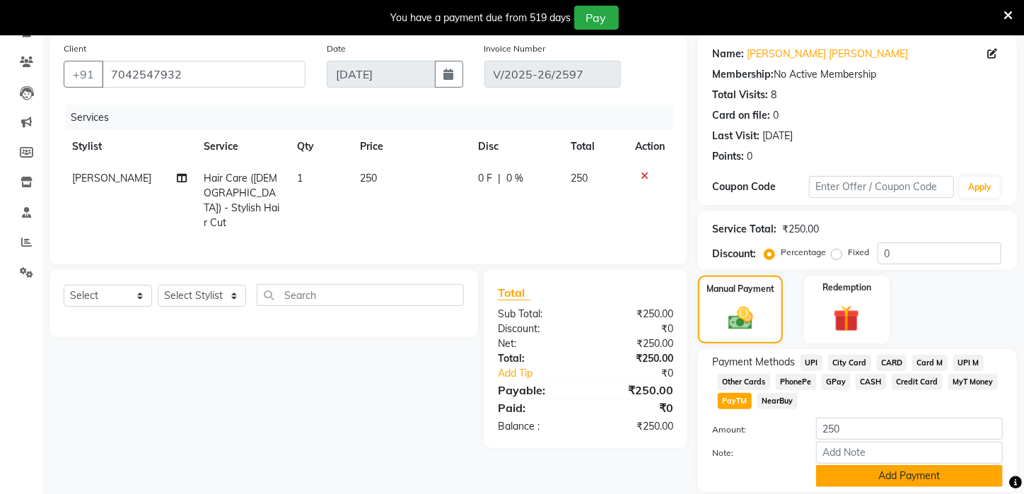
click at [925, 487] on button "Add Payment" at bounding box center [909, 476] width 187 height 22
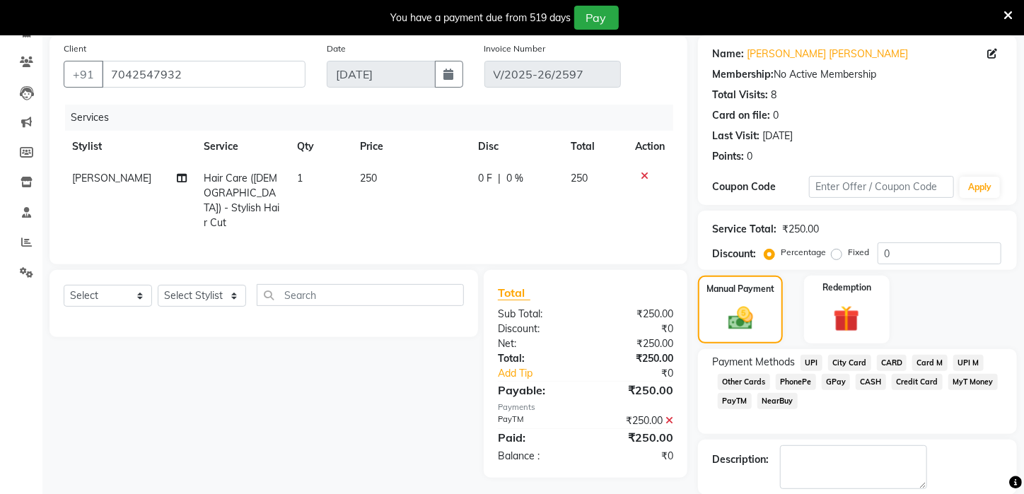
scroll to position [170, 0]
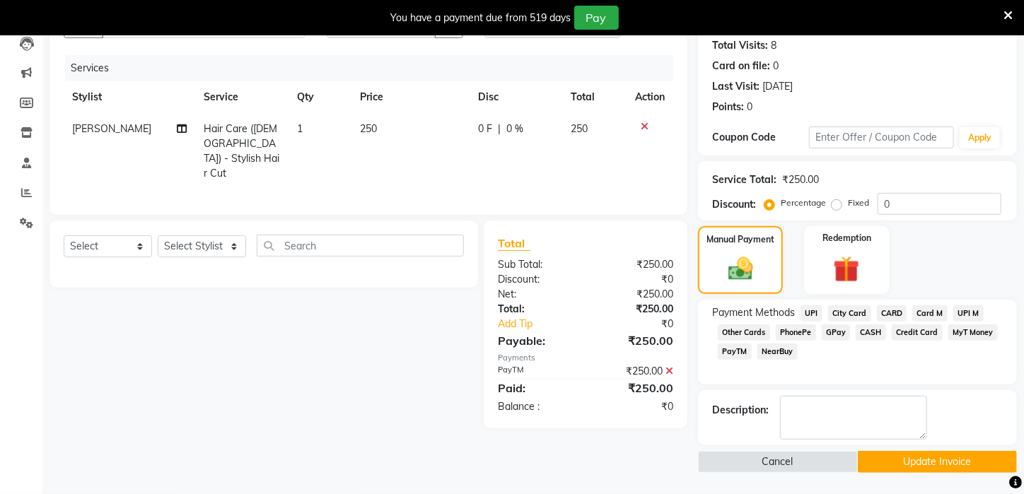
click at [920, 462] on button "Update Invoice" at bounding box center [937, 462] width 160 height 22
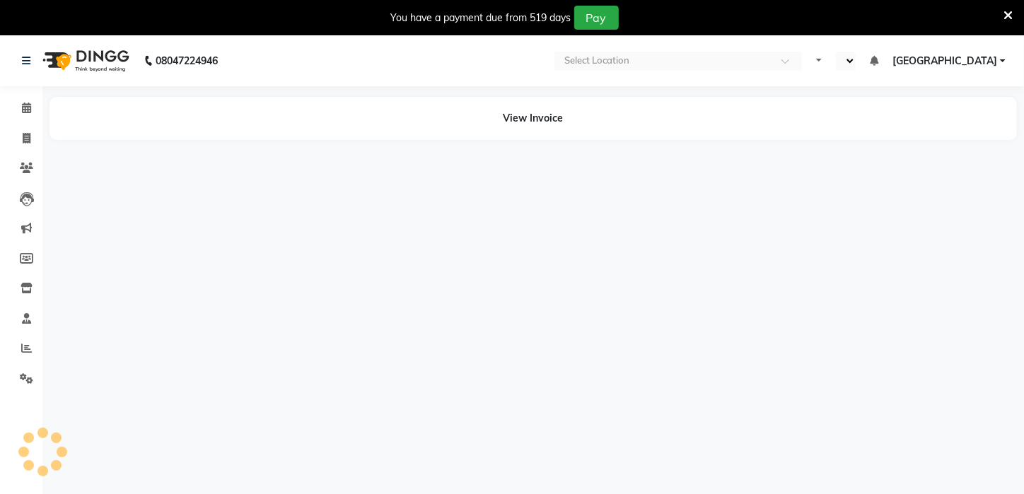
select select "en"
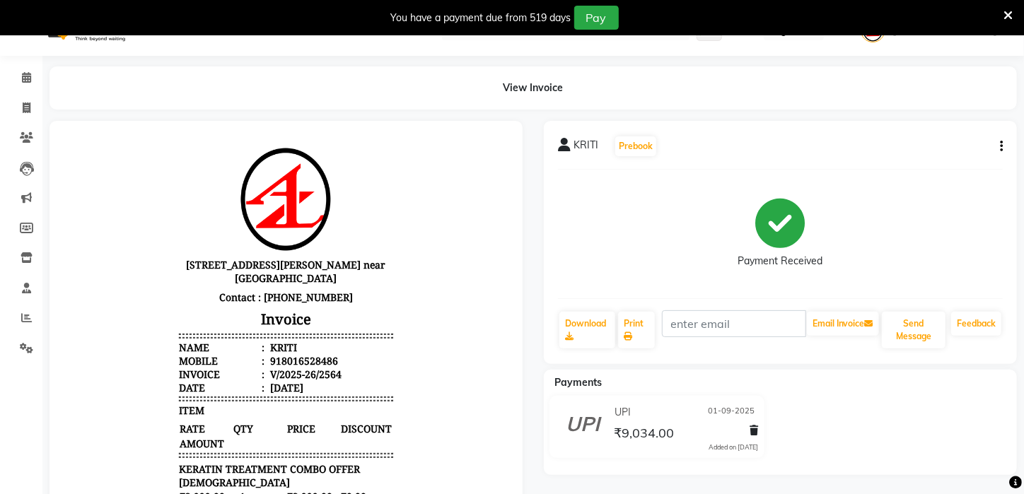
scroll to position [29, 0]
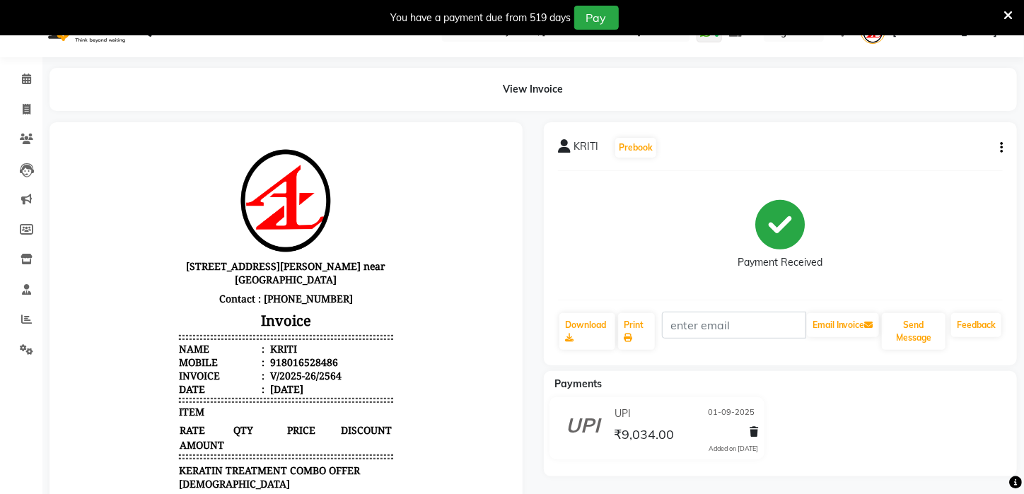
click at [1000, 148] on icon "button" at bounding box center [1001, 148] width 3 height 1
click at [937, 167] on div "Edit Invoice" at bounding box center [930, 166] width 97 height 18
select select "service"
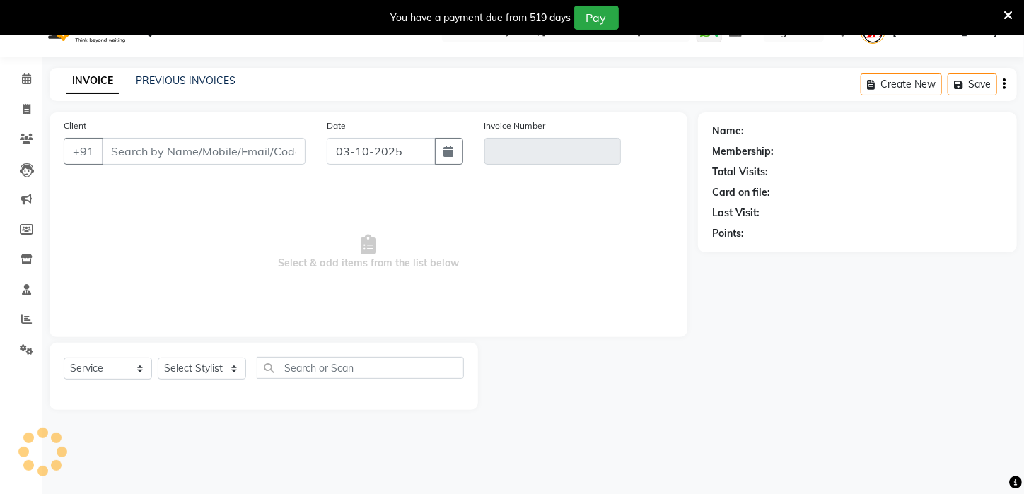
scroll to position [35, 0]
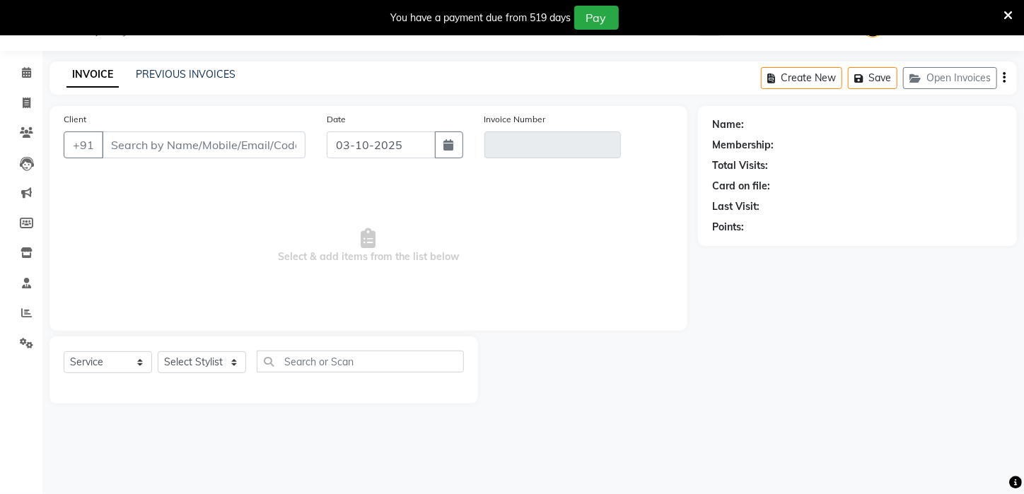
type input "8016528486"
type input "V/2025-26/2564"
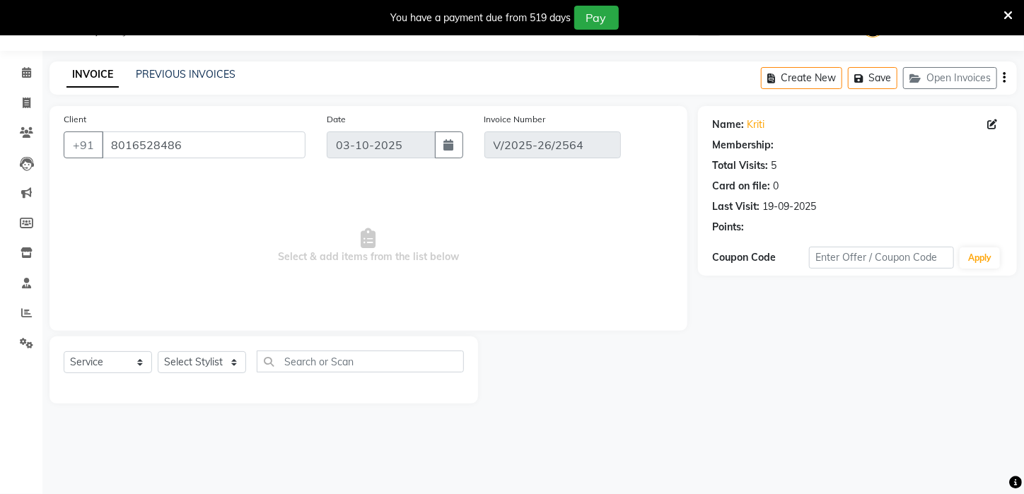
select select "1: Object"
type input "01-09-2025"
select select "select"
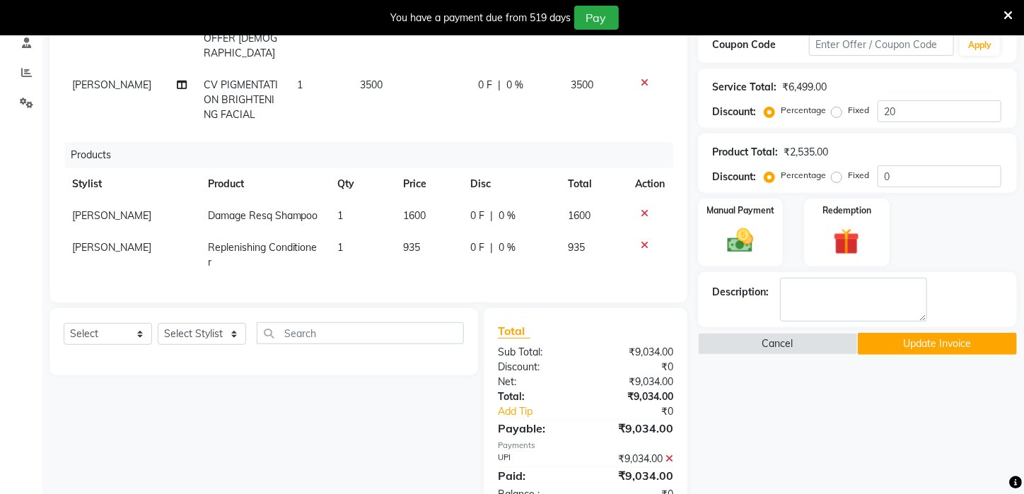
scroll to position [295, 0]
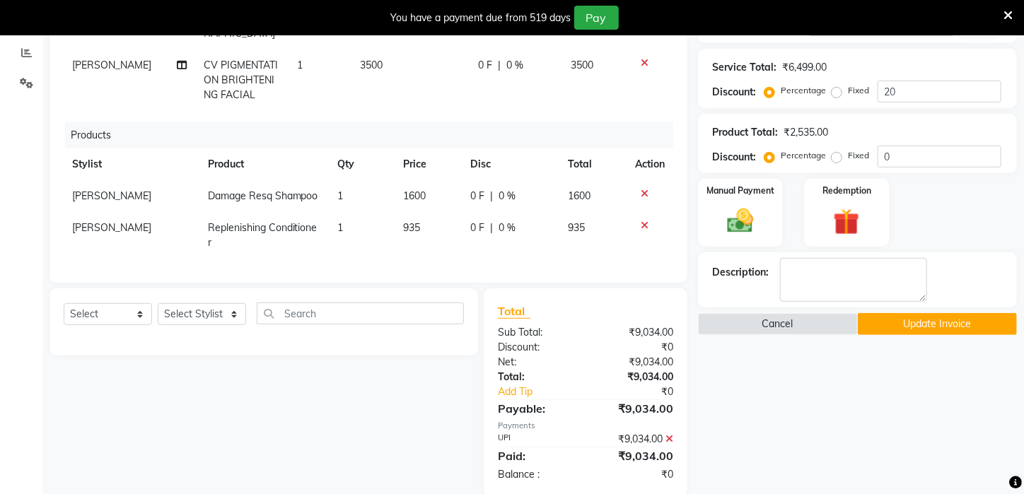
click at [669, 434] on icon at bounding box center [669, 439] width 8 height 10
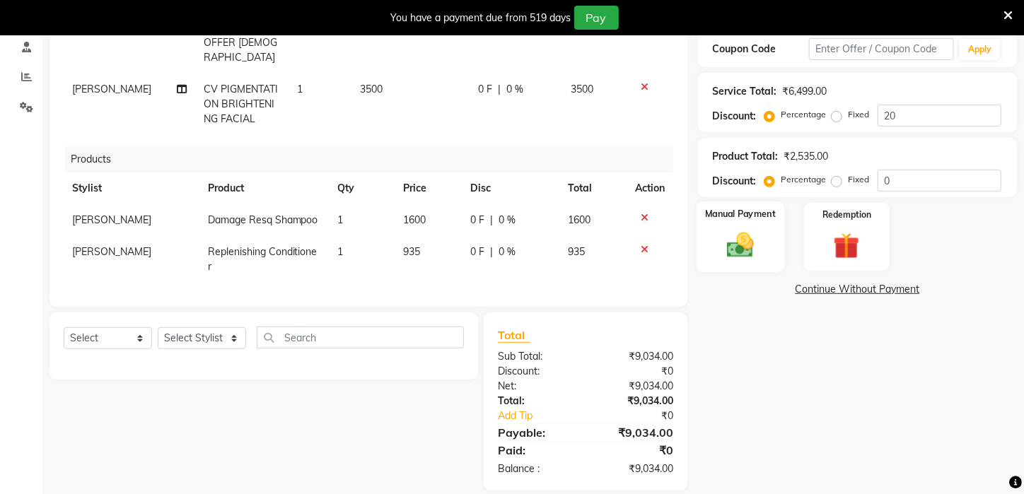
click at [731, 261] on img at bounding box center [740, 245] width 45 height 31
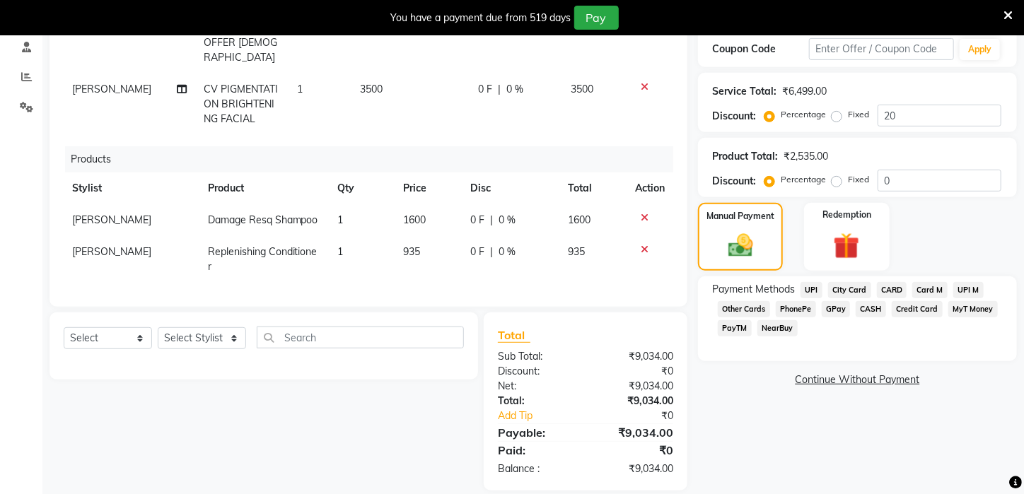
click at [728, 336] on span "PayTM" at bounding box center [734, 328] width 34 height 16
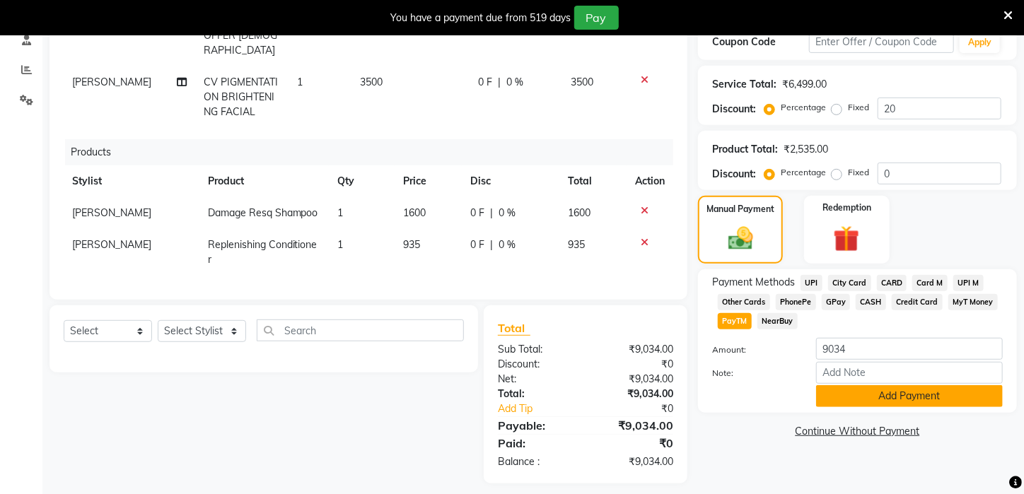
click at [869, 407] on button "Add Payment" at bounding box center [909, 396] width 187 height 22
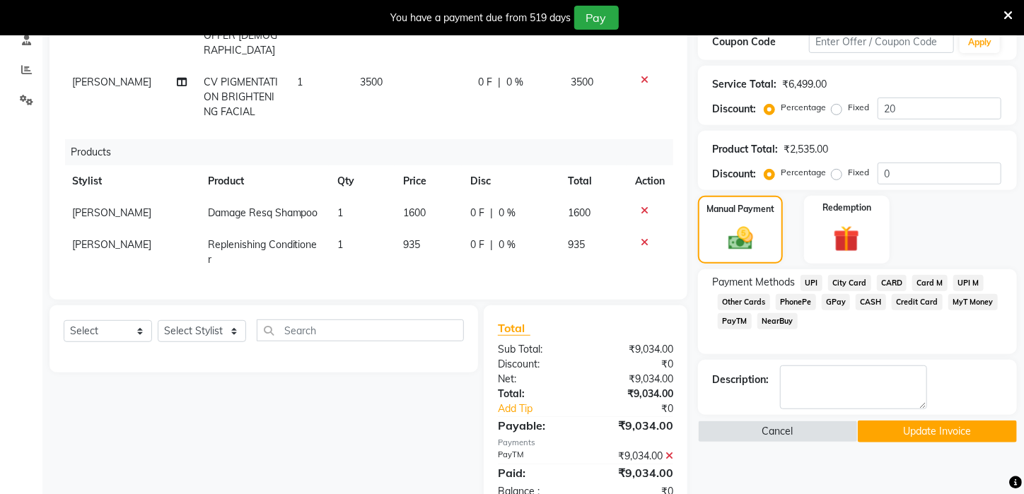
click at [901, 442] on button "Update Invoice" at bounding box center [937, 432] width 160 height 22
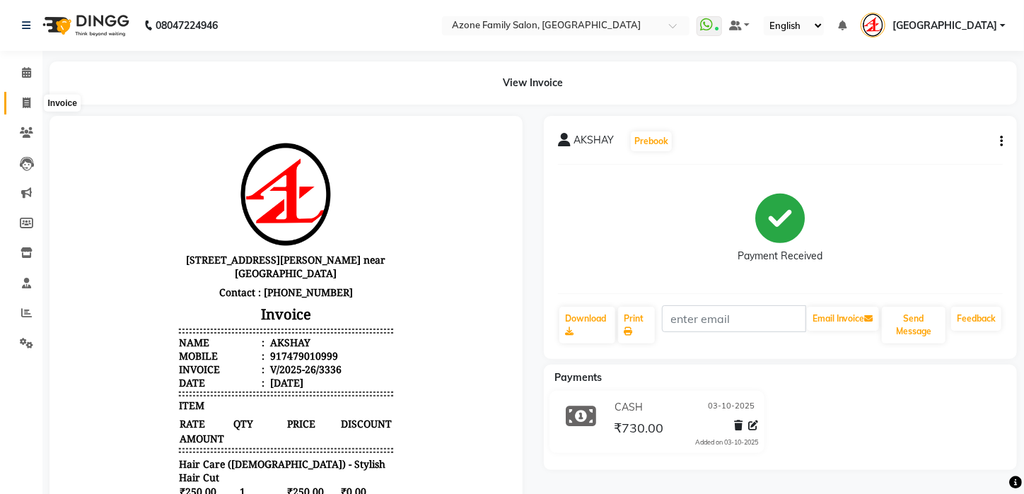
click at [20, 101] on span at bounding box center [26, 103] width 25 height 16
select select "service"
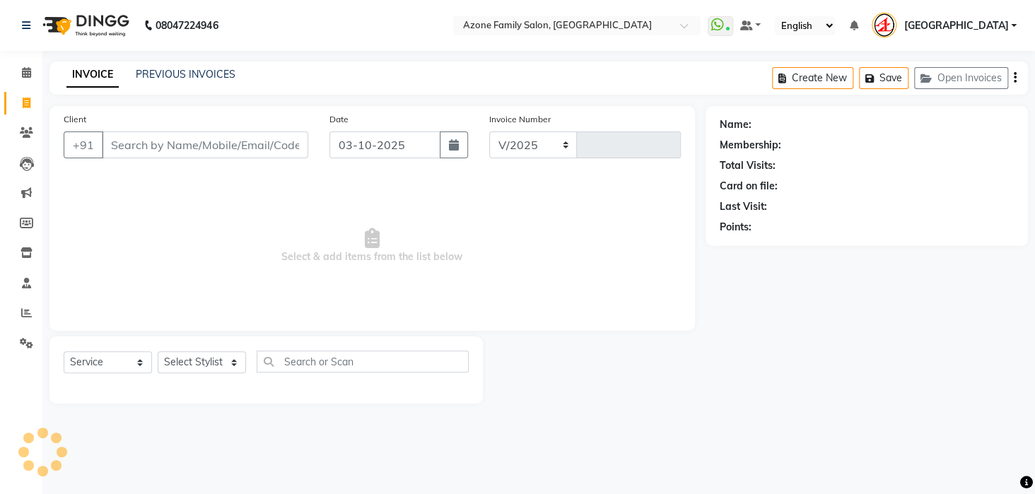
select select "4296"
type input "3337"
click at [117, 140] on input "Client" at bounding box center [205, 144] width 206 height 27
drag, startPoint x: 189, startPoint y: 233, endPoint x: 213, endPoint y: 252, distance: 30.3
click at [213, 252] on span "Select & add items from the list below" at bounding box center [372, 245] width 617 height 141
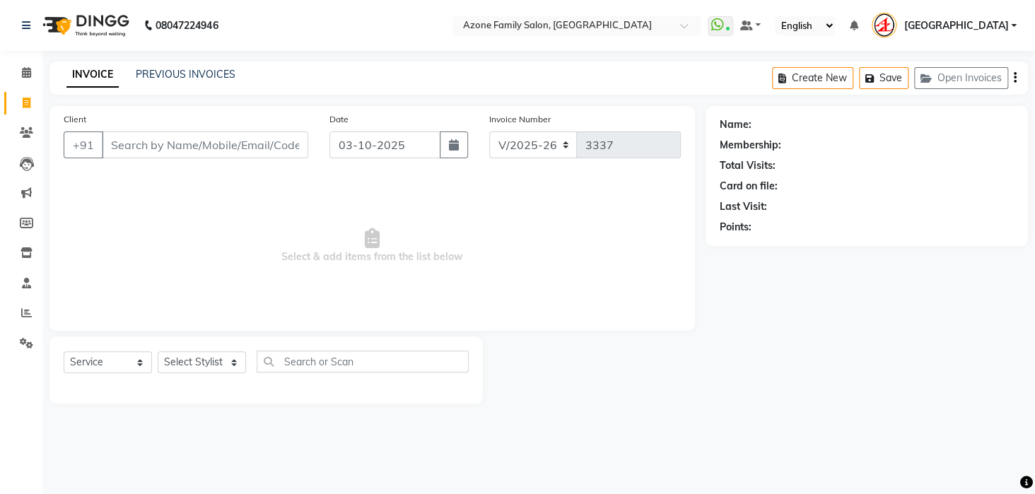
click at [242, 129] on div "Client +91" at bounding box center [186, 141] width 266 height 58
click at [244, 142] on input "Client" at bounding box center [205, 144] width 206 height 27
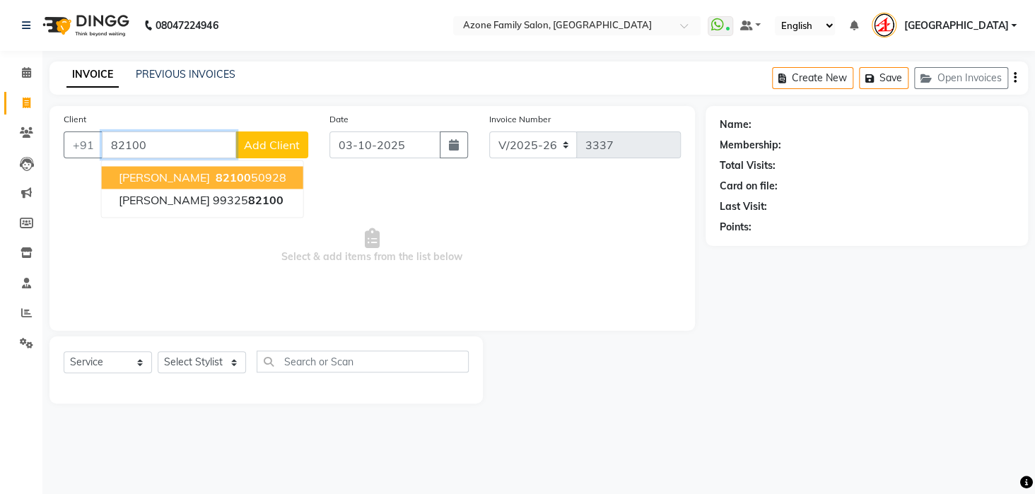
click at [223, 172] on ngb-highlight "82100 50928" at bounding box center [250, 177] width 74 height 14
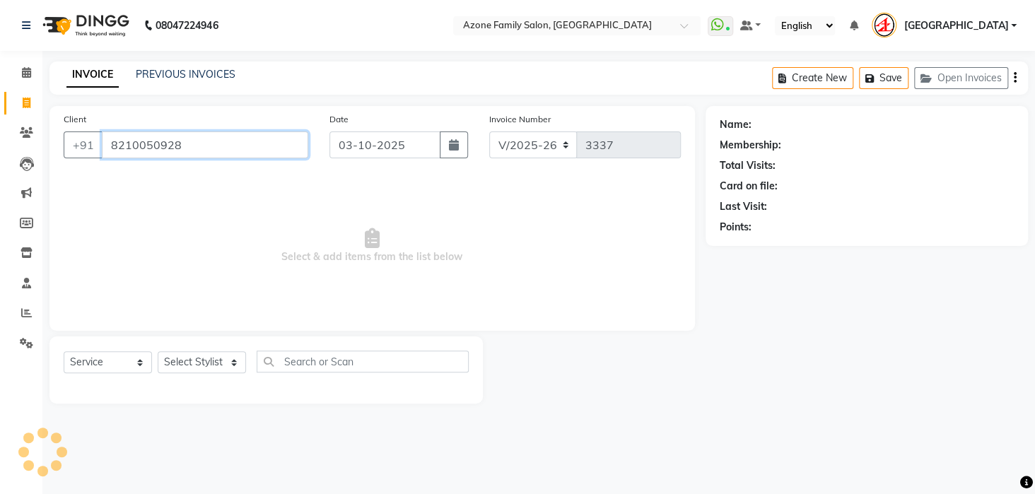
type input "8210050928"
click at [223, 172] on div "Client [PHONE_NUMBER] Date [DATE] Invoice Number V/2025 V/[PHONE_NUMBER] Select…" at bounding box center [371, 218] width 645 height 225
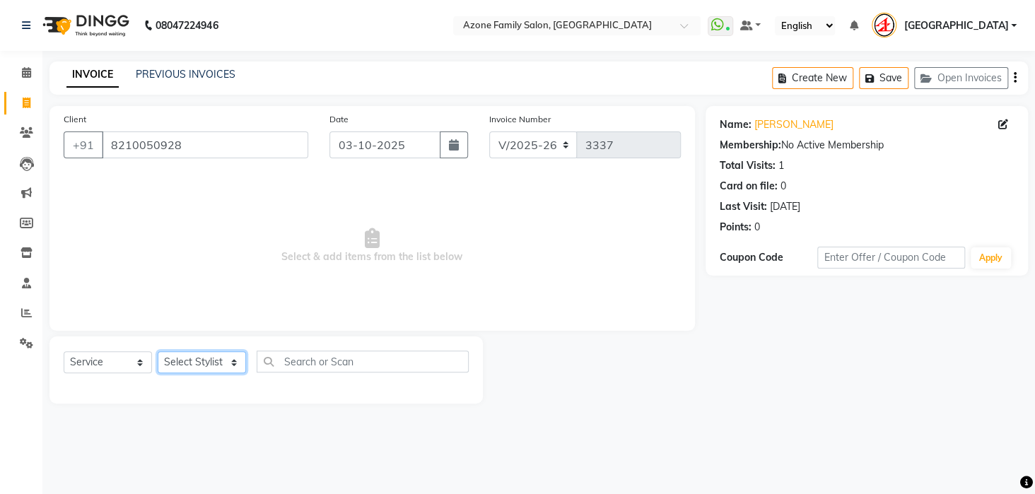
click at [221, 356] on select "Select Stylist [PERSON_NAME] [PERSON_NAME] DEEPIKA [PERSON_NAME] [PERSON_NAME] …" at bounding box center [202, 362] width 88 height 22
select select "28699"
click at [158, 351] on select "Select Stylist [PERSON_NAME] [PERSON_NAME] DEEPIKA [PERSON_NAME] [PERSON_NAME] …" at bounding box center [202, 362] width 88 height 22
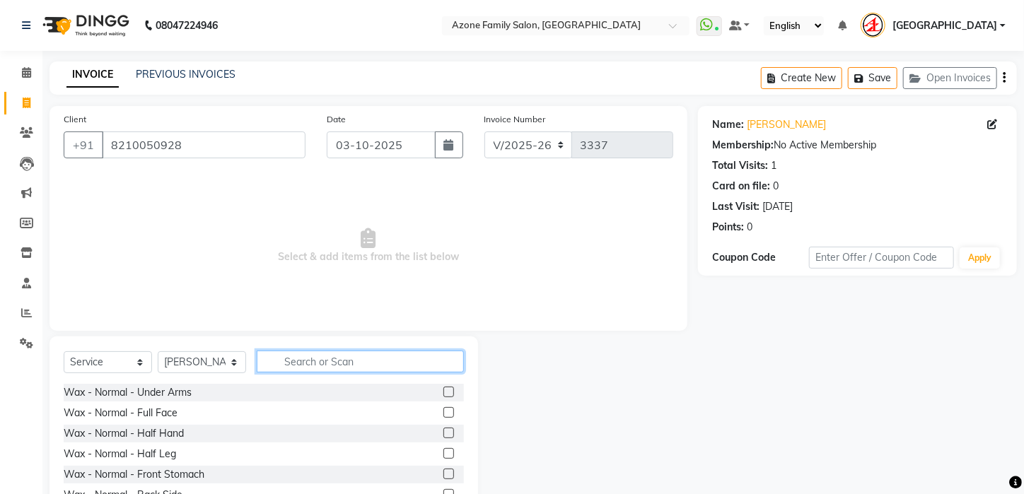
click at [362, 353] on input "text" at bounding box center [360, 362] width 207 height 22
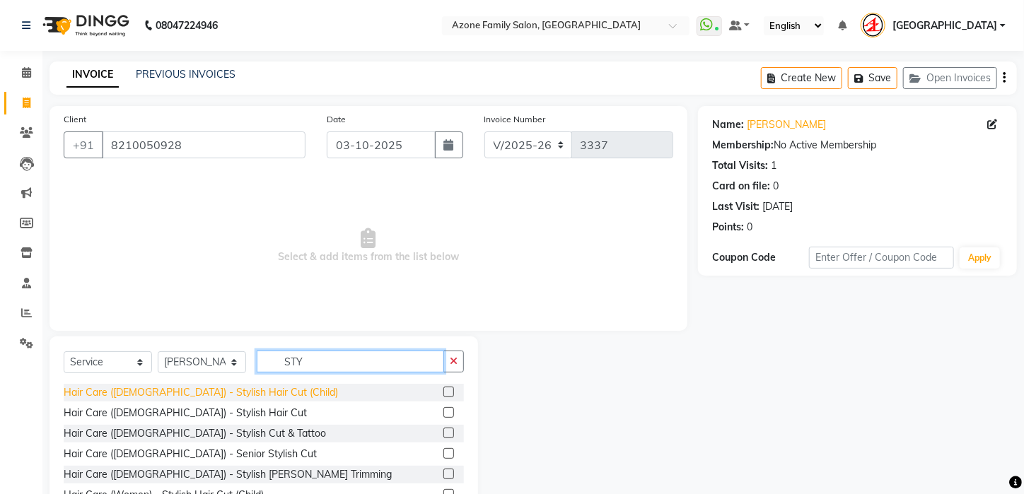
type input "STY"
click at [204, 391] on div "Hair Care ([DEMOGRAPHIC_DATA]) - Stylish Hair Cut (Child)" at bounding box center [201, 392] width 274 height 15
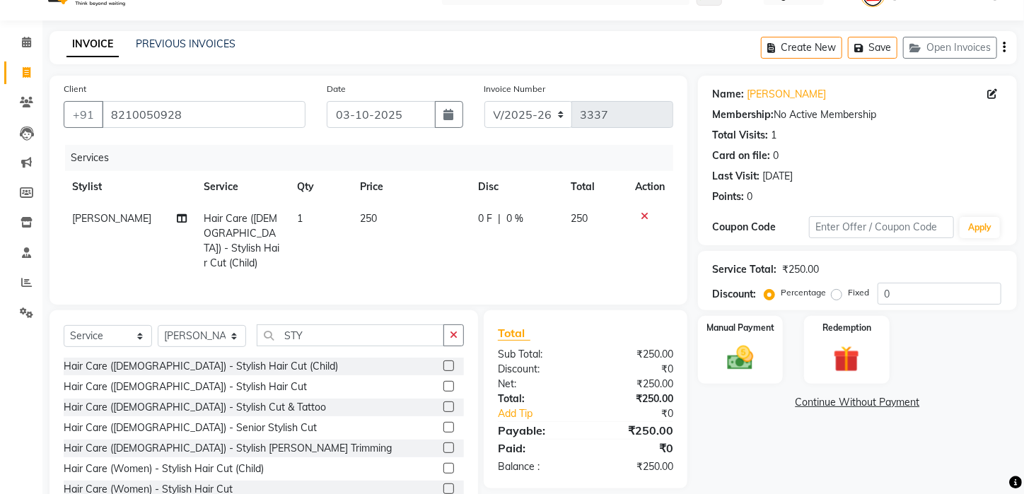
scroll to position [72, 0]
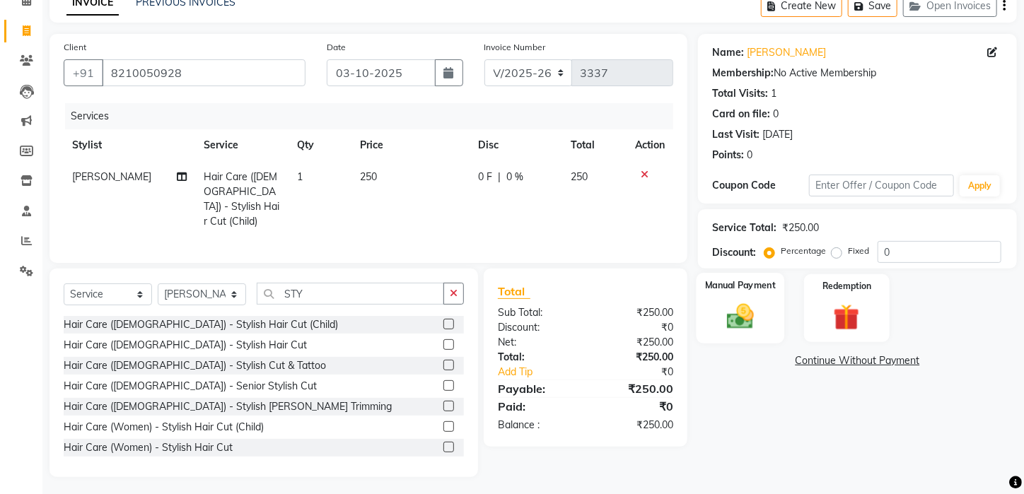
click at [708, 321] on div "Manual Payment" at bounding box center [740, 308] width 88 height 71
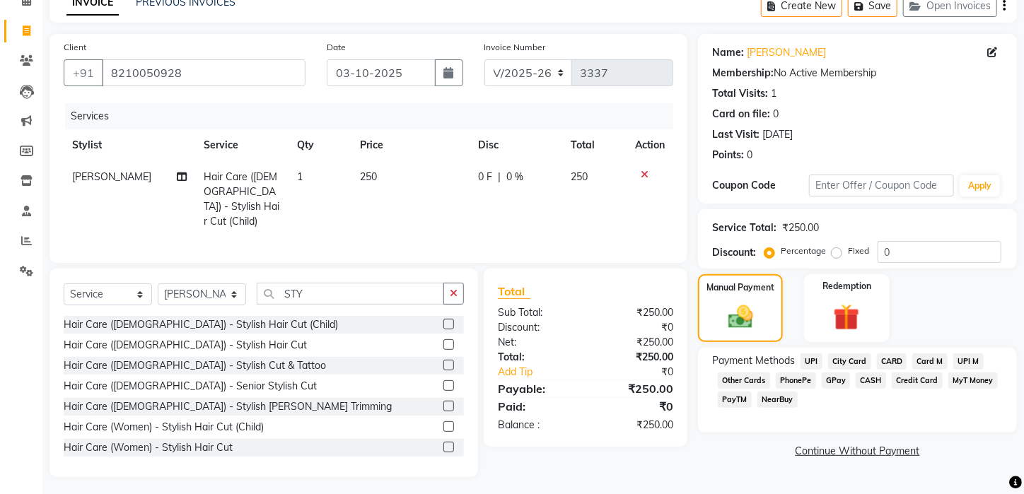
click at [811, 370] on span "UPI" at bounding box center [811, 361] width 22 height 16
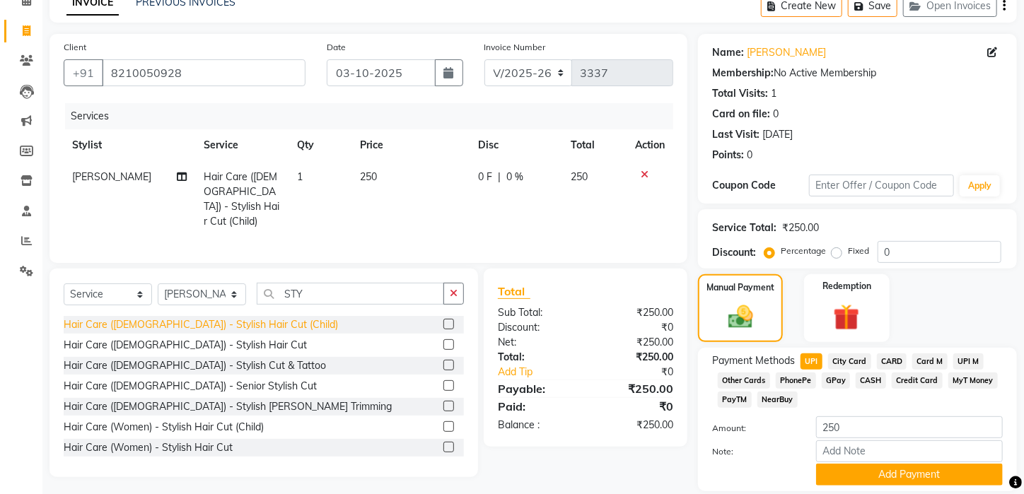
click at [220, 320] on div "Hair Care ([DEMOGRAPHIC_DATA]) - Stylish Hair Cut (Child)" at bounding box center [201, 324] width 274 height 15
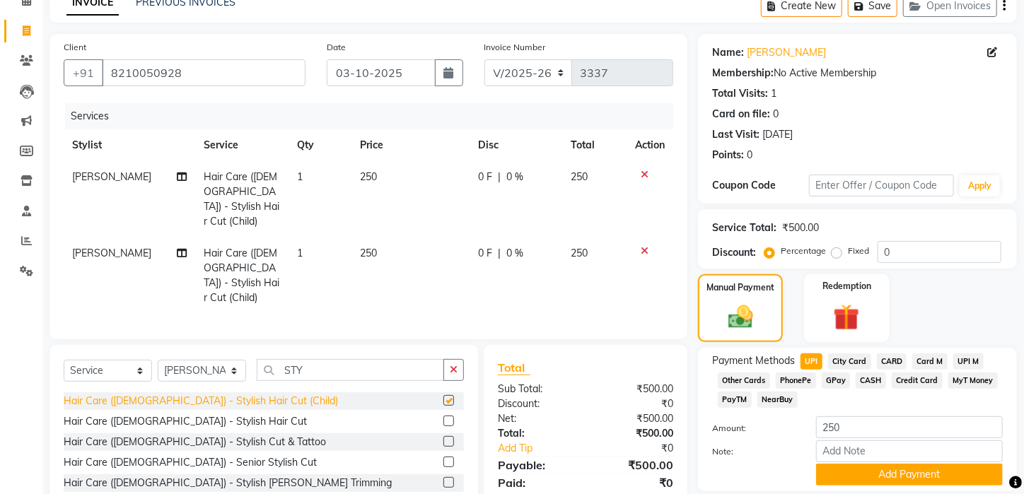
checkbox input "false"
click at [88, 247] on span "[PERSON_NAME]" at bounding box center [111, 253] width 79 height 13
select select "28699"
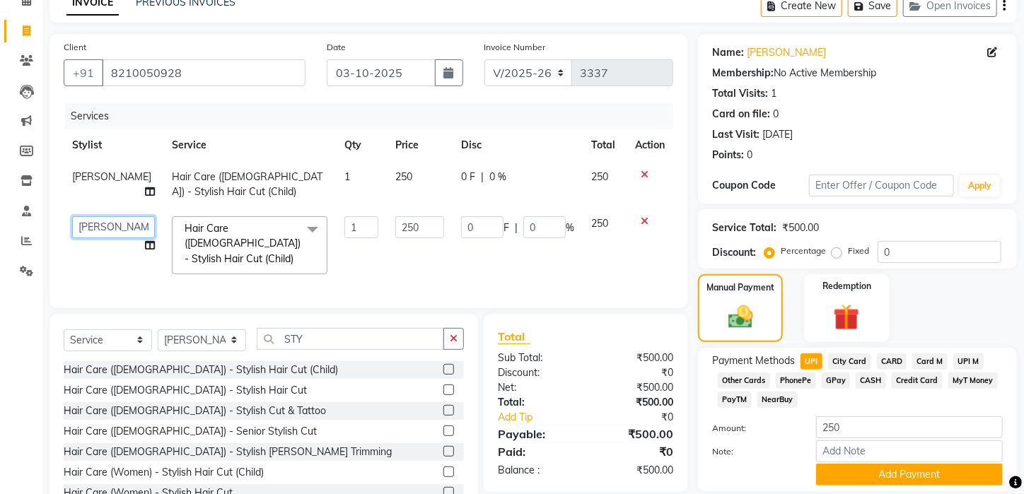
click at [97, 230] on select "[PERSON_NAME] [PERSON_NAME] DEEPIKA [PERSON_NAME] [PERSON_NAME] kharagpur Mahad…" at bounding box center [113, 227] width 83 height 22
select select "25302"
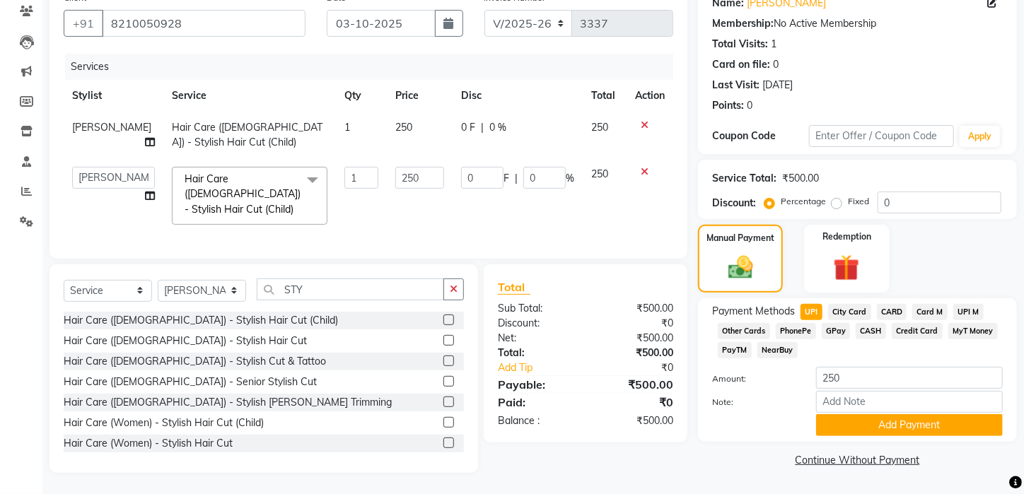
click at [760, 336] on span "Other Cards" at bounding box center [743, 331] width 52 height 16
type input "500"
click at [922, 433] on button "Add Payment" at bounding box center [909, 425] width 187 height 22
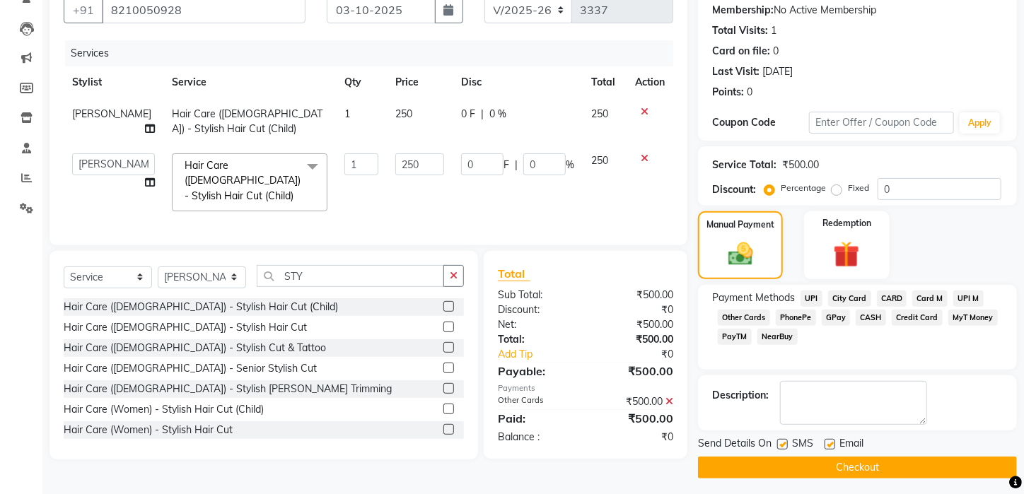
click at [927, 479] on button "Checkout" at bounding box center [857, 468] width 319 height 22
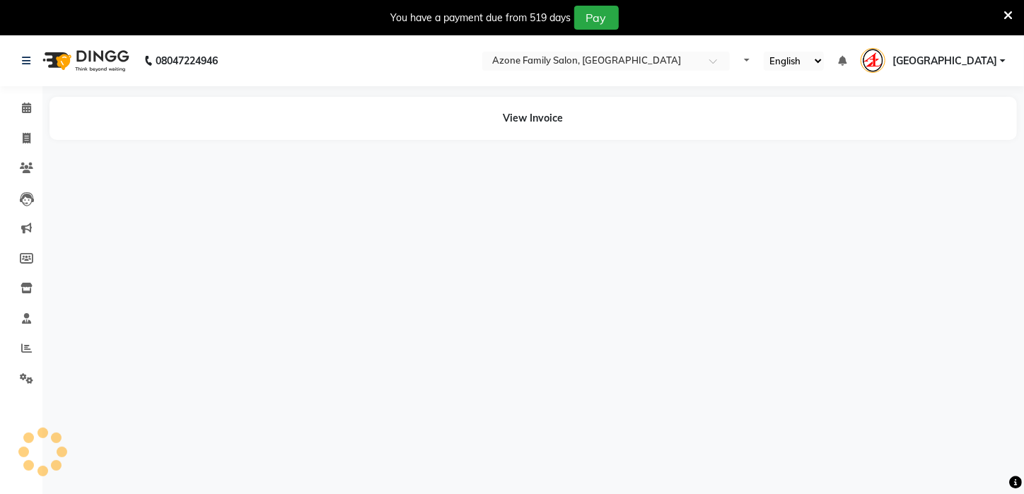
select select "en"
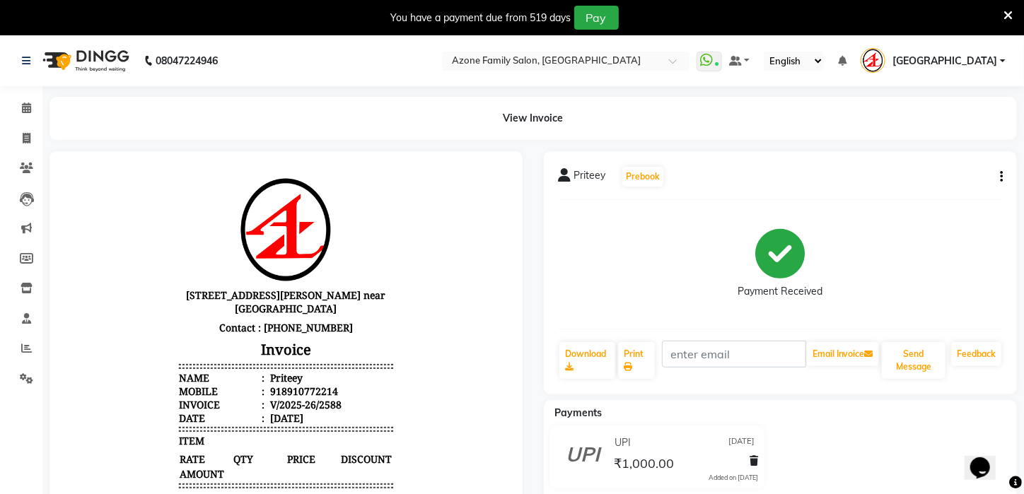
click at [1000, 177] on icon "button" at bounding box center [1001, 177] width 3 height 1
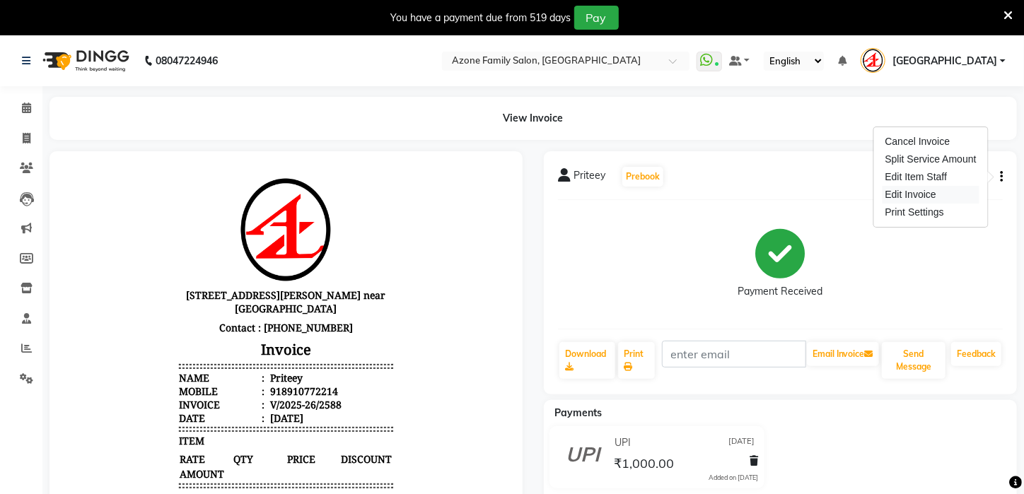
click at [914, 194] on div "Edit Invoice" at bounding box center [930, 195] width 97 height 18
select select "service"
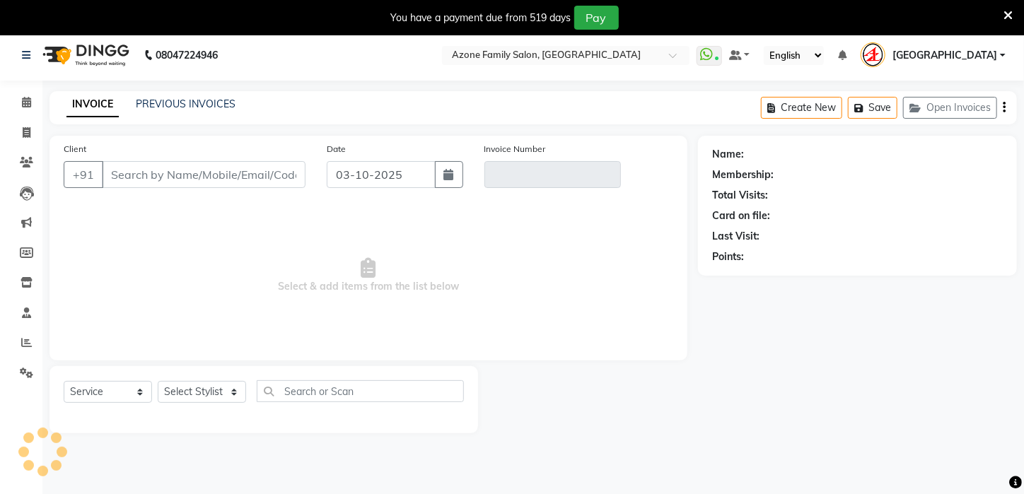
scroll to position [35, 0]
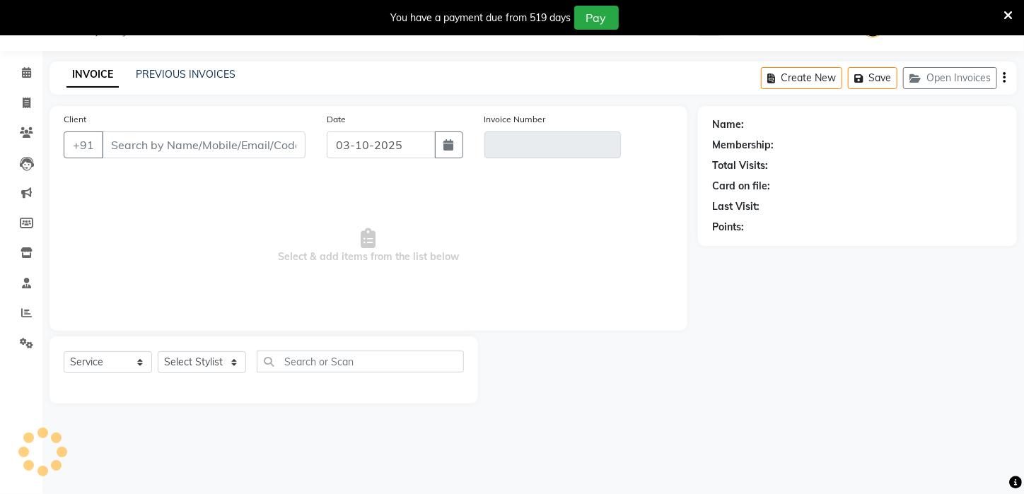
type input "8910772214"
type input "V/2025-26/2588"
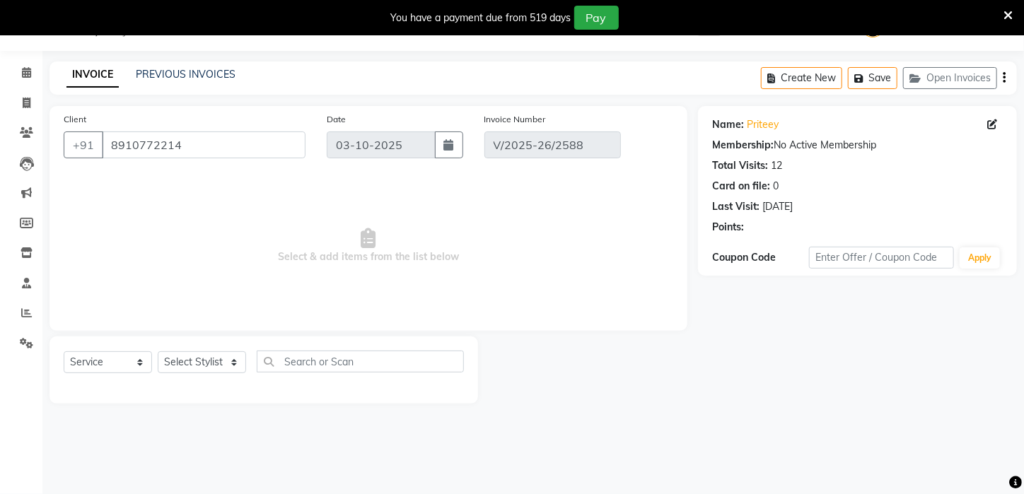
type input "[DATE]"
select select "select"
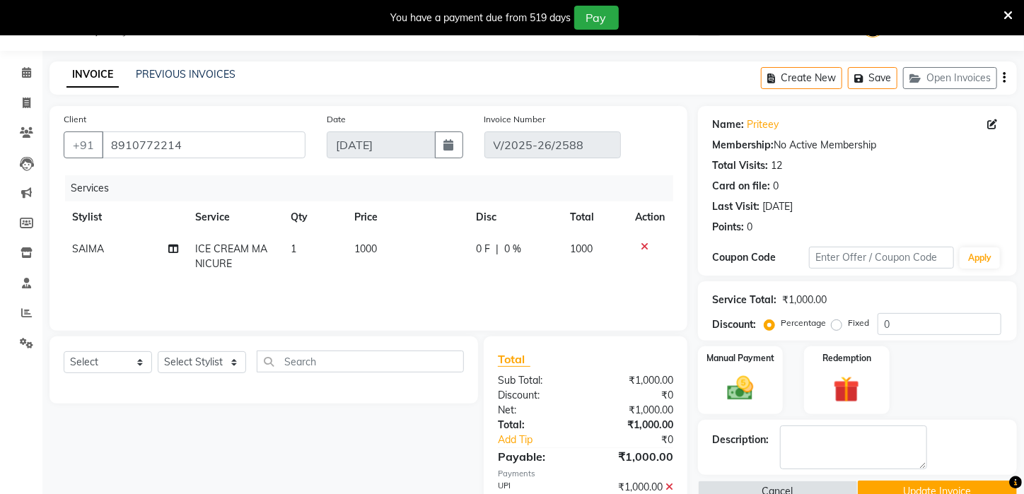
scroll to position [106, 0]
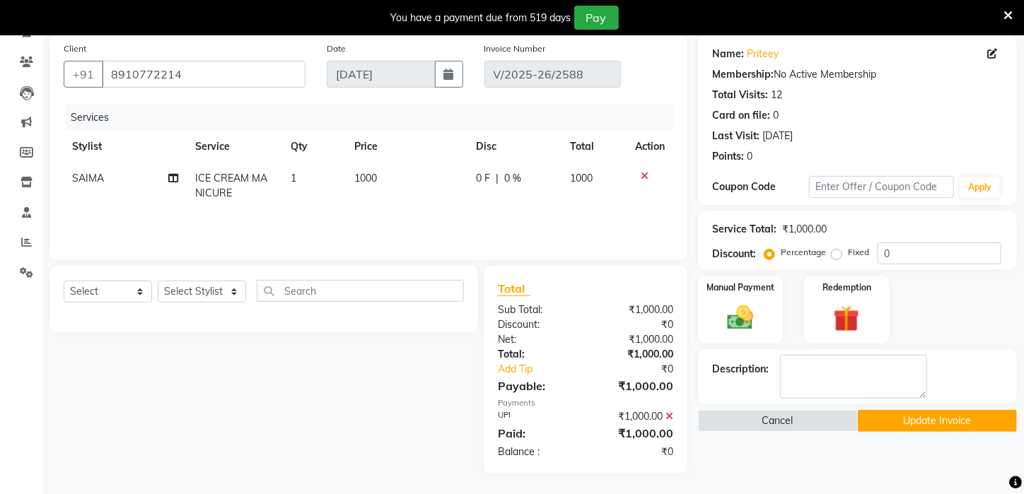
click at [669, 414] on icon at bounding box center [669, 416] width 8 height 10
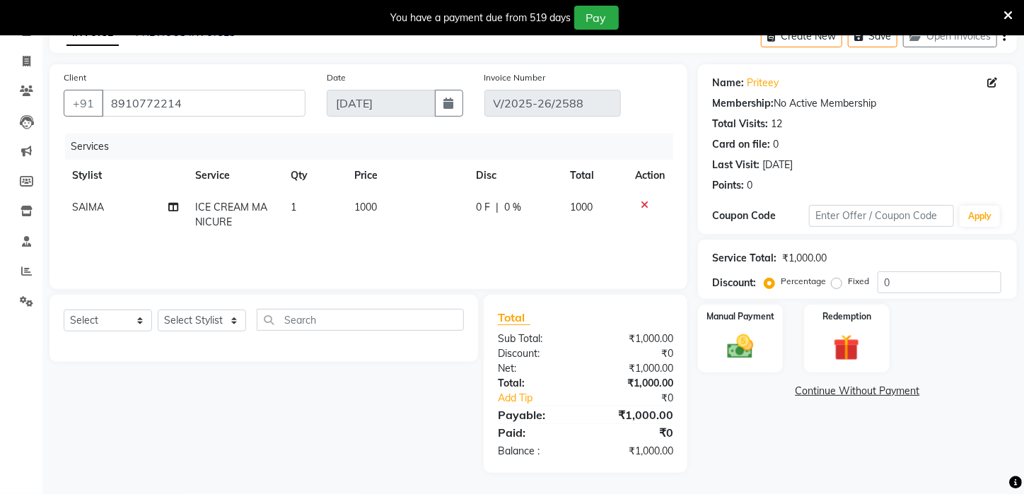
scroll to position [76, 0]
click at [747, 344] on div "Manual Payment" at bounding box center [740, 339] width 88 height 71
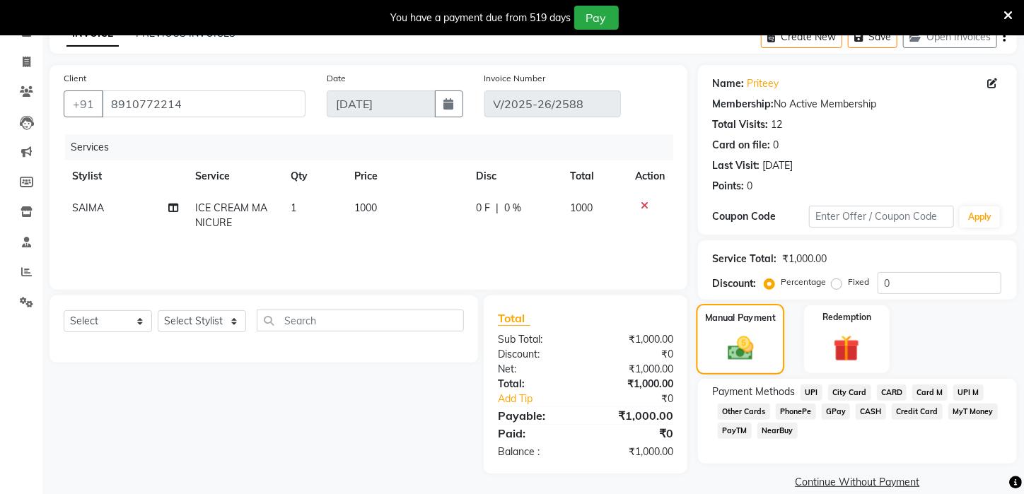
scroll to position [106, 0]
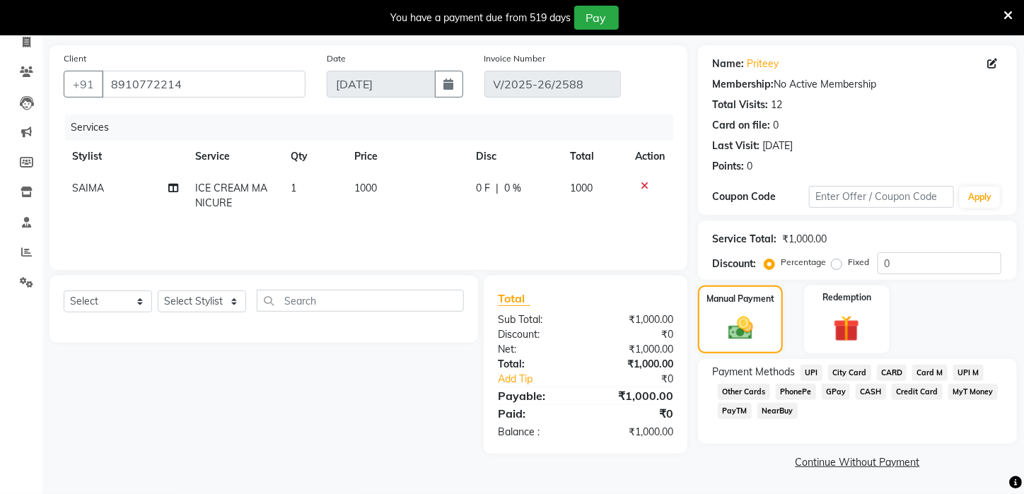
click at [716, 411] on div "PayTM" at bounding box center [732, 412] width 40 height 19
click at [728, 413] on span "PayTM" at bounding box center [734, 411] width 34 height 16
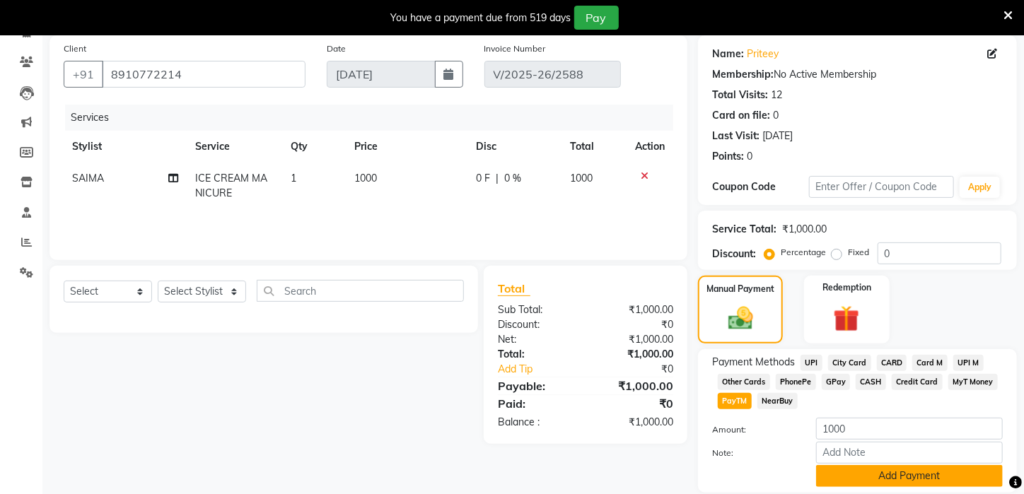
click at [882, 481] on button "Add Payment" at bounding box center [909, 476] width 187 height 22
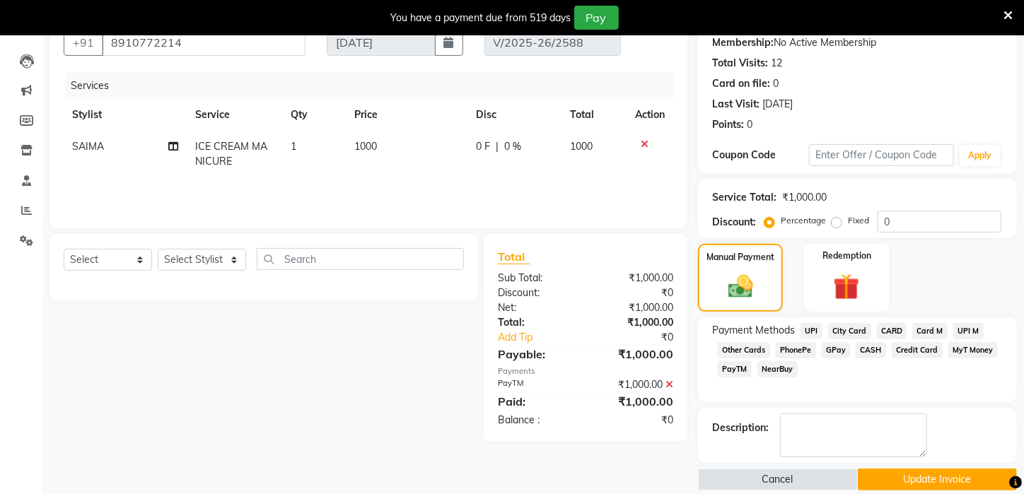
scroll to position [170, 0]
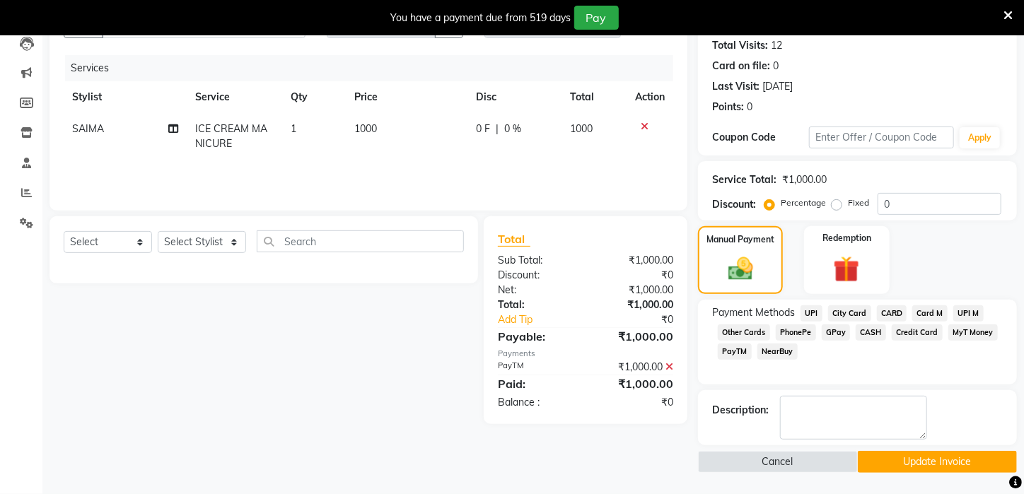
click at [889, 456] on button "Update Invoice" at bounding box center [937, 462] width 160 height 22
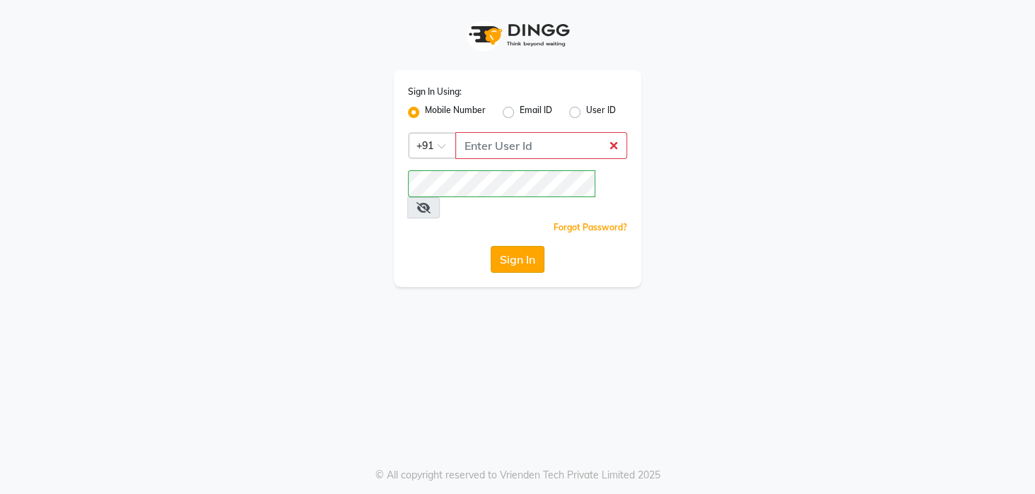
click at [517, 246] on button "Sign In" at bounding box center [518, 259] width 54 height 27
click at [534, 143] on input "Username" at bounding box center [541, 145] width 172 height 27
type input "8436749786"
click at [417, 246] on div "Sign In" at bounding box center [517, 259] width 219 height 27
click at [505, 246] on button "Sign In" at bounding box center [518, 259] width 54 height 27
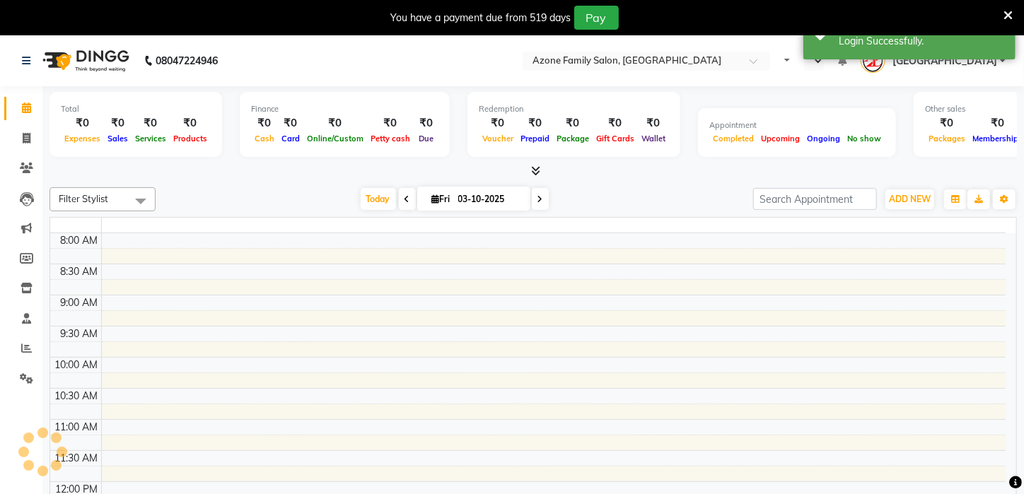
select select "en"
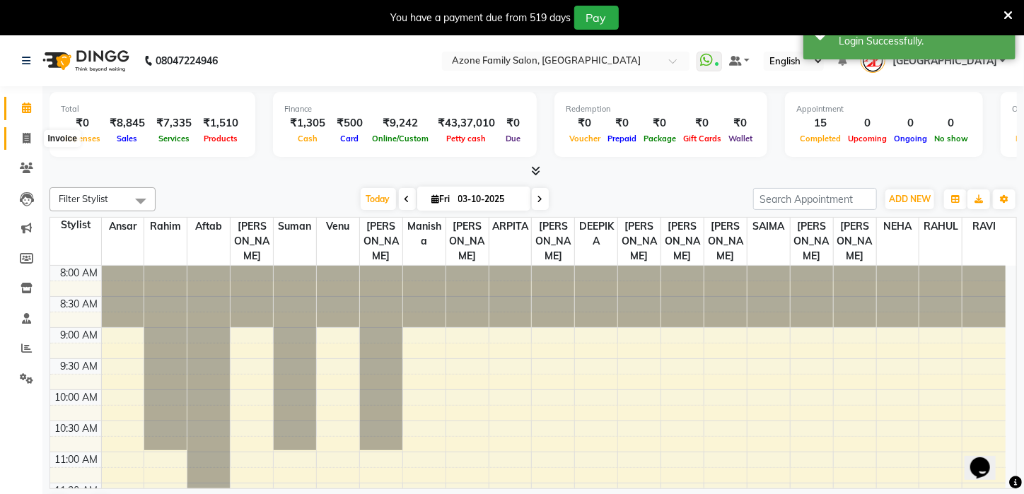
click at [29, 134] on icon at bounding box center [27, 138] width 8 height 11
select select "service"
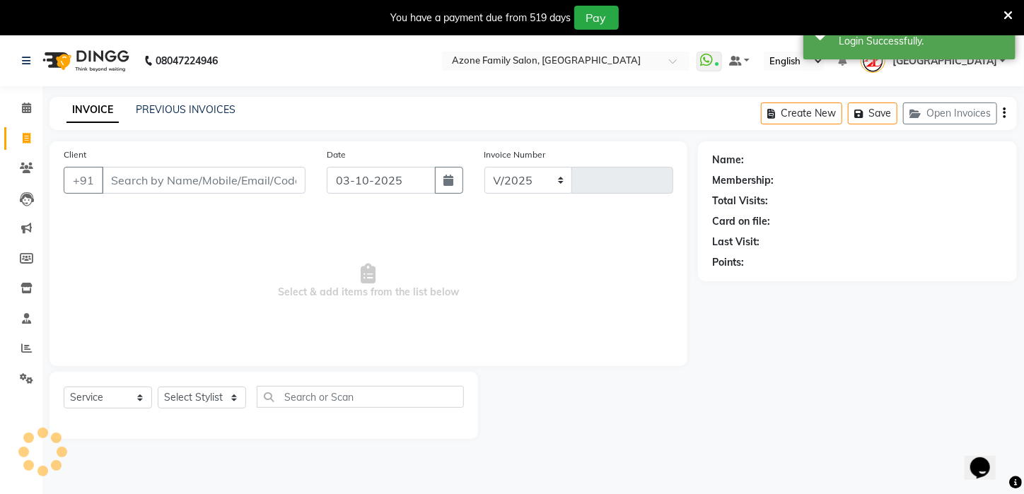
select select "4296"
type input "3338"
click at [210, 108] on link "PREVIOUS INVOICES" at bounding box center [186, 109] width 100 height 13
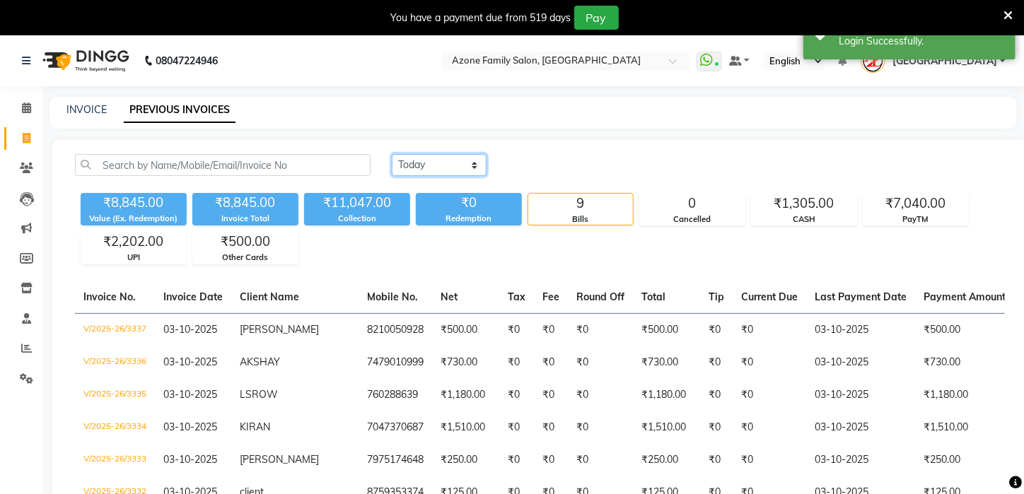
click at [425, 168] on select "[DATE] [DATE] Custom Range" at bounding box center [439, 165] width 95 height 22
select select "range"
click at [392, 154] on select "[DATE] [DATE] Custom Range" at bounding box center [439, 165] width 95 height 22
click at [553, 165] on input "03-10-2025" at bounding box center [554, 166] width 99 height 20
select select "10"
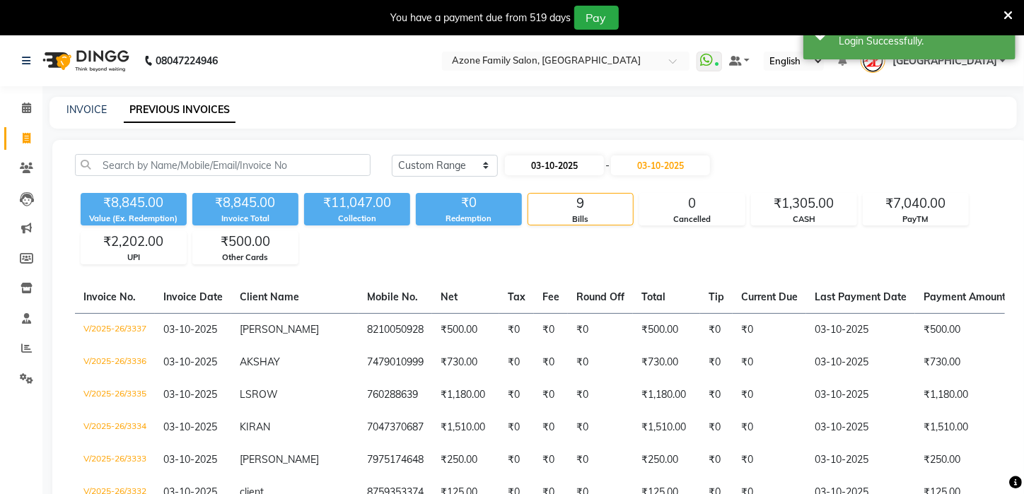
select select "2025"
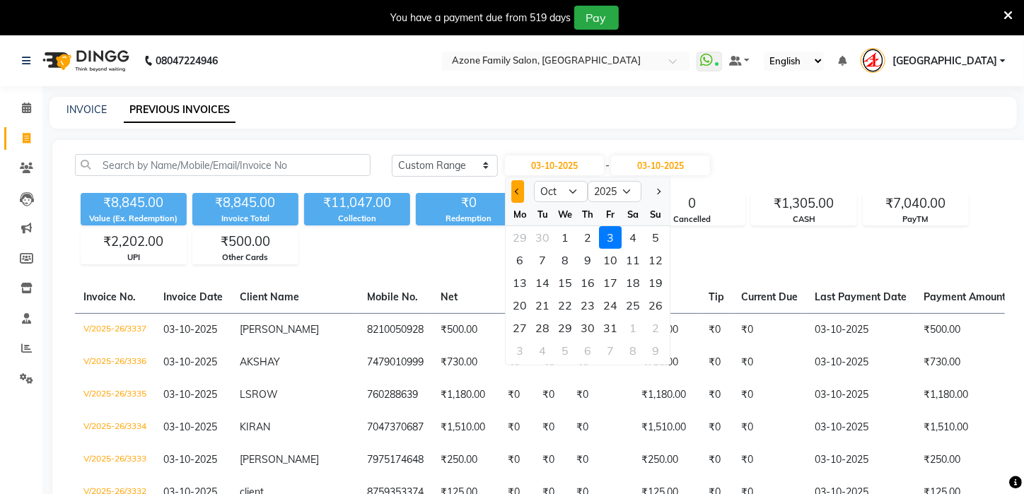
click at [517, 189] on span "Previous month" at bounding box center [518, 192] width 6 height 6
select select "9"
click at [558, 233] on div "3" at bounding box center [565, 237] width 23 height 23
type input "[DATE]"
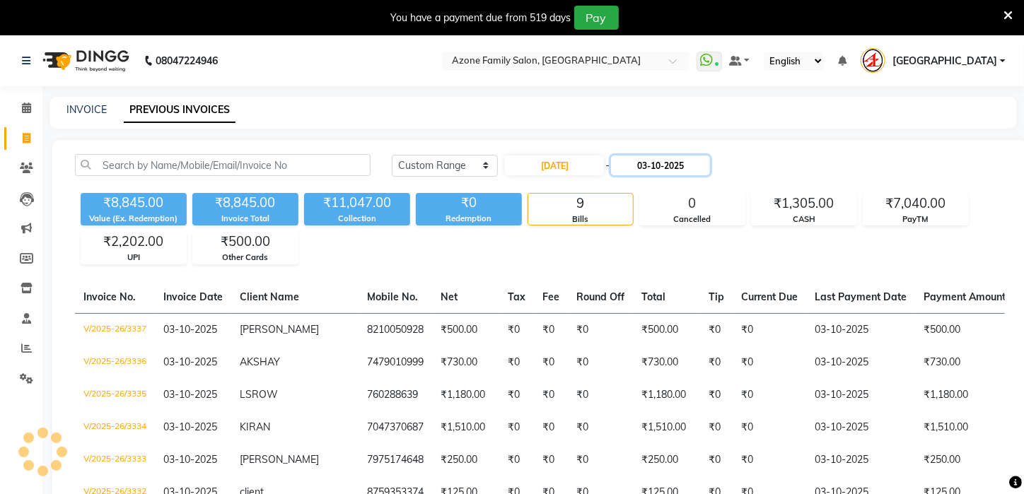
click at [644, 163] on input "03-10-2025" at bounding box center [660, 166] width 99 height 20
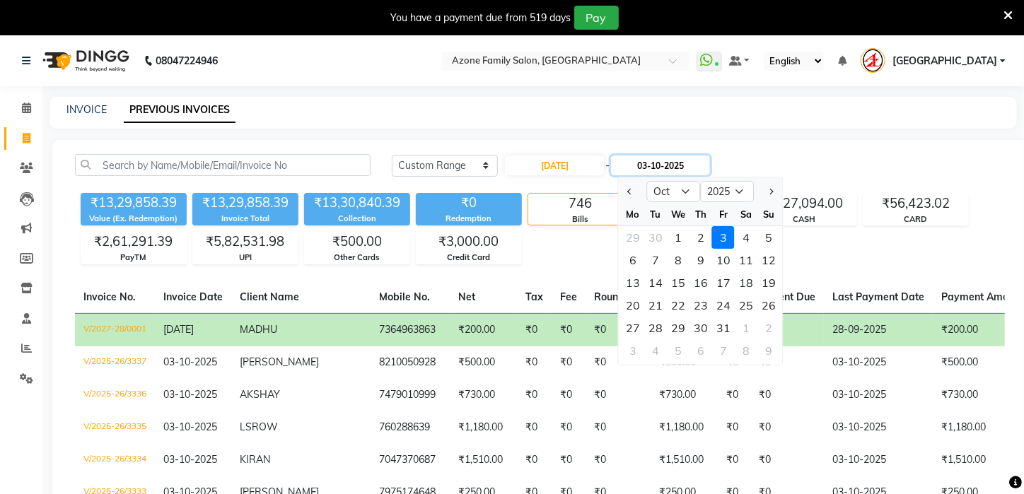
click at [658, 166] on input "03-10-2025" at bounding box center [660, 166] width 99 height 20
click at [635, 194] on button "Previous month" at bounding box center [630, 191] width 12 height 23
select select "9"
click at [673, 235] on div "3" at bounding box center [678, 237] width 23 height 23
type input "[DATE]"
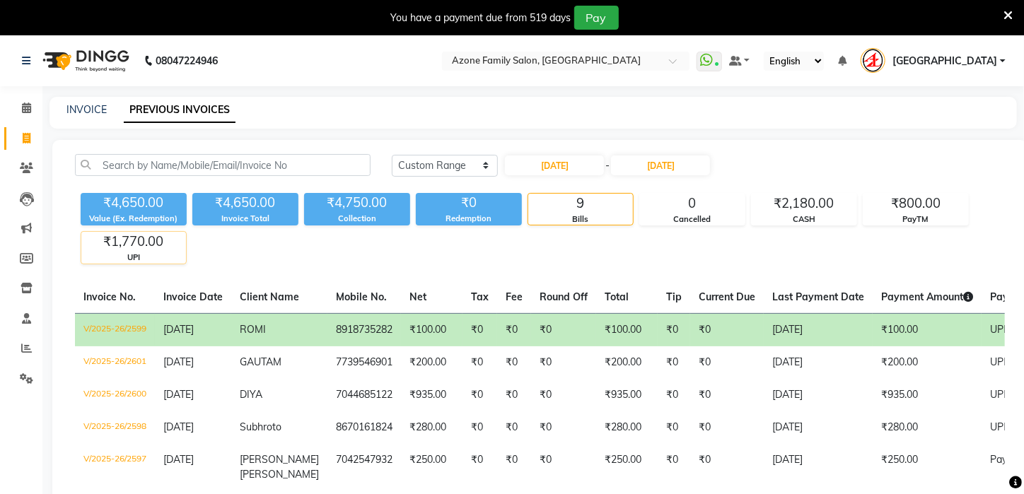
click at [148, 240] on div "₹1,770.00" at bounding box center [133, 242] width 105 height 20
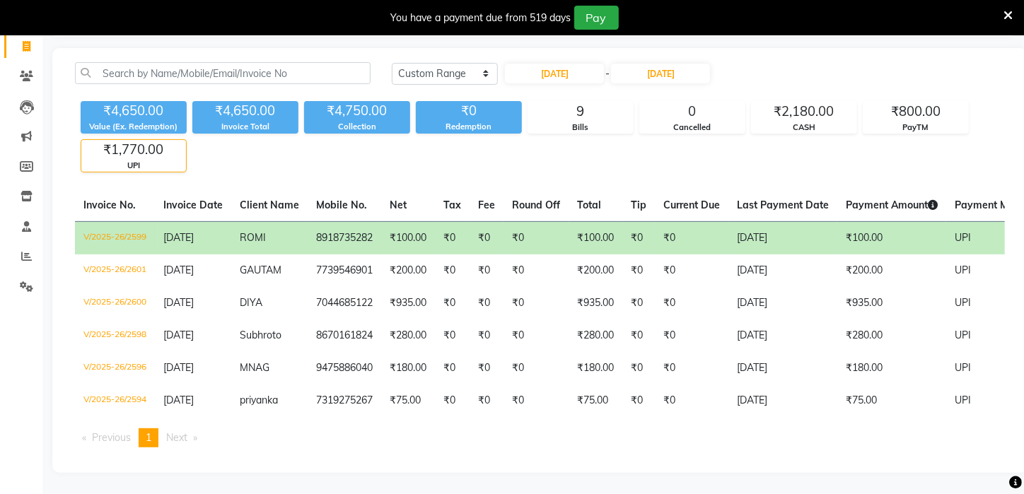
scroll to position [101, 0]
click at [898, 104] on div "₹800.00" at bounding box center [915, 112] width 105 height 20
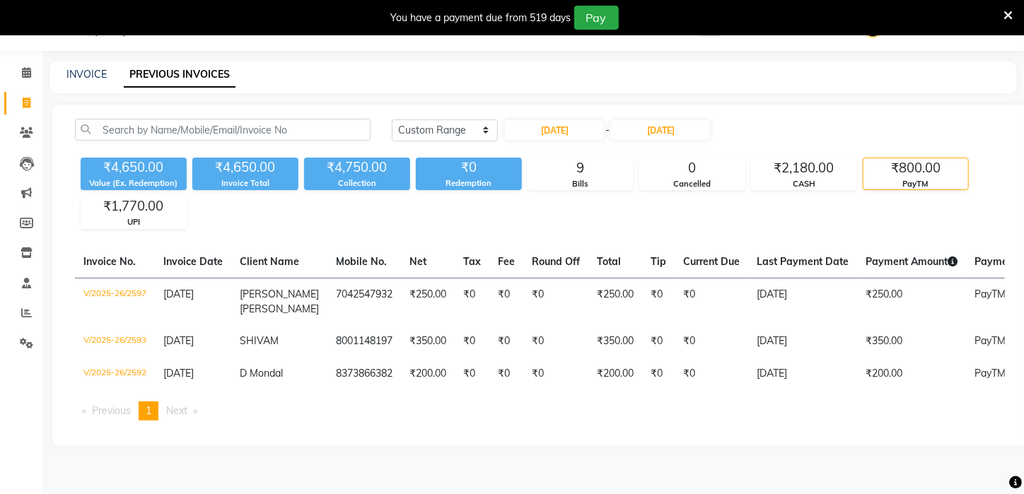
scroll to position [35, 0]
click at [579, 122] on input "[DATE]" at bounding box center [554, 130] width 99 height 20
select select "9"
select select "2025"
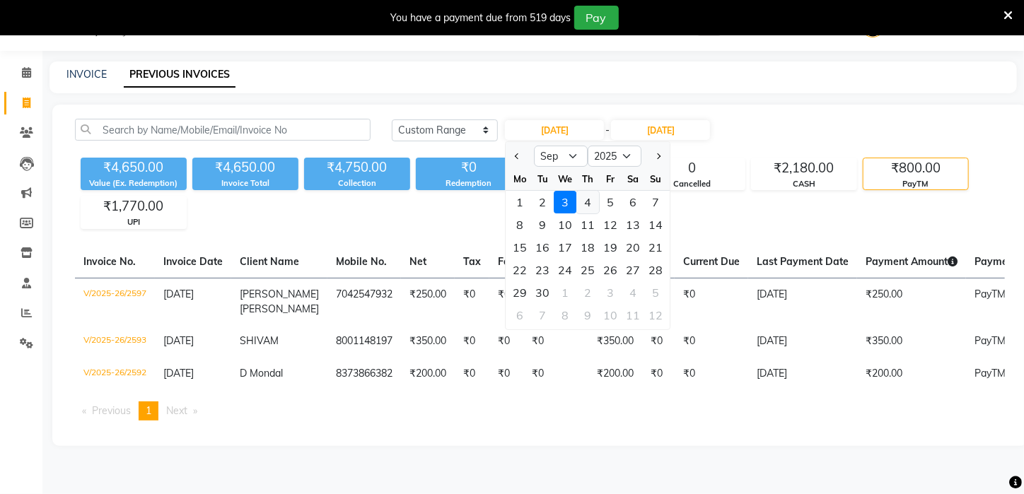
click at [583, 197] on div "4" at bounding box center [588, 202] width 23 height 23
type input "[DATE]"
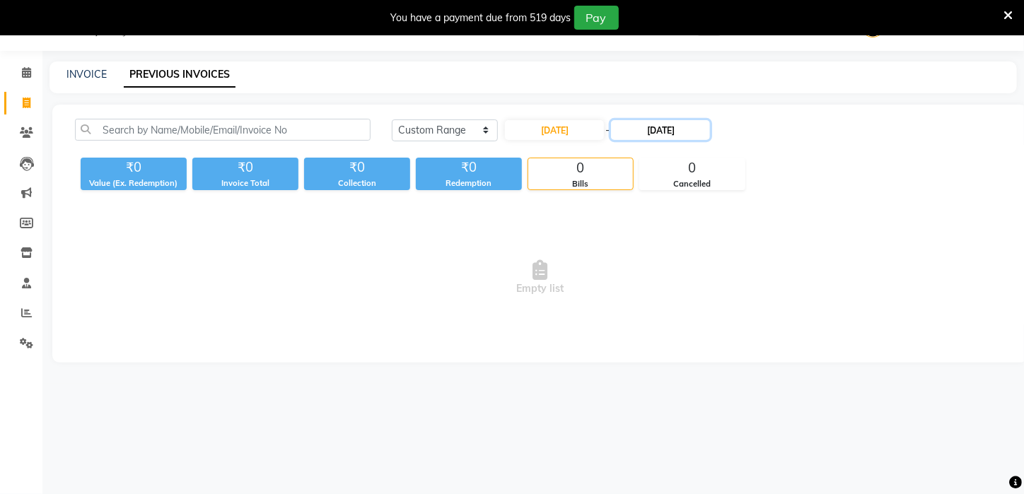
click at [657, 138] on input "[DATE]" at bounding box center [660, 130] width 99 height 20
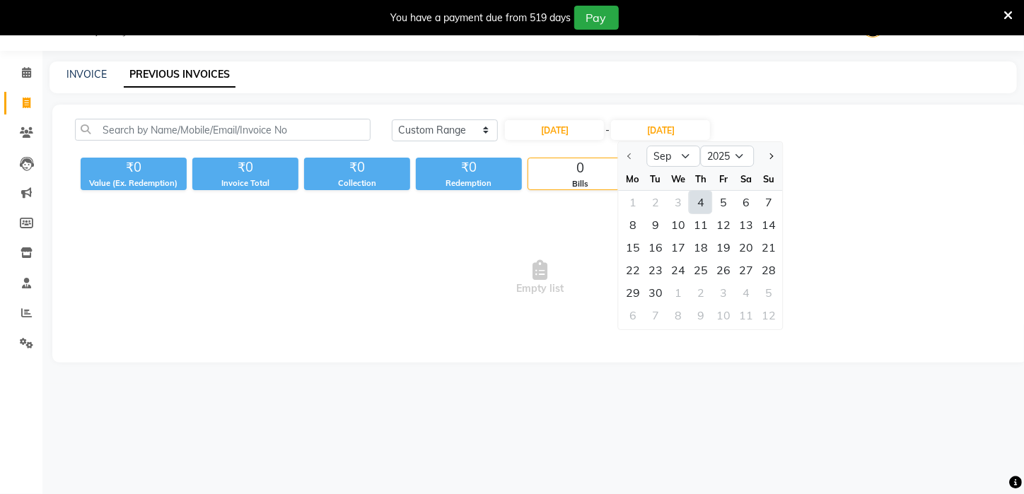
click at [699, 201] on div "4" at bounding box center [700, 202] width 23 height 23
type input "[DATE]"
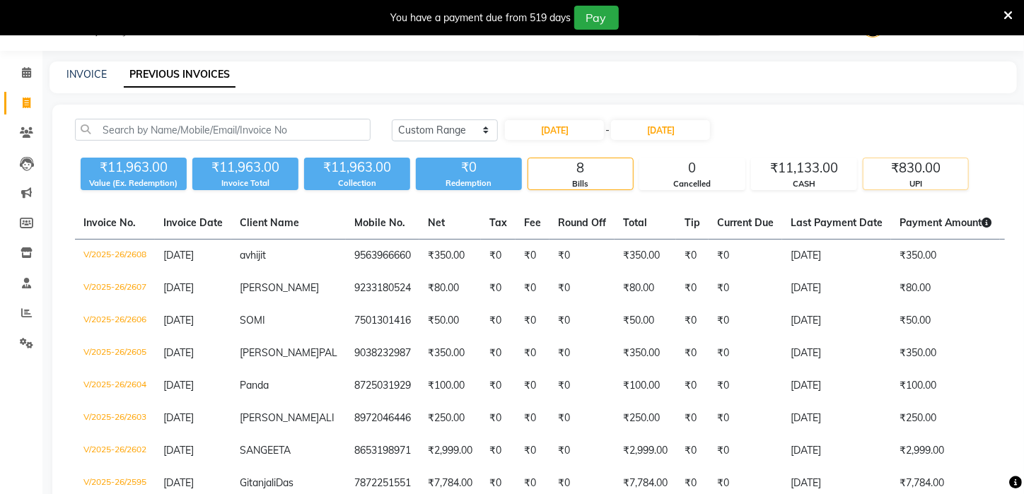
click at [905, 171] on div "₹830.00" at bounding box center [915, 168] width 105 height 20
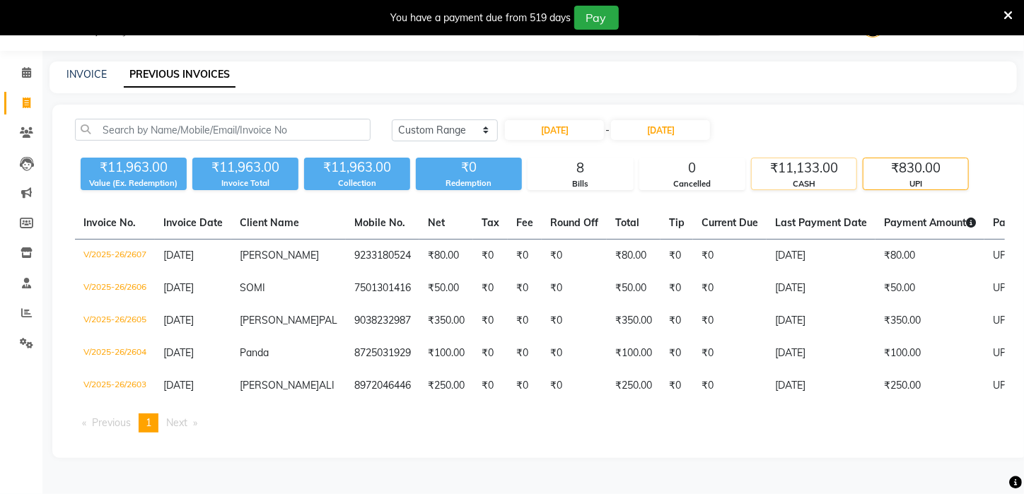
click at [815, 166] on div "₹11,133.00" at bounding box center [803, 168] width 105 height 20
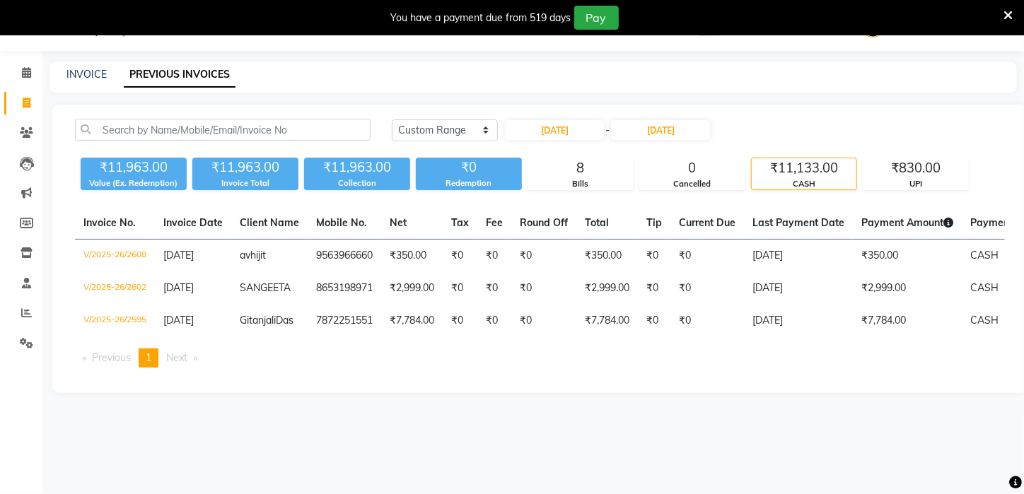
click at [769, 361] on div "Invoice No. Invoice Date Client Name Mobile No. Net Tax Fee Round Off Total Tip…" at bounding box center [539, 293] width 946 height 172
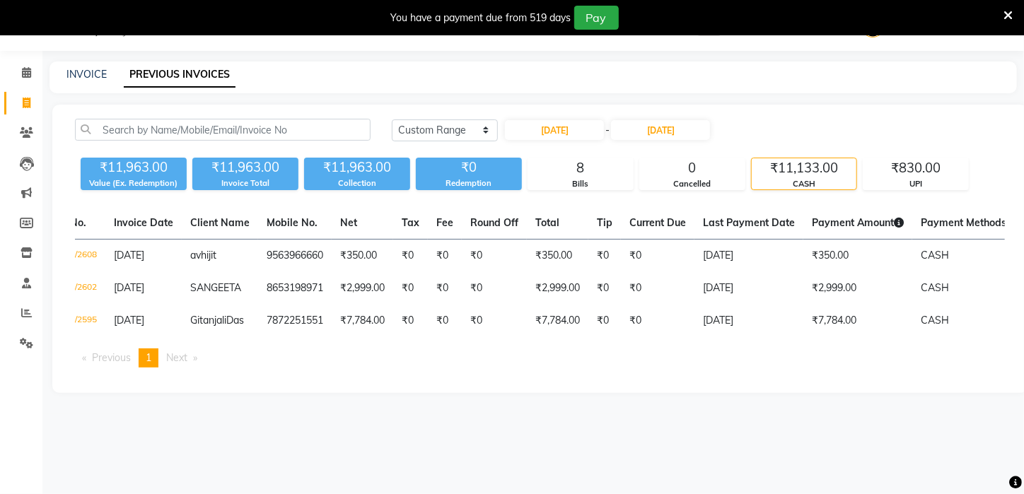
scroll to position [0, 0]
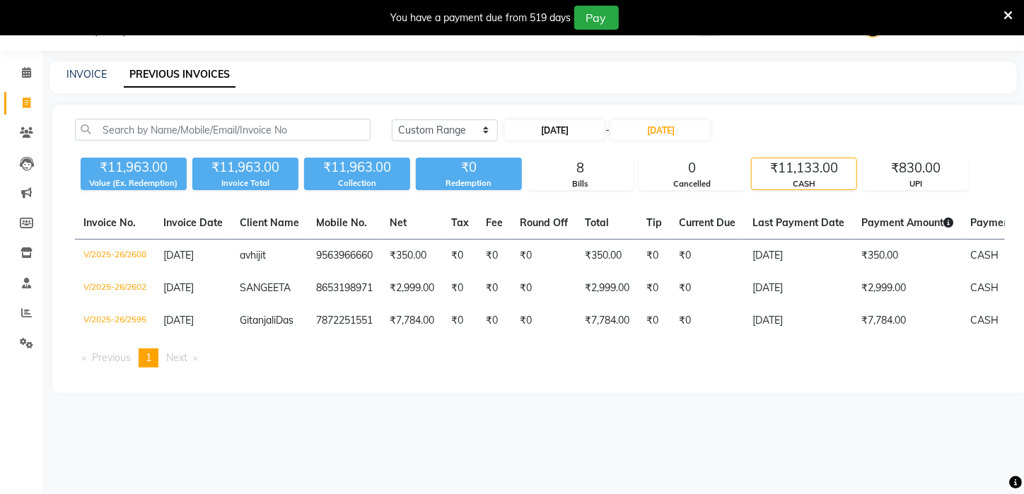
click at [558, 139] on div "[DATE] - [DATE]" at bounding box center [607, 130] width 208 height 23
click at [558, 131] on input "[DATE]" at bounding box center [554, 130] width 99 height 20
select select "9"
select select "2025"
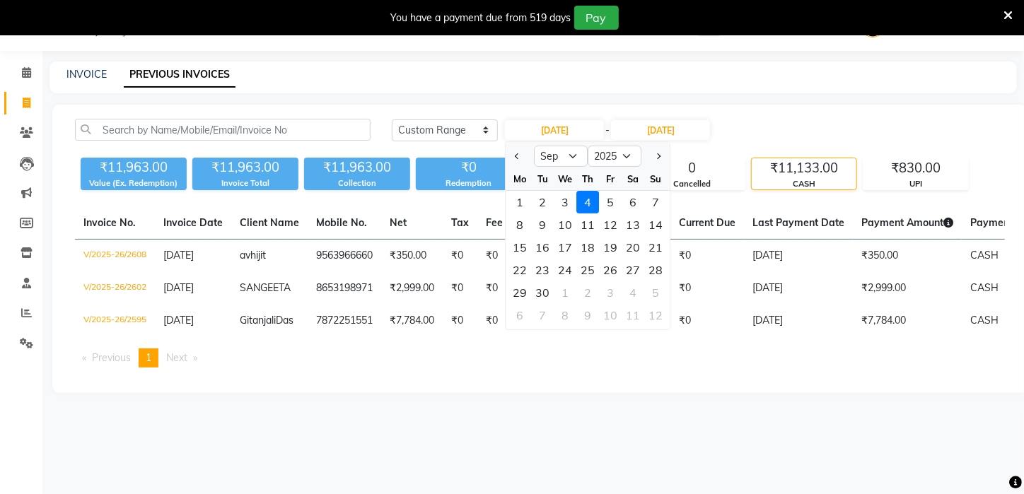
click at [600, 205] on div "5" at bounding box center [610, 202] width 23 height 23
type input "[DATE]"
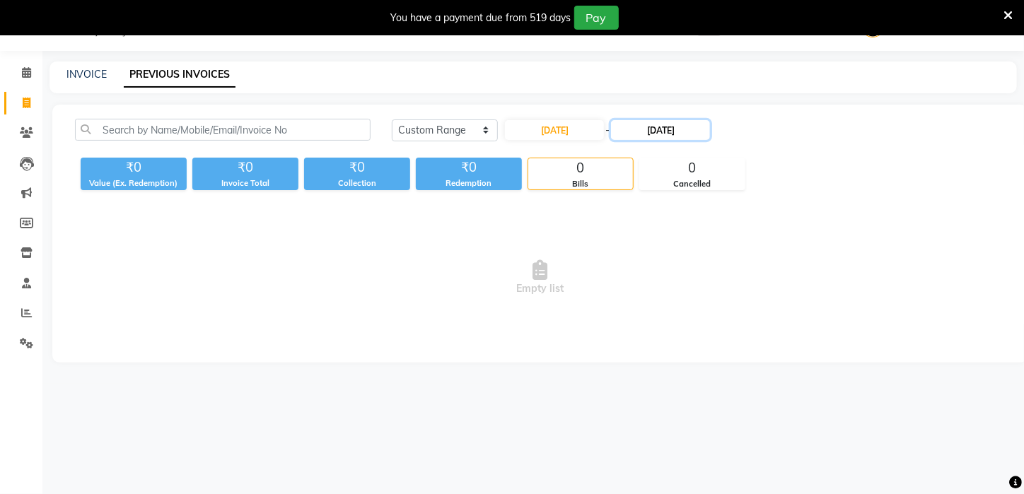
click at [662, 131] on input "[DATE]" at bounding box center [660, 130] width 99 height 20
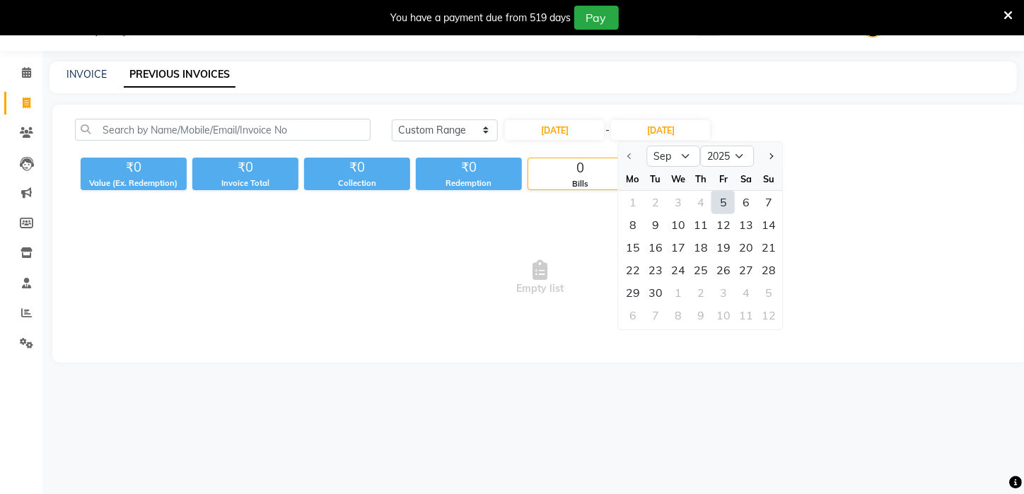
click at [725, 205] on div "5" at bounding box center [723, 202] width 23 height 23
type input "05-09-2025"
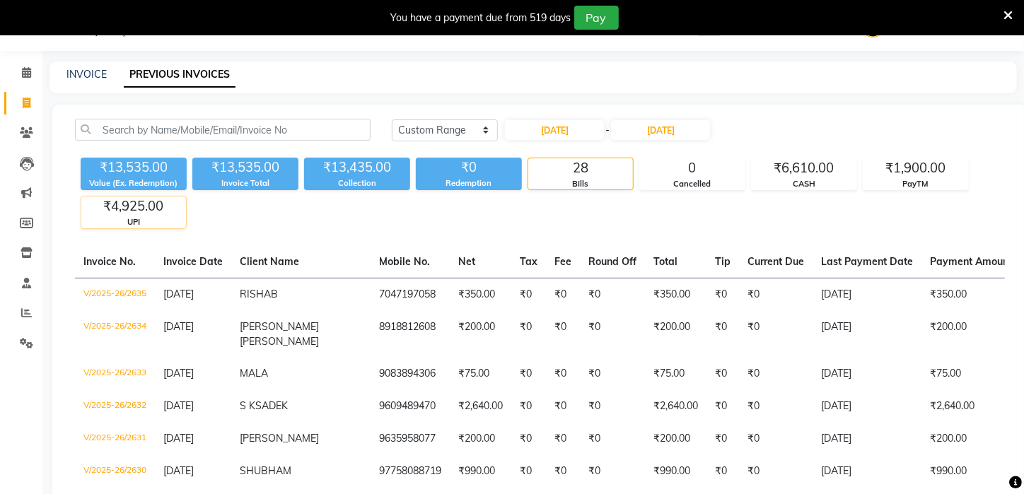
click at [147, 213] on div "₹4,925.00" at bounding box center [133, 207] width 105 height 20
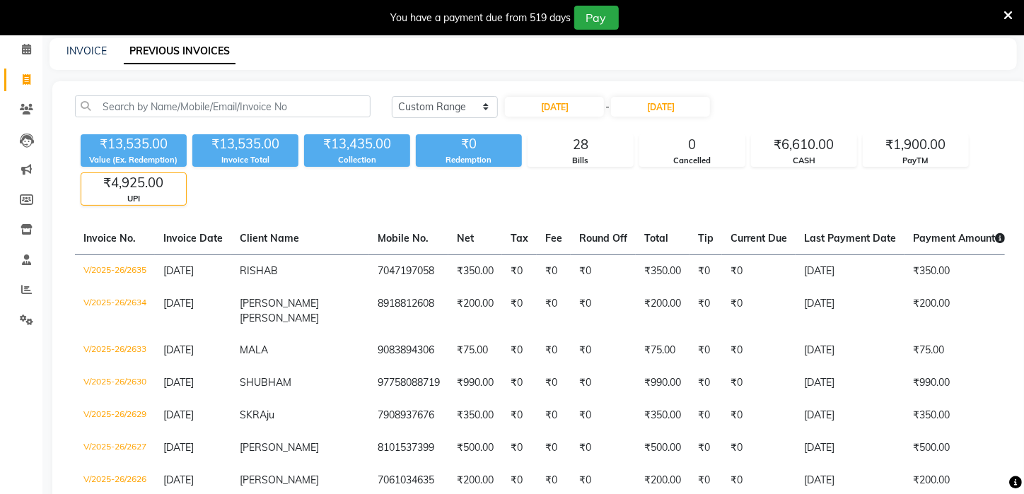
scroll to position [2, 0]
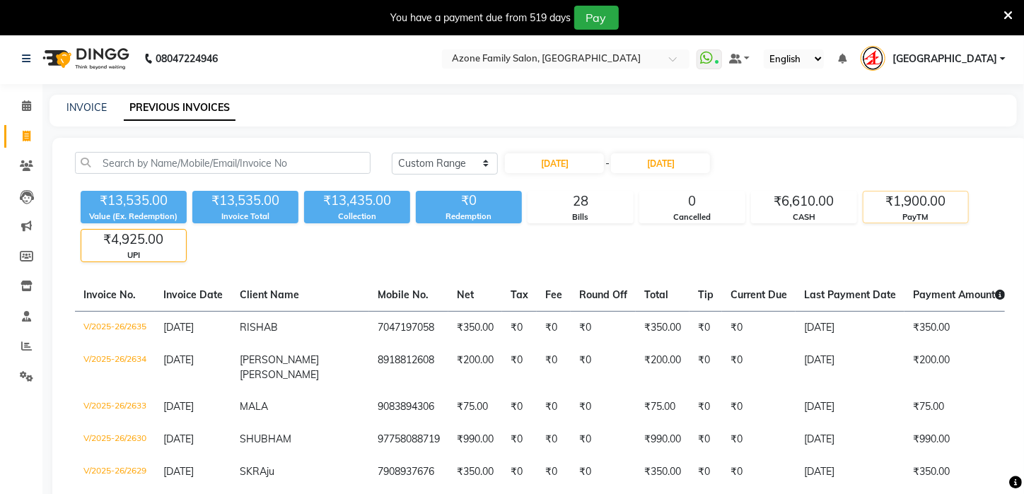
click at [918, 206] on div "₹1,900.00" at bounding box center [915, 202] width 105 height 20
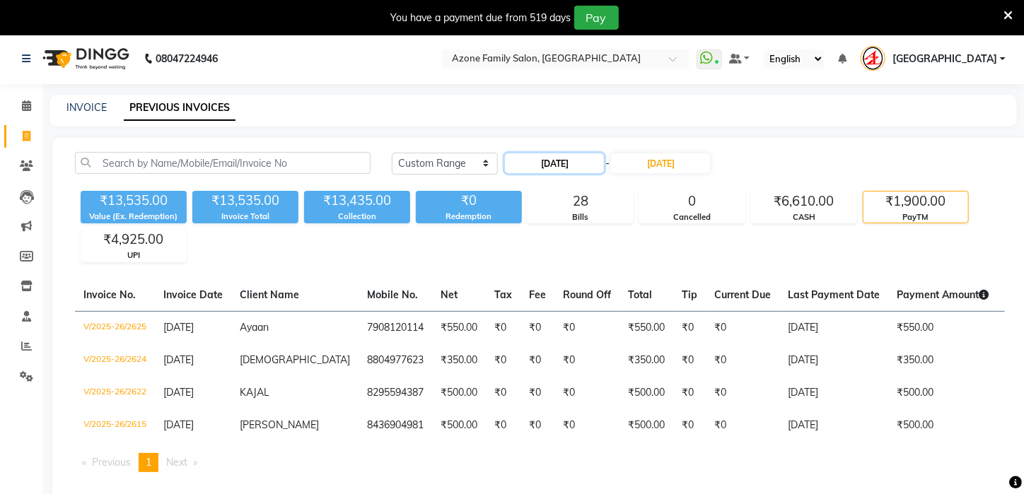
click at [552, 158] on input "05-09-2025" at bounding box center [554, 163] width 99 height 20
select select "9"
select select "2025"
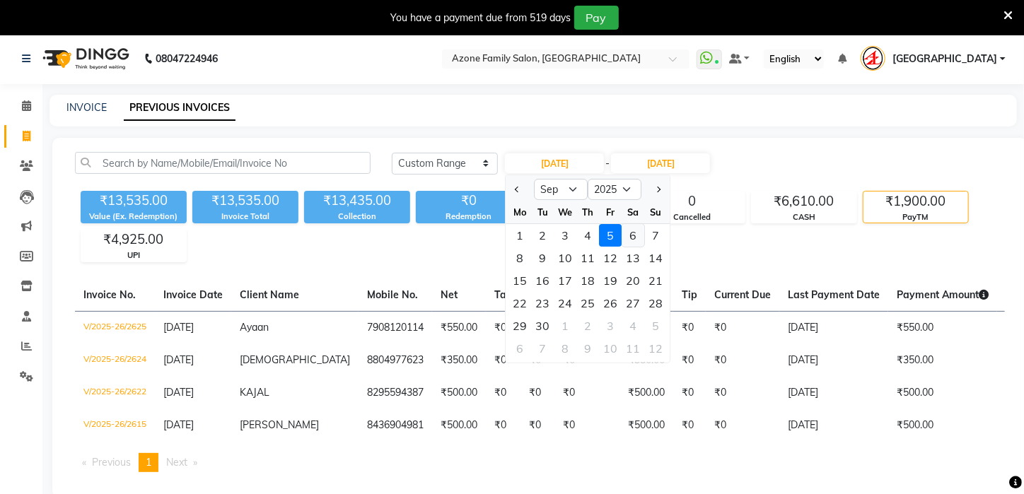
click at [634, 235] on div "6" at bounding box center [633, 235] width 23 height 23
type input "06-09-2025"
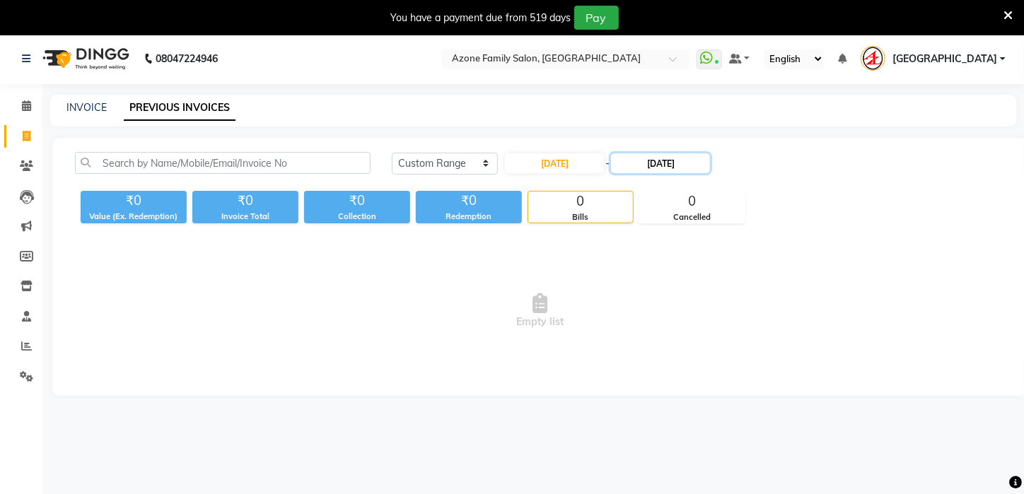
click at [672, 163] on input "05-09-2025" at bounding box center [660, 163] width 99 height 20
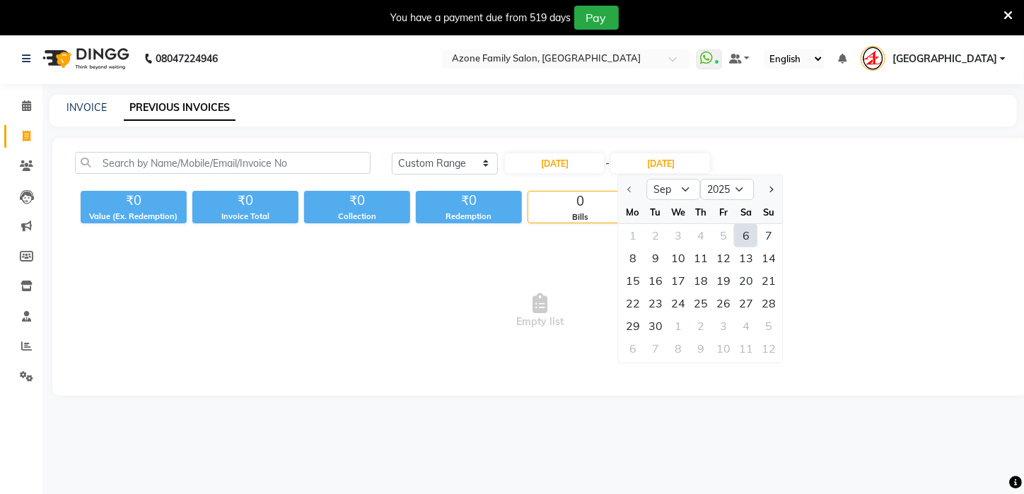
click at [740, 235] on div "6" at bounding box center [745, 235] width 23 height 23
type input "06-09-2025"
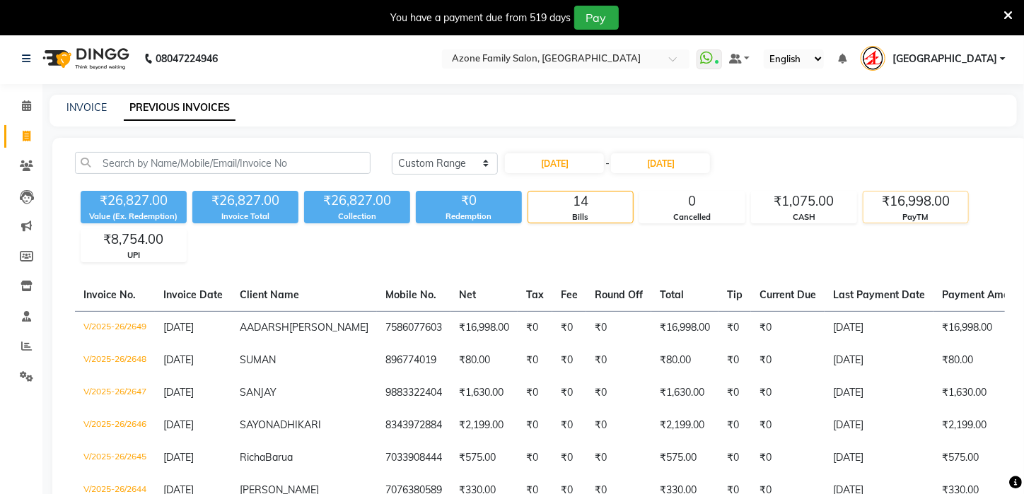
click at [901, 207] on div "₹16,998.00" at bounding box center [915, 202] width 105 height 20
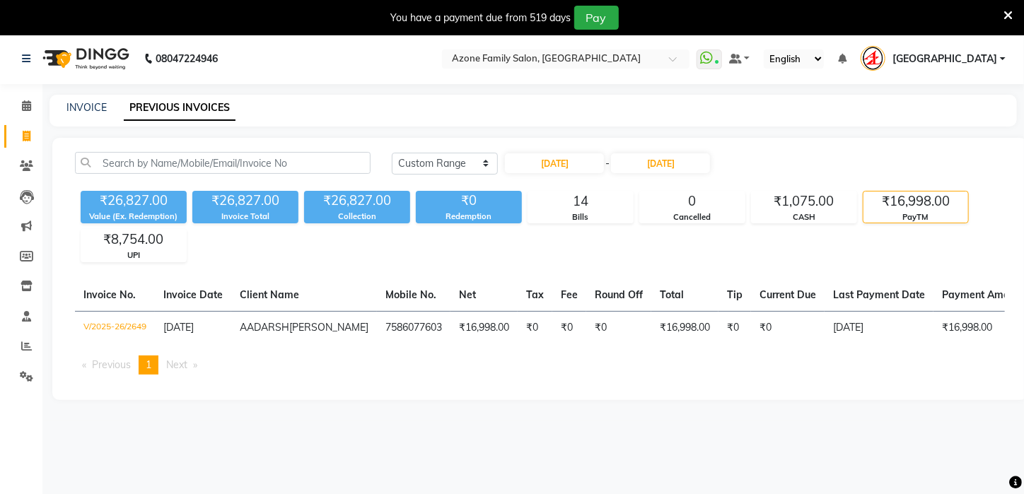
click at [157, 211] on div "Value (Ex. Redemption)" at bounding box center [134, 217] width 106 height 12
click at [141, 245] on div "₹8,754.00" at bounding box center [133, 240] width 105 height 20
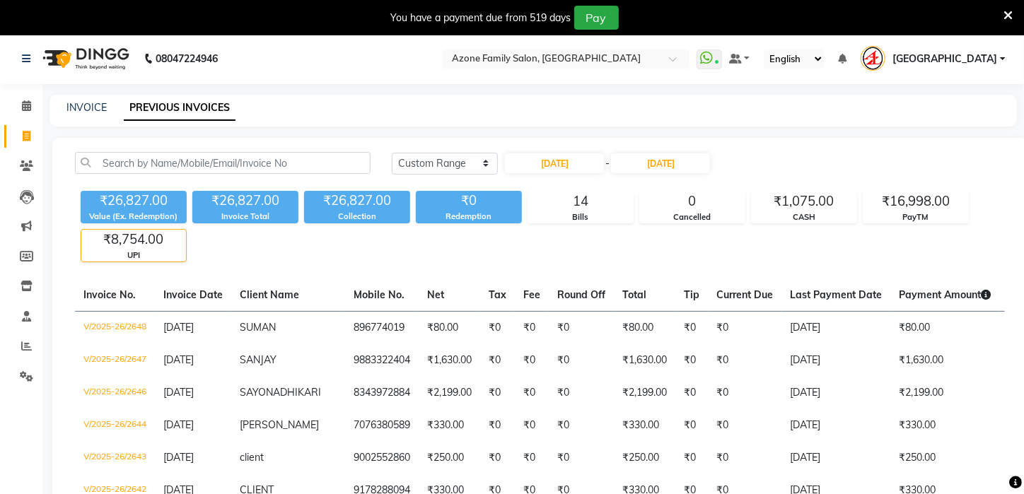
drag, startPoint x: 115, startPoint y: 242, endPoint x: 122, endPoint y: 239, distance: 7.9
click at [121, 239] on div "₹8,754.00" at bounding box center [133, 240] width 105 height 20
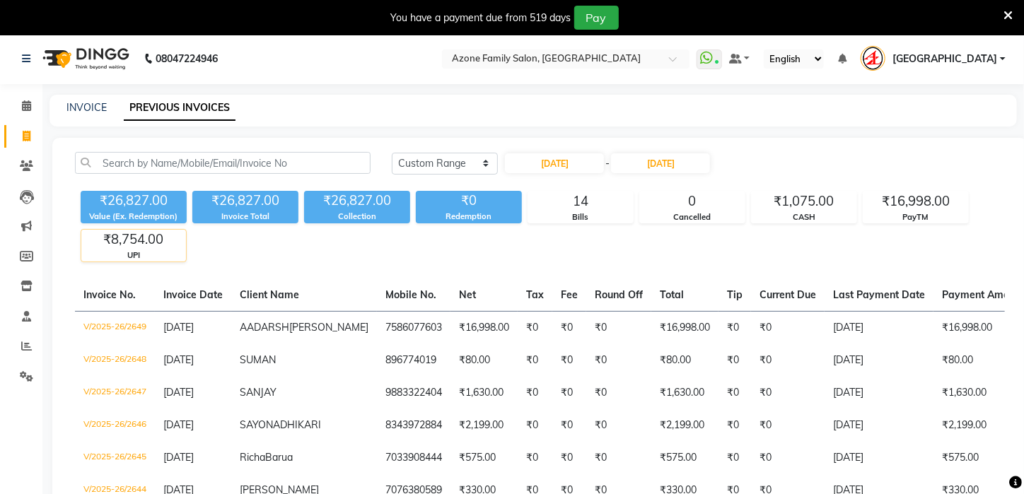
click at [159, 241] on div "₹8,754.00" at bounding box center [133, 240] width 105 height 20
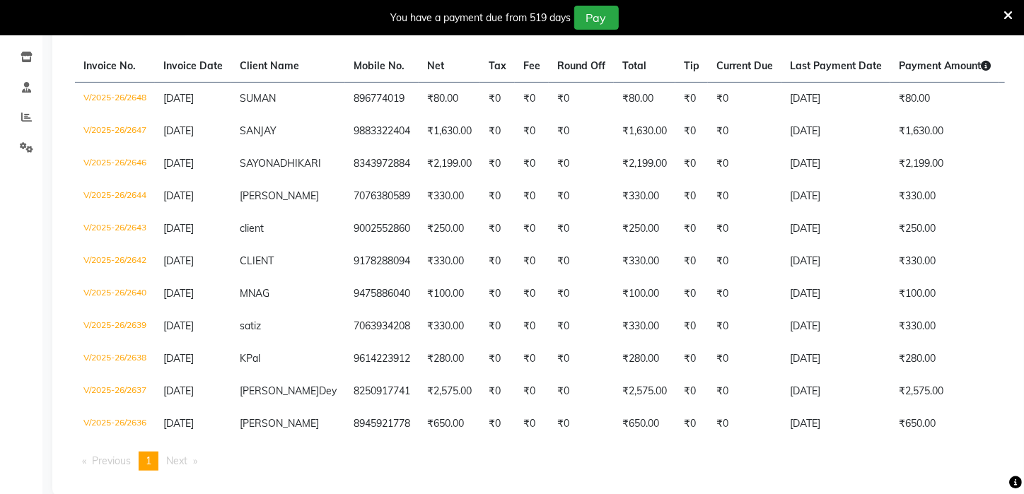
scroll to position [0, 0]
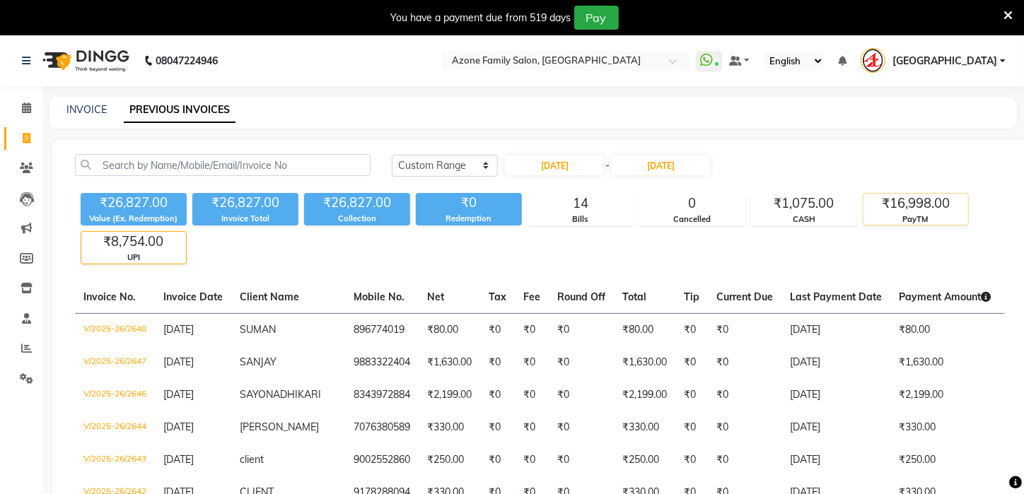
click at [918, 212] on div "₹16,998.00 PayTM" at bounding box center [915, 209] width 106 height 33
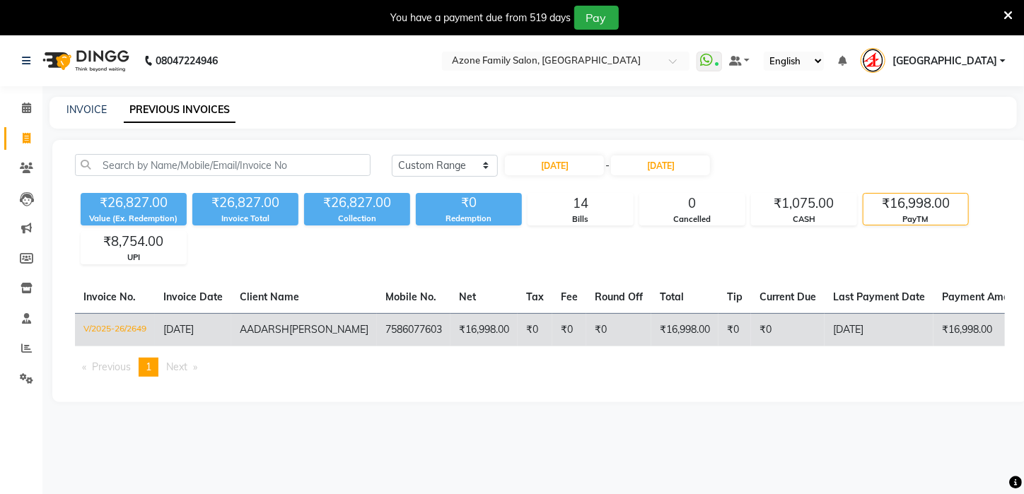
click at [651, 340] on td "₹16,998.00" at bounding box center [684, 329] width 67 height 33
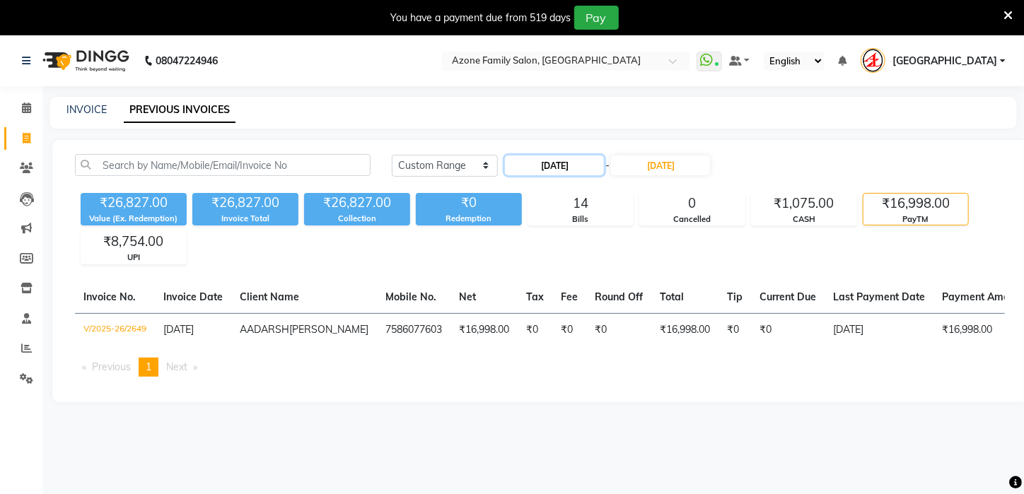
click at [547, 164] on input "06-09-2025" at bounding box center [554, 166] width 99 height 20
select select "9"
select select "2025"
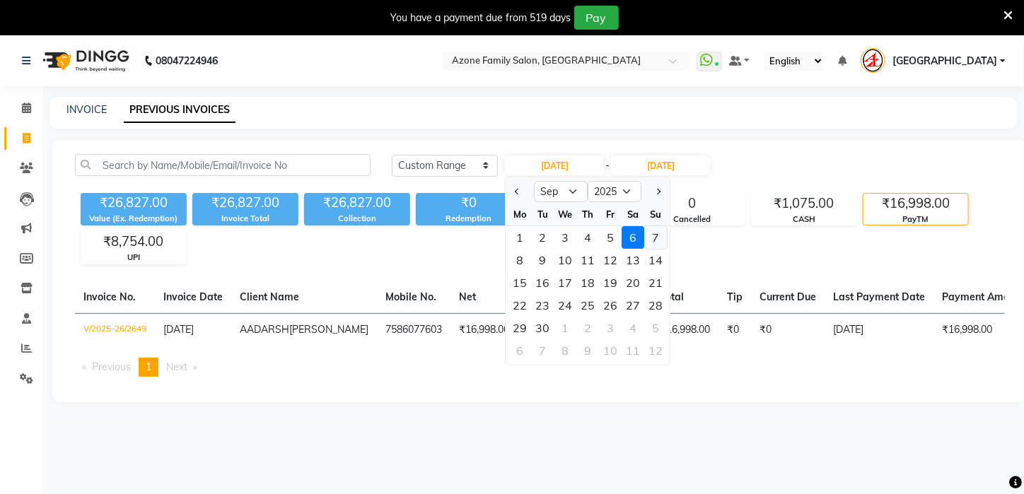
click at [655, 235] on div "7" at bounding box center [656, 237] width 23 height 23
type input "[DATE]"
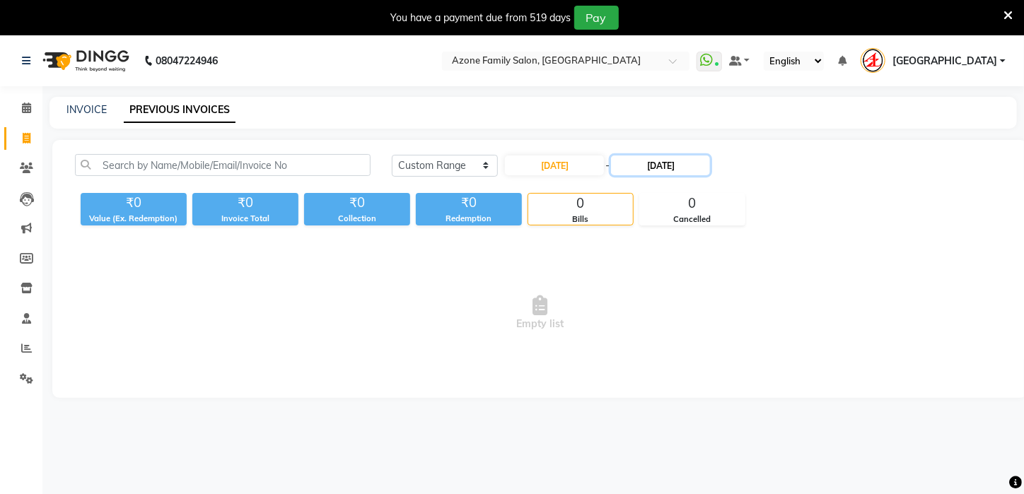
click at [664, 165] on input "06-09-2025" at bounding box center [660, 166] width 99 height 20
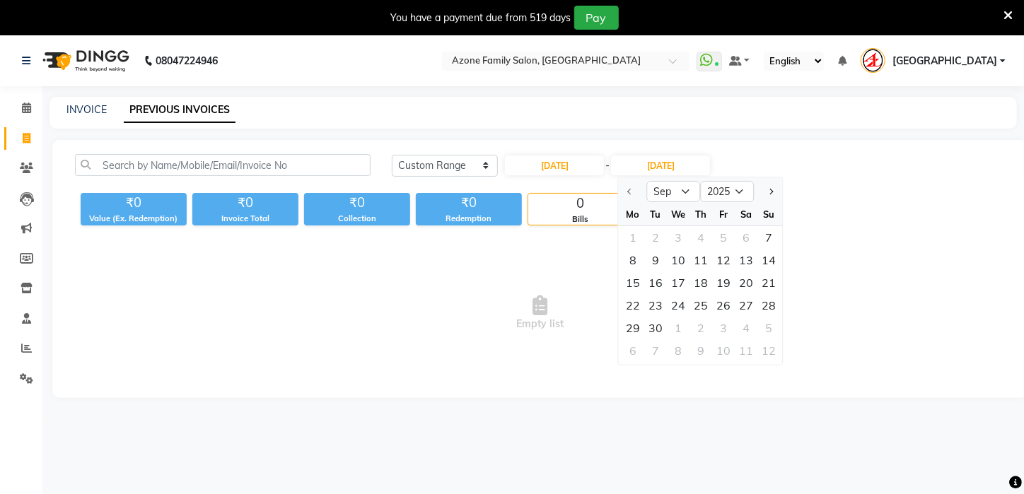
click at [785, 233] on div "Today Yesterday Custom Range 07-09-2025 - 06-09-2025 Sep Oct Nov Dec 2025 2026 …" at bounding box center [539, 269] width 975 height 258
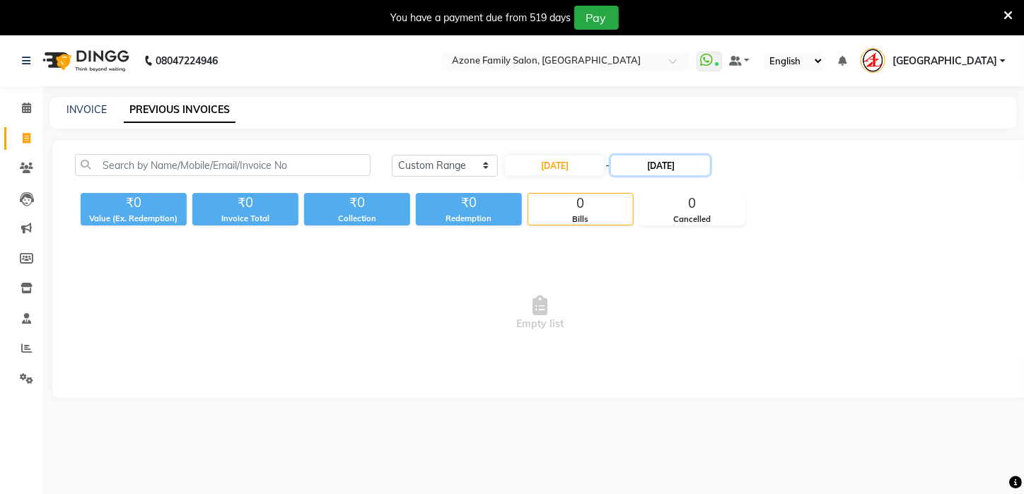
click at [698, 169] on input "06-09-2025" at bounding box center [660, 166] width 99 height 20
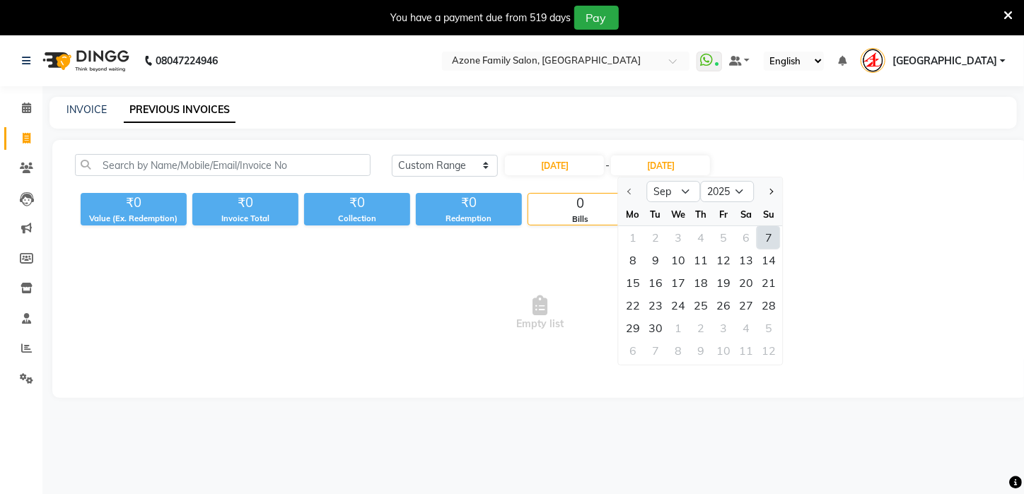
click at [765, 236] on div "7" at bounding box center [768, 237] width 23 height 23
type input "[DATE]"
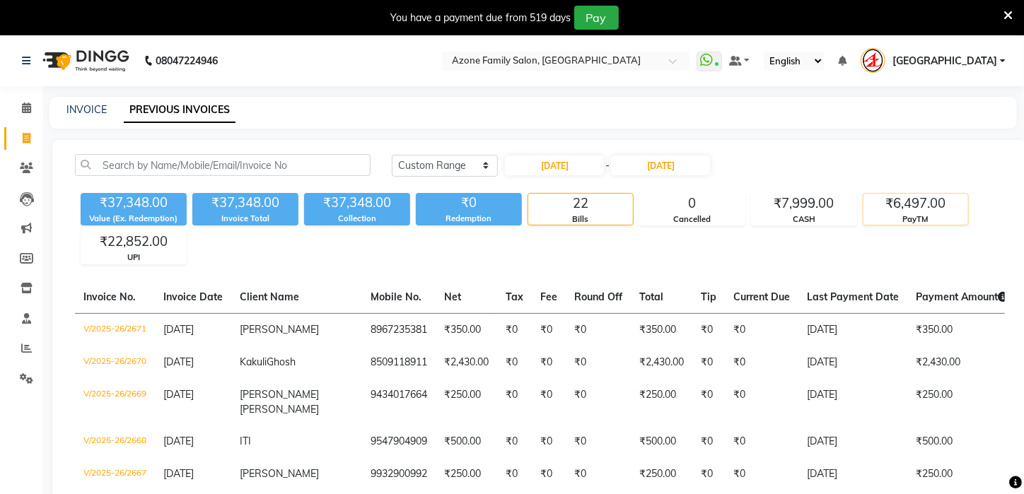
click at [901, 196] on div "₹6,497.00" at bounding box center [915, 204] width 105 height 20
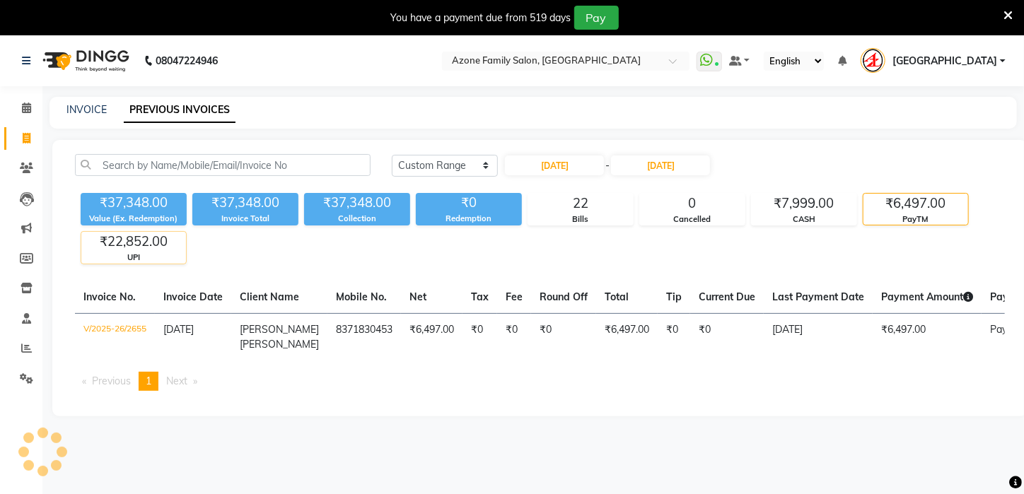
click at [165, 249] on div "₹22,852.00" at bounding box center [133, 242] width 105 height 20
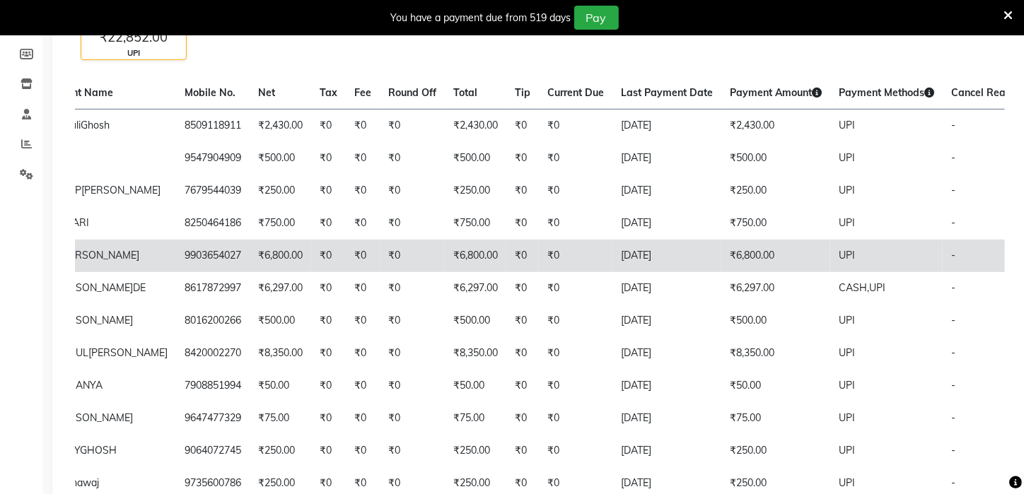
scroll to position [212, 0]
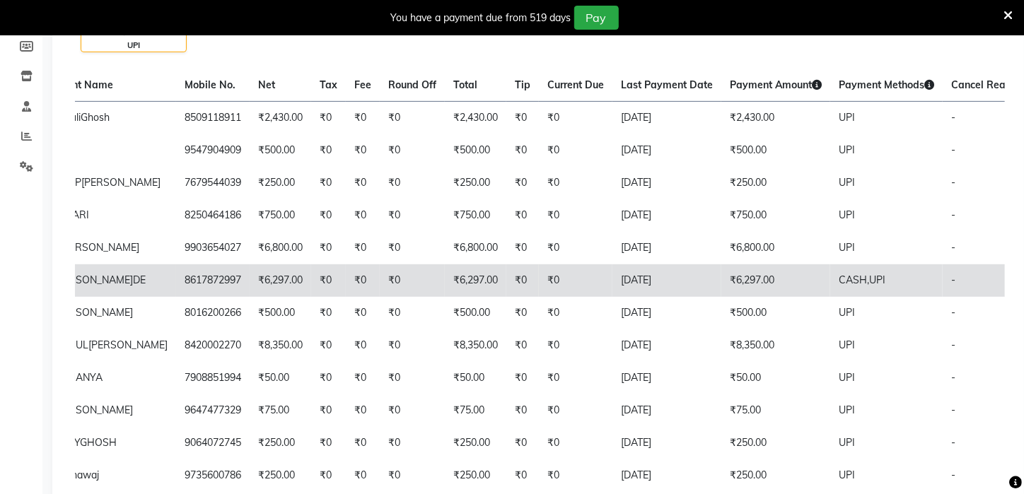
click at [445, 297] on td "₹6,297.00" at bounding box center [475, 280] width 61 height 33
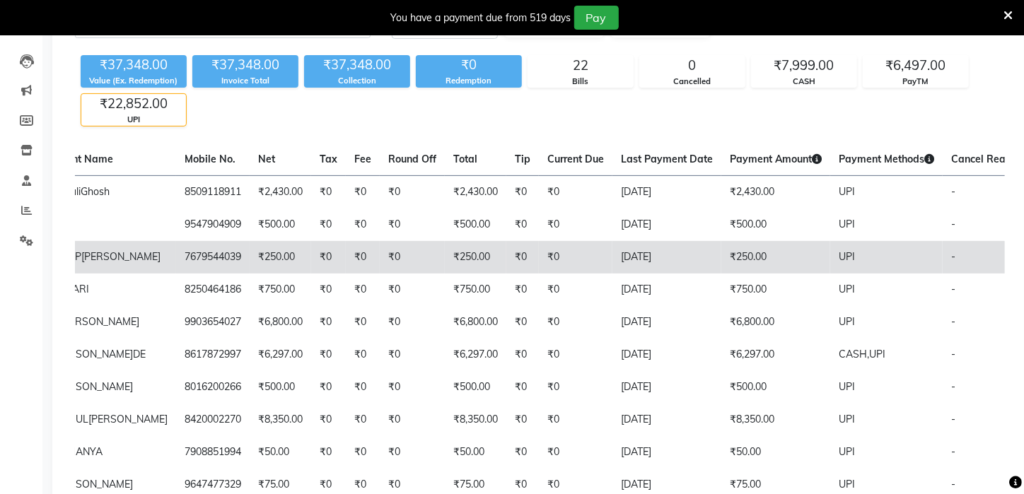
scroll to position [70, 0]
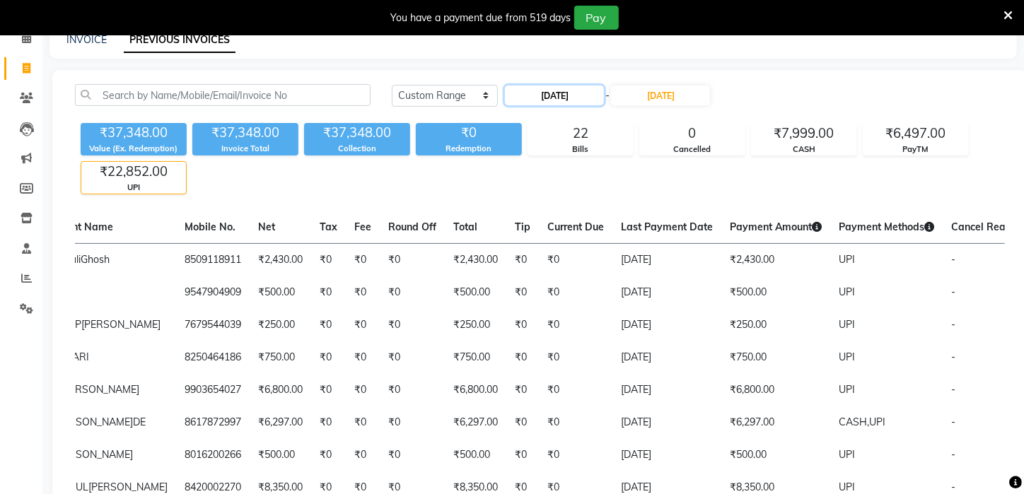
click at [527, 95] on input "[DATE]" at bounding box center [554, 96] width 99 height 20
select select "9"
select select "2025"
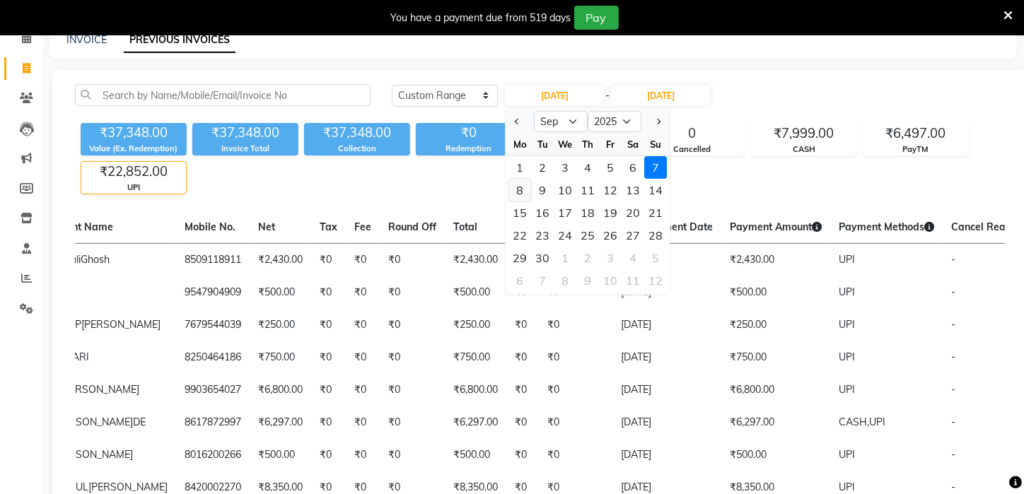
click at [517, 188] on div "8" at bounding box center [520, 190] width 23 height 23
type input "08-09-2025"
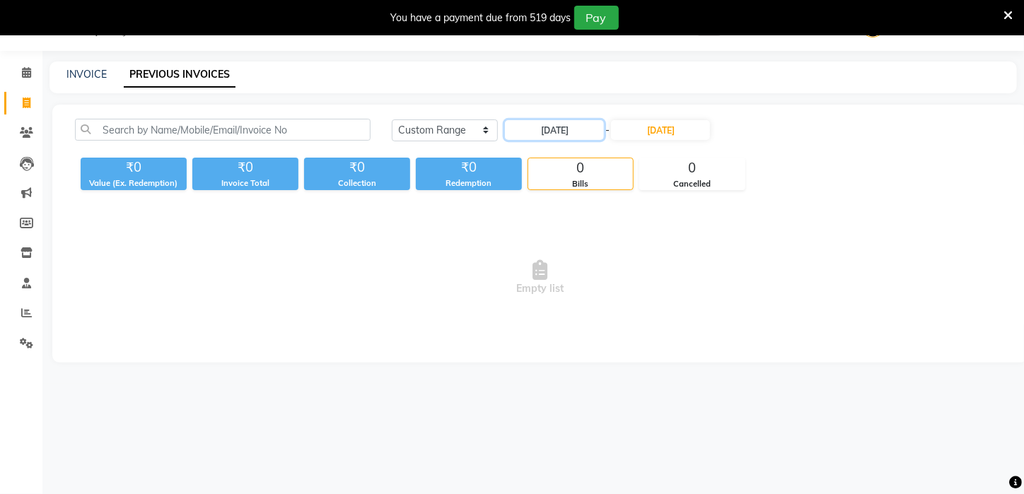
scroll to position [35, 0]
click at [658, 131] on input "[DATE]" at bounding box center [660, 130] width 99 height 20
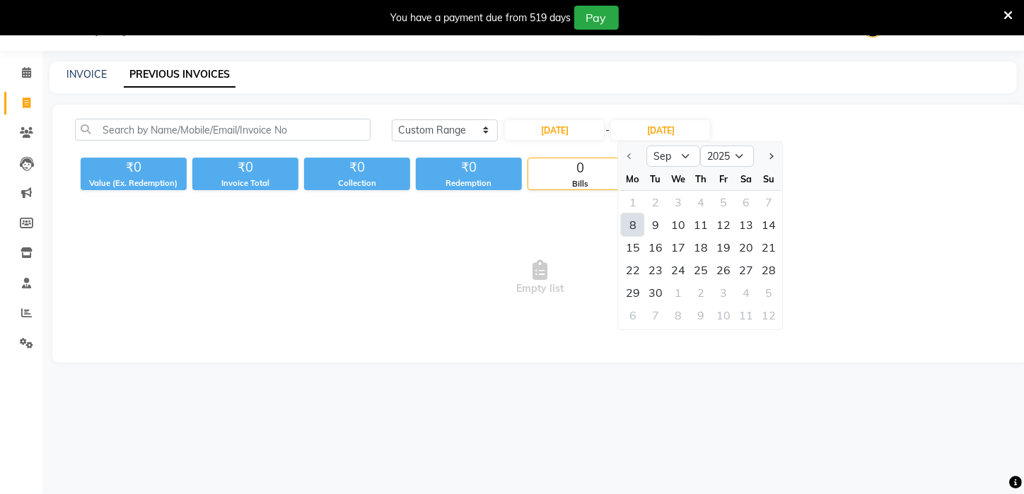
click at [640, 225] on div "8" at bounding box center [632, 224] width 23 height 23
type input "08-09-2025"
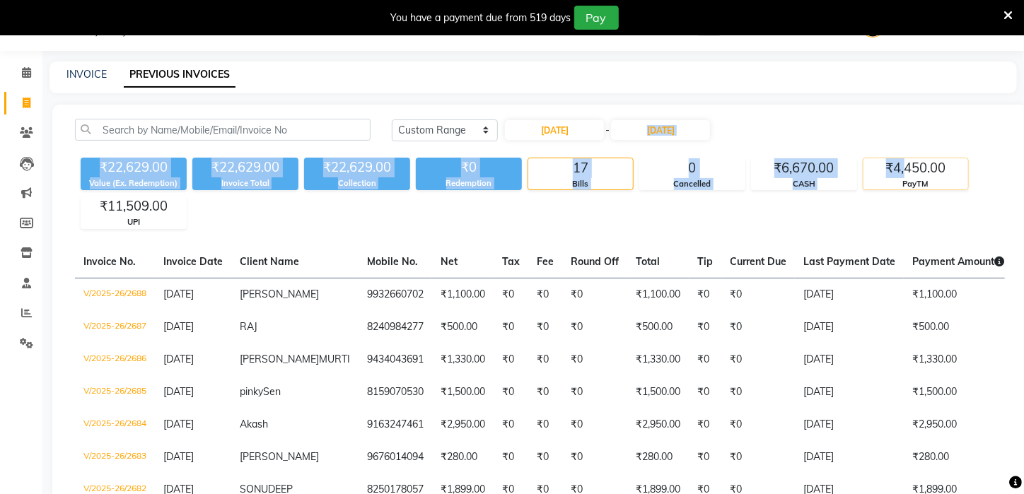
drag, startPoint x: 891, startPoint y: 148, endPoint x: 909, endPoint y: 167, distance: 26.5
click at [907, 168] on div "Today Yesterday Custom Range 08-09-2025 - 08-09-2025 ₹22,629.00 Value (Ex. Rede…" at bounding box center [539, 174] width 946 height 110
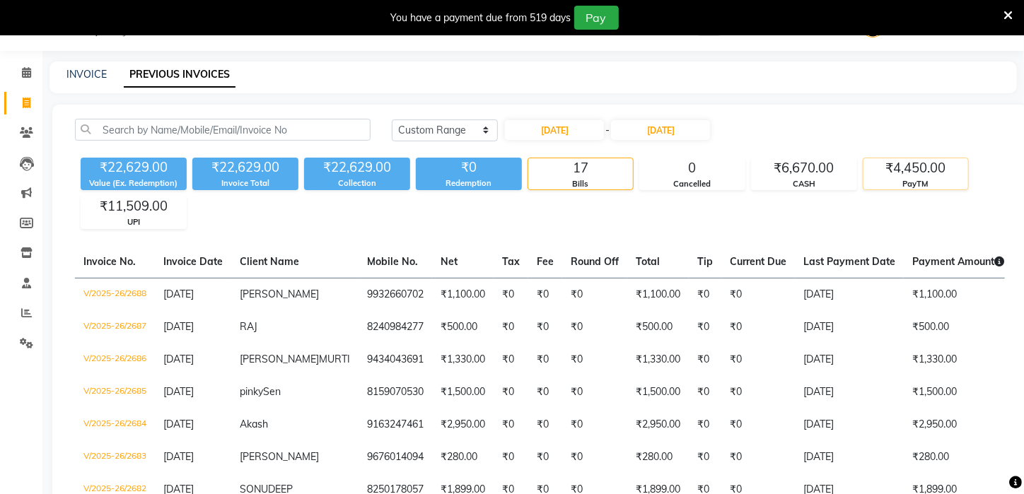
click at [950, 189] on div "₹22,629.00 Value (Ex. Redemption) ₹22,629.00 Invoice Total ₹22,629.00 Collectio…" at bounding box center [540, 190] width 930 height 77
click at [932, 172] on div "₹4,450.00" at bounding box center [915, 168] width 105 height 20
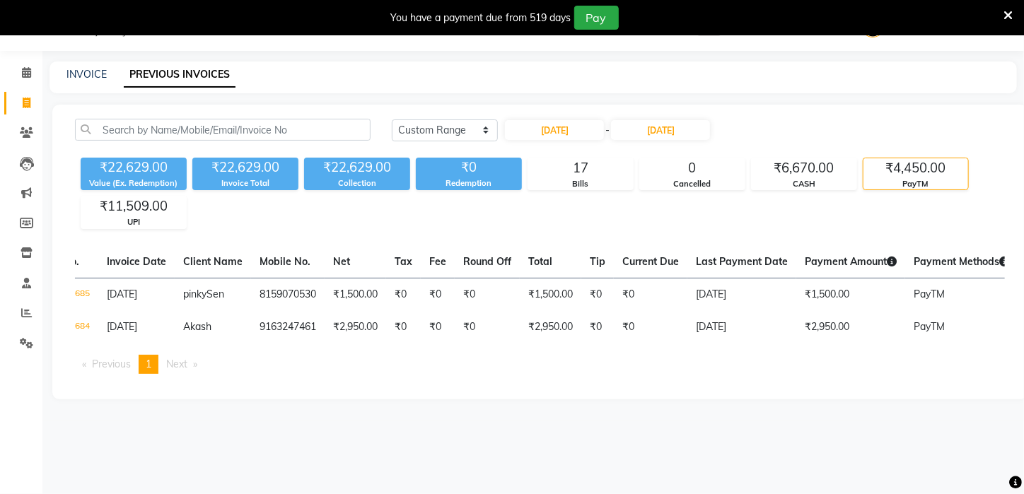
scroll to position [0, 0]
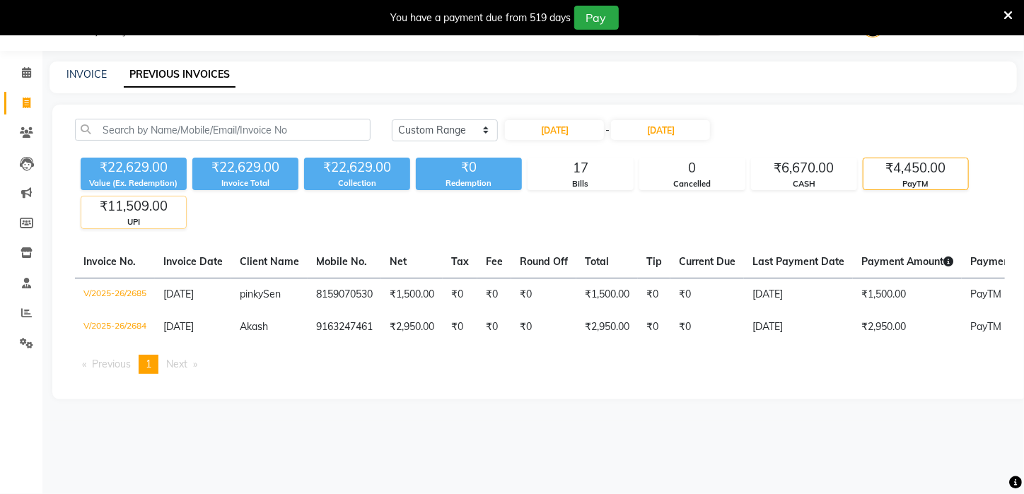
click at [131, 206] on div "₹11,509.00" at bounding box center [133, 207] width 105 height 20
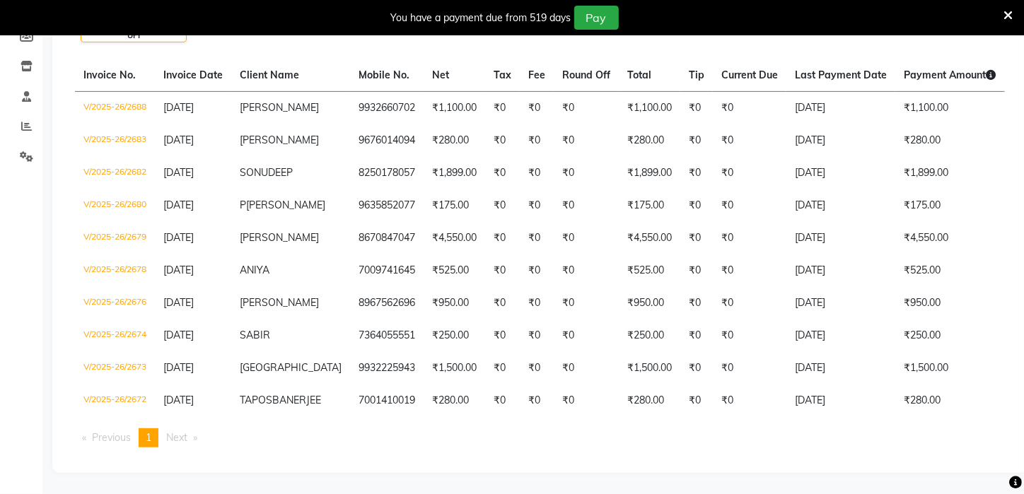
scroll to position [245, 0]
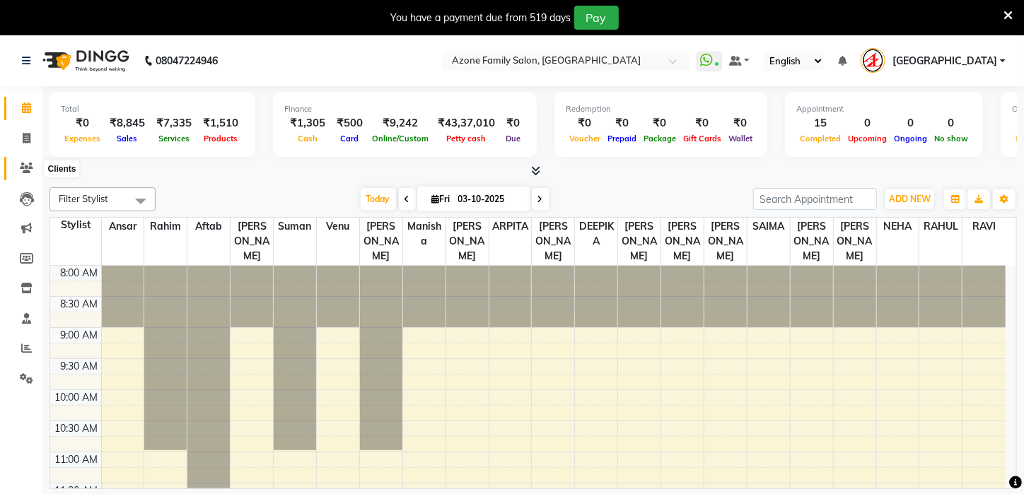
click at [25, 170] on icon at bounding box center [26, 168] width 13 height 11
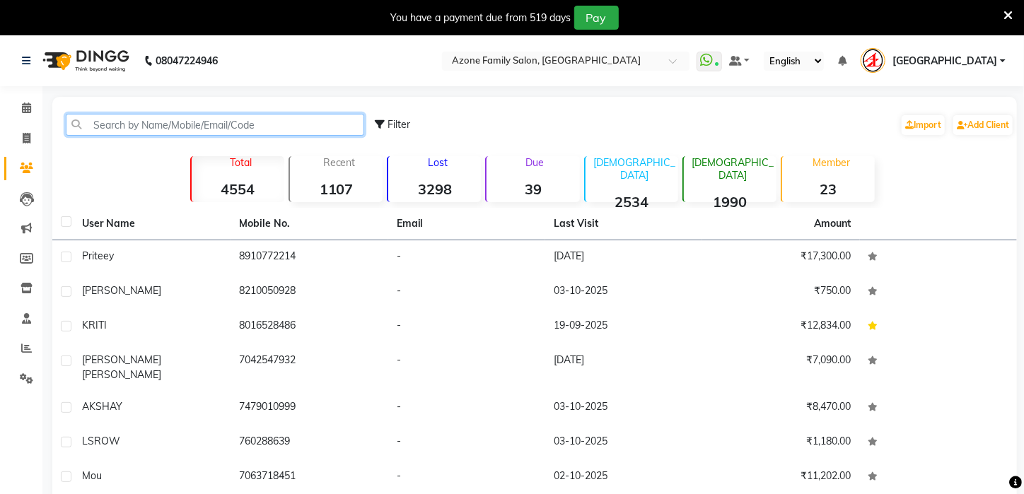
click at [137, 131] on input "text" at bounding box center [215, 125] width 298 height 22
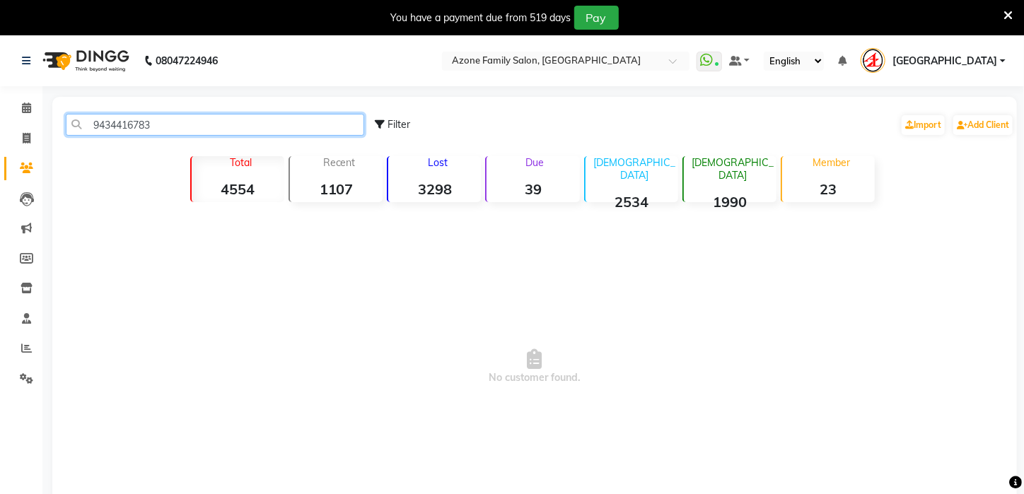
type input "9434416783"
click at [276, 129] on input "9434416783" at bounding box center [215, 125] width 298 height 22
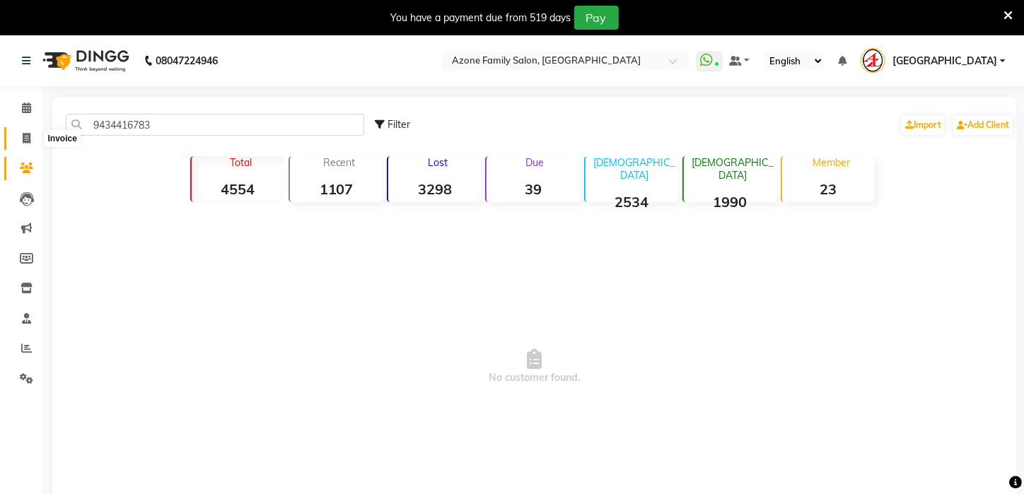
click at [25, 137] on icon at bounding box center [27, 138] width 8 height 11
select select "service"
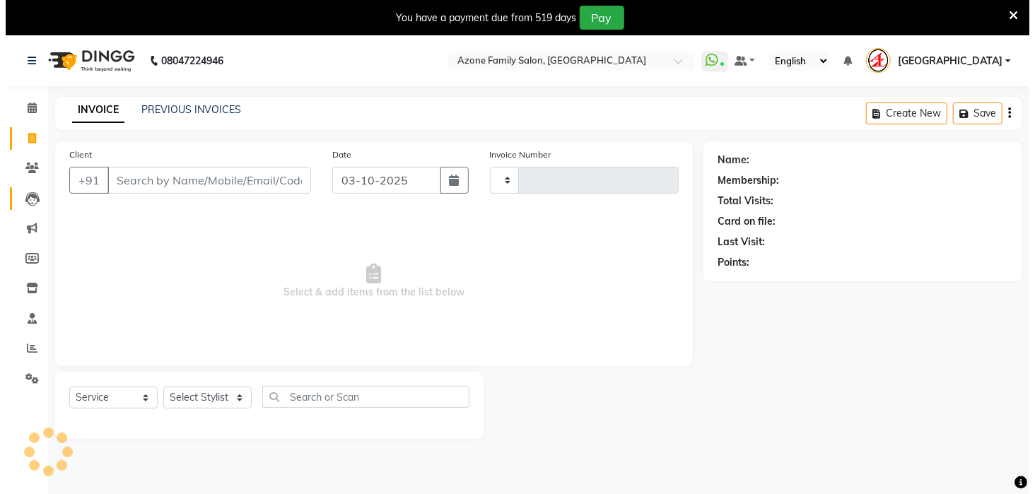
scroll to position [35, 0]
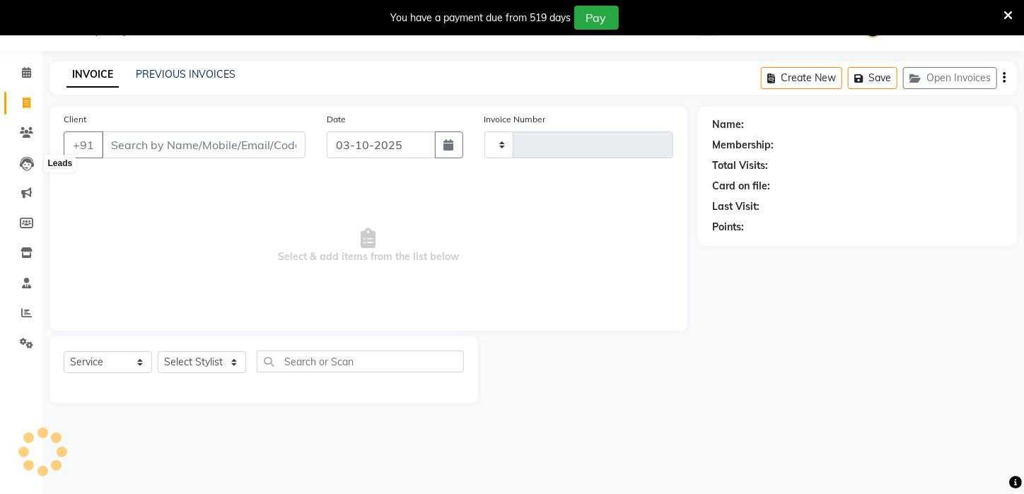
type input "3338"
select select "4296"
click at [168, 141] on input "Client" at bounding box center [204, 144] width 204 height 27
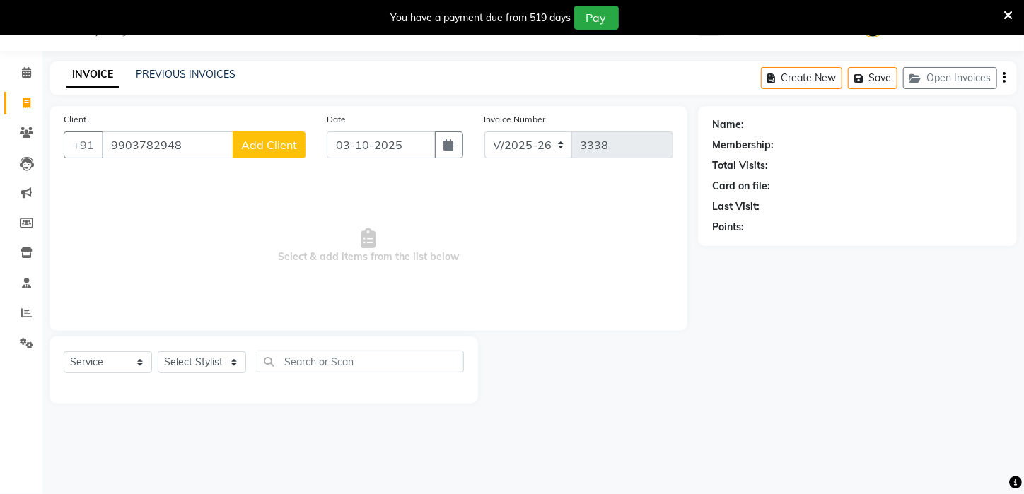
type input "9903782948"
click at [251, 146] on span "Add Client" at bounding box center [269, 145] width 56 height 14
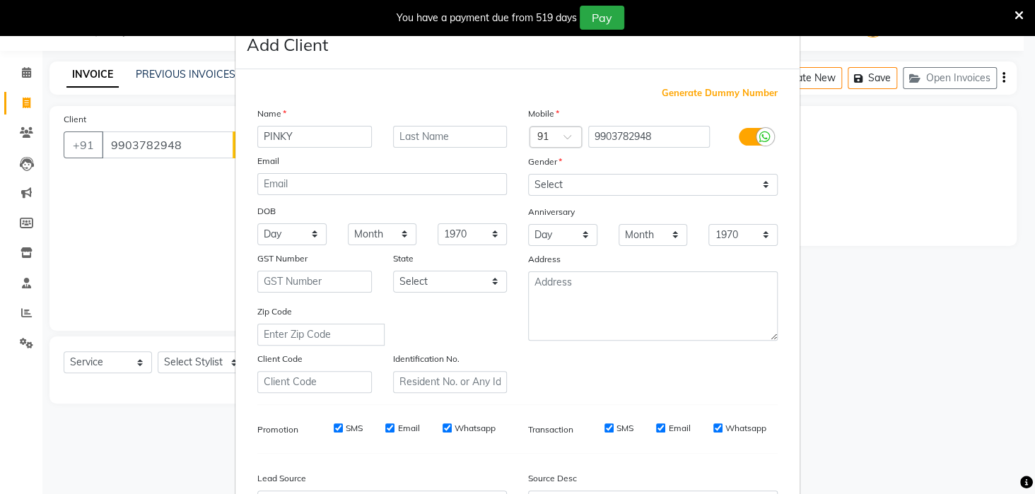
type input "PINKY"
click at [583, 184] on select "Select Male Female Other Prefer Not To Say" at bounding box center [653, 185] width 250 height 22
select select "female"
click at [528, 174] on select "Select Male Female Other Prefer Not To Say" at bounding box center [653, 185] width 250 height 22
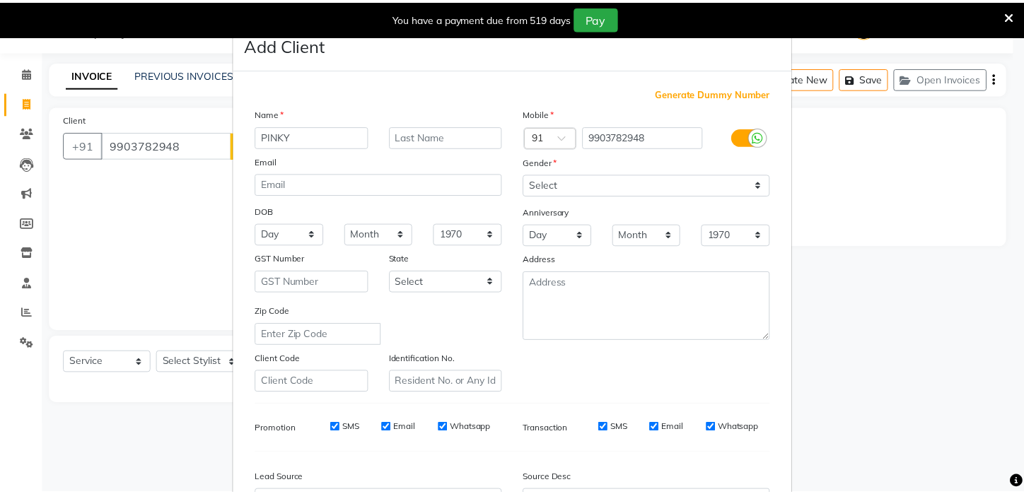
scroll to position [158, 0]
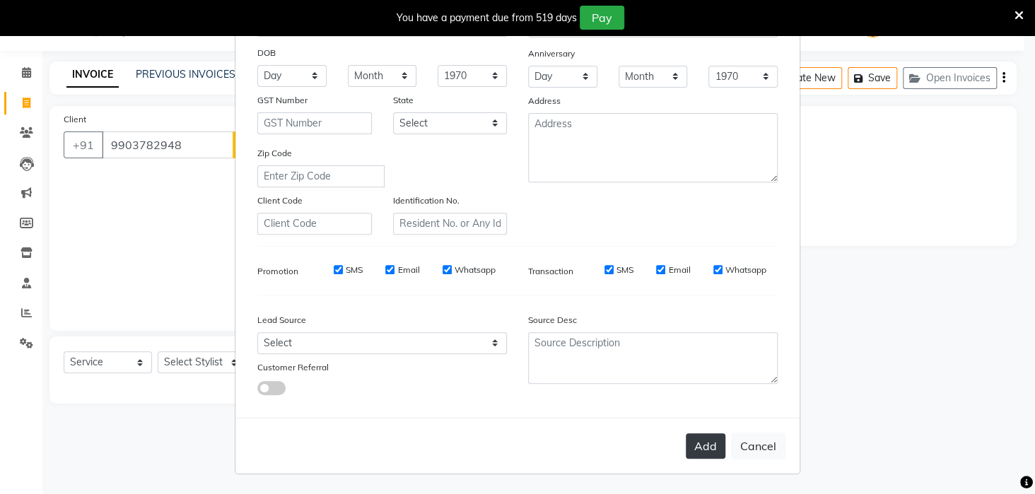
click at [703, 445] on button "Add" at bounding box center [706, 445] width 40 height 25
select select
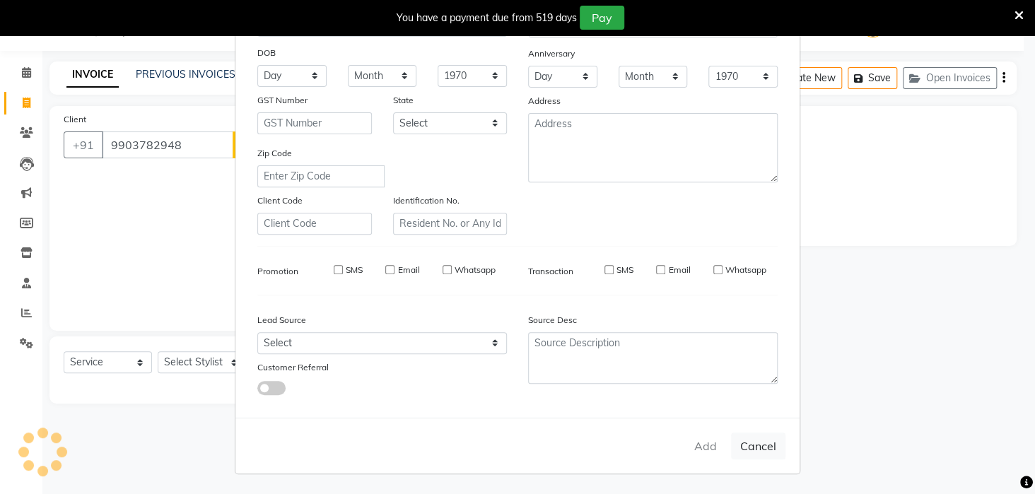
select select
checkbox input "false"
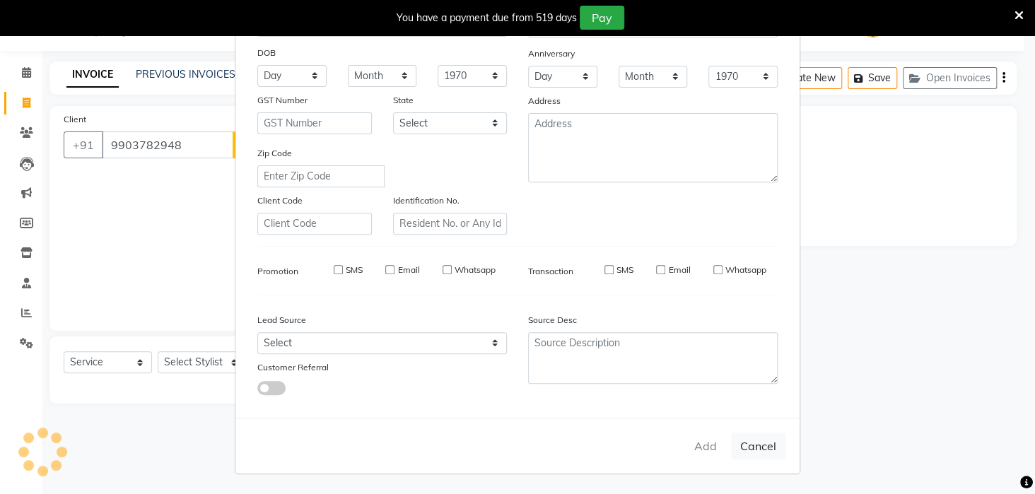
checkbox input "false"
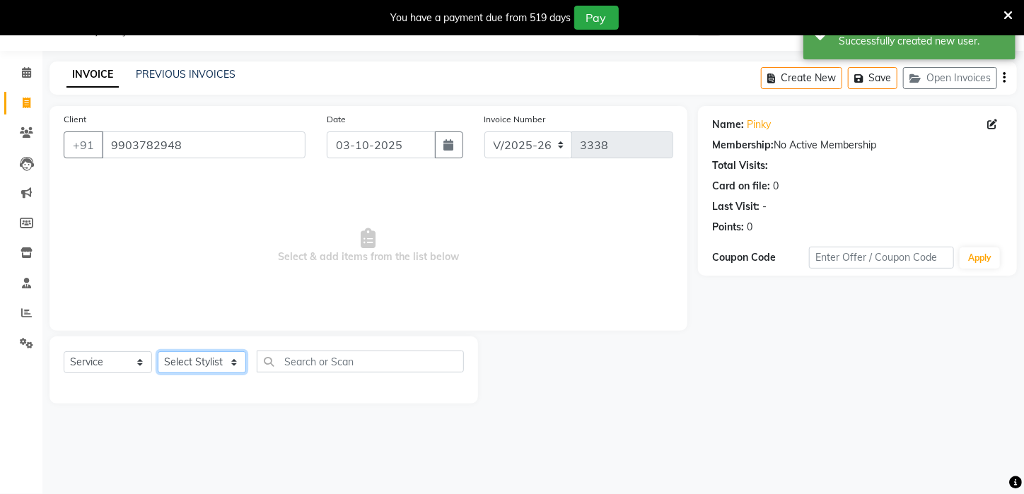
click at [201, 365] on select "Select Stylist Aftab Ansar ARPITA DEEPIKA IMRAAN Injamam KESHAV kharagpur Mahad…" at bounding box center [202, 362] width 88 height 22
select select "83601"
click at [158, 351] on select "Select Stylist Aftab Ansar ARPITA DEEPIKA IMRAAN Injamam KESHAV kharagpur Mahad…" at bounding box center [202, 362] width 88 height 22
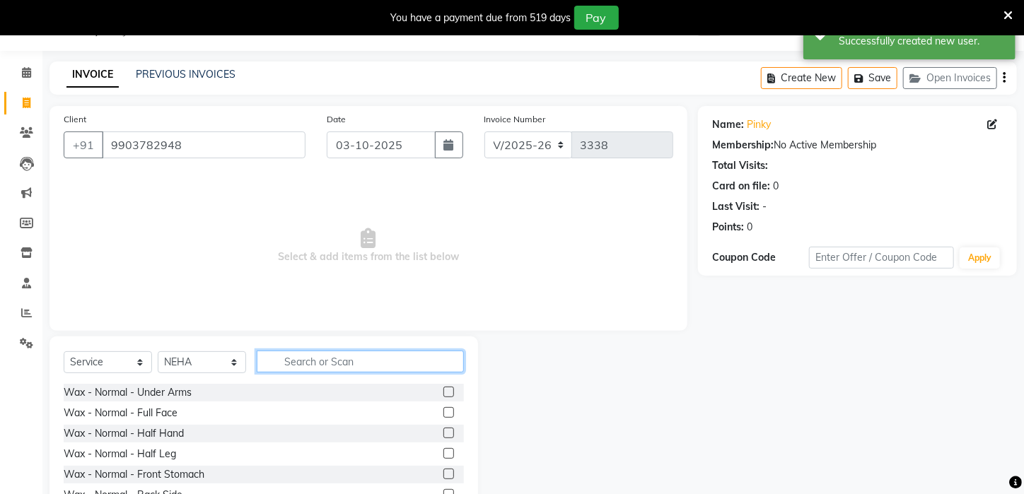
click at [325, 361] on input "text" at bounding box center [360, 362] width 207 height 22
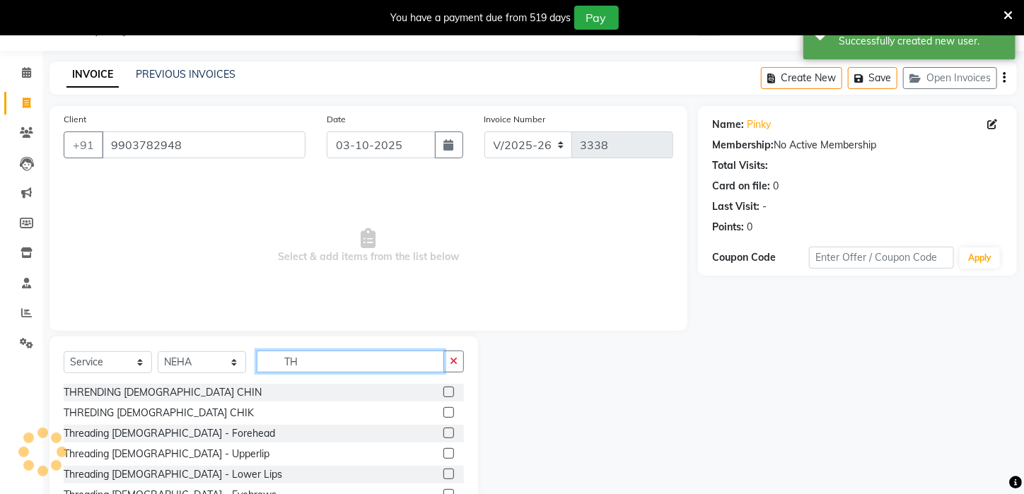
type input "TH"
drag, startPoint x: 1022, startPoint y: 300, endPoint x: 1033, endPoint y: 356, distance: 57.0
click at [1024, 357] on html "08047224946 Select Location × Azone Family Salon, Kharagpur WhatsApp Status ✕ S…" at bounding box center [512, 212] width 1024 height 494
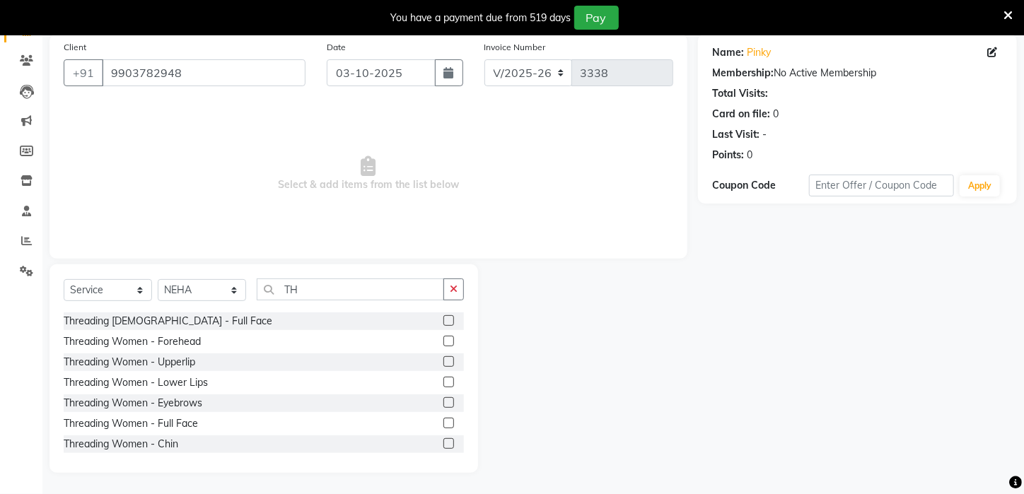
scroll to position [141, 0]
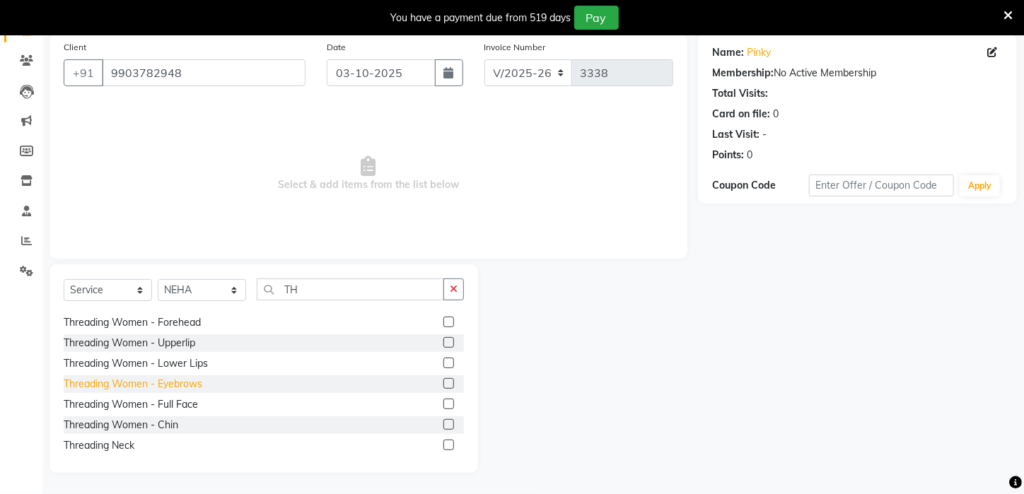
click at [181, 379] on div "Threading Women - Eyebrows" at bounding box center [133, 384] width 139 height 15
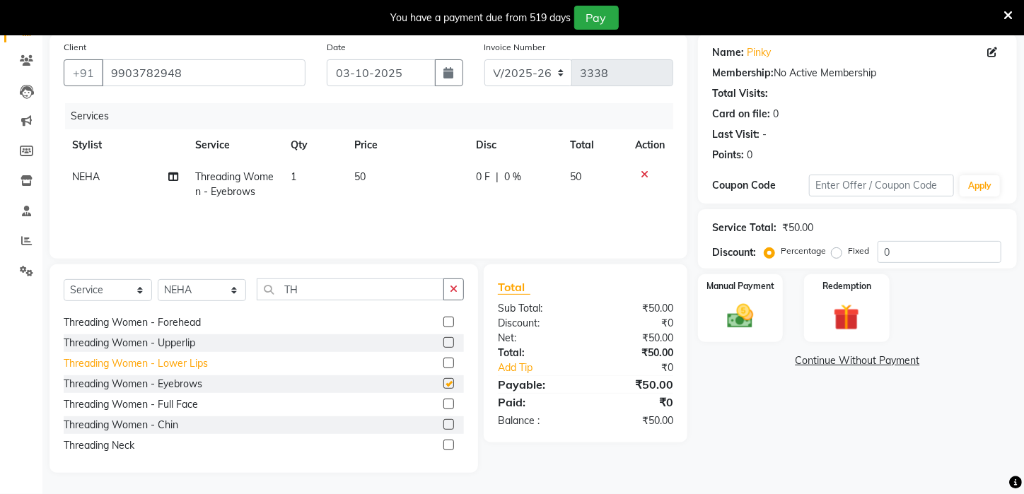
checkbox input "false"
click at [178, 321] on div "Threading Women - Forehead" at bounding box center [132, 322] width 137 height 15
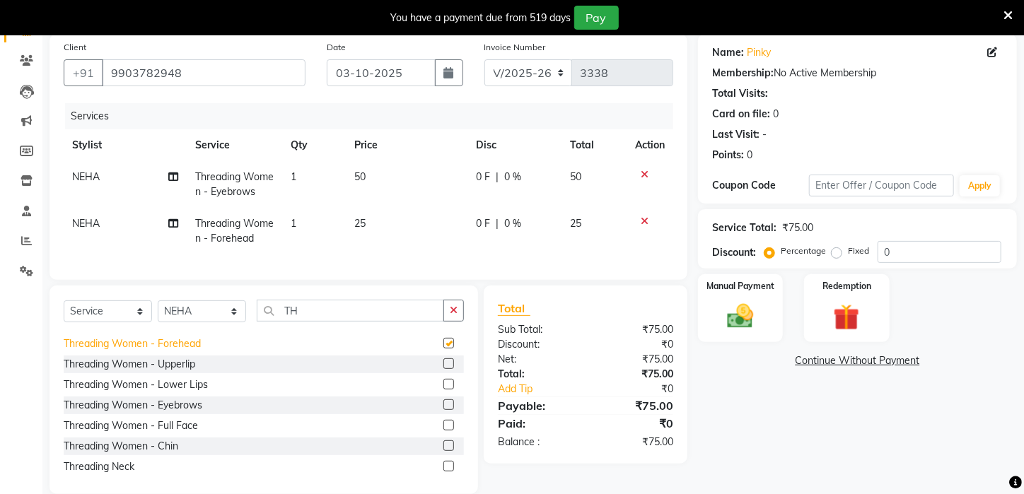
checkbox input "false"
click at [722, 329] on img at bounding box center [740, 316] width 45 height 31
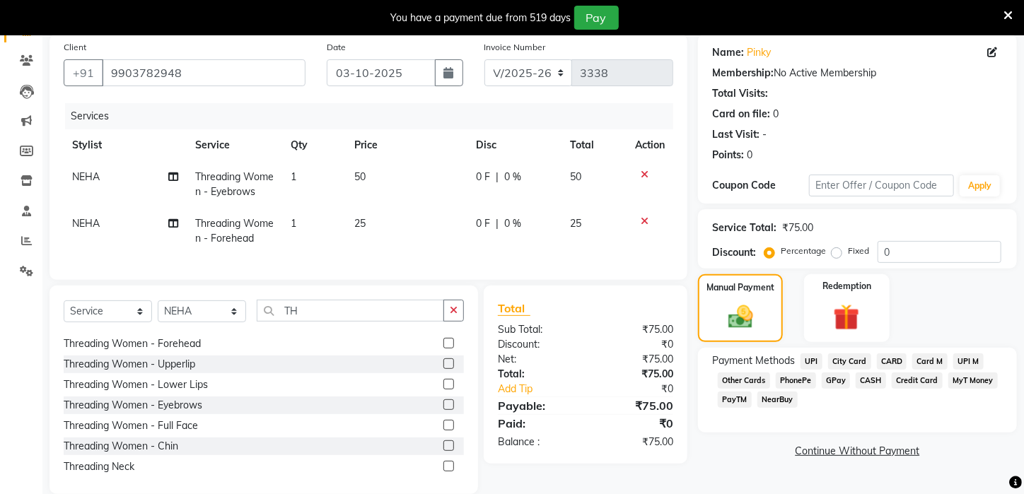
click at [730, 407] on span "PayTM" at bounding box center [734, 400] width 34 height 16
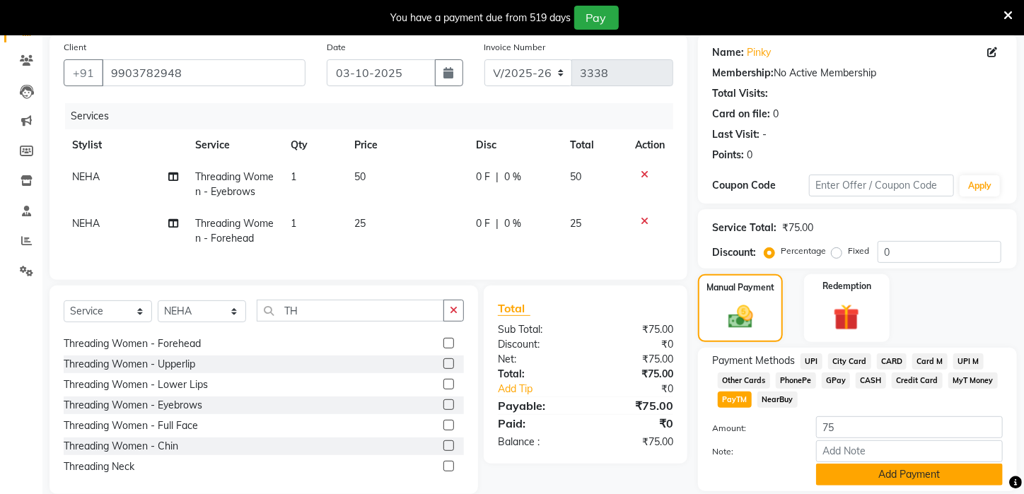
click at [879, 481] on button "Add Payment" at bounding box center [909, 475] width 187 height 22
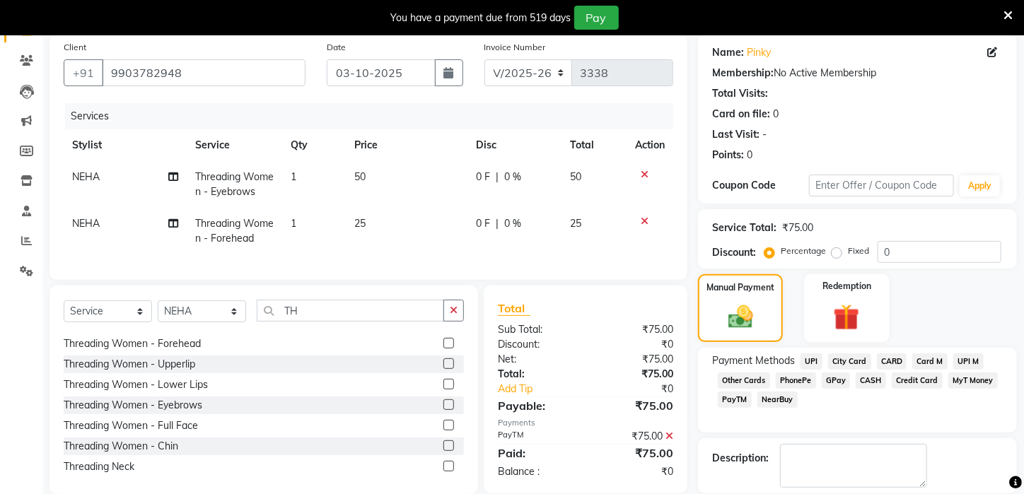
scroll to position [191, 0]
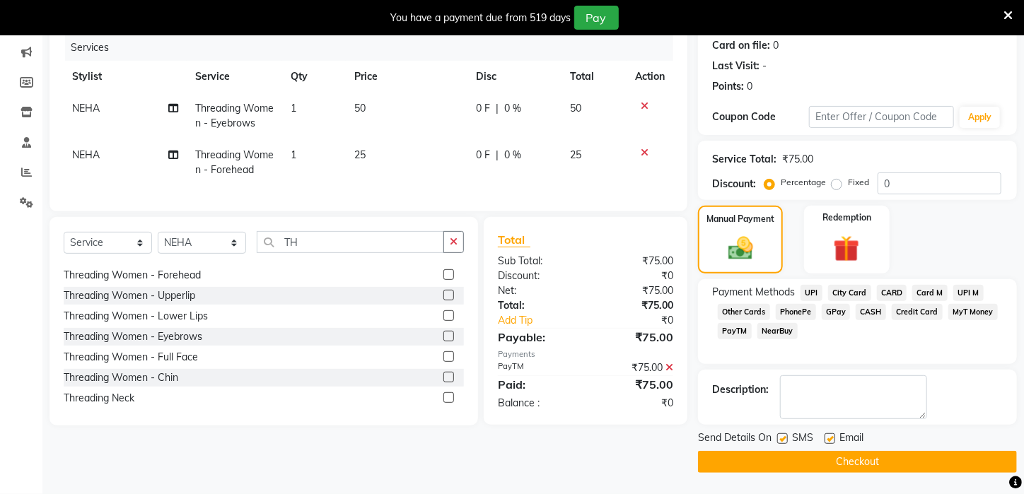
click at [841, 459] on button "Checkout" at bounding box center [857, 462] width 319 height 22
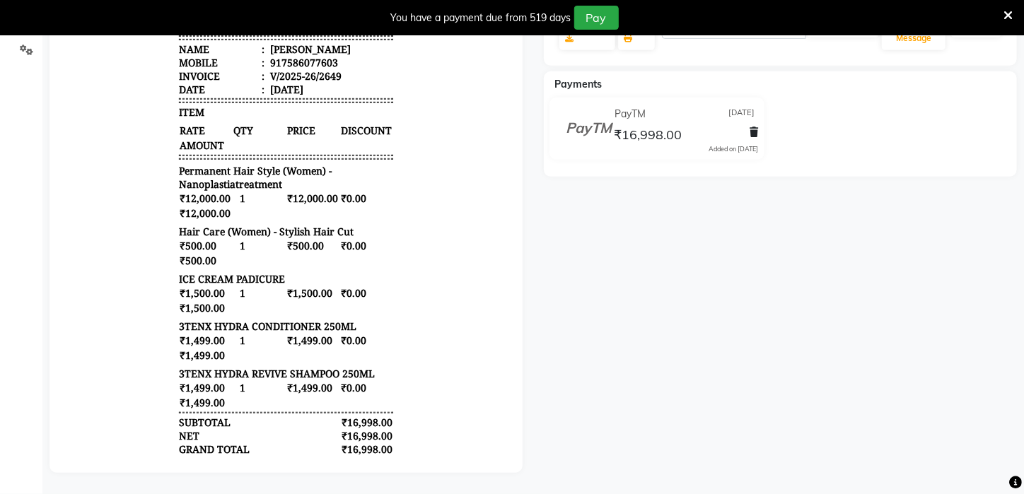
scroll to position [339, 0]
drag, startPoint x: 963, startPoint y: 433, endPoint x: 961, endPoint y: 489, distance: 55.9
click at [959, 454] on div "[PERSON_NAME] Prebook Payment Received Download Print Email Invoice Send Messag…" at bounding box center [780, 148] width 494 height 650
click at [349, 159] on div "[STREET_ADDRESS][PERSON_NAME] near [GEOGRAPHIC_DATA] Contact : [PHONE_NUMBER] I…" at bounding box center [284, 189] width 225 height 693
click at [412, 180] on body "[STREET_ADDRESS][PERSON_NAME] near [GEOGRAPHIC_DATA] Contact : [PHONE_NUMBER] I…" at bounding box center [285, 189] width 433 height 693
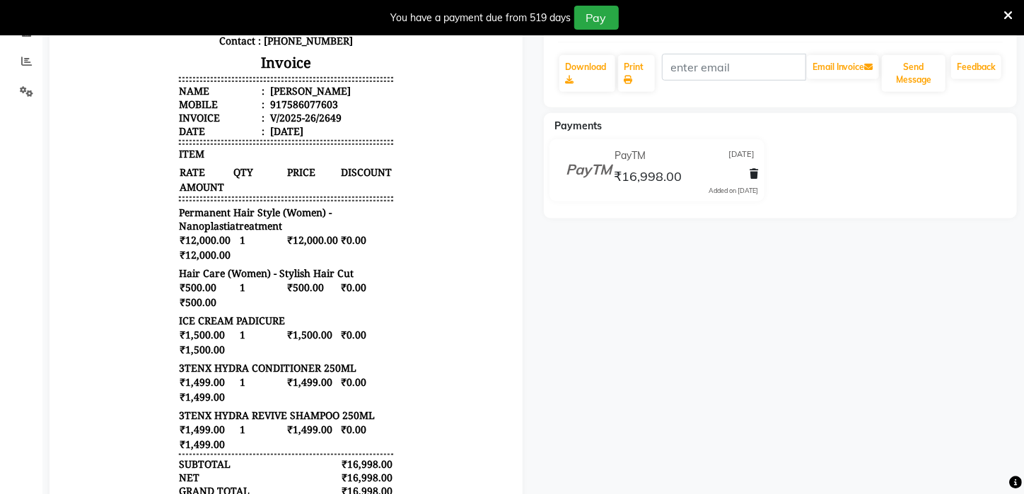
scroll to position [198, 0]
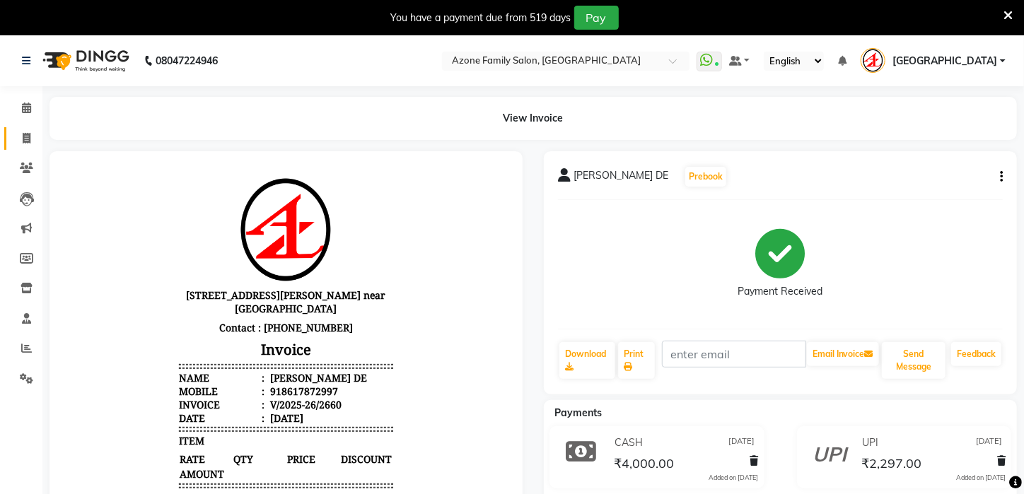
click at [10, 133] on link "Invoice" at bounding box center [21, 138] width 34 height 23
click at [25, 136] on icon at bounding box center [27, 138] width 8 height 11
select select "service"
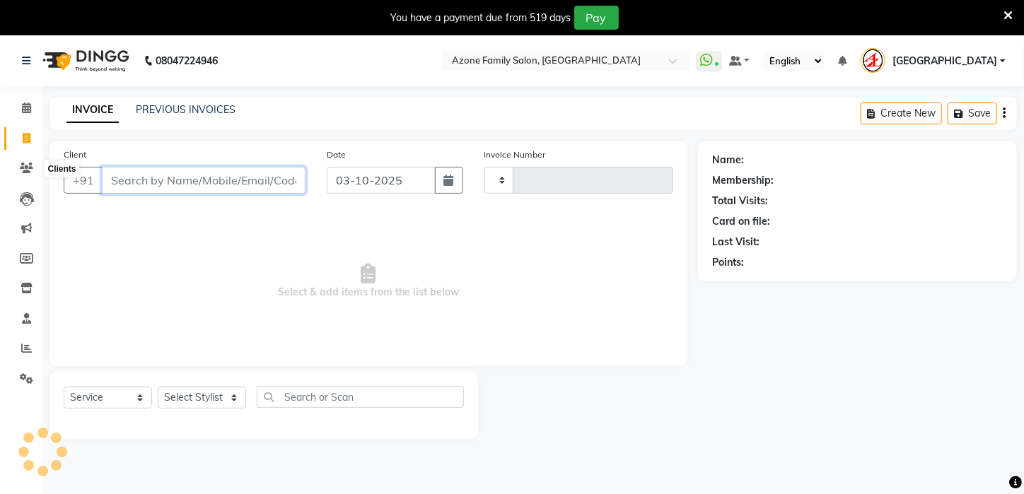
click at [142, 167] on input "Client" at bounding box center [204, 180] width 204 height 27
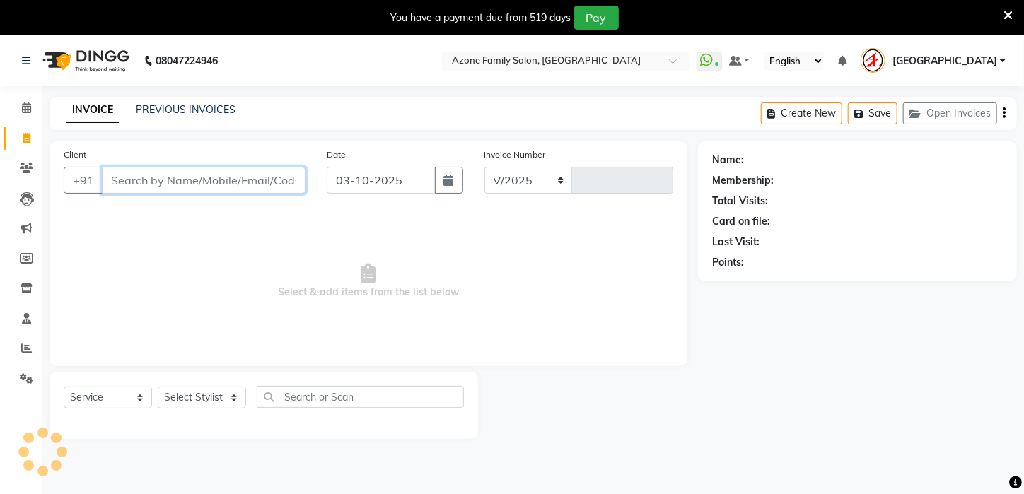
select select "4296"
type input "3339"
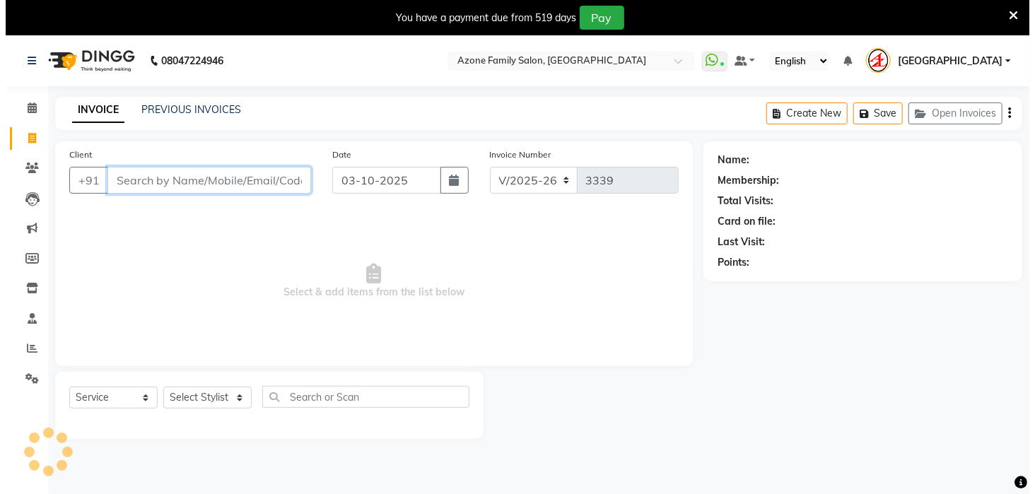
scroll to position [35, 0]
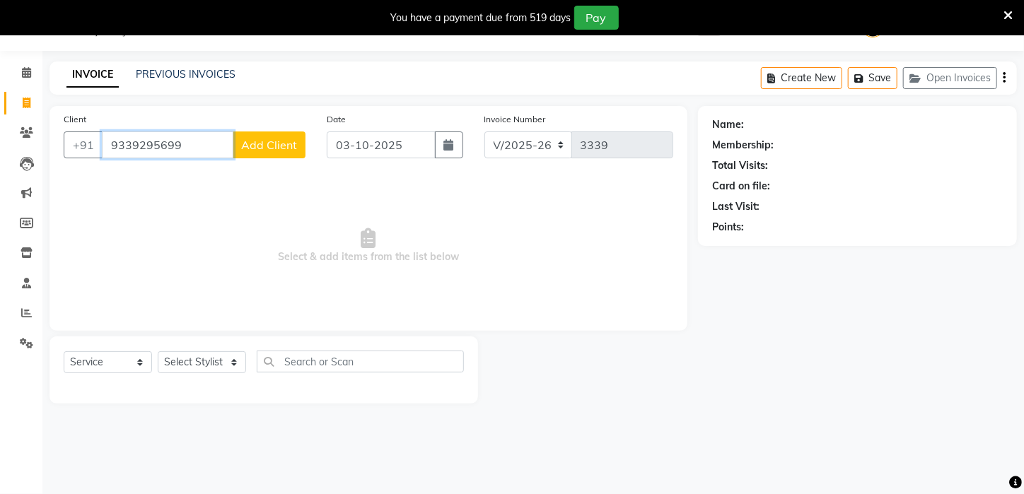
type input "9339295699"
click at [271, 153] on button "Add Client" at bounding box center [269, 144] width 73 height 27
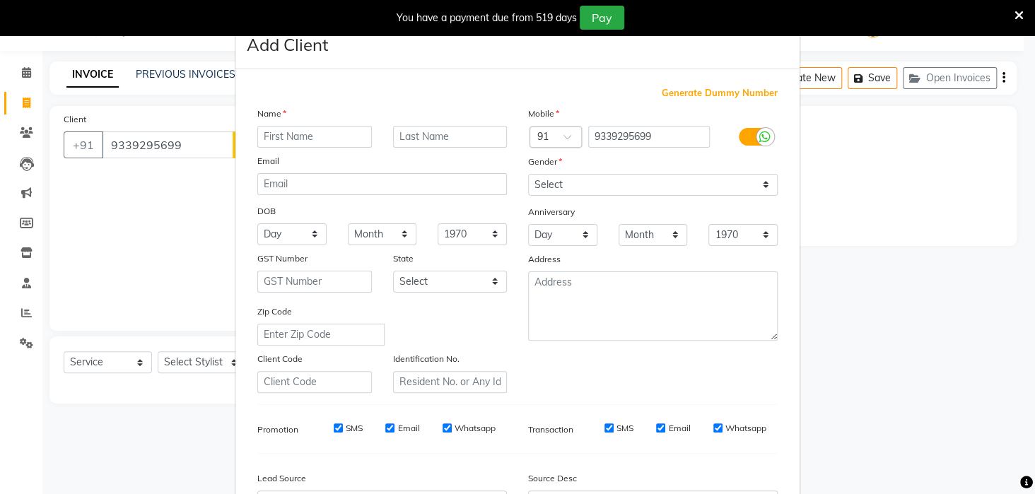
click at [279, 134] on input "text" at bounding box center [314, 137] width 115 height 22
type input "[PERSON_NAME]"
click at [464, 132] on input "text" at bounding box center [450, 137] width 115 height 22
click at [423, 139] on input "SARIEN" at bounding box center [450, 137] width 115 height 22
type input "SAREN"
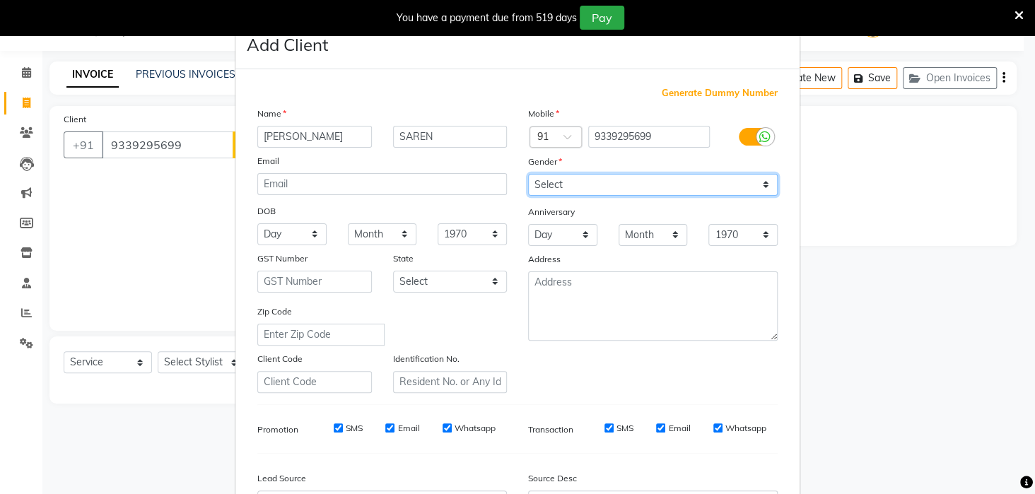
click at [544, 182] on select "Select [DEMOGRAPHIC_DATA] [DEMOGRAPHIC_DATA] Other Prefer Not To Say" at bounding box center [653, 185] width 250 height 22
select select "[DEMOGRAPHIC_DATA]"
click at [528, 174] on select "Select [DEMOGRAPHIC_DATA] [DEMOGRAPHIC_DATA] Other Prefer Not To Say" at bounding box center [653, 185] width 250 height 22
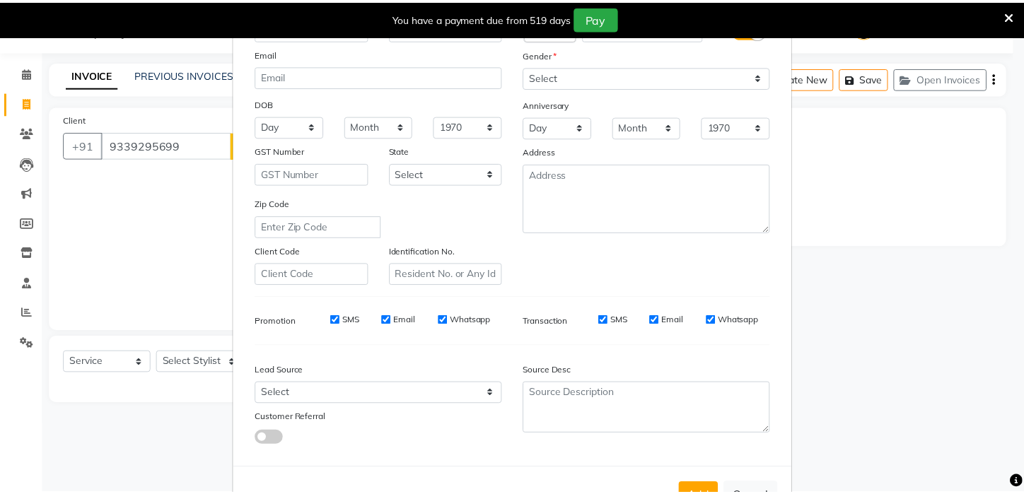
scroll to position [158, 0]
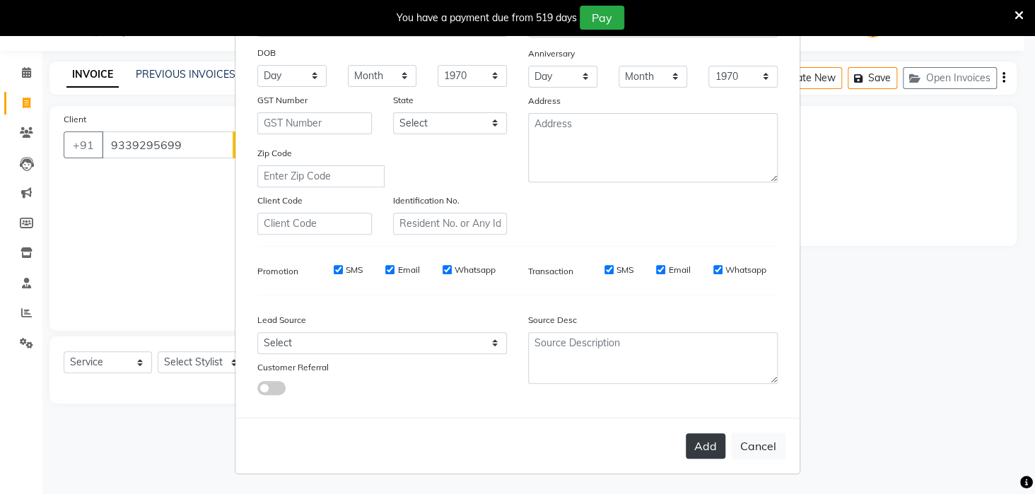
click at [709, 440] on button "Add" at bounding box center [706, 445] width 40 height 25
select select
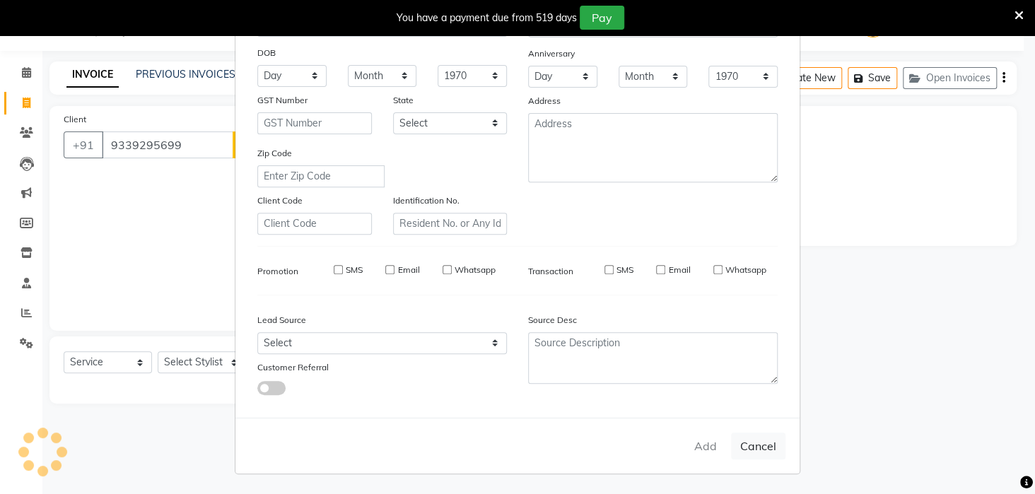
select select
checkbox input "false"
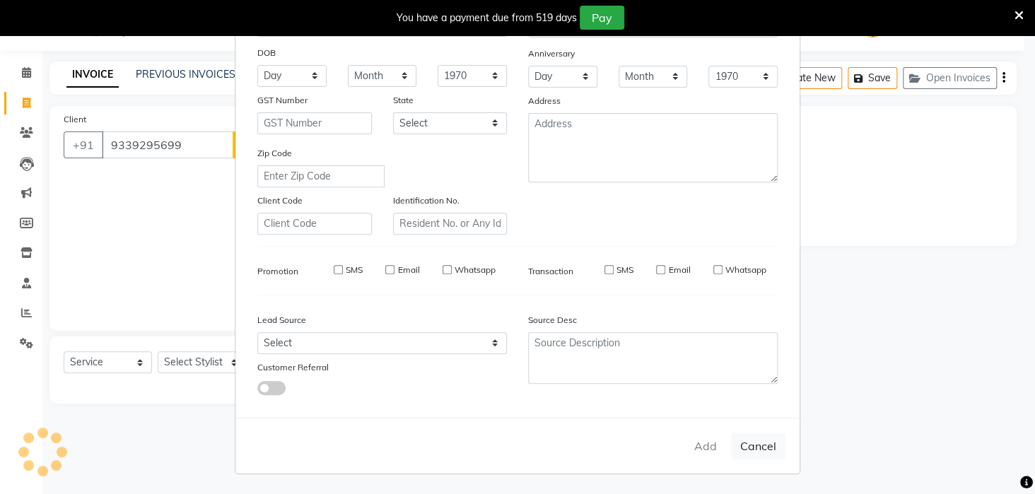
checkbox input "false"
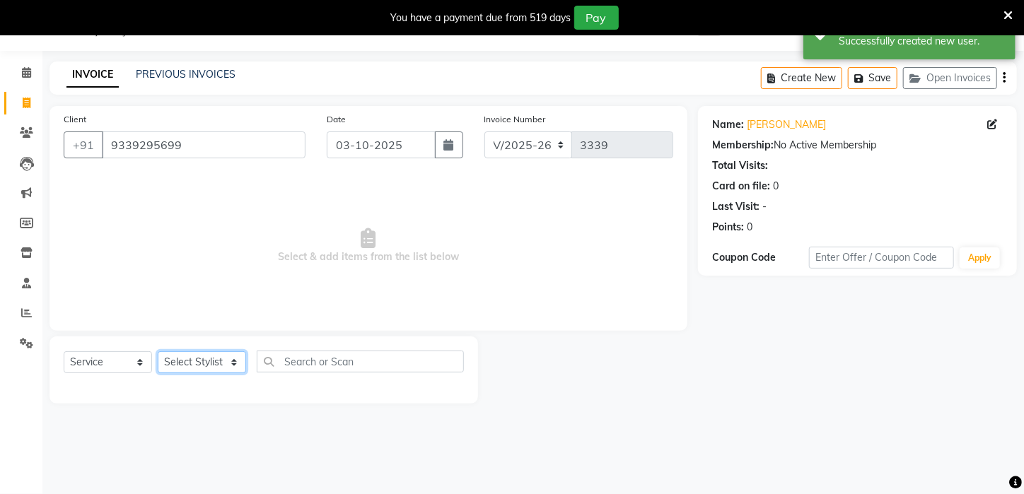
click at [188, 357] on select "Select Stylist [PERSON_NAME] [PERSON_NAME] DEEPIKA [PERSON_NAME] [PERSON_NAME] …" at bounding box center [202, 362] width 88 height 22
select select "23459"
click at [158, 351] on select "Select Stylist [PERSON_NAME] [PERSON_NAME] DEEPIKA [PERSON_NAME] [PERSON_NAME] …" at bounding box center [202, 362] width 88 height 22
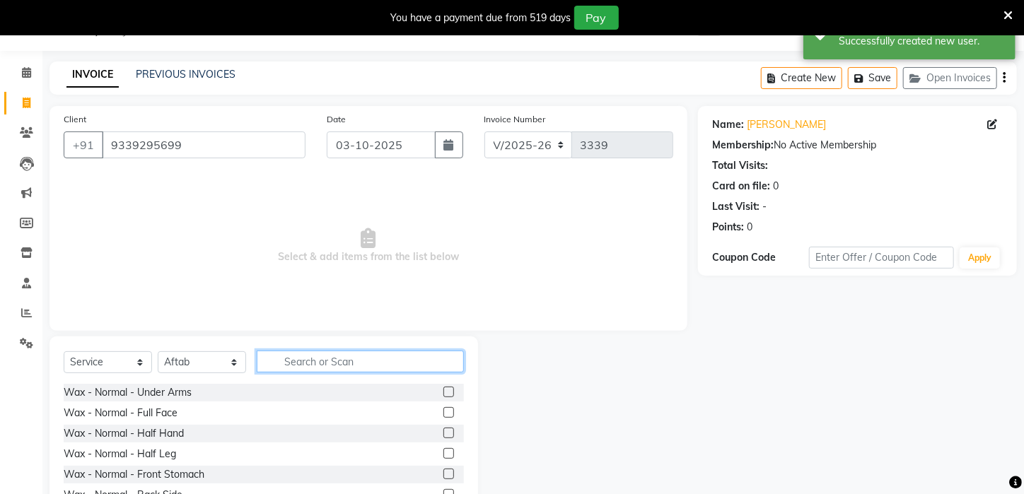
click at [336, 363] on input "text" at bounding box center [360, 362] width 207 height 22
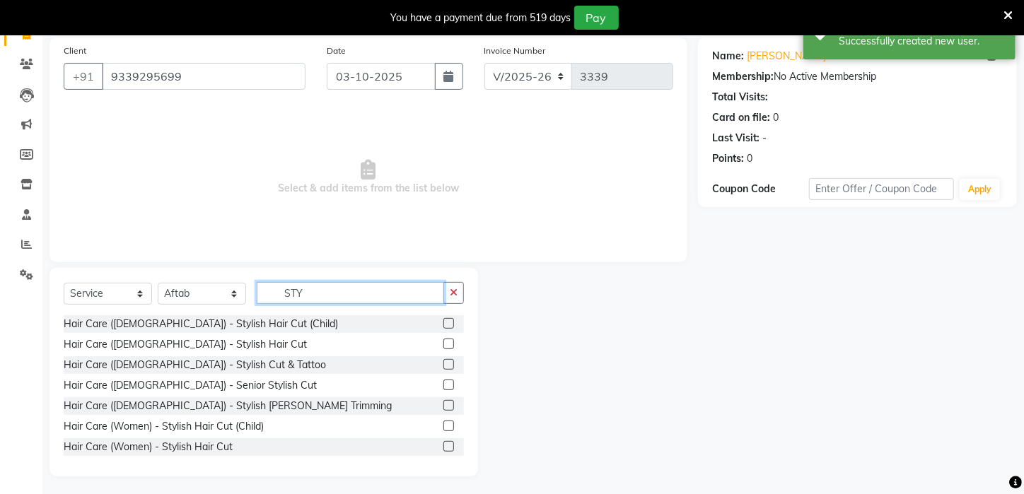
scroll to position [107, 0]
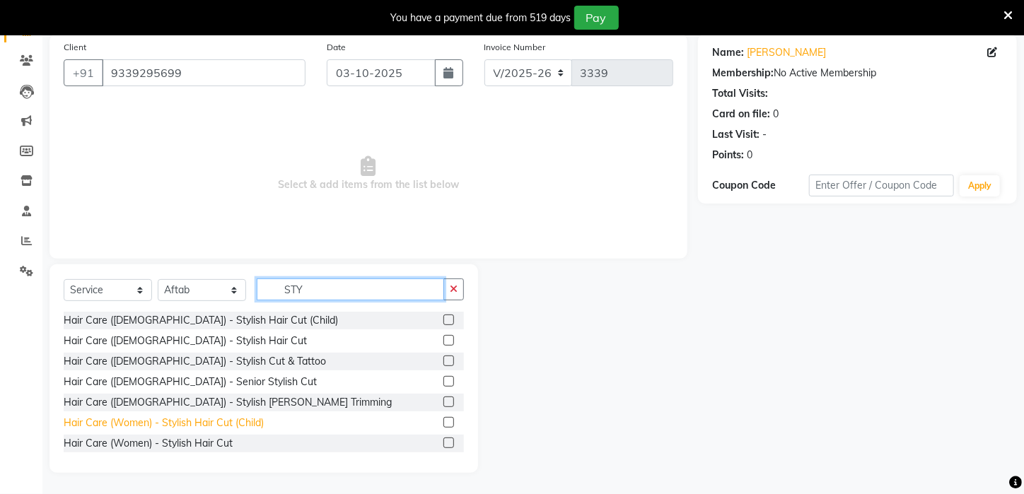
type input "STY"
click at [219, 427] on div "Hair Care (Women) - Stylish Hair Cut (Child)" at bounding box center [164, 423] width 200 height 15
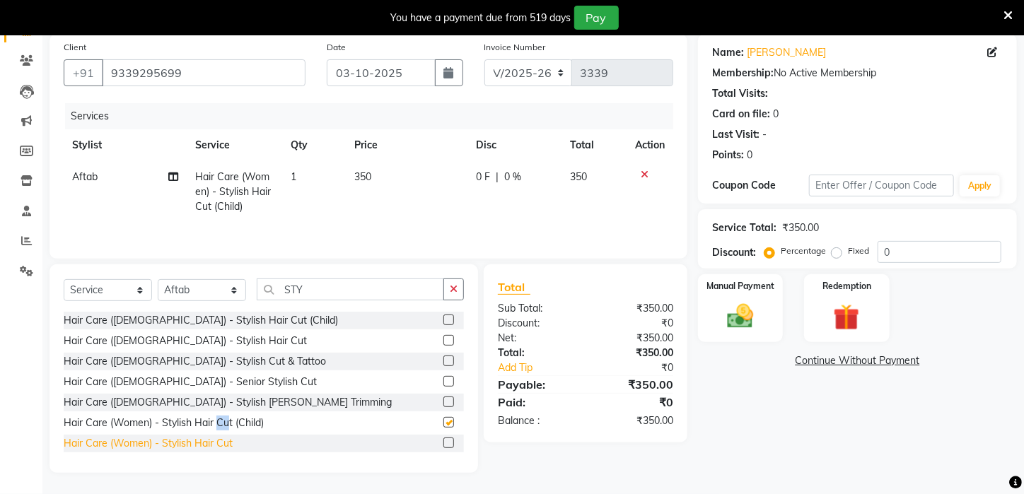
checkbox input "false"
drag, startPoint x: 218, startPoint y: 442, endPoint x: 219, endPoint y: 433, distance: 9.3
click at [219, 435] on div "Hair Care (Women) - Stylish Hair Cut" at bounding box center [264, 444] width 400 height 18
click at [170, 441] on div "Hair Care (Women) - Stylish Hair Cut" at bounding box center [148, 443] width 169 height 15
checkbox input "false"
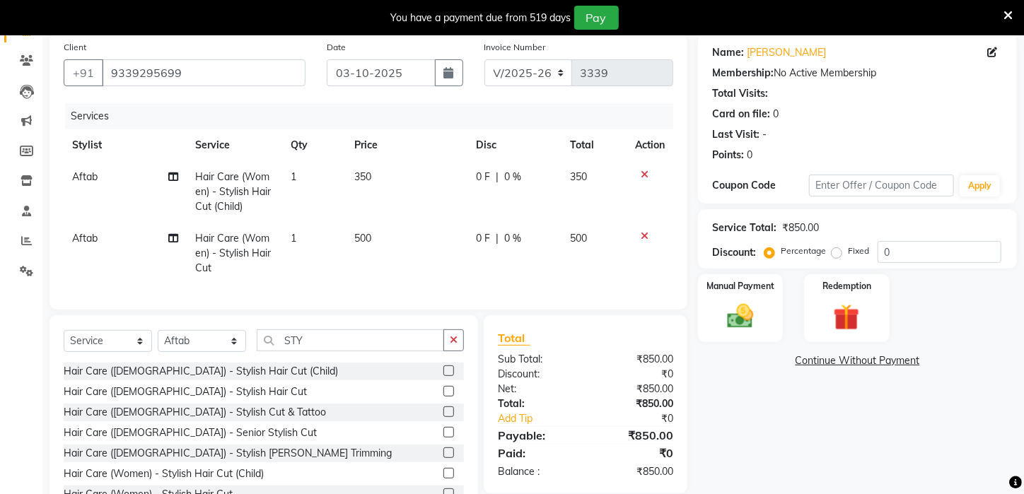
click at [643, 173] on icon at bounding box center [644, 175] width 8 height 10
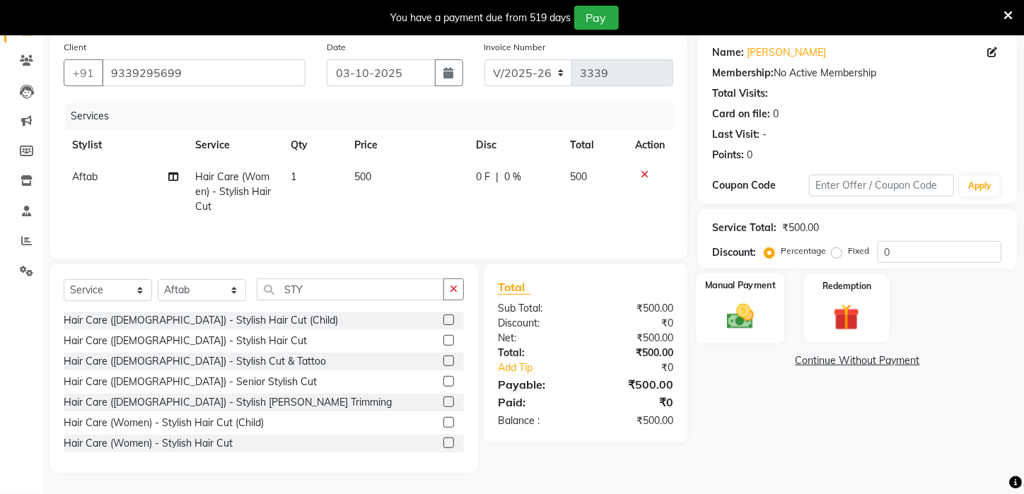
click at [757, 332] on img at bounding box center [740, 316] width 45 height 31
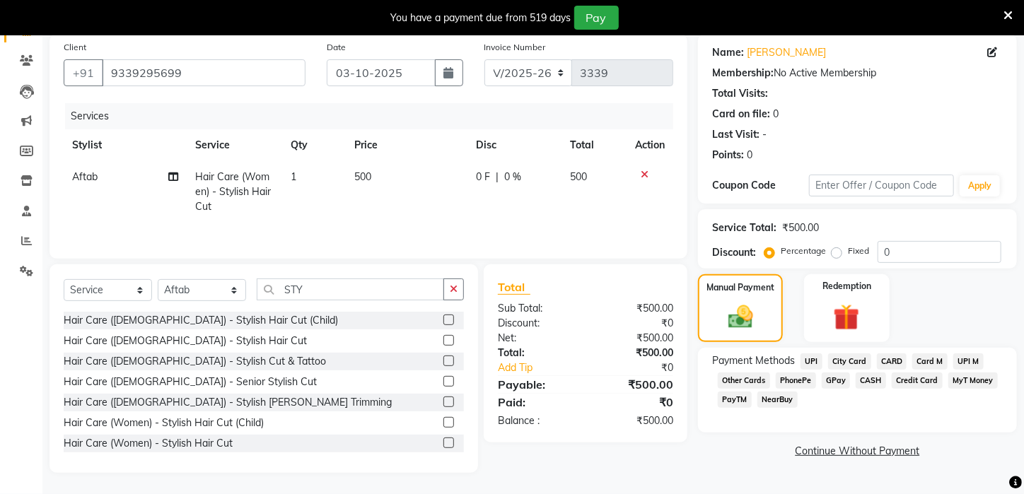
click at [868, 389] on span "CASH" at bounding box center [870, 381] width 30 height 16
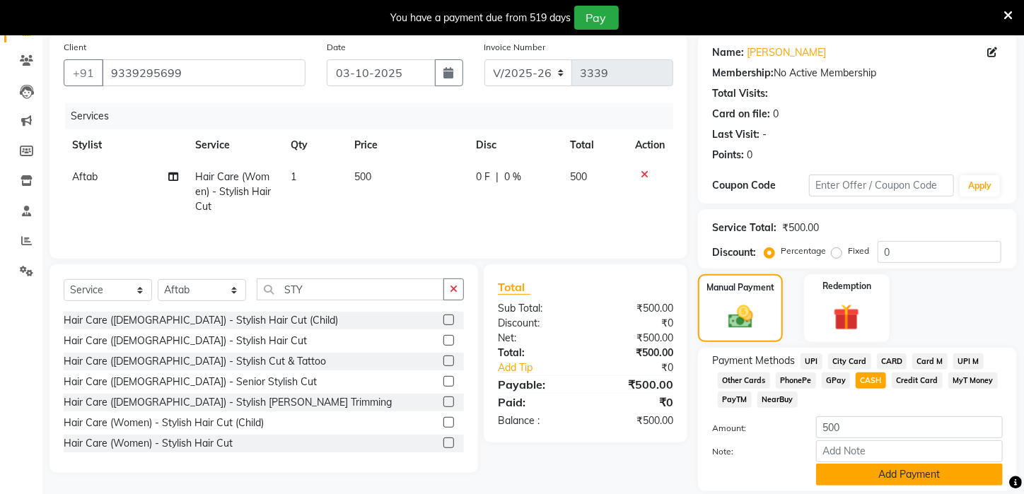
click at [864, 486] on button "Add Payment" at bounding box center [909, 475] width 187 height 22
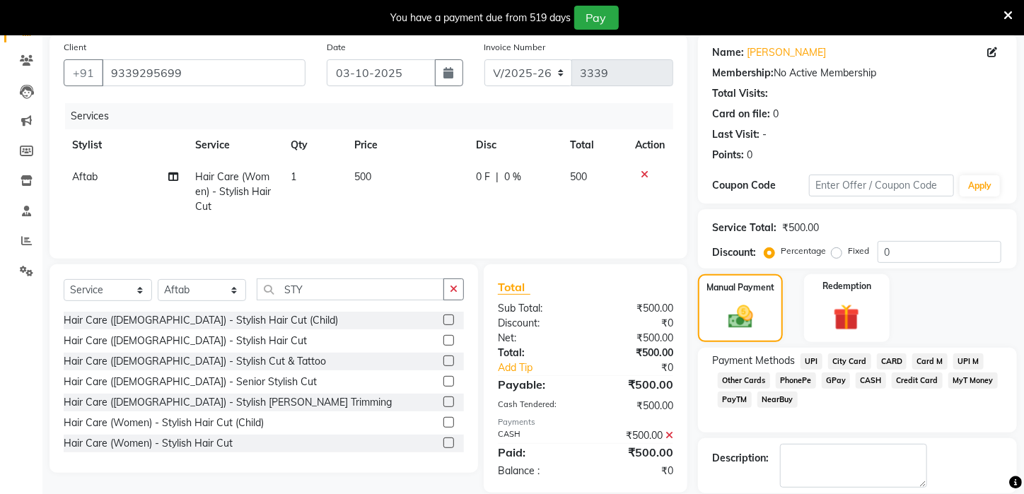
scroll to position [191, 0]
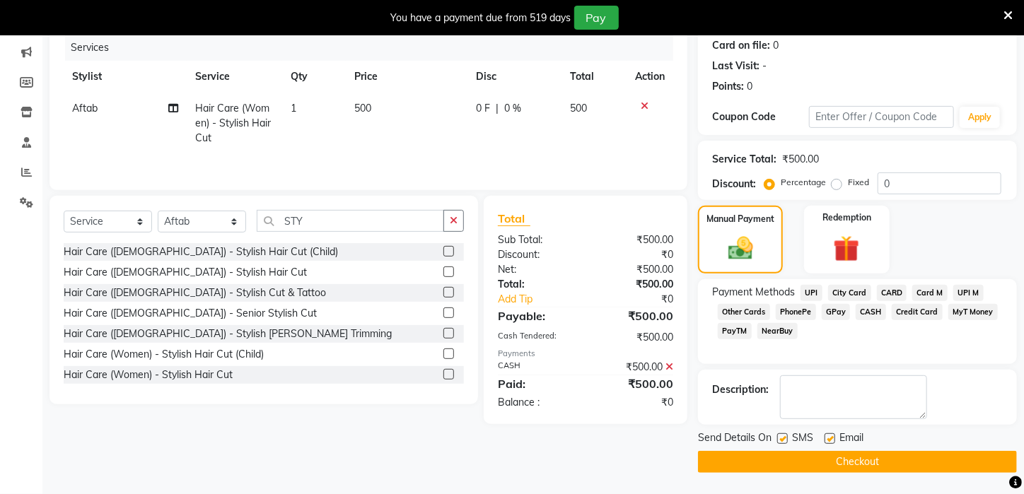
click at [898, 468] on button "Checkout" at bounding box center [857, 462] width 319 height 22
